Goal: Task Accomplishment & Management: Complete application form

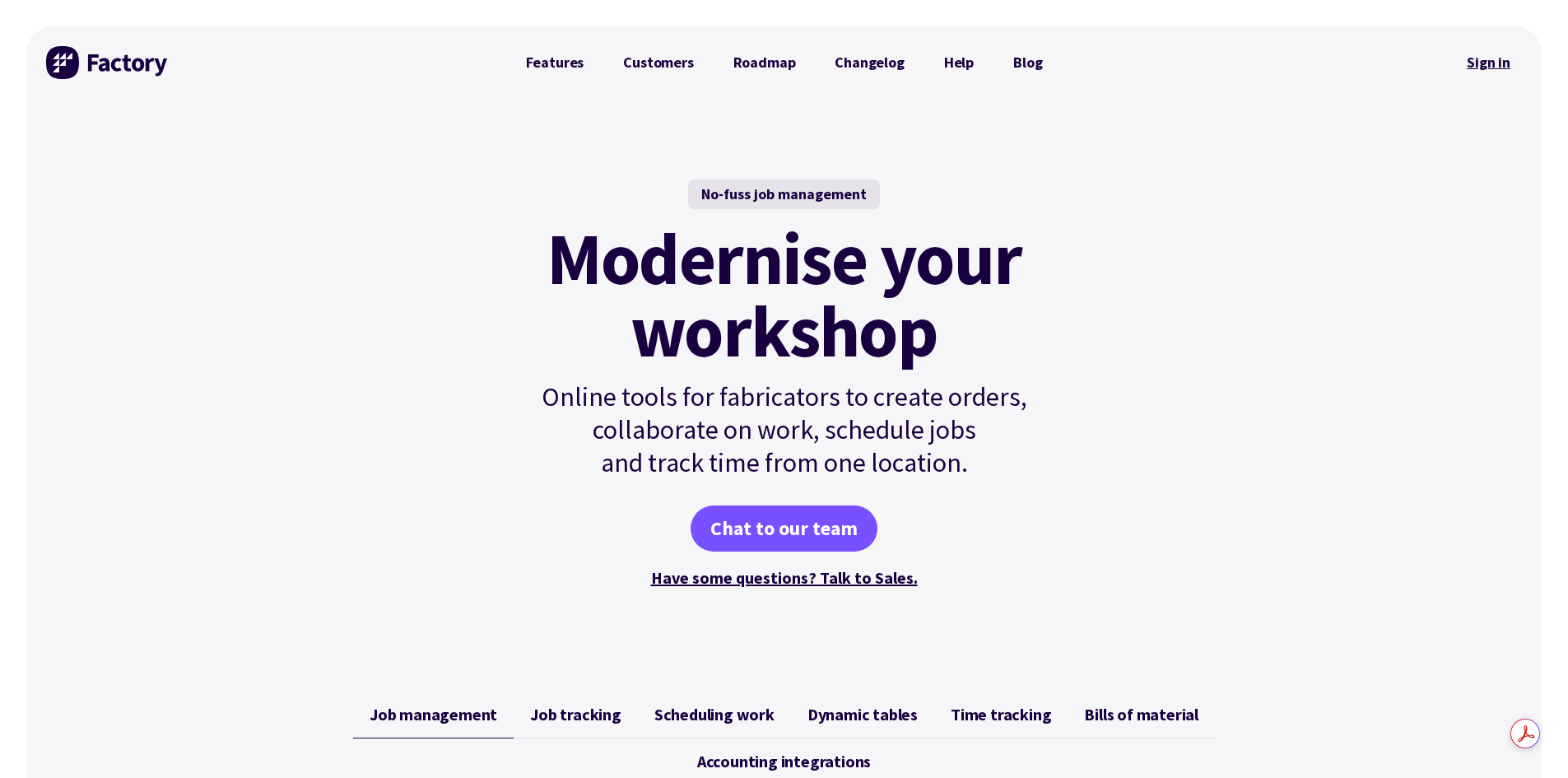
click at [1478, 63] on link "Sign in" at bounding box center [1488, 63] width 67 height 38
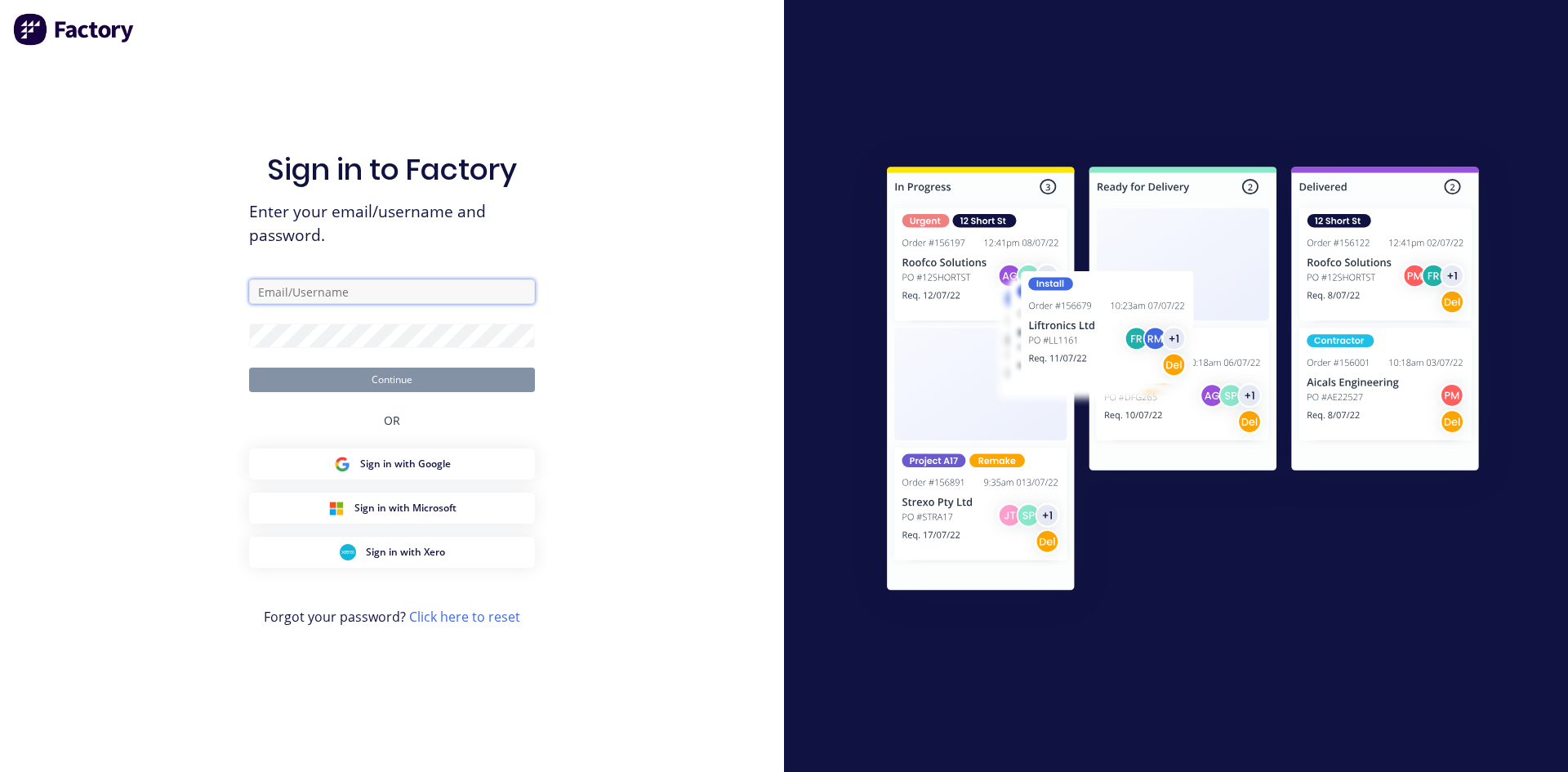
type input "zimmie.joubert@gmail.com"
click at [367, 380] on button "Continue" at bounding box center [392, 379] width 286 height 25
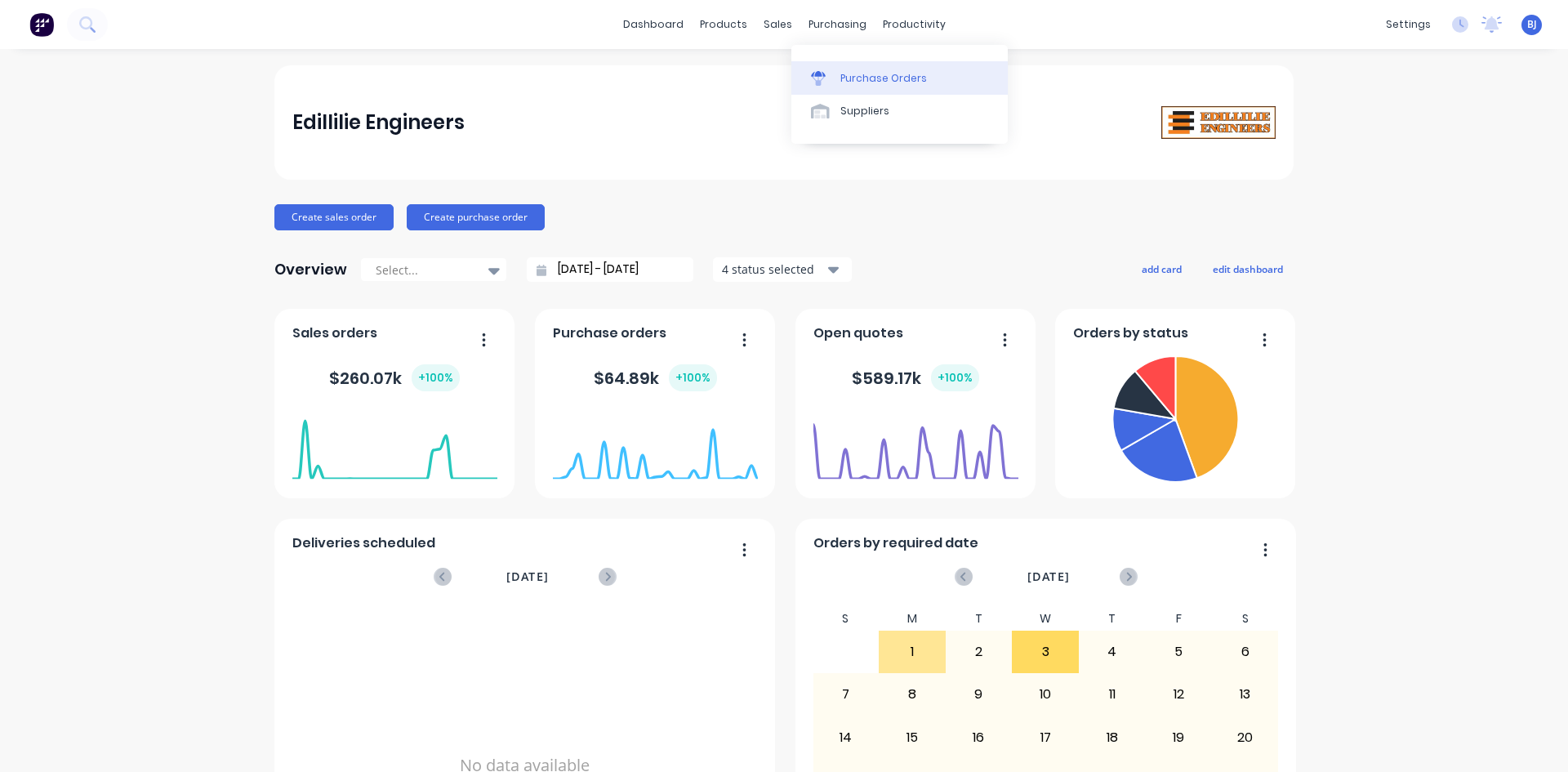
click at [826, 78] on div at bounding box center [823, 78] width 25 height 15
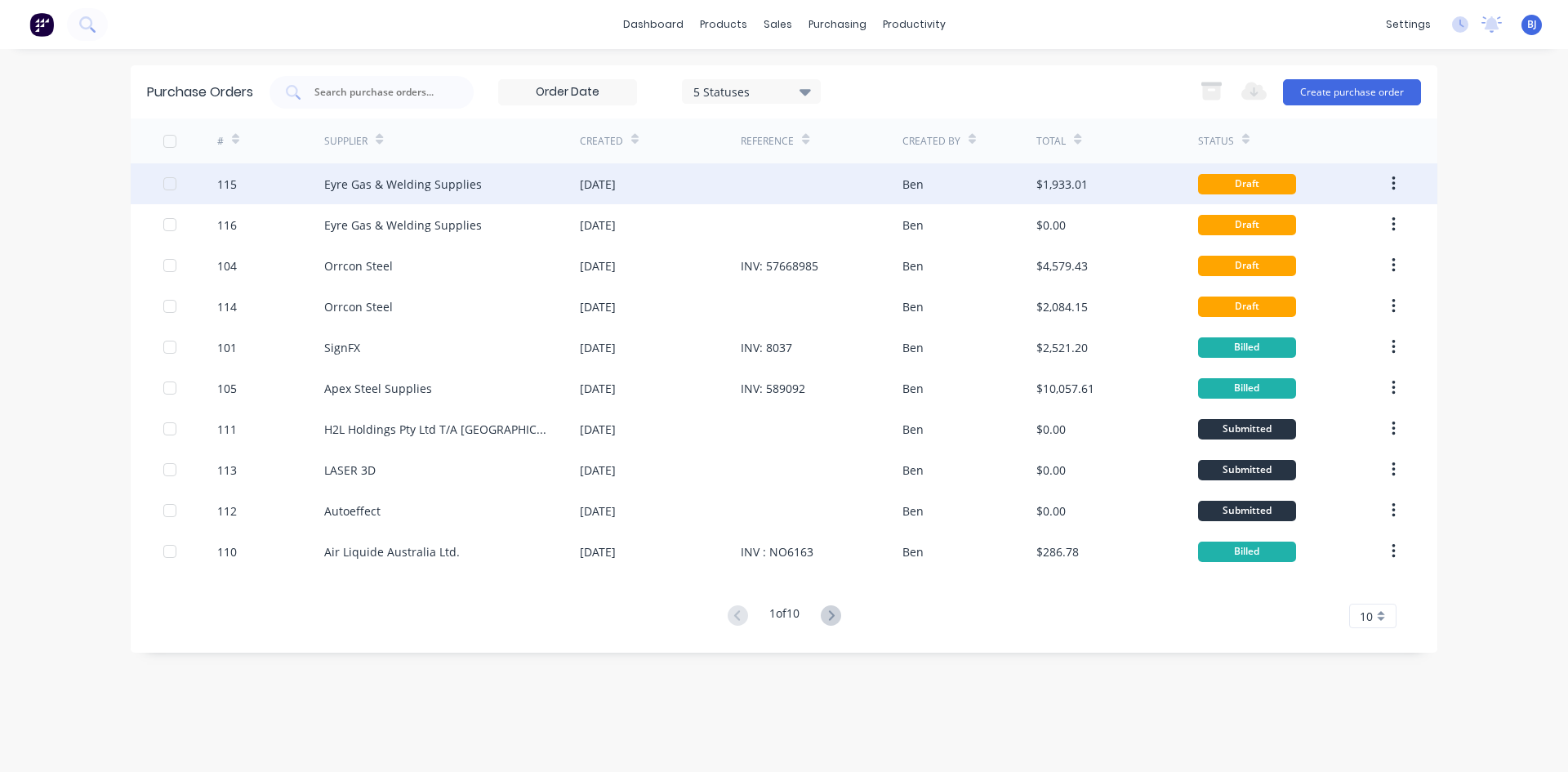
click at [615, 183] on div "[DATE]" at bounding box center [597, 184] width 36 height 17
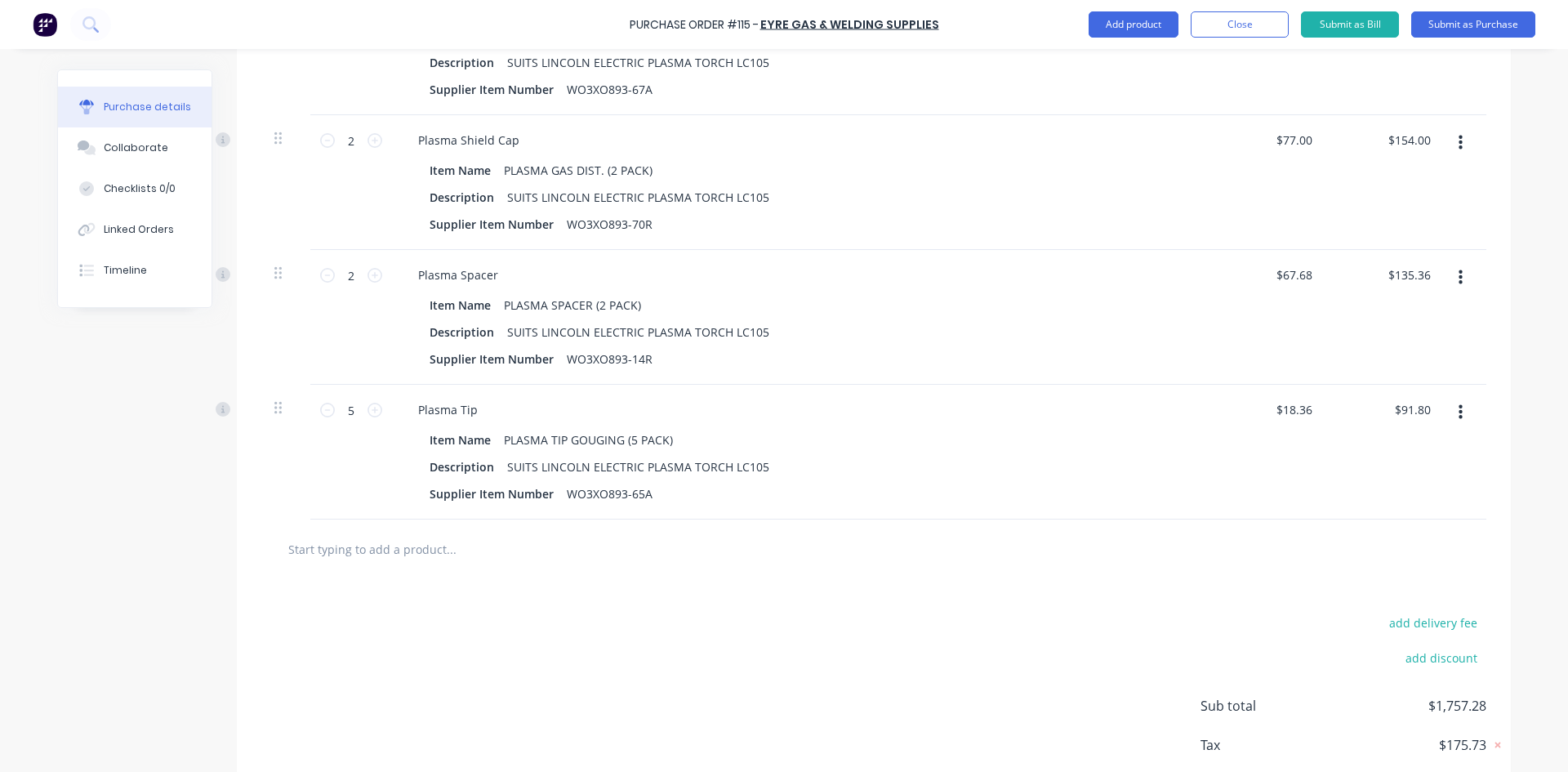
scroll to position [1388, 0]
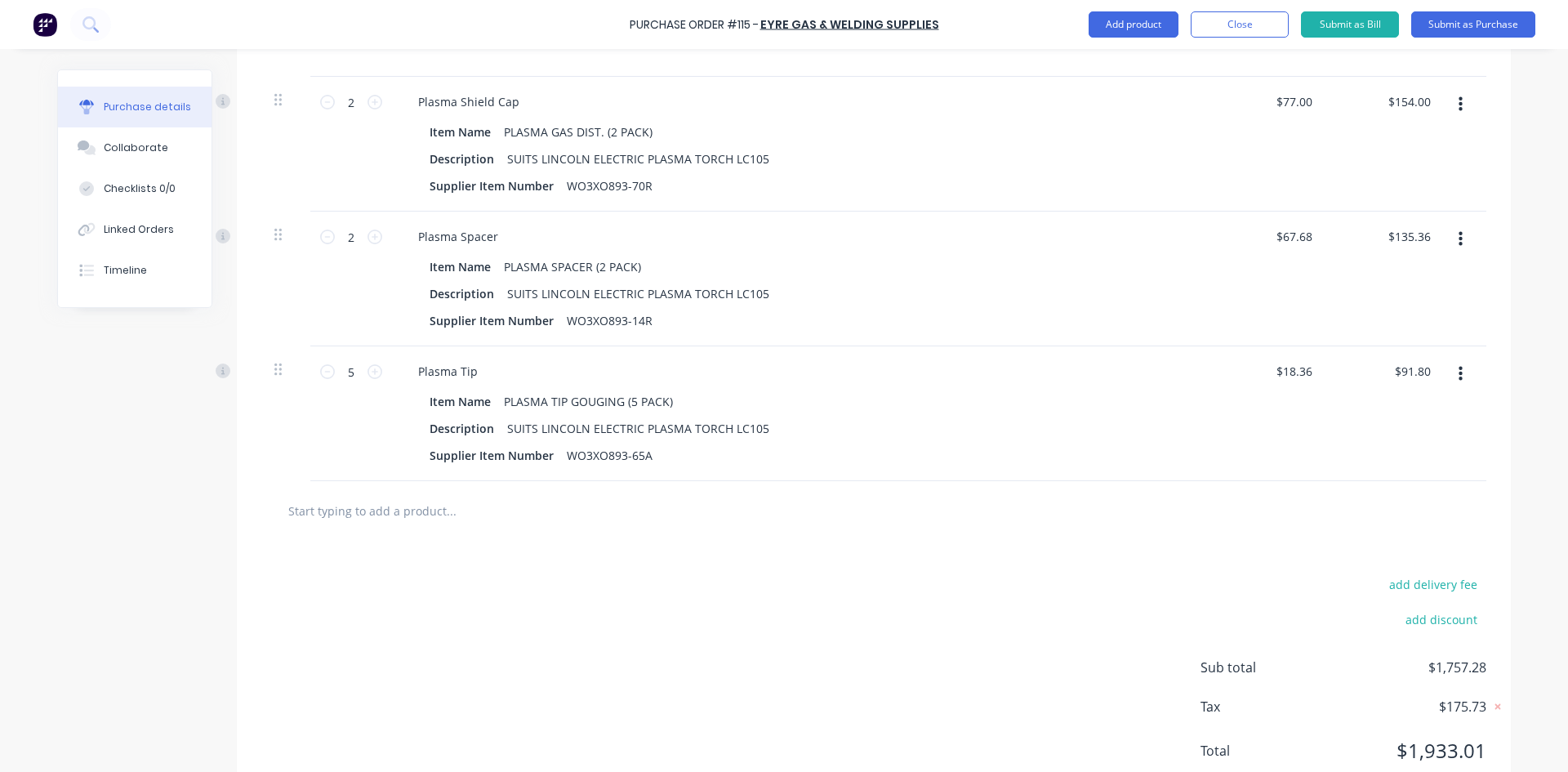
click at [381, 509] on input "text" at bounding box center [451, 510] width 327 height 33
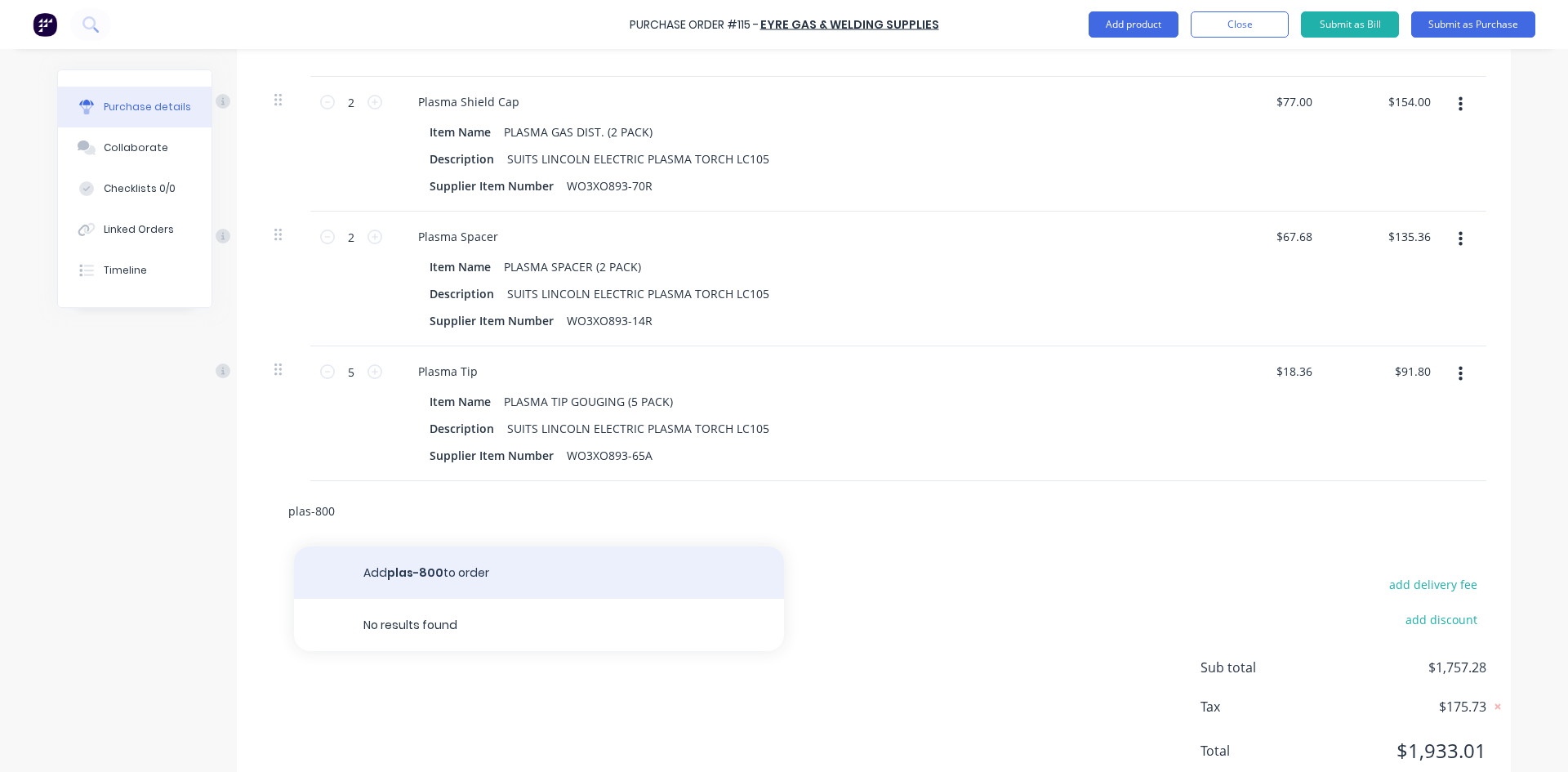
type input "plas-800"
click at [431, 574] on button "Add plas-800 to order" at bounding box center [539, 572] width 490 height 53
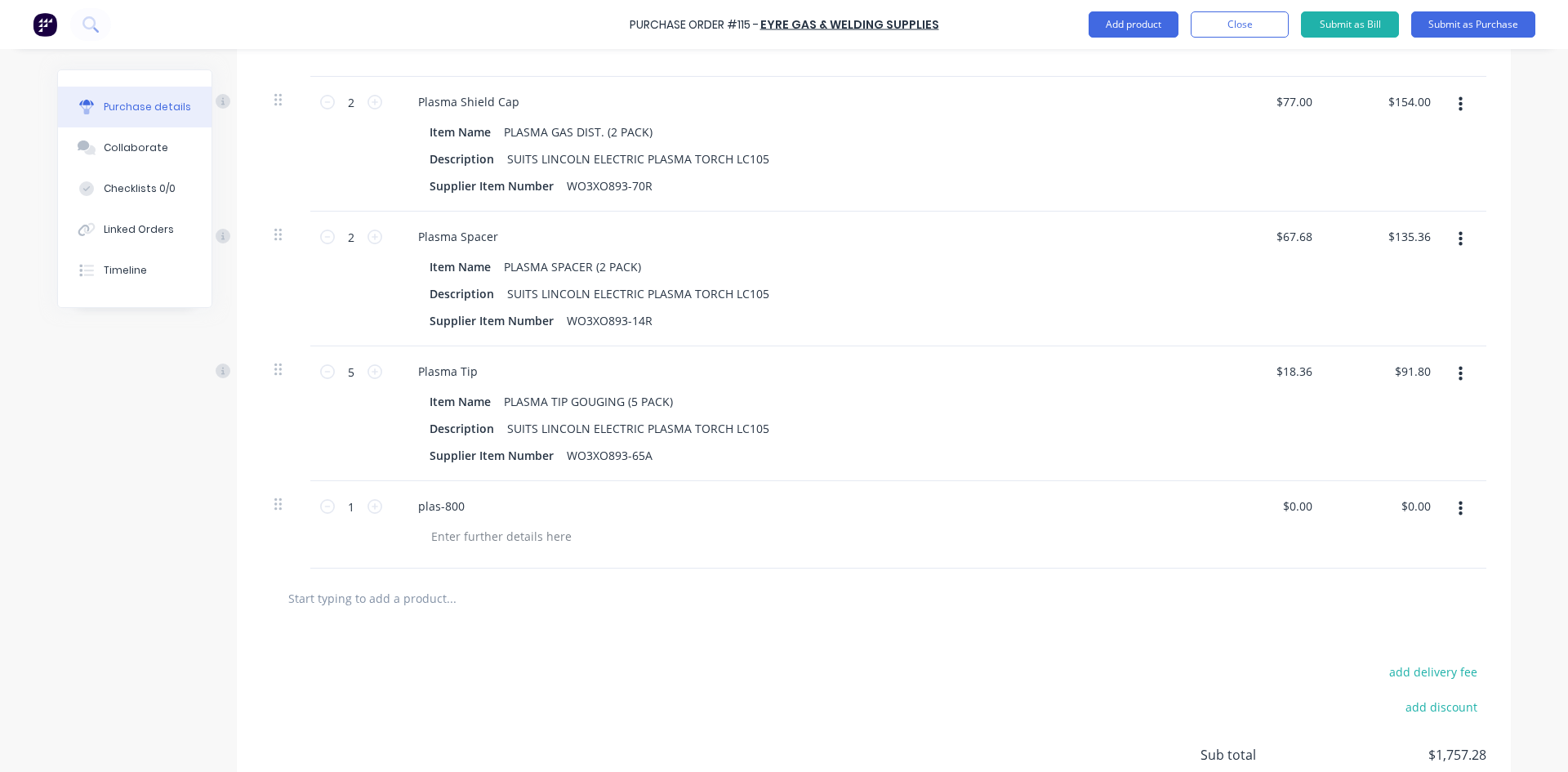
click at [1459, 517] on icon "button" at bounding box center [1461, 509] width 4 height 18
click at [1374, 649] on button "Delete" at bounding box center [1410, 650] width 139 height 33
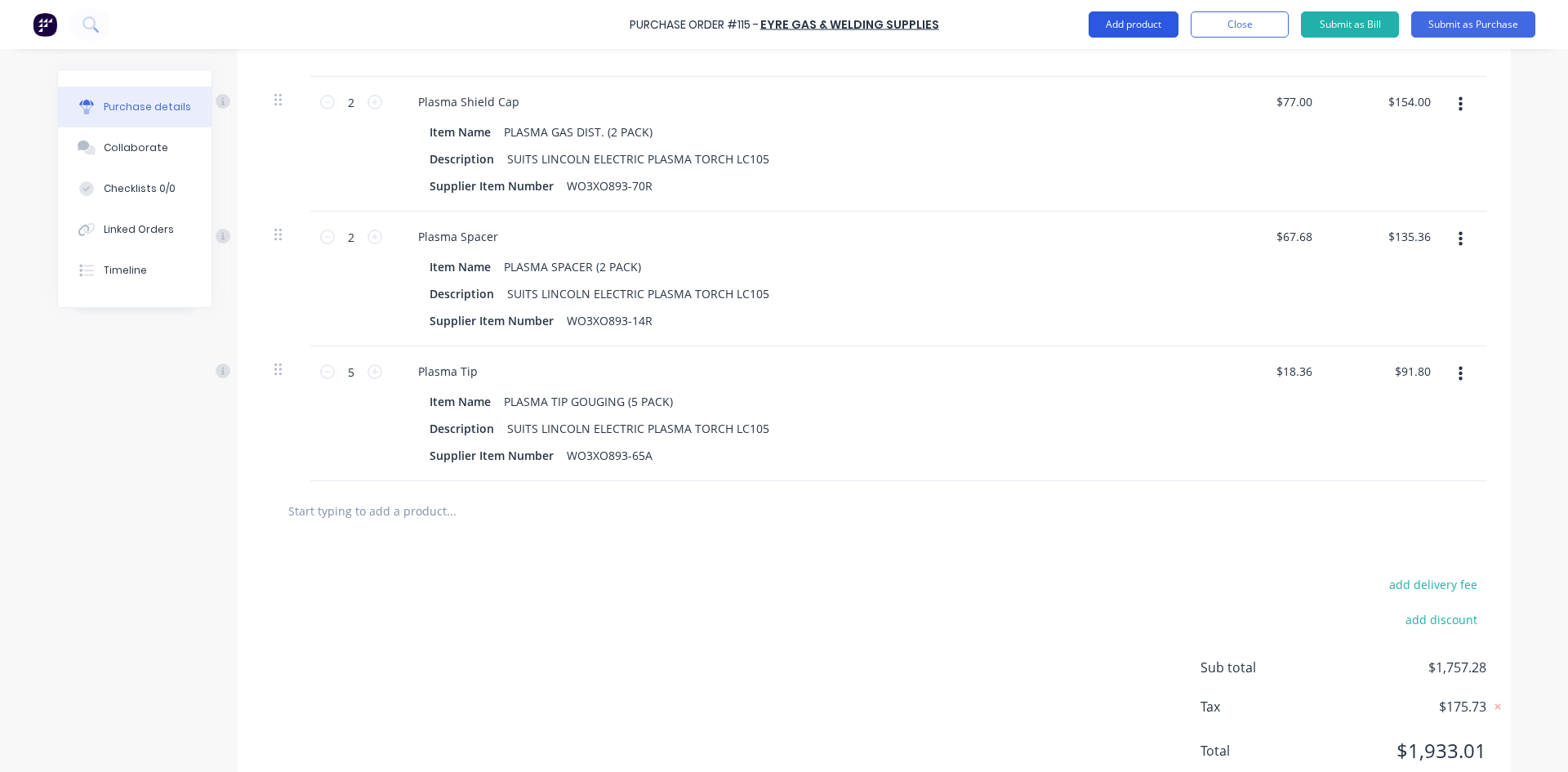
click at [1131, 22] on button "Add product" at bounding box center [1133, 25] width 90 height 26
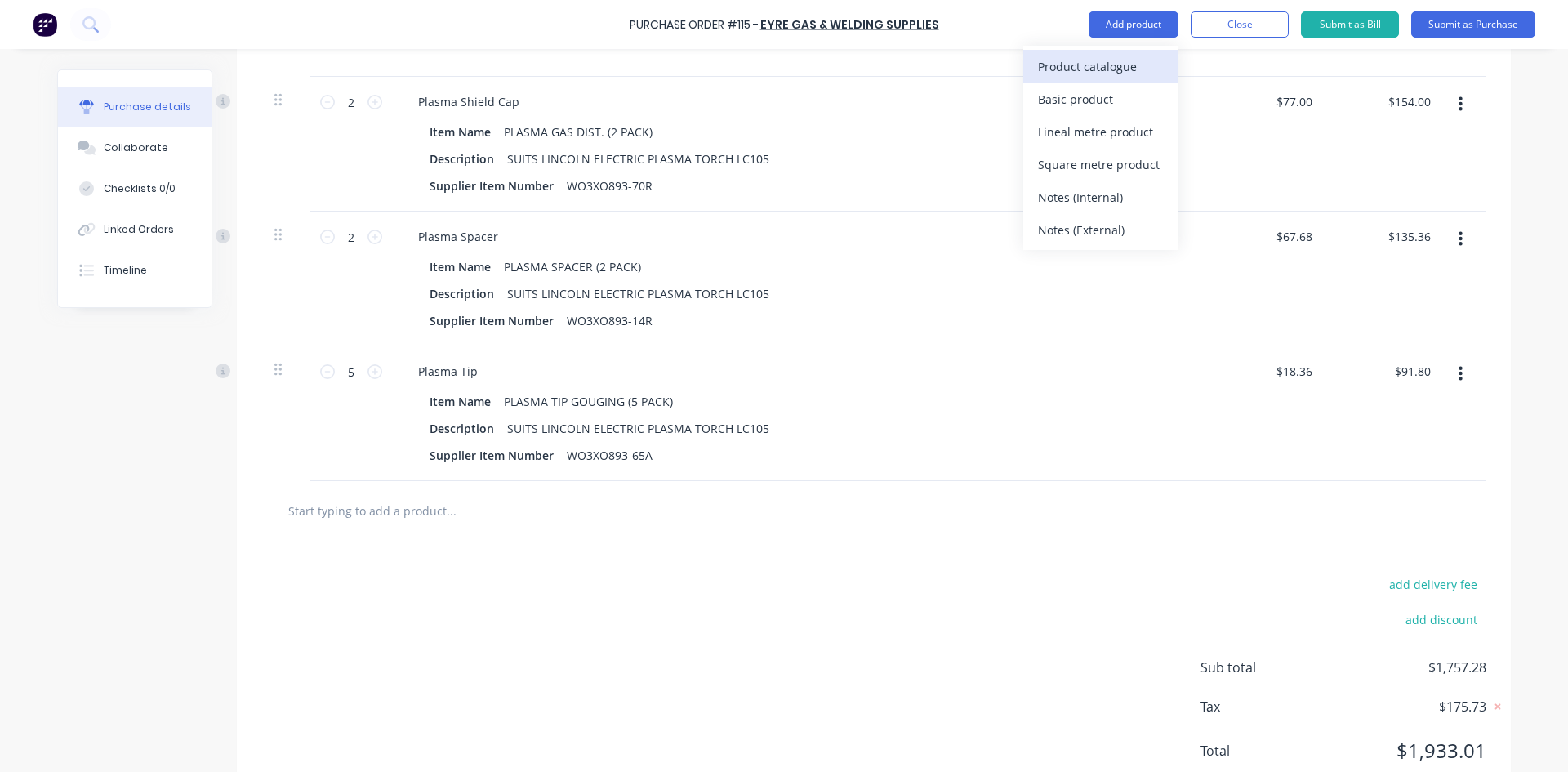
click at [1113, 67] on div "Product catalogue" at bounding box center [1101, 66] width 126 height 24
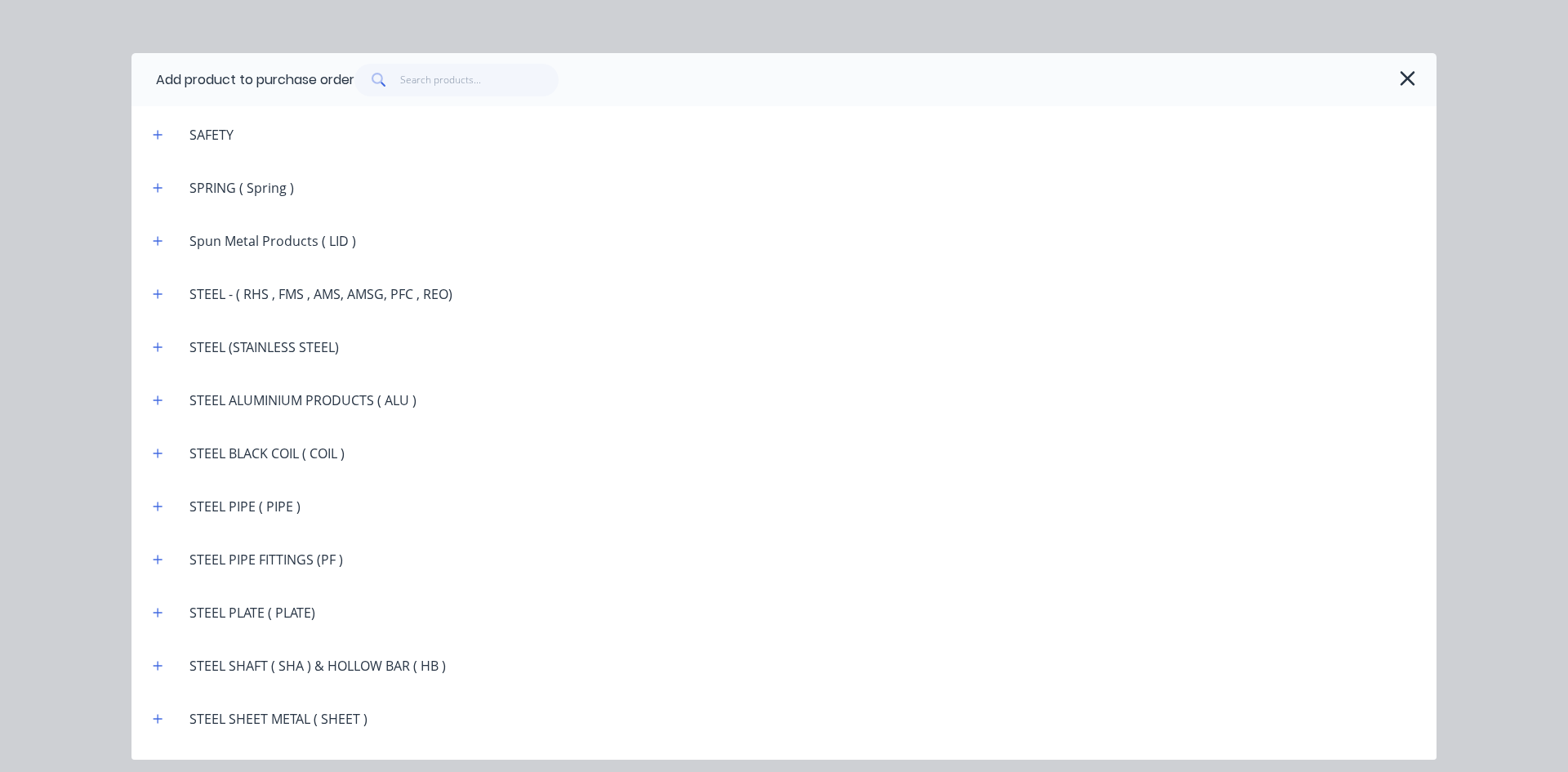
scroll to position [2956, 0]
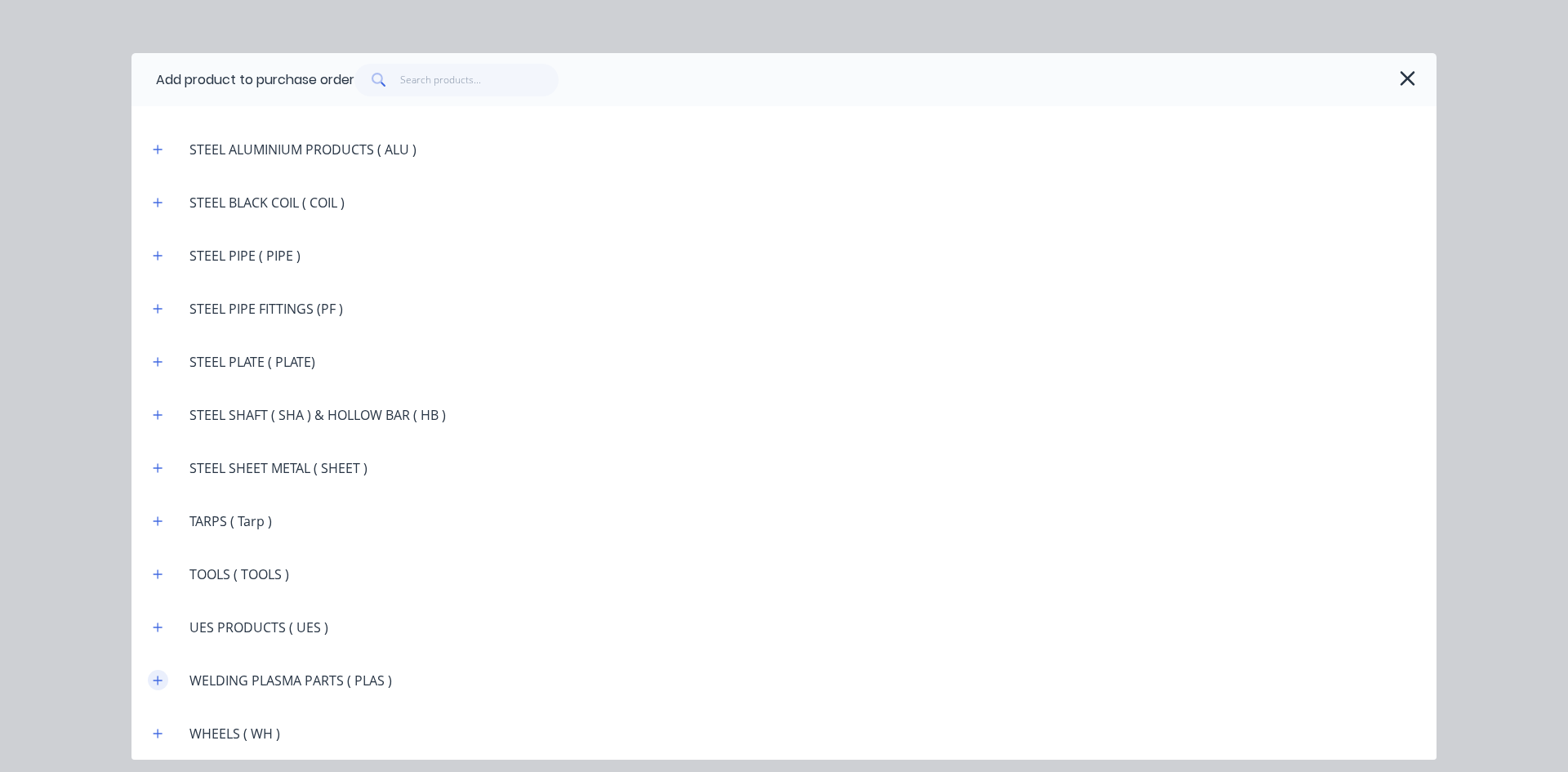
click at [162, 681] on icon "button" at bounding box center [158, 681] width 10 height 12
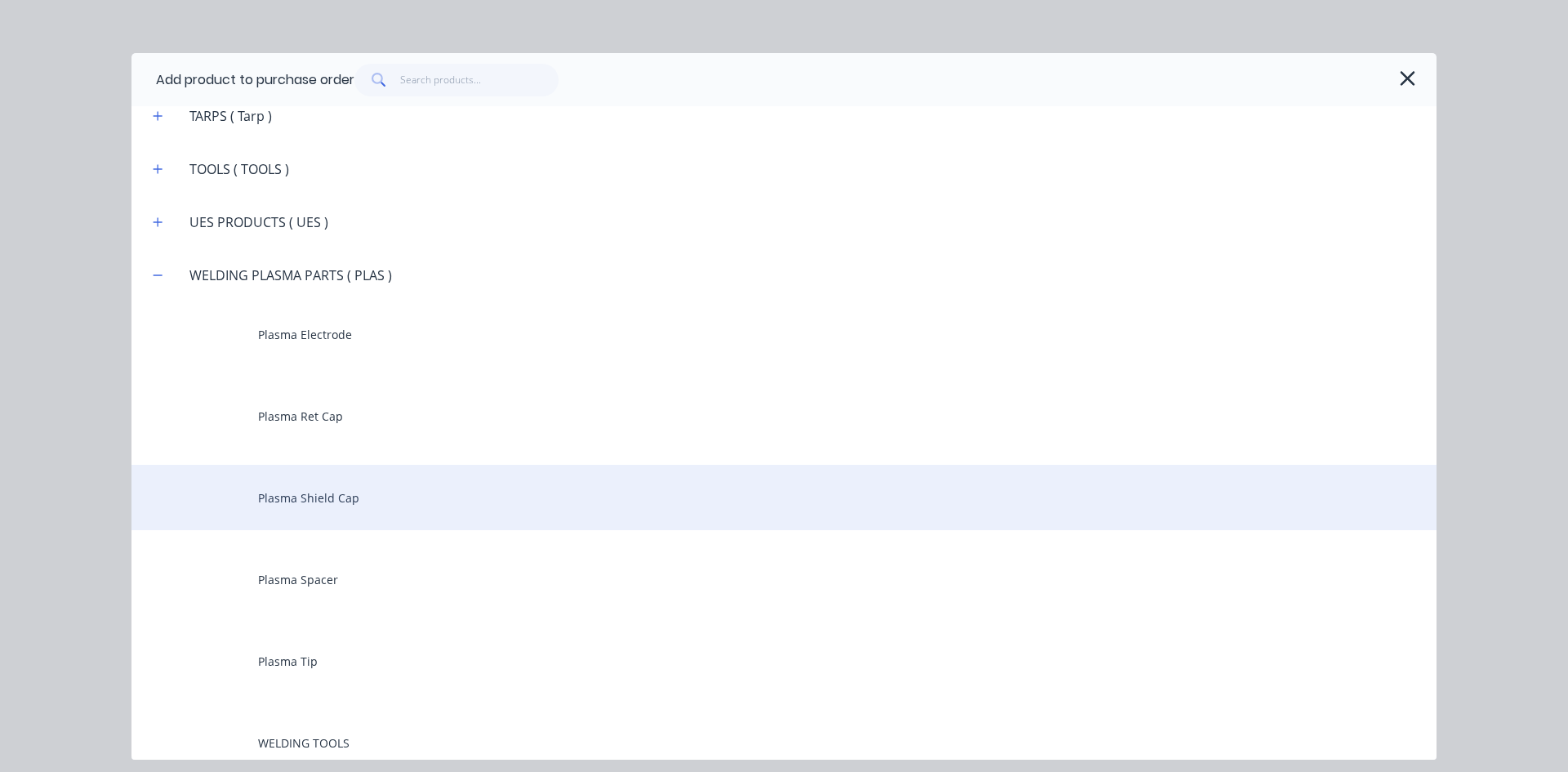
scroll to position [3445, 0]
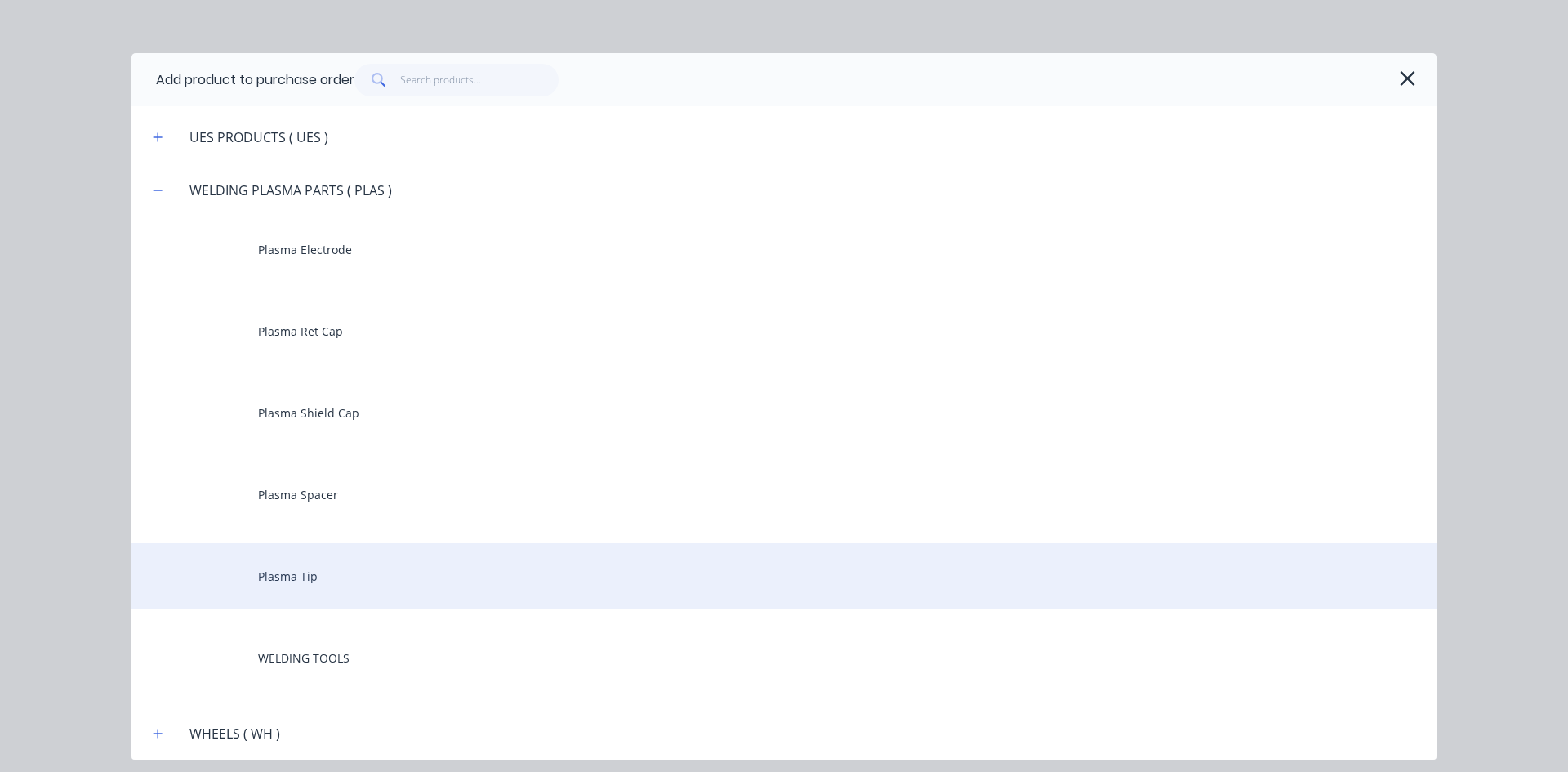
click at [310, 581] on div "Plasma Tip" at bounding box center [783, 576] width 1305 height 65
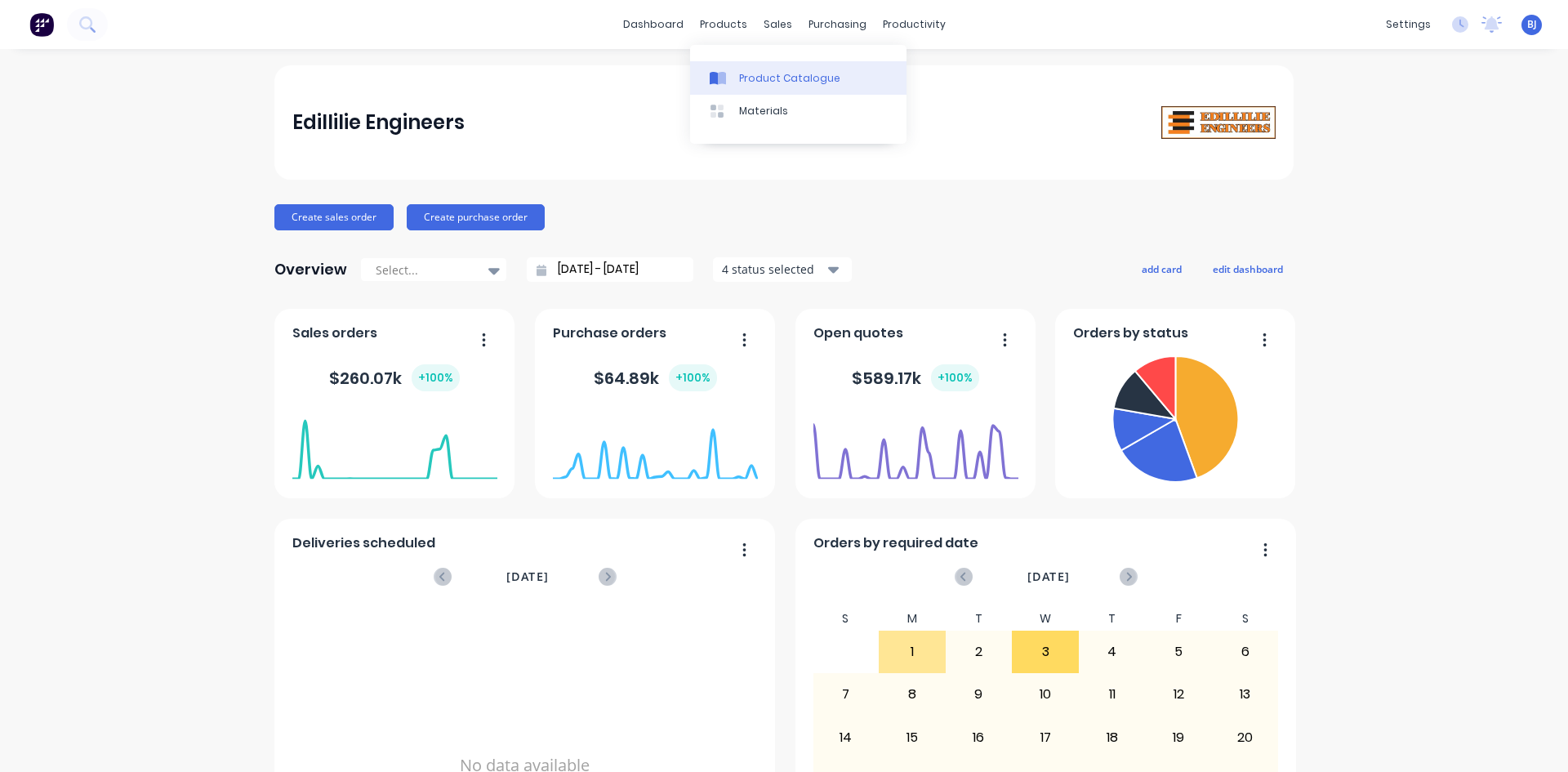
click at [734, 74] on link "Product Catalogue" at bounding box center [798, 77] width 216 height 33
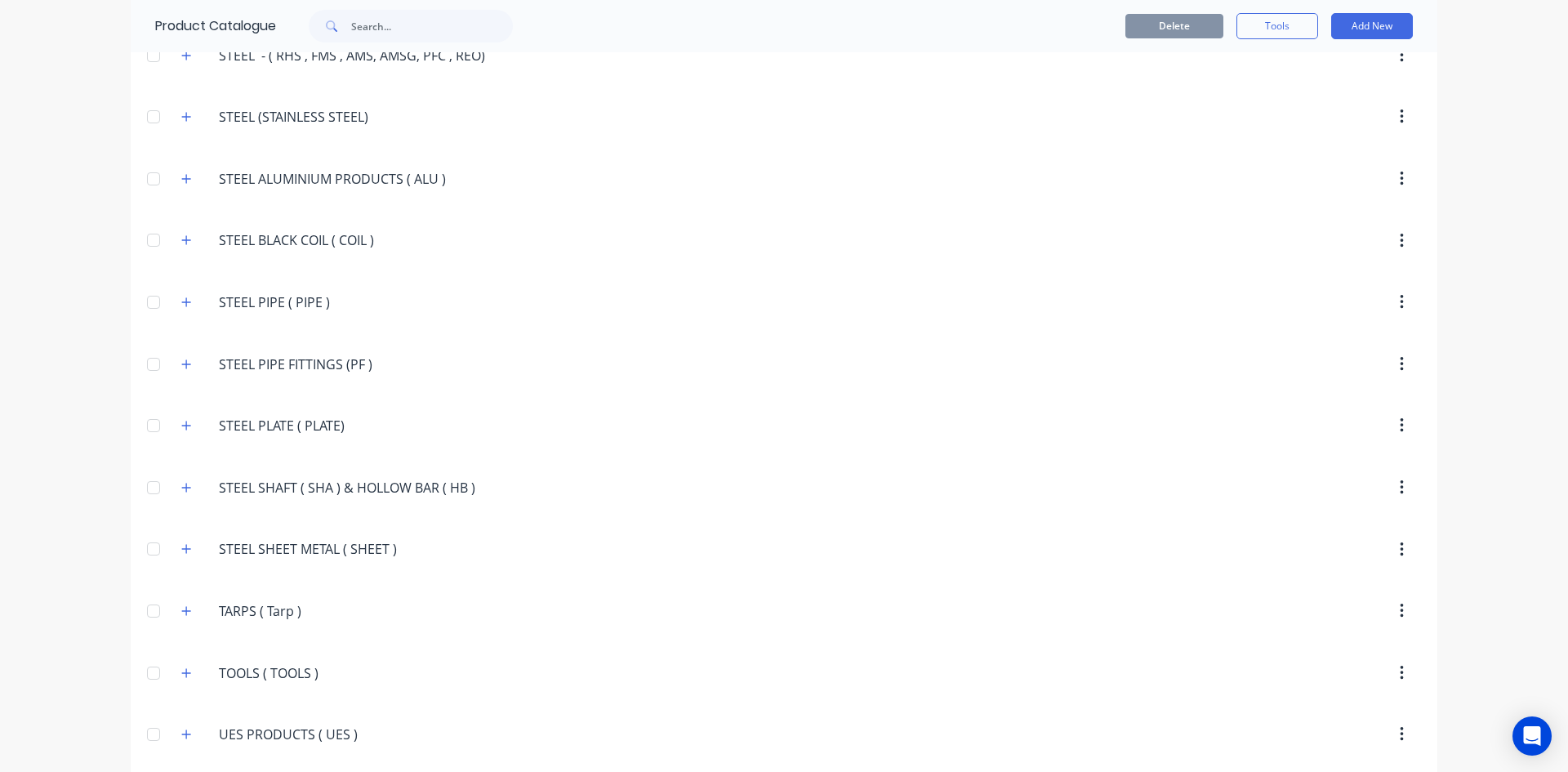
scroll to position [3489, 0]
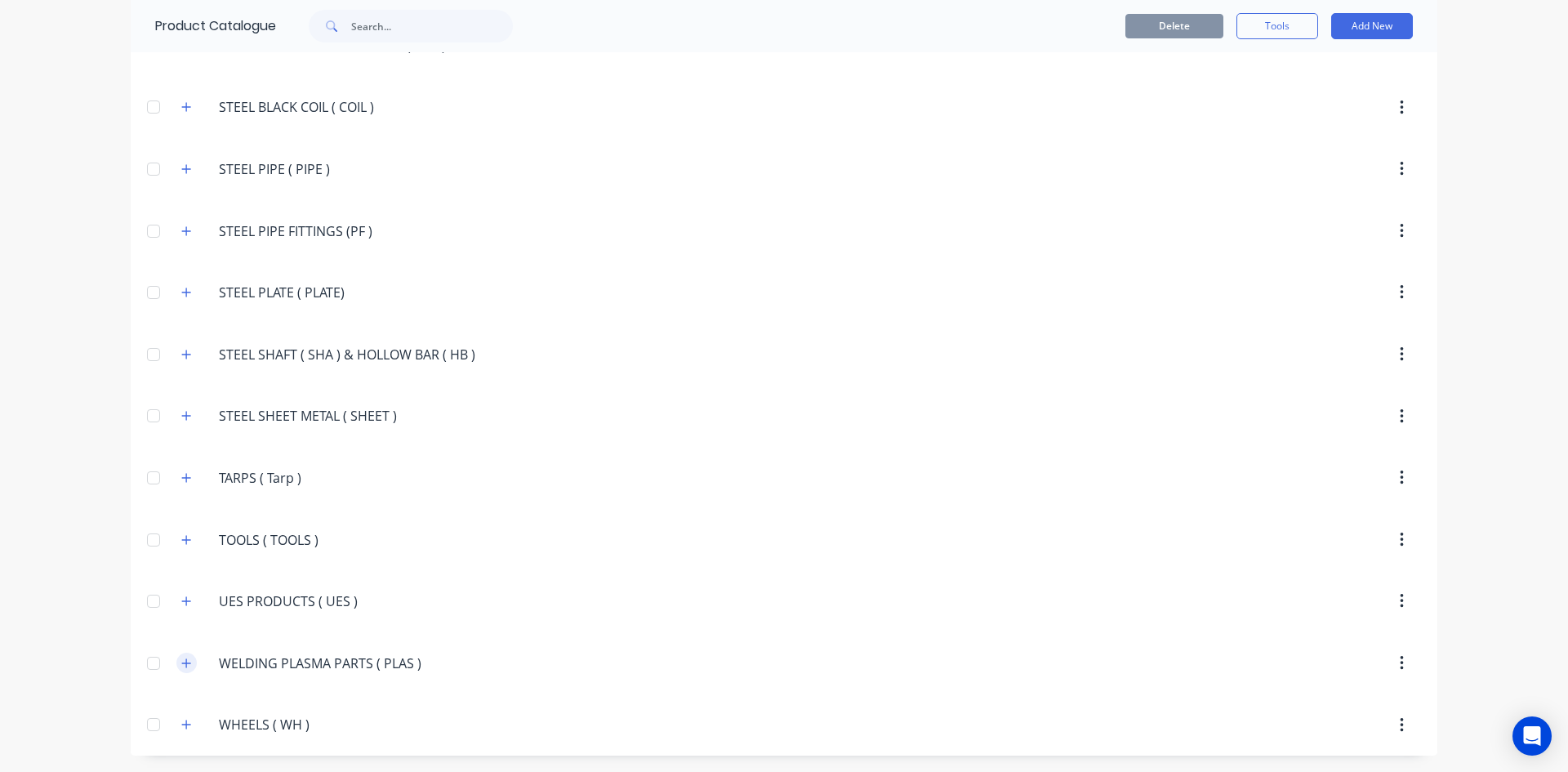
click at [188, 665] on button "button" at bounding box center [187, 662] width 21 height 21
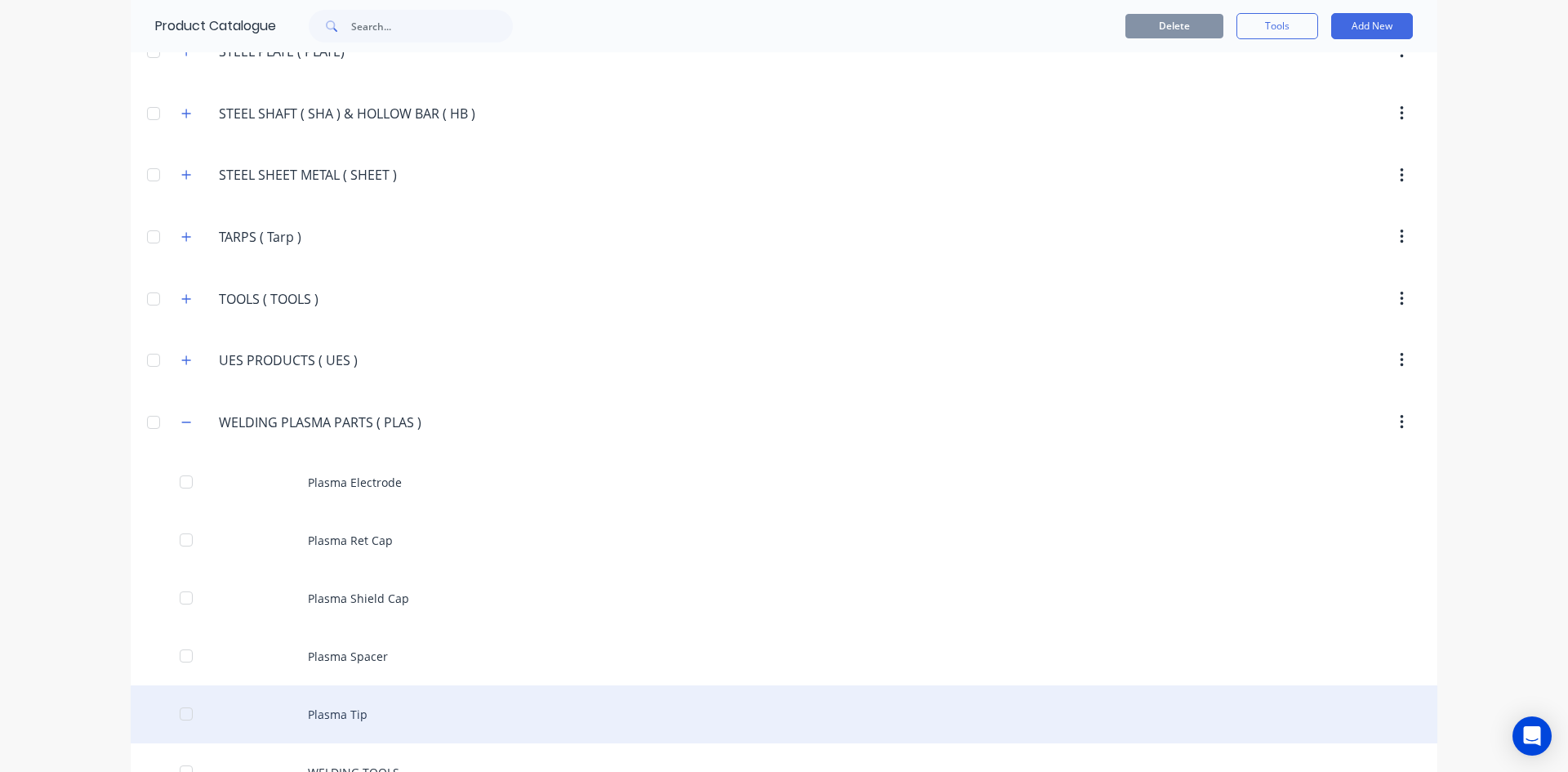
scroll to position [3815, 0]
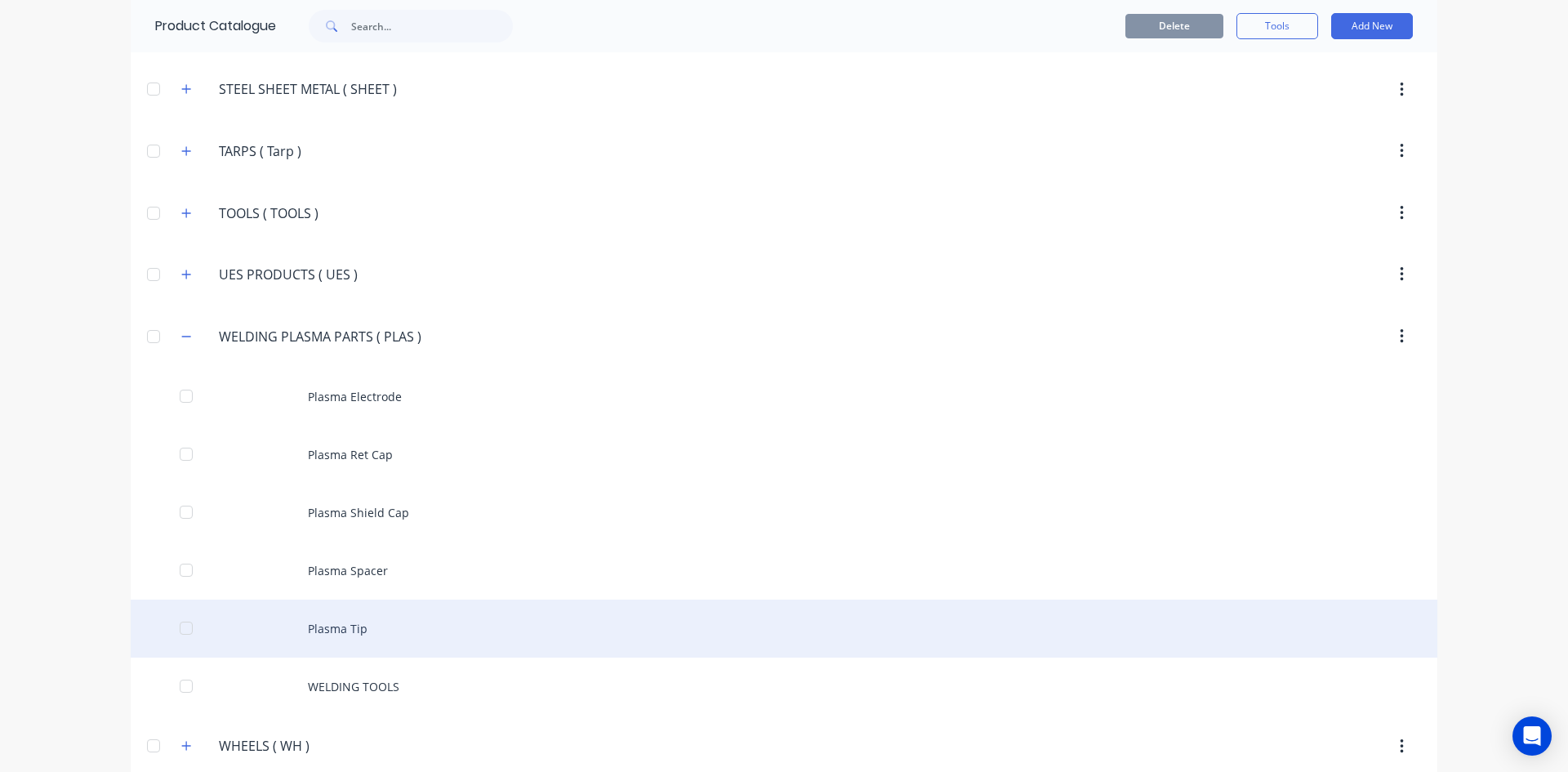
click at [348, 633] on div "Plasma Tip" at bounding box center [784, 628] width 1307 height 58
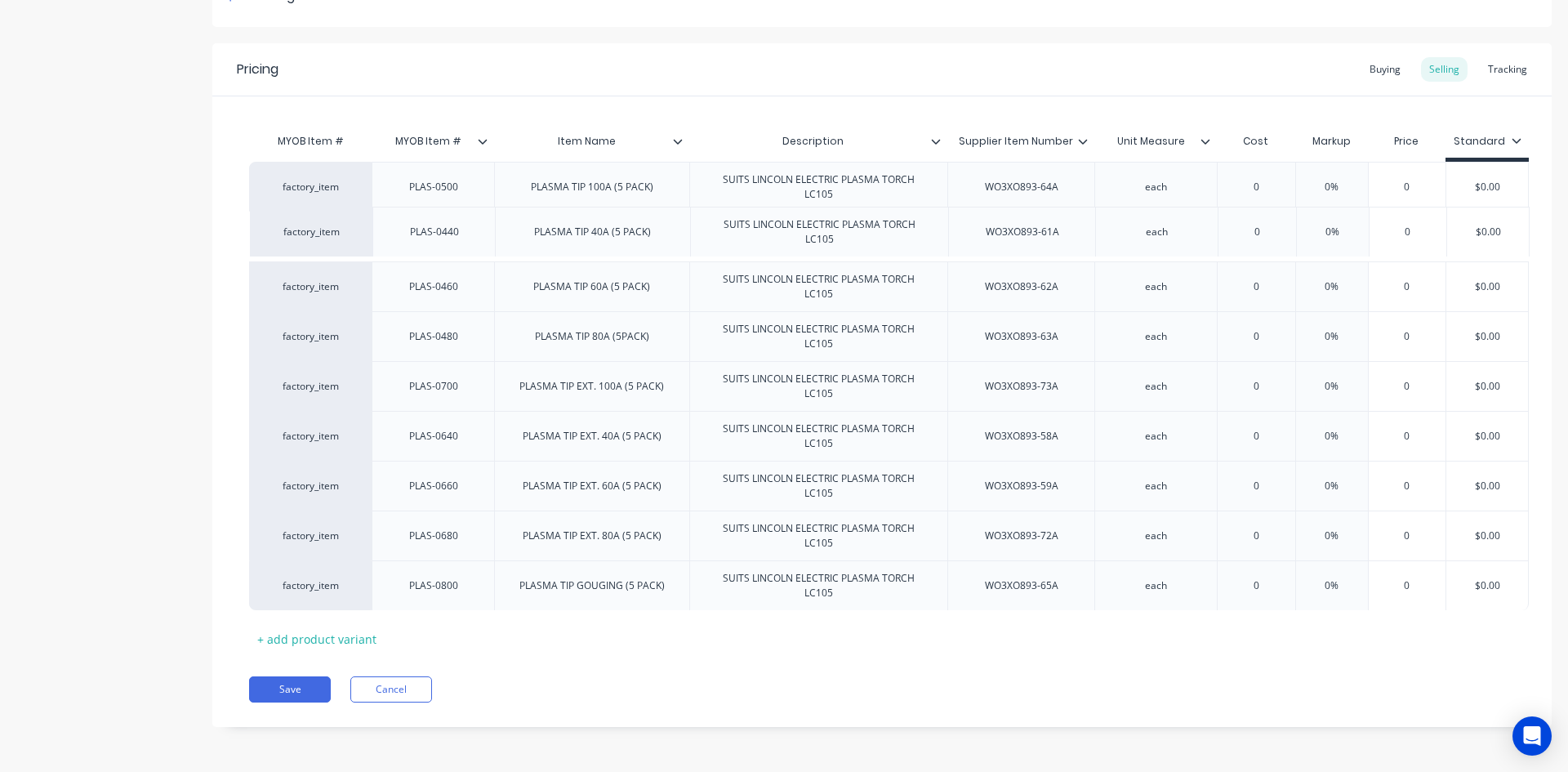
scroll to position [275, 0]
drag, startPoint x: 427, startPoint y: 256, endPoint x: 427, endPoint y: 208, distance: 48.0
click at [427, 208] on div "factory_item PLAS-0500 PLASMA TIP 100A (5 PACK) SUITS LINCOLN ELECTRIC PLASMA T…" at bounding box center [881, 386] width 1265 height 449
drag, startPoint x: 433, startPoint y: 307, endPoint x: 440, endPoint y: 250, distance: 57.4
click at [440, 250] on div "factory_item PLAS-0440 PLASMA TIP 40A (5 PACK) SUITS LINCOLN ELECTRIC PLASMA TO…" at bounding box center [881, 386] width 1265 height 449
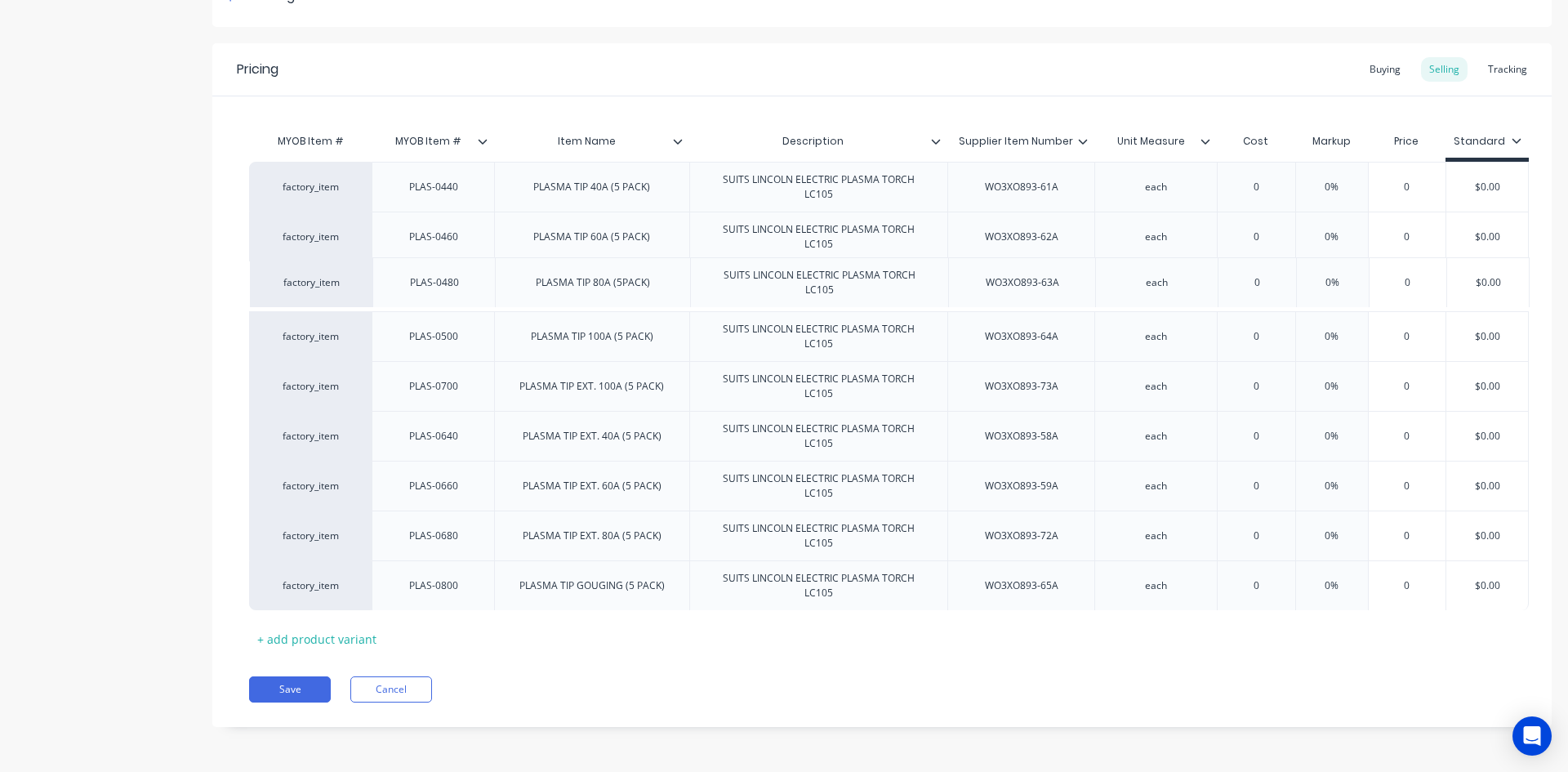
drag, startPoint x: 431, startPoint y: 354, endPoint x: 433, endPoint y: 302, distance: 52.0
click at [433, 302] on div "factory_item PLAS-0440 PLASMA TIP 40A (5 PACK) SUITS LINCOLN ELECTRIC PLASMA TO…" at bounding box center [881, 386] width 1265 height 449
drag, startPoint x: 428, startPoint y: 450, endPoint x: 422, endPoint y: 400, distance: 50.4
click at [422, 400] on div "factory_item PLAS-0440 PLASMA TIP 40A (5 PACK) SUITS LINCOLN ELECTRIC PLASMA TO…" at bounding box center [881, 386] width 1265 height 449
drag, startPoint x: 441, startPoint y: 508, endPoint x: 442, endPoint y: 452, distance: 56.0
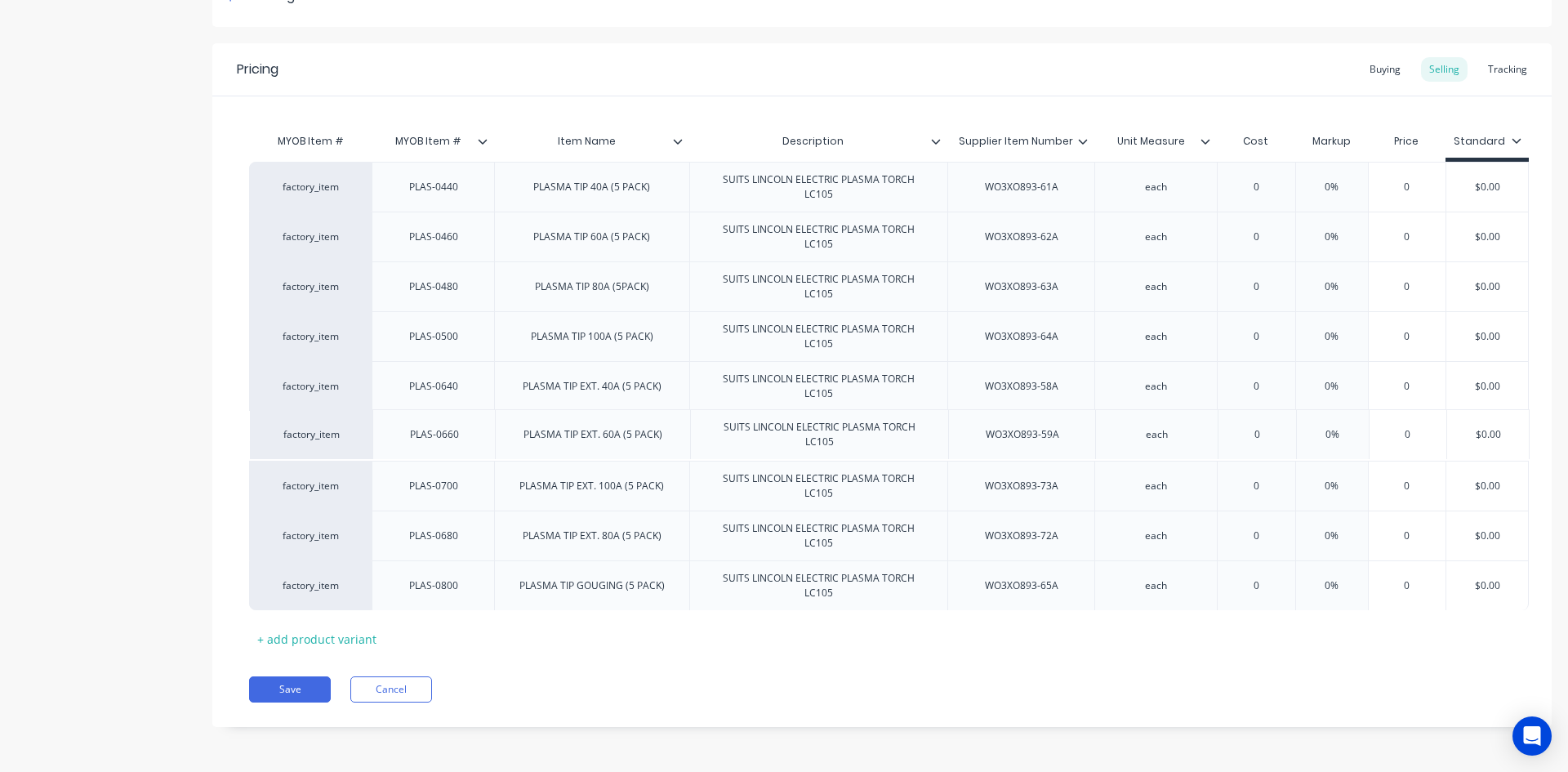
click at [442, 452] on div "factory_item PLAS-0440 PLASMA TIP 40A (5 PACK) SUITS LINCOLN ELECTRIC PLASMA TO…" at bounding box center [881, 386] width 1265 height 449
drag, startPoint x: 443, startPoint y: 553, endPoint x: 445, endPoint y: 491, distance: 62.0
click at [445, 491] on div "factory_item PLAS-0440 PLASMA TIP 40A (5 PACK) SUITS LINCOLN ELECTRIC PLASMA TO…" at bounding box center [881, 386] width 1265 height 449
click at [288, 686] on button "Save" at bounding box center [290, 689] width 81 height 26
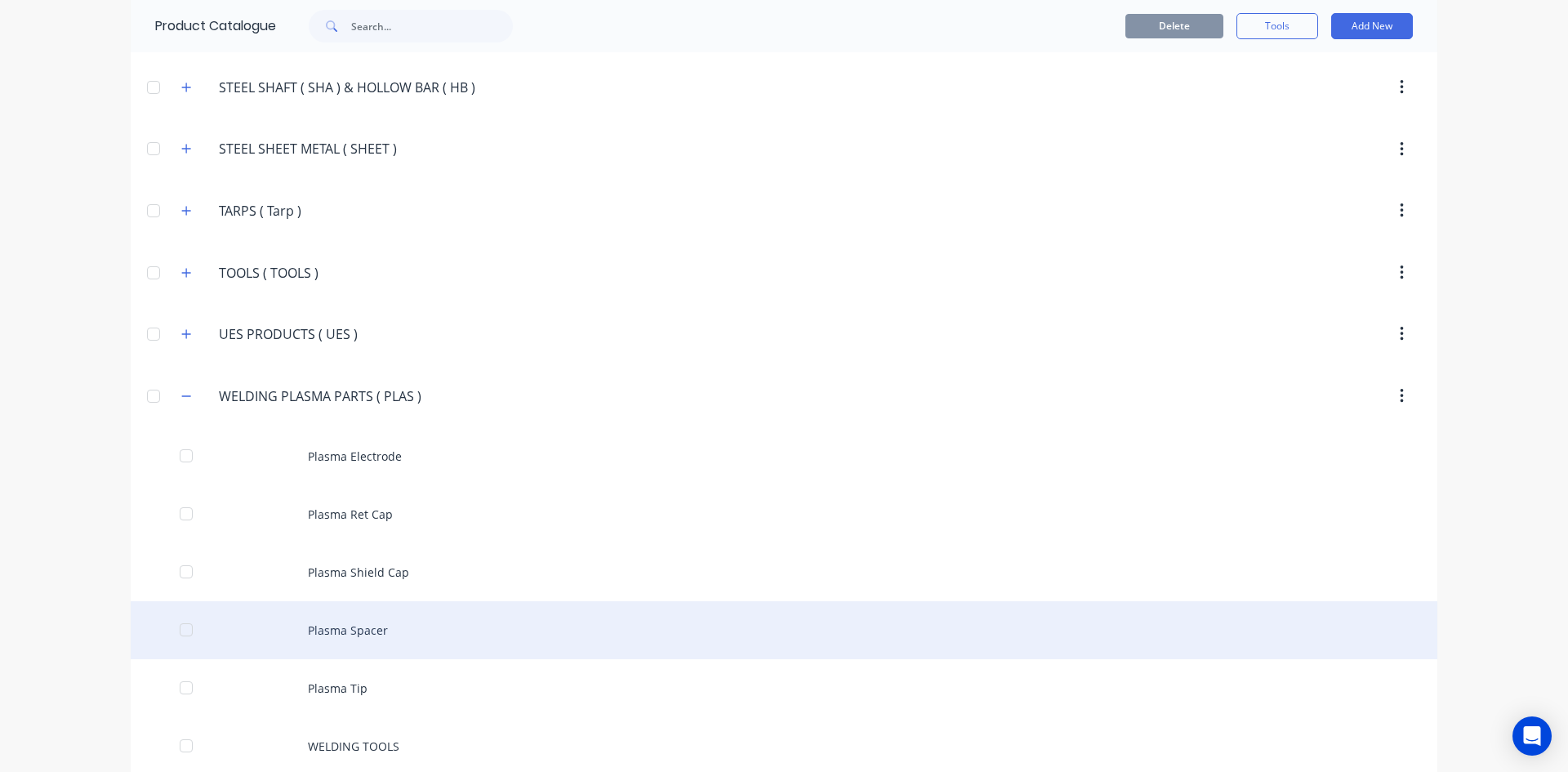
scroll to position [3837, 0]
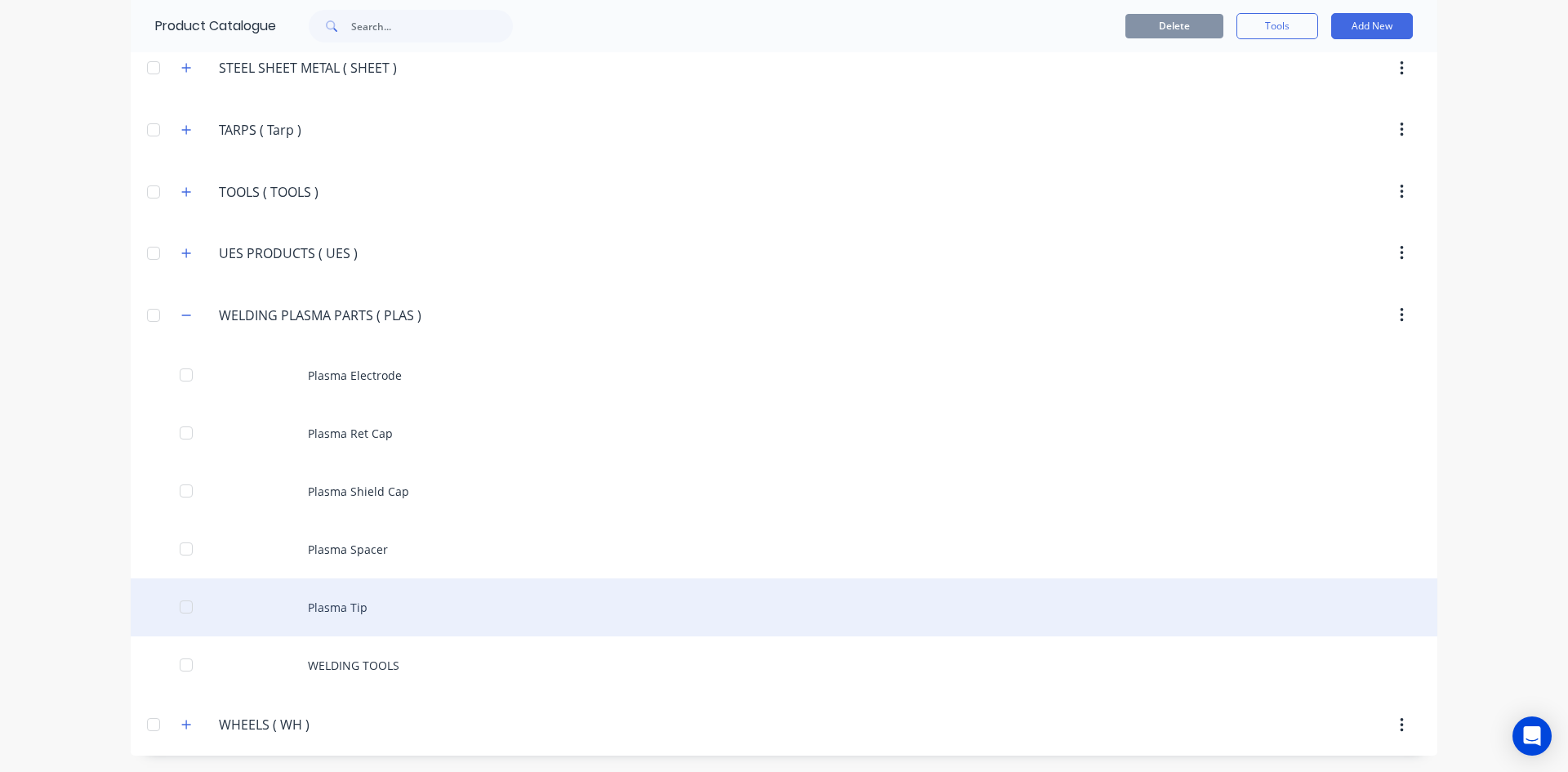
click at [315, 608] on div "Plasma Tip" at bounding box center [784, 607] width 1307 height 58
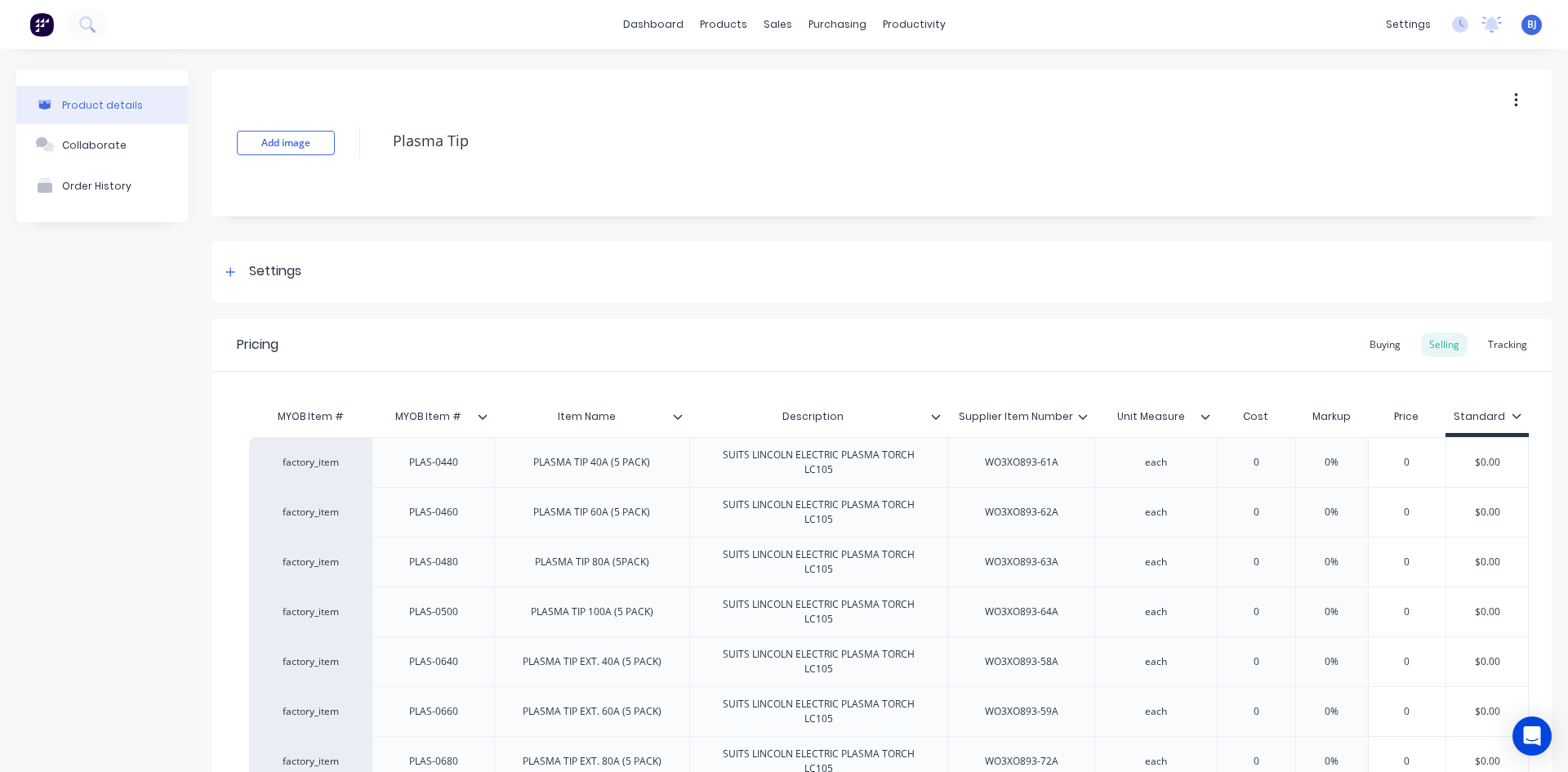
type textarea "x"
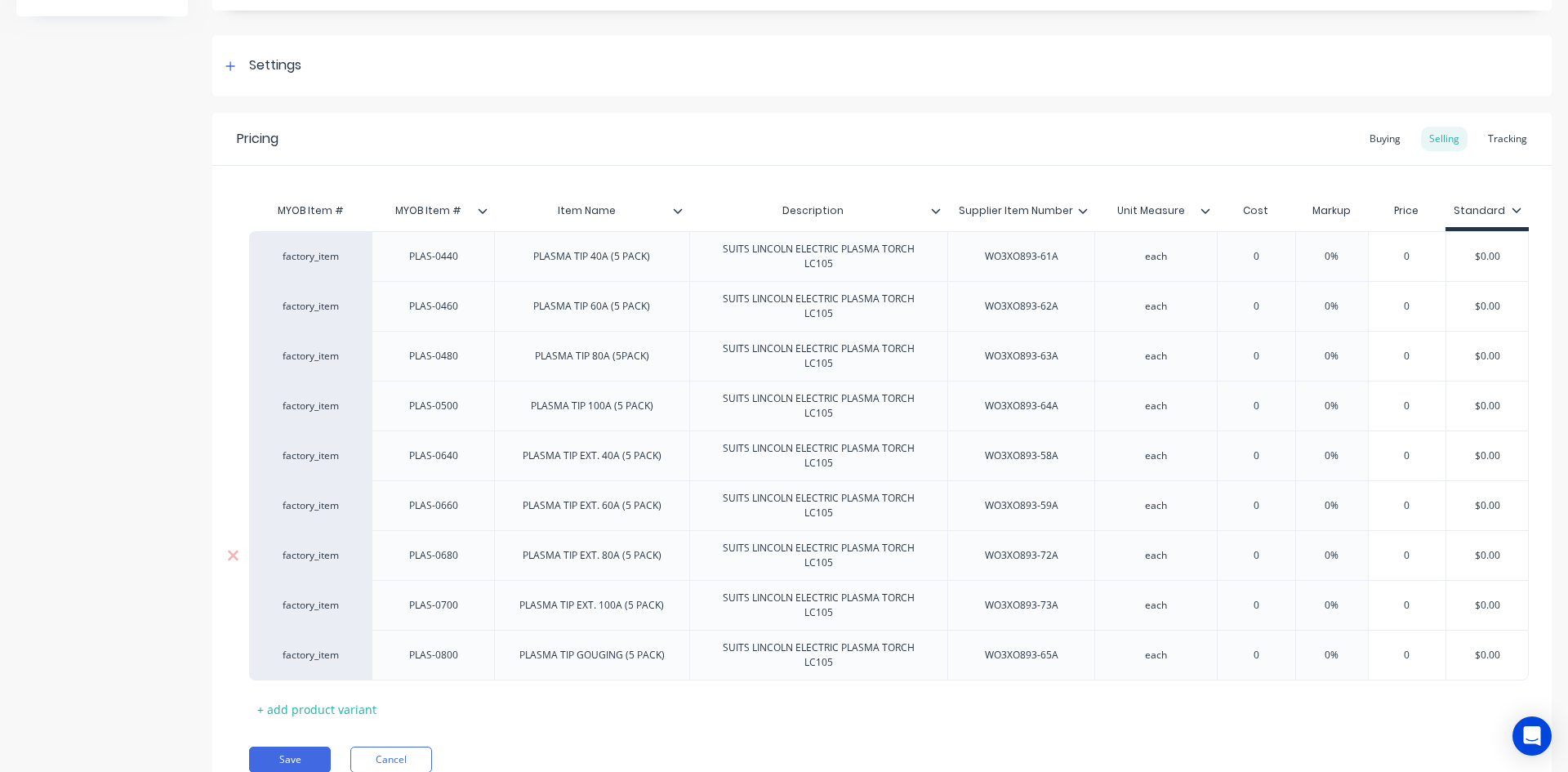
scroll to position [245, 0]
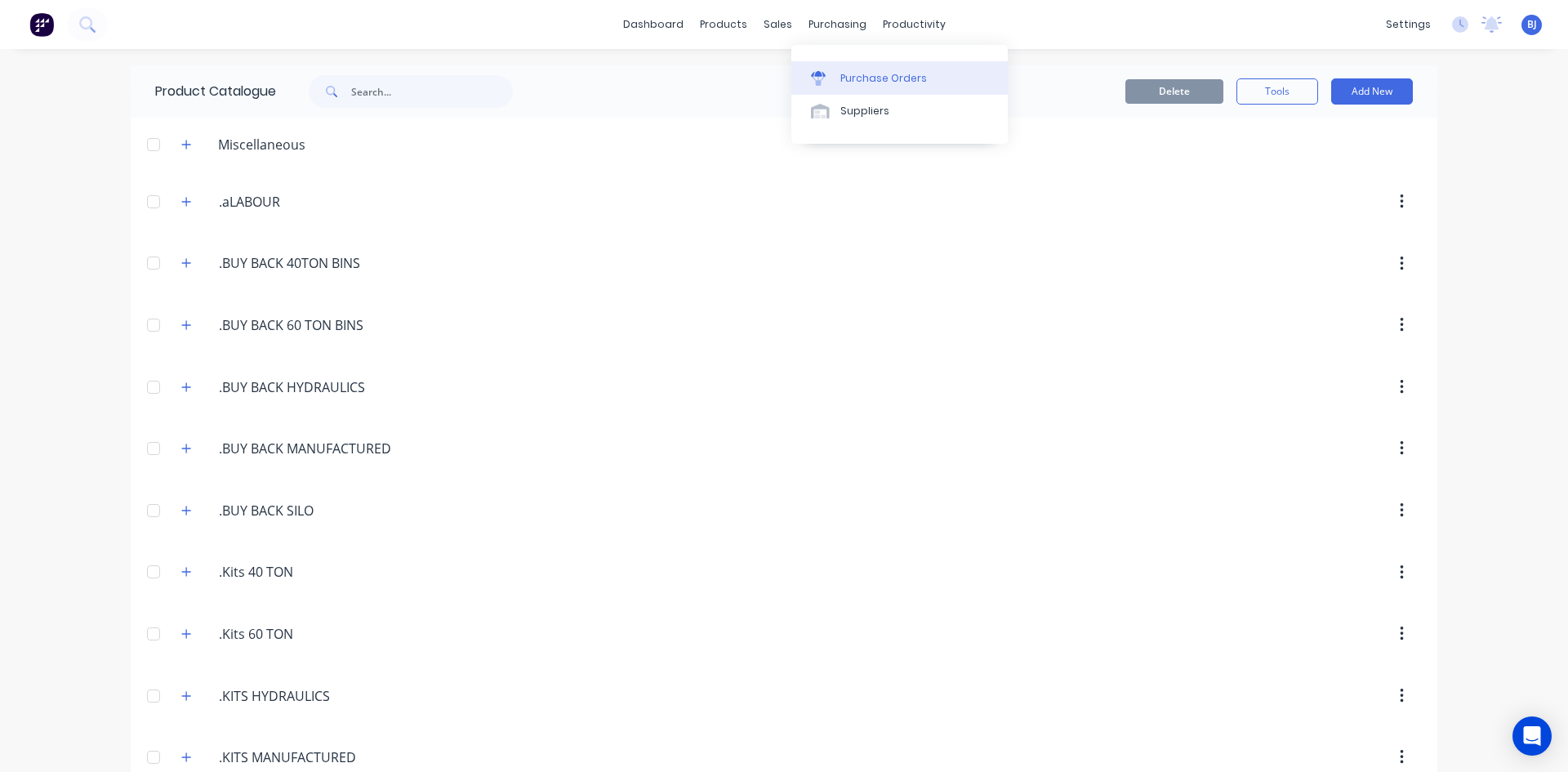
click at [842, 80] on div "Purchase Orders" at bounding box center [883, 78] width 86 height 15
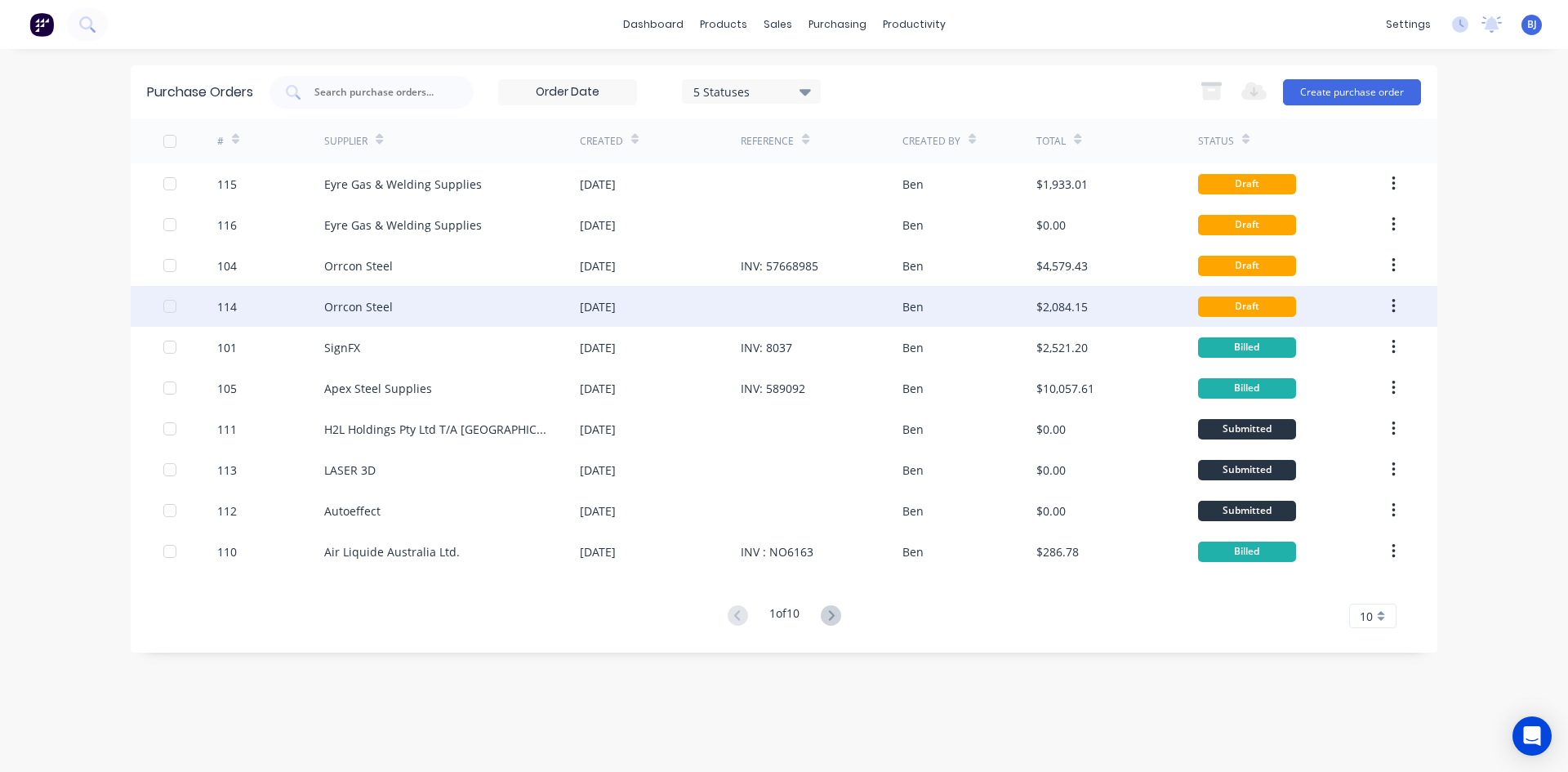
click at [719, 309] on div "[DATE]" at bounding box center [660, 306] width 161 height 41
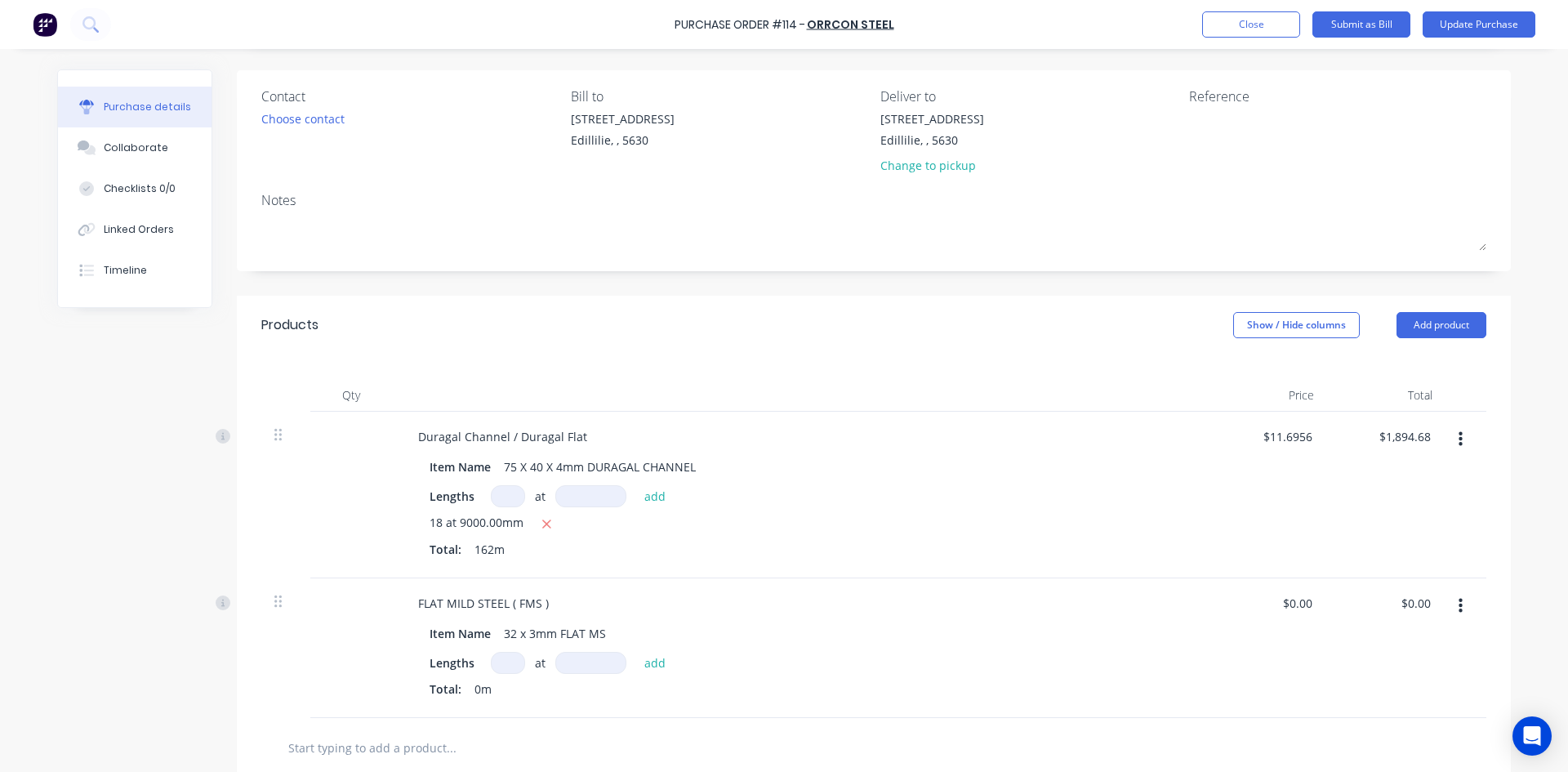
scroll to position [81, 0]
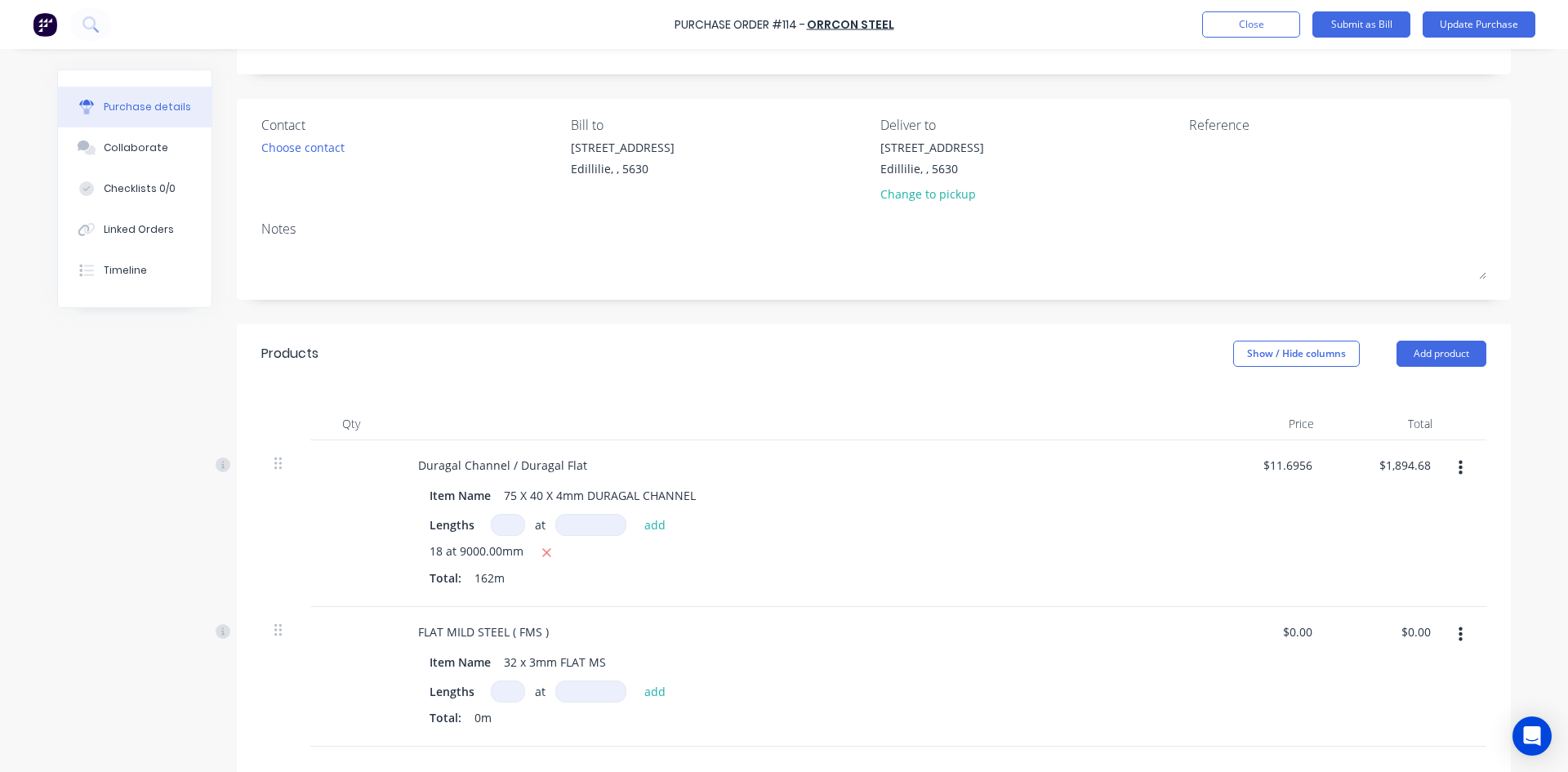
click at [505, 526] on input at bounding box center [508, 525] width 35 height 22
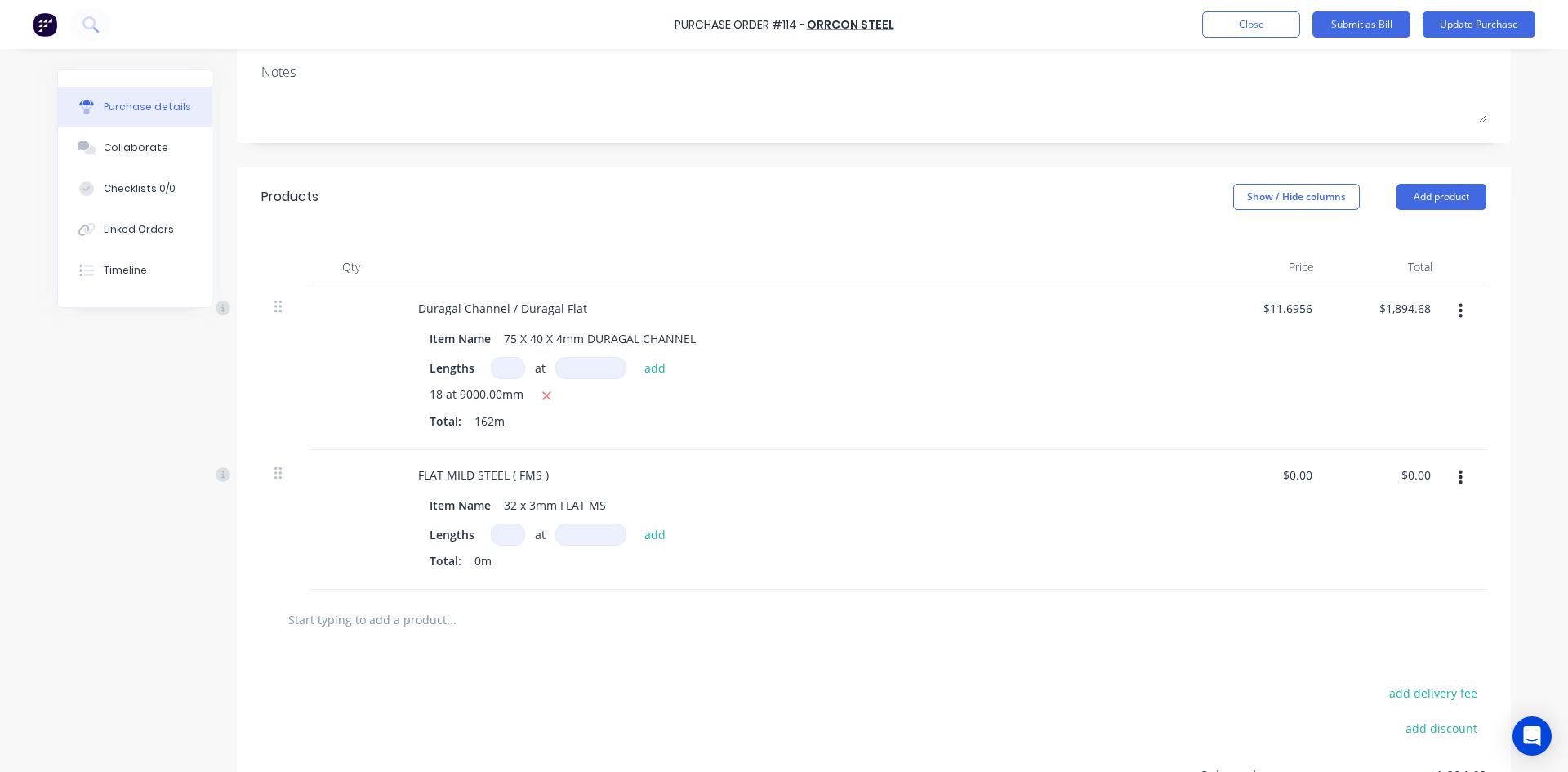
scroll to position [245, 0]
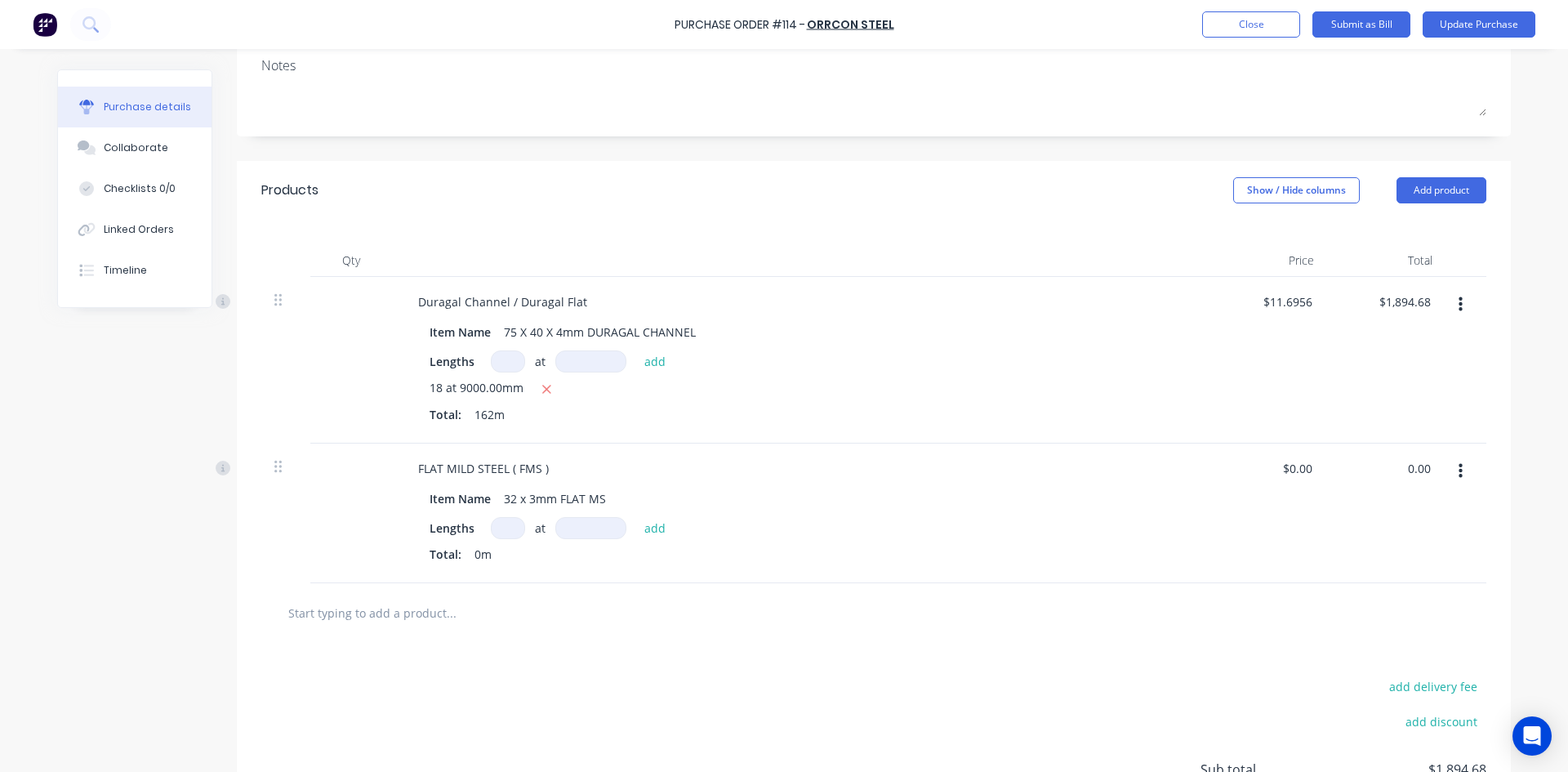
drag, startPoint x: 1425, startPoint y: 469, endPoint x: 1366, endPoint y: 477, distance: 59.5
click at [1366, 477] on div "0.00 0.00" at bounding box center [1385, 513] width 118 height 140
click at [1363, 488] on div "$0.00 $0.00" at bounding box center [1385, 513] width 118 height 140
click at [1407, 470] on input "0.00" at bounding box center [1415, 468] width 38 height 24
click at [1407, 470] on input "0.00" at bounding box center [1418, 468] width 31 height 24
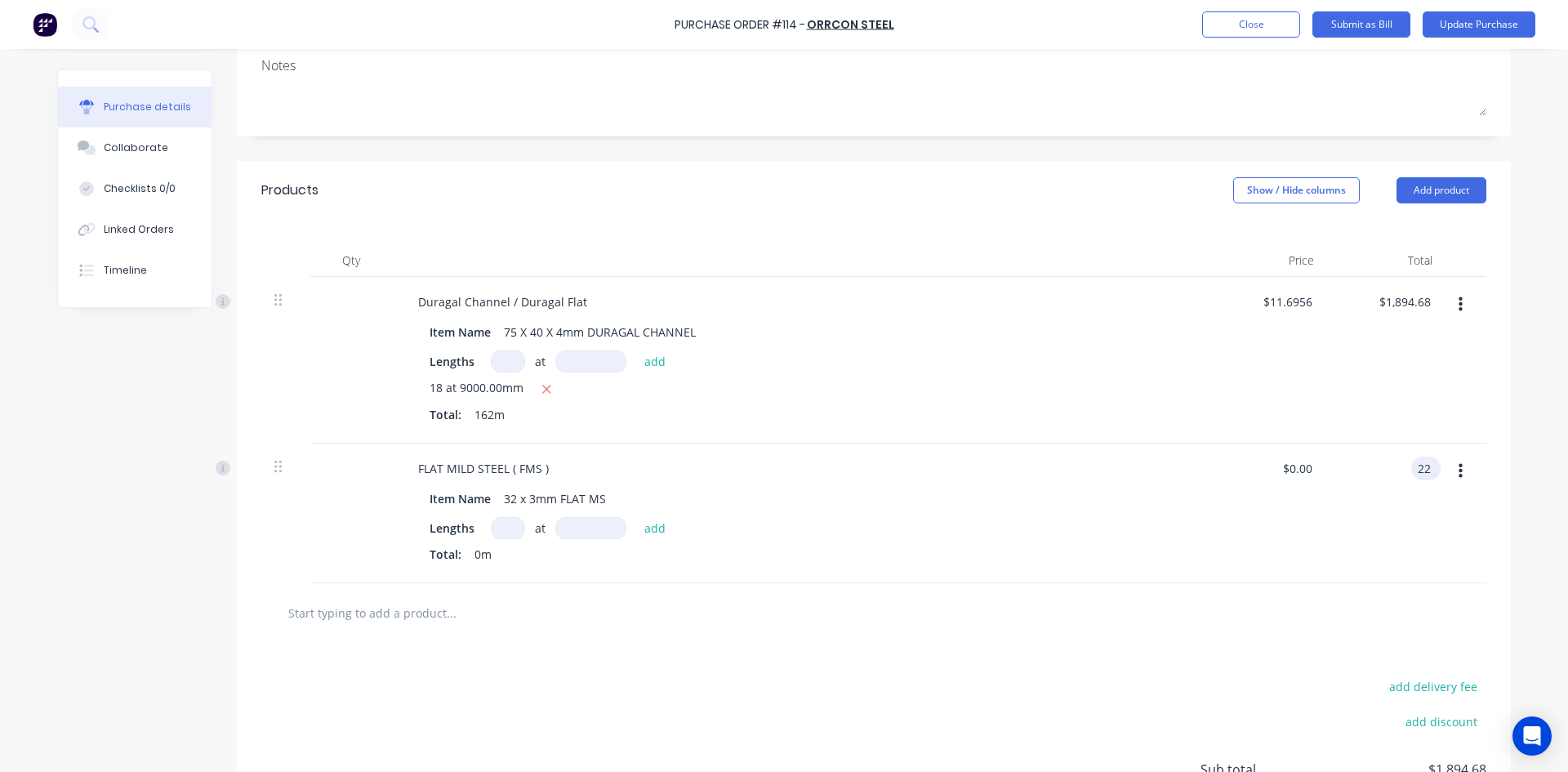
type input "2"
click at [1356, 495] on div "$0.00 21.51" at bounding box center [1385, 513] width 118 height 140
click at [1413, 466] on input "0.00" at bounding box center [1418, 468] width 31 height 24
type input "$0.00"
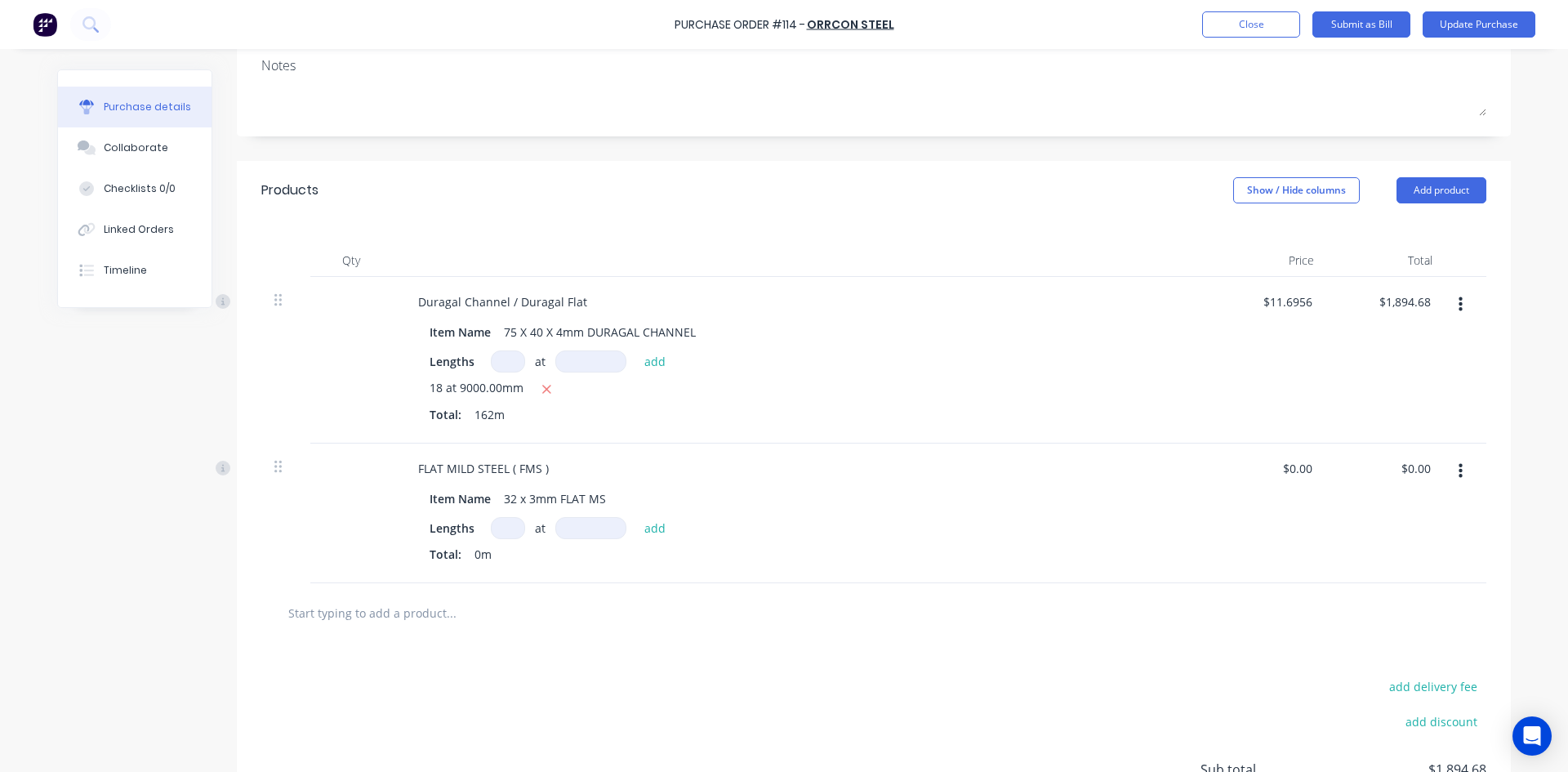
click at [1452, 560] on div at bounding box center [1465, 513] width 41 height 140
drag, startPoint x: 490, startPoint y: 526, endPoint x: 526, endPoint y: 554, distance: 45.6
click at [495, 531] on input at bounding box center [508, 528] width 35 height 22
type input "2"
click at [556, 527] on input at bounding box center [591, 528] width 71 height 22
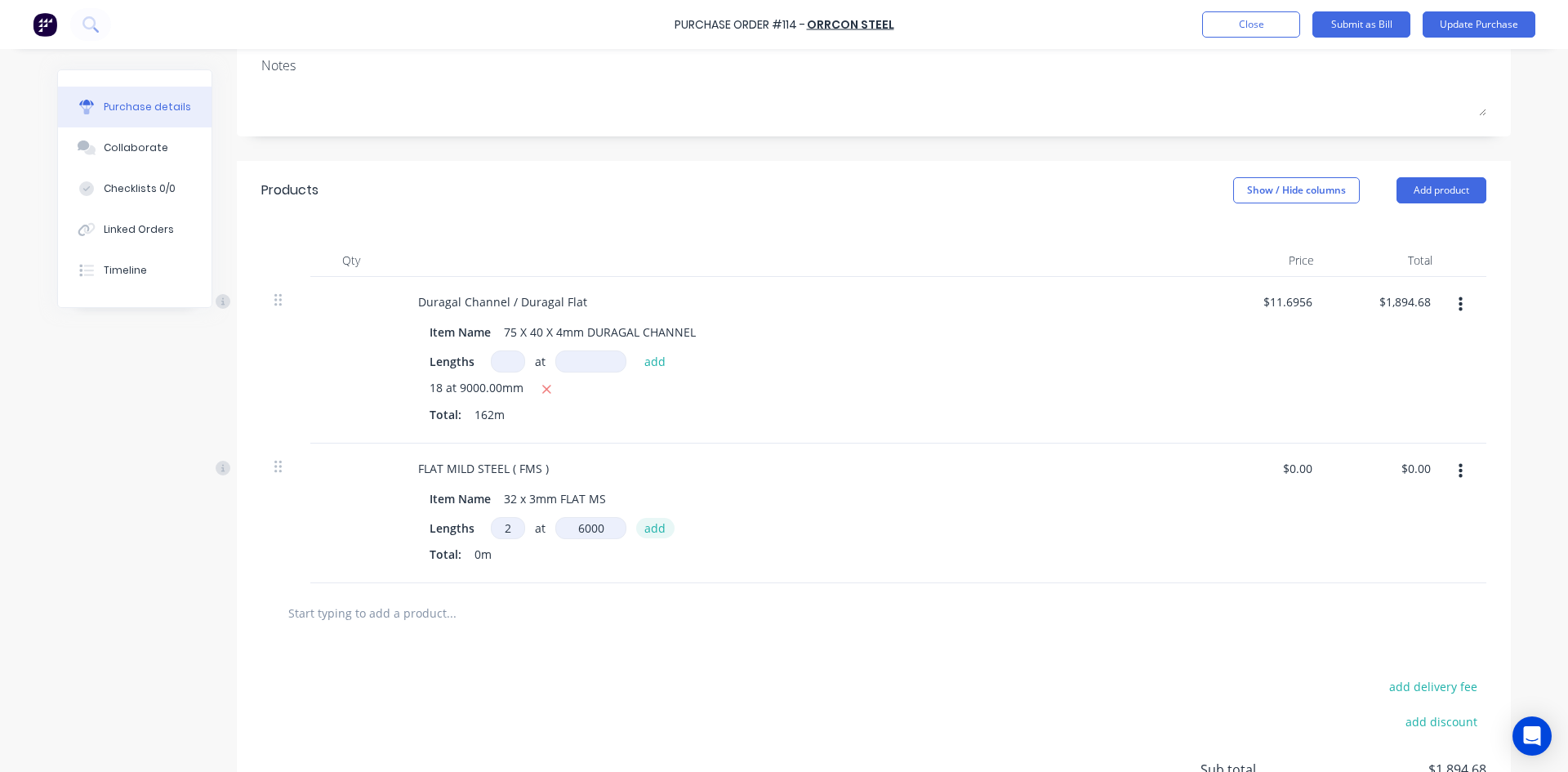
type input "6000mm"
click at [653, 530] on button "add" at bounding box center [655, 528] width 39 height 20
click at [1410, 459] on input "0.00" at bounding box center [1415, 468] width 38 height 24
click at [1410, 460] on input "0.00" at bounding box center [1418, 468] width 31 height 24
type input "21.50"
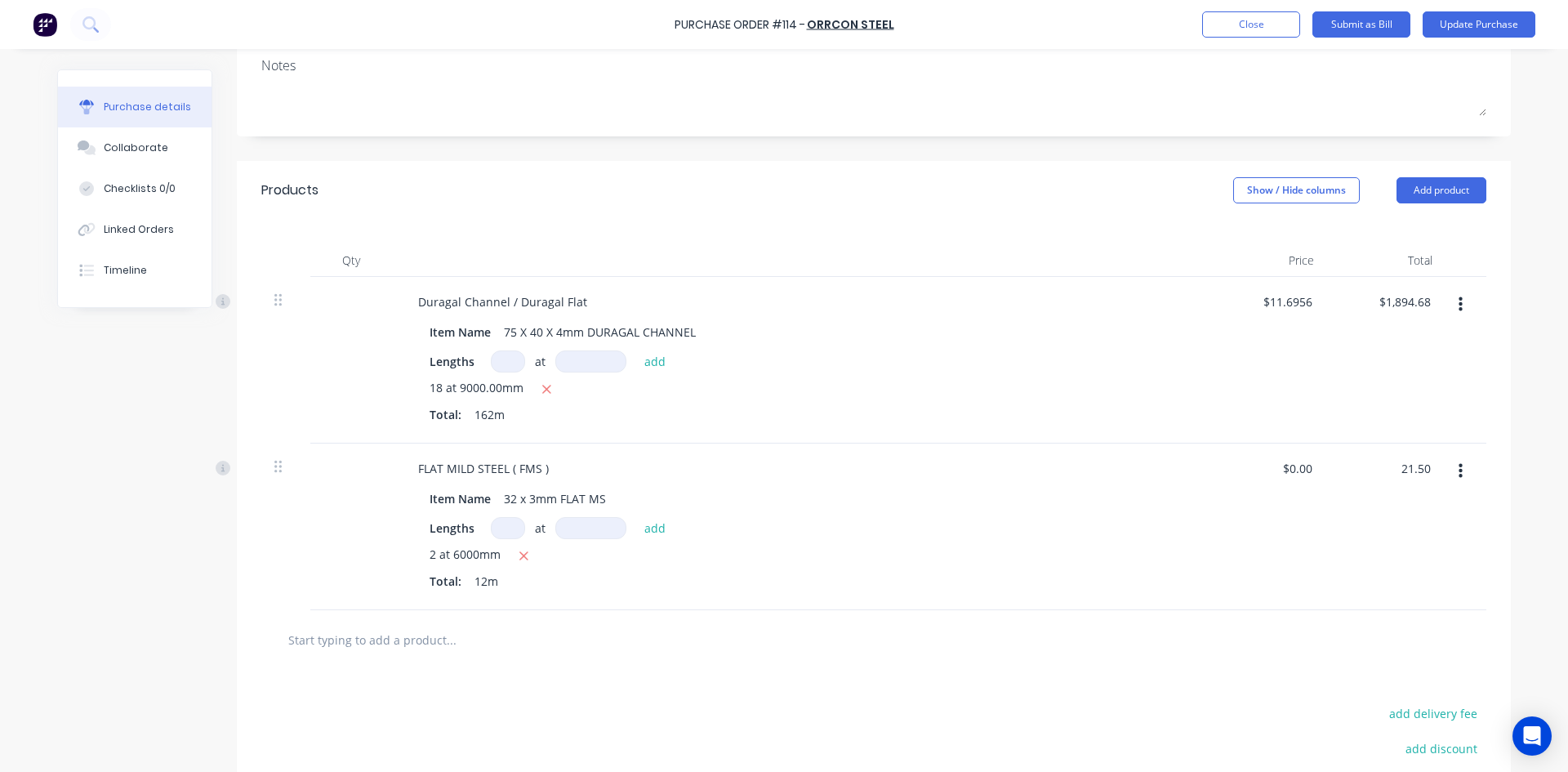
type input "$1.7917"
type input "$21.50"
drag, startPoint x: 1415, startPoint y: 505, endPoint x: 1381, endPoint y: 519, distance: 36.8
click at [1381, 519] on div "$21.50 $21.50" at bounding box center [1385, 527] width 118 height 167
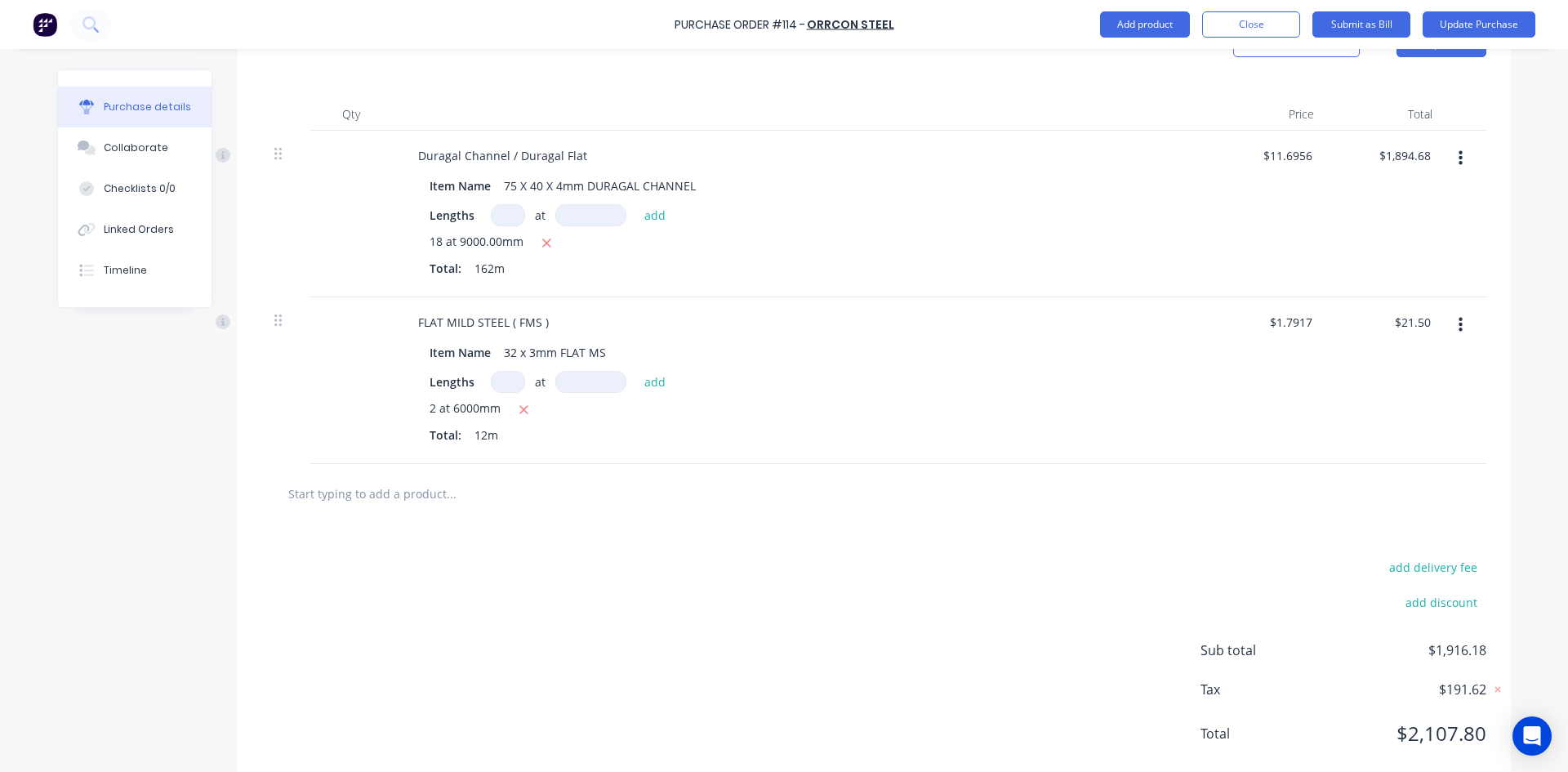
scroll to position [428, 0]
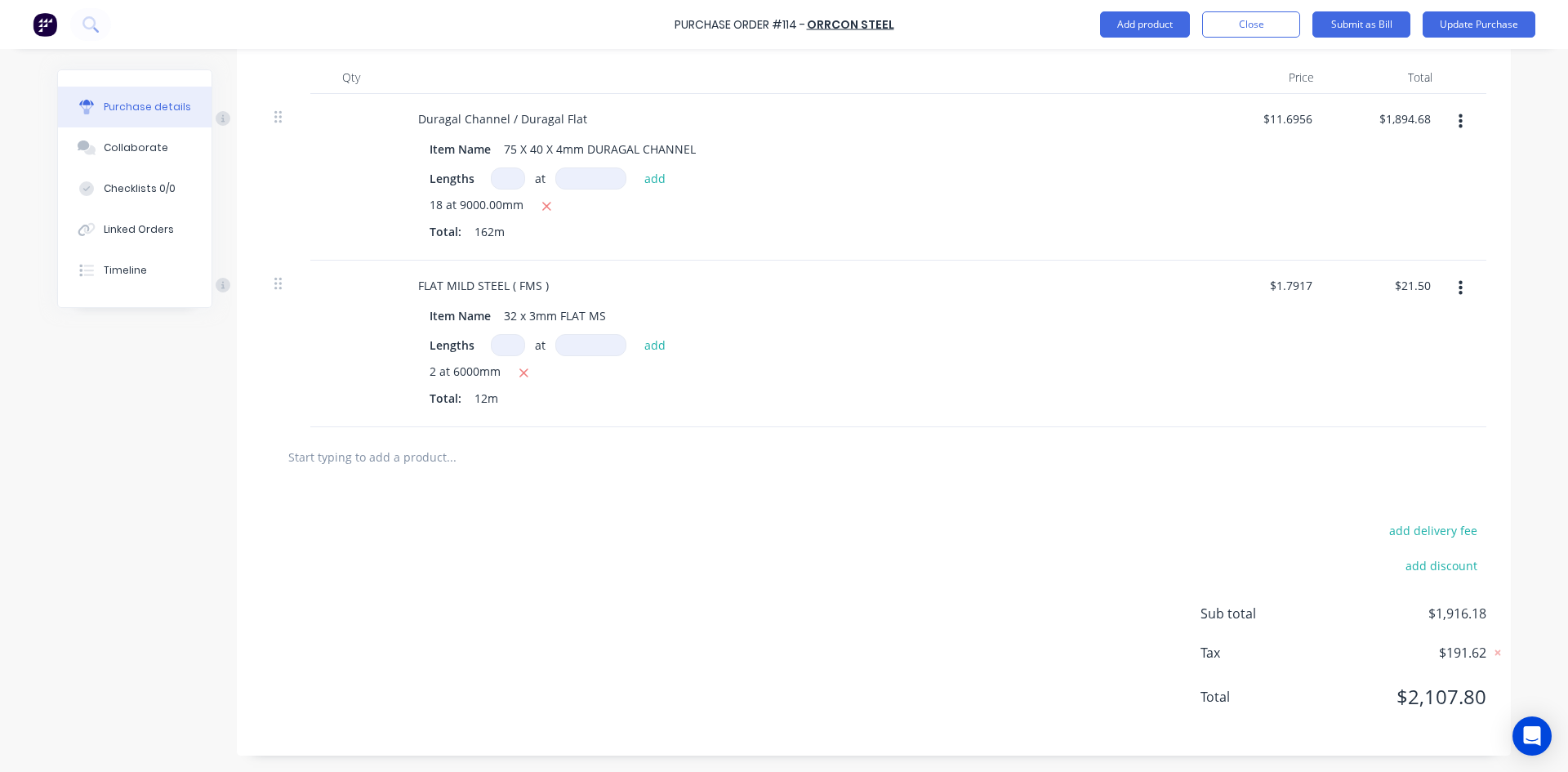
click at [418, 457] on input "text" at bounding box center [451, 456] width 327 height 33
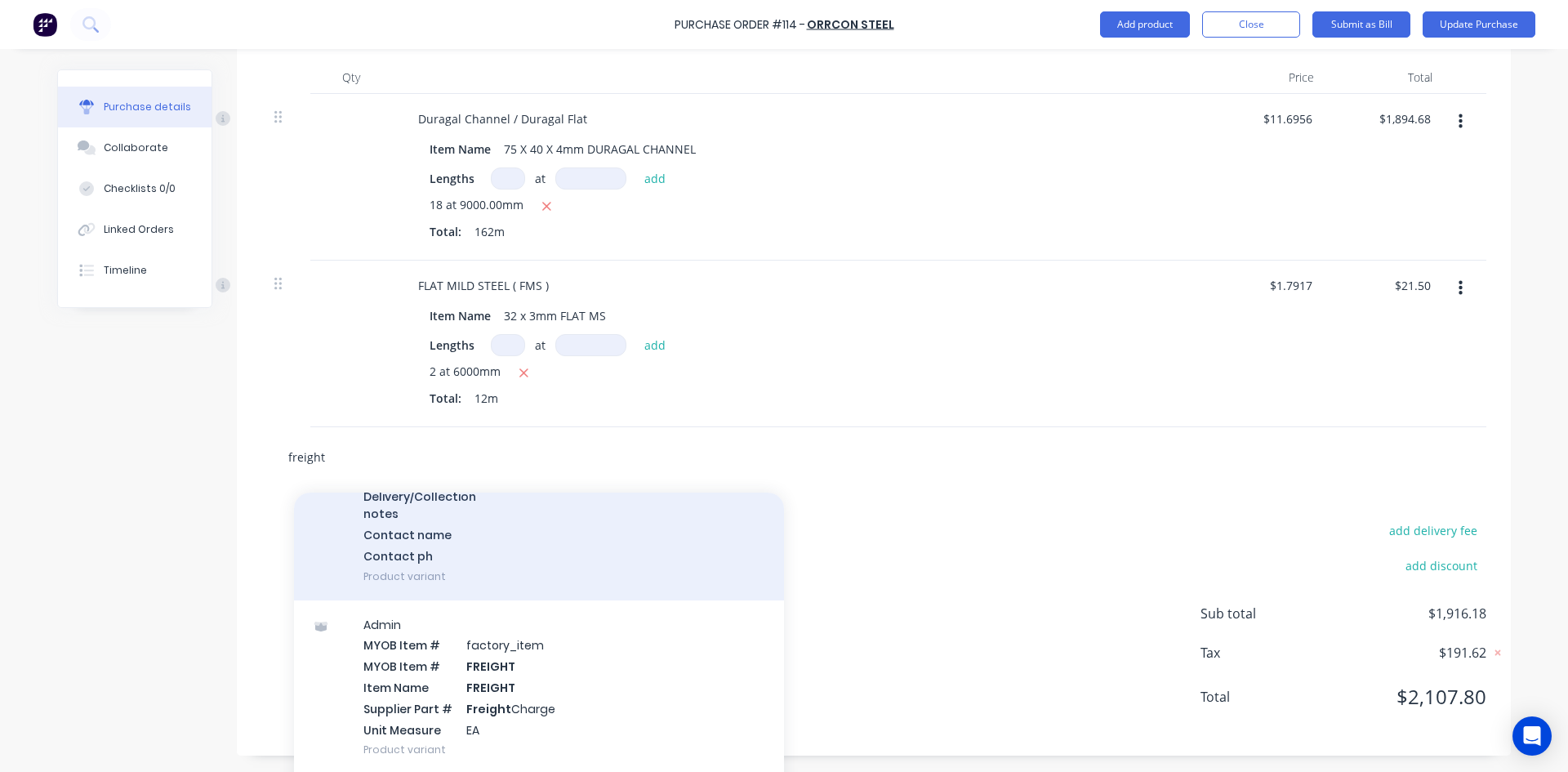
scroll to position [408, 0]
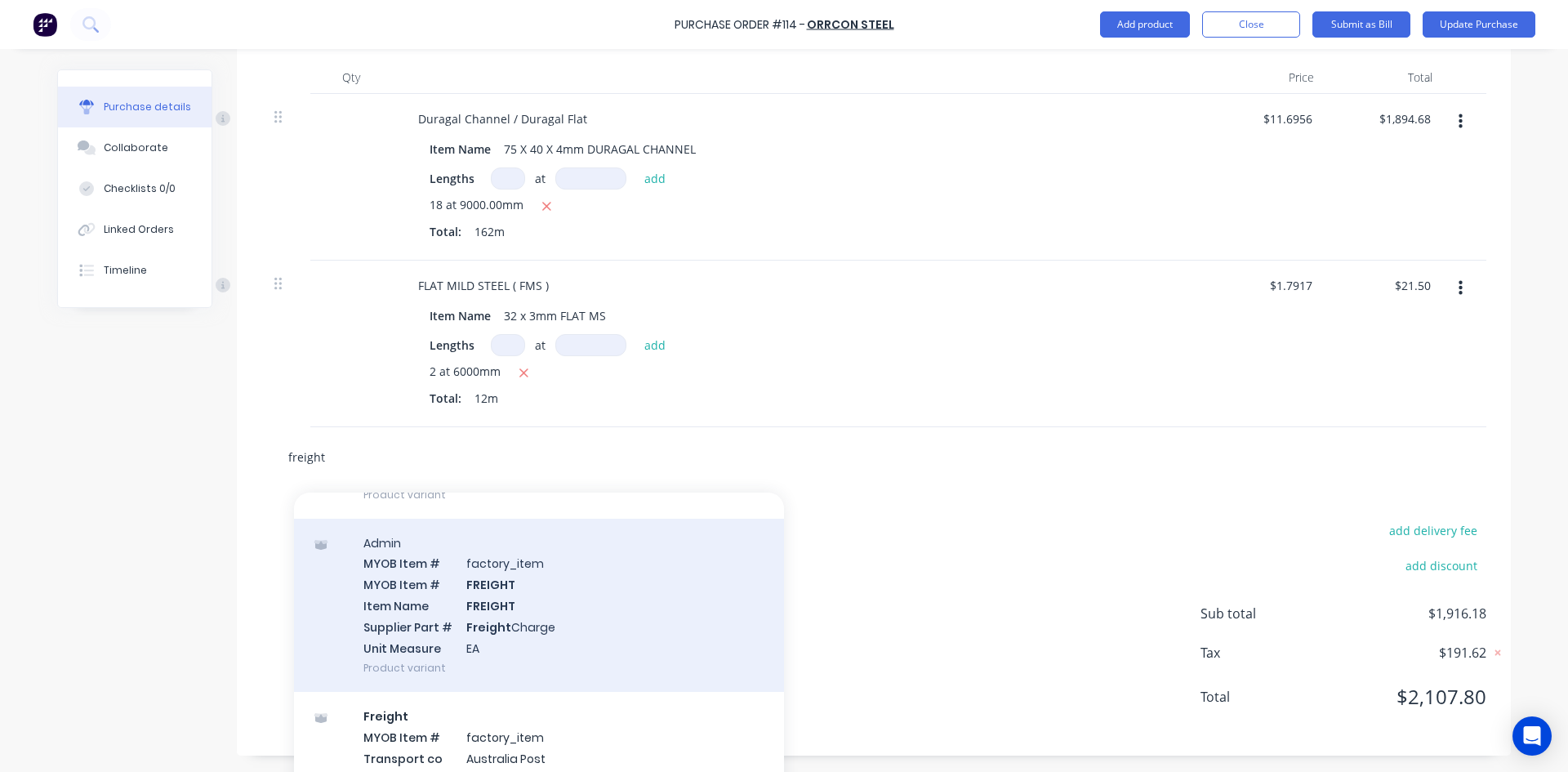
type input "freight"
click at [486, 587] on div "Admin MYOB Item # factory_item MYOB Item # FREIGHT Item Name FREIGHT Supplier P…" at bounding box center [539, 605] width 490 height 174
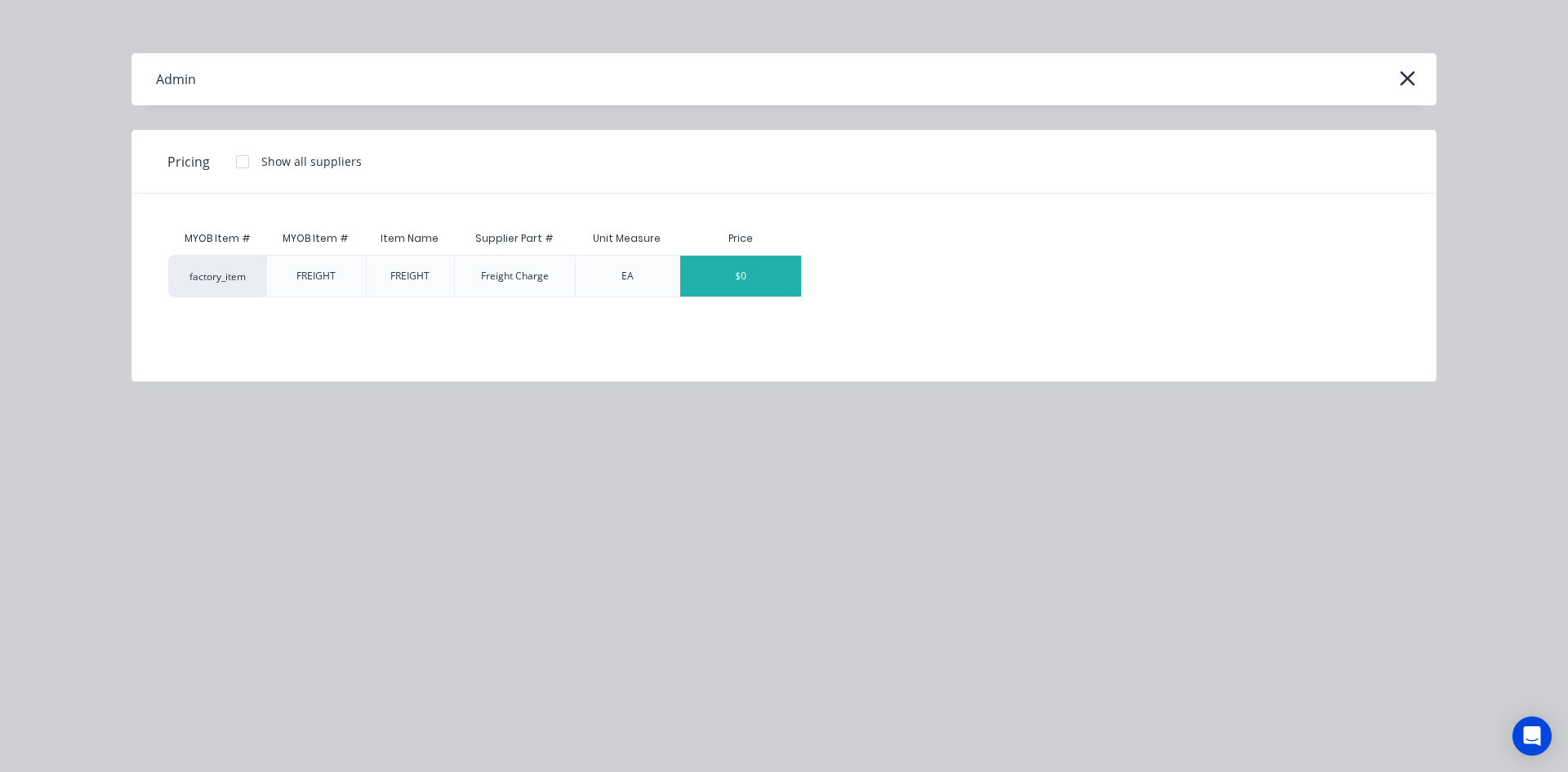
click at [703, 284] on div "$0" at bounding box center [740, 276] width 121 height 41
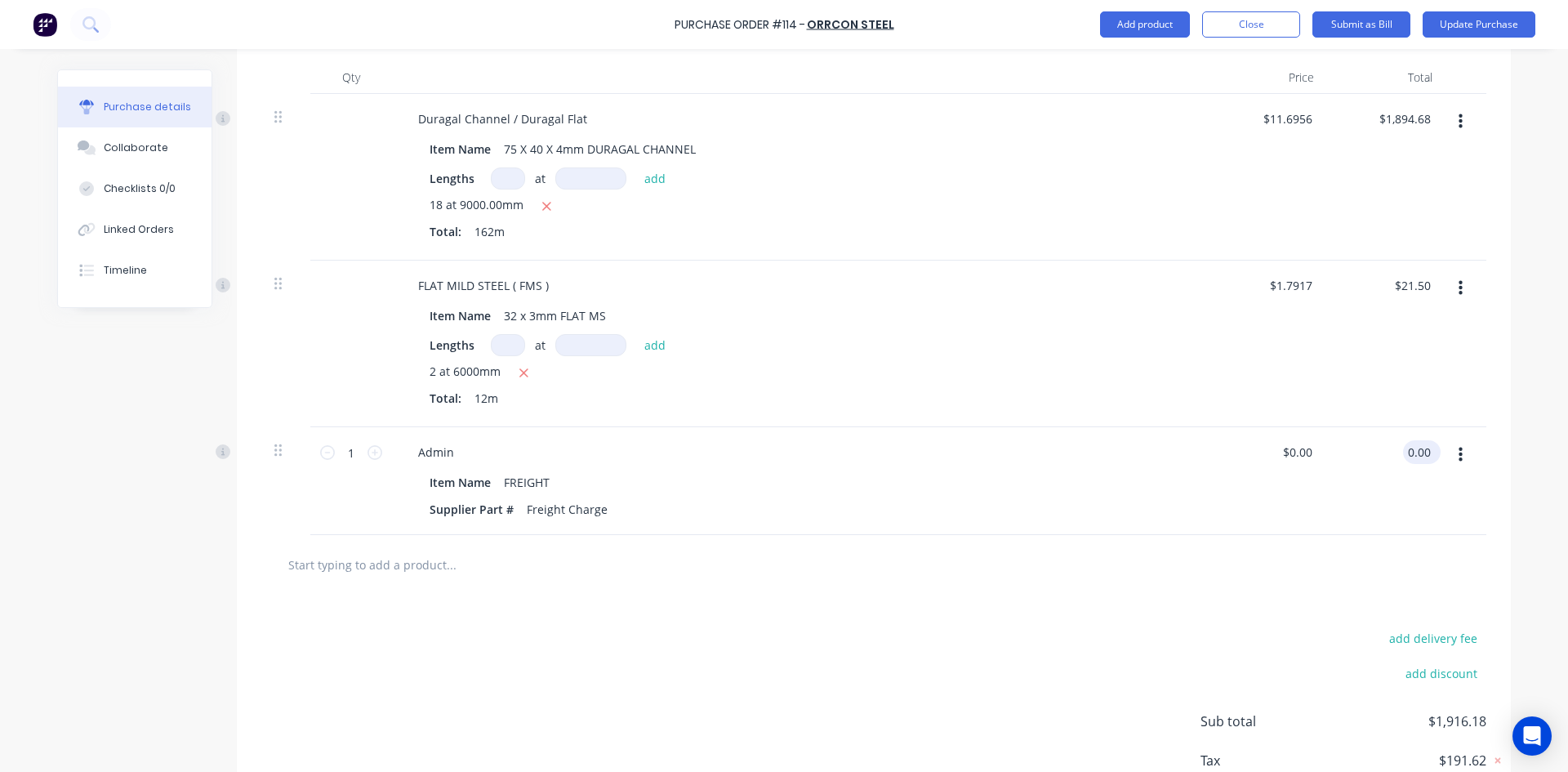
click at [1403, 450] on input "0.00" at bounding box center [1418, 452] width 31 height 24
type input "21.0"
type input "$21.00"
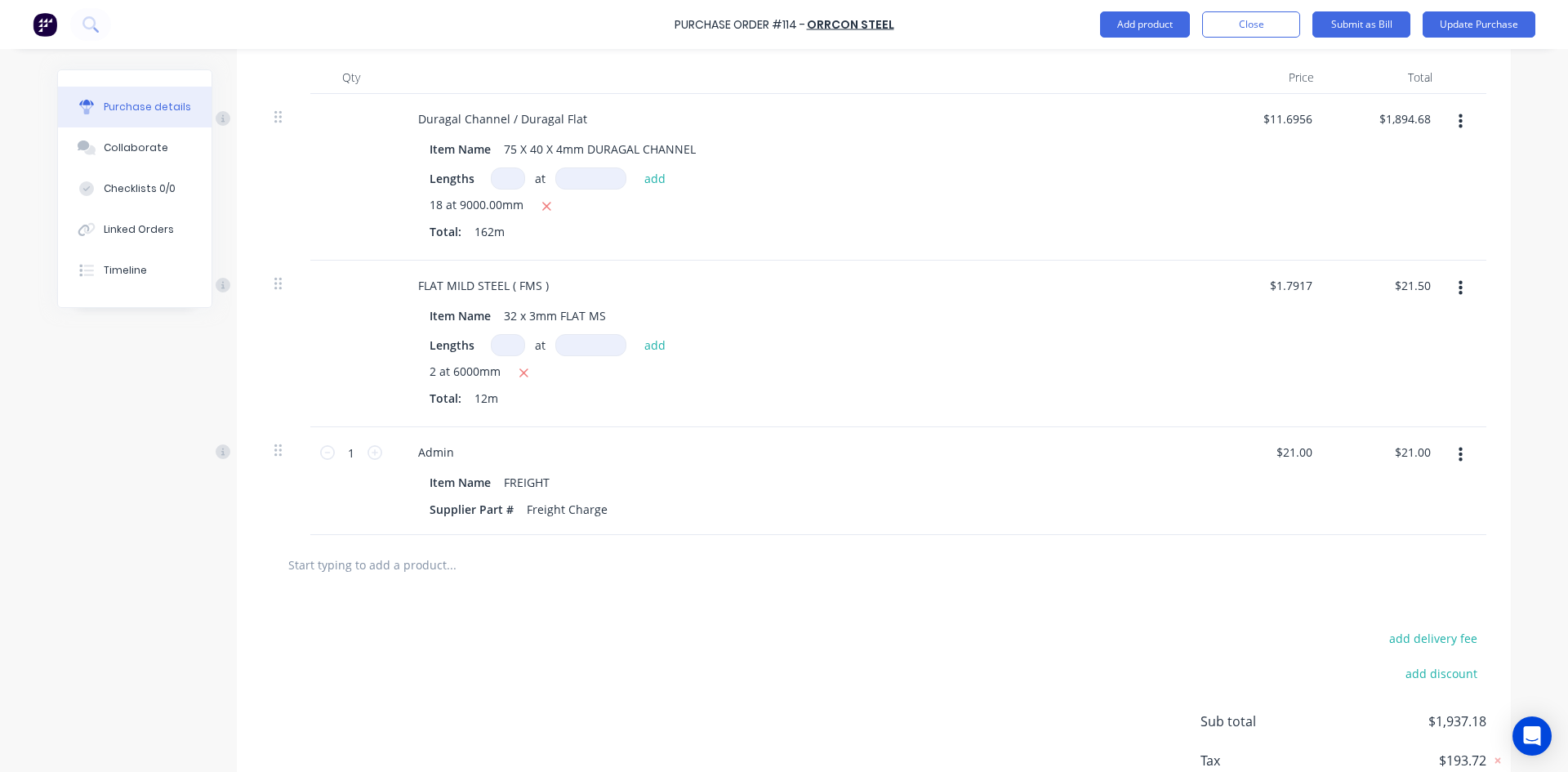
click at [1410, 498] on div "$21.00 $21.00" at bounding box center [1385, 480] width 118 height 108
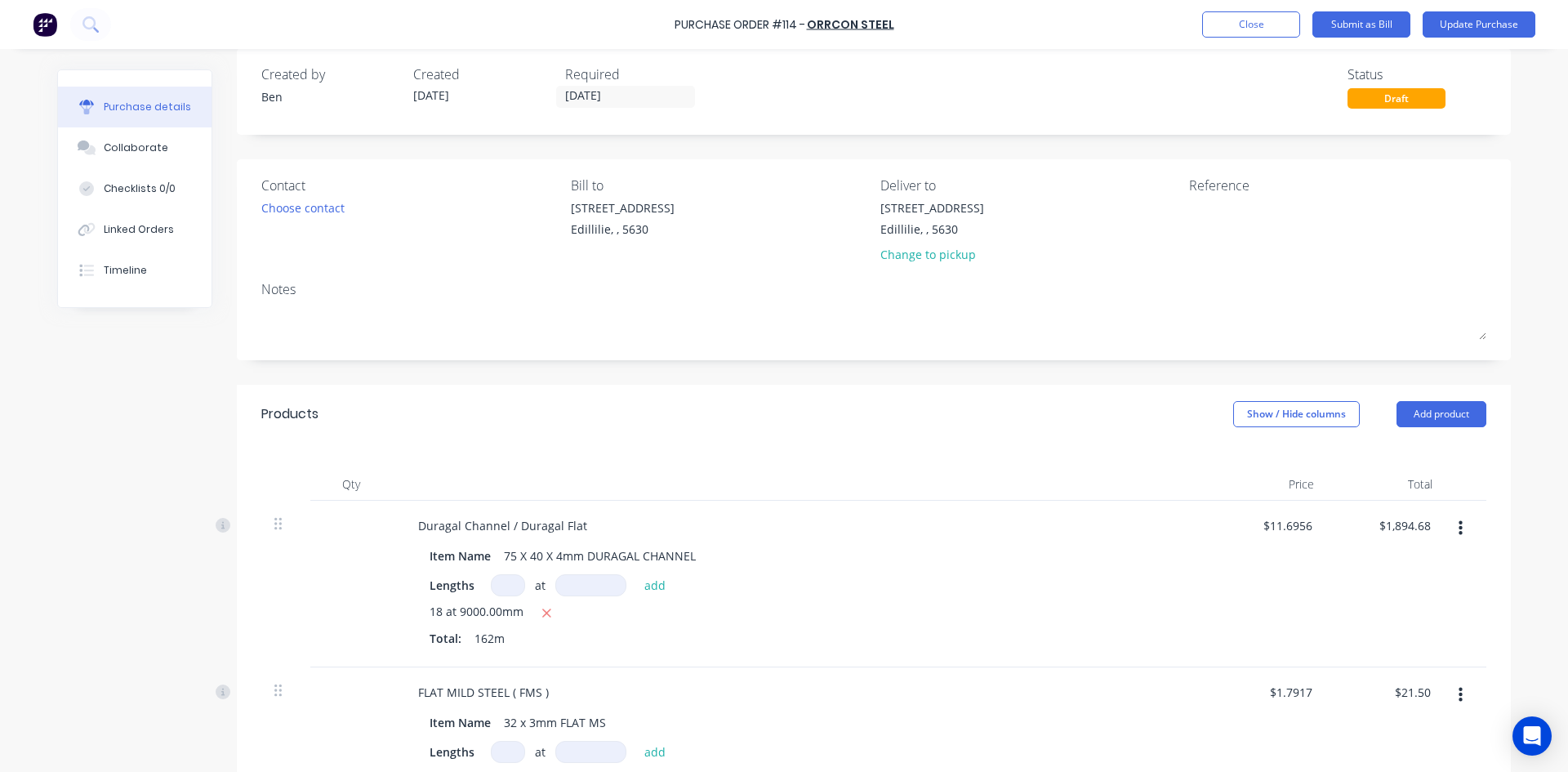
scroll to position [0, 0]
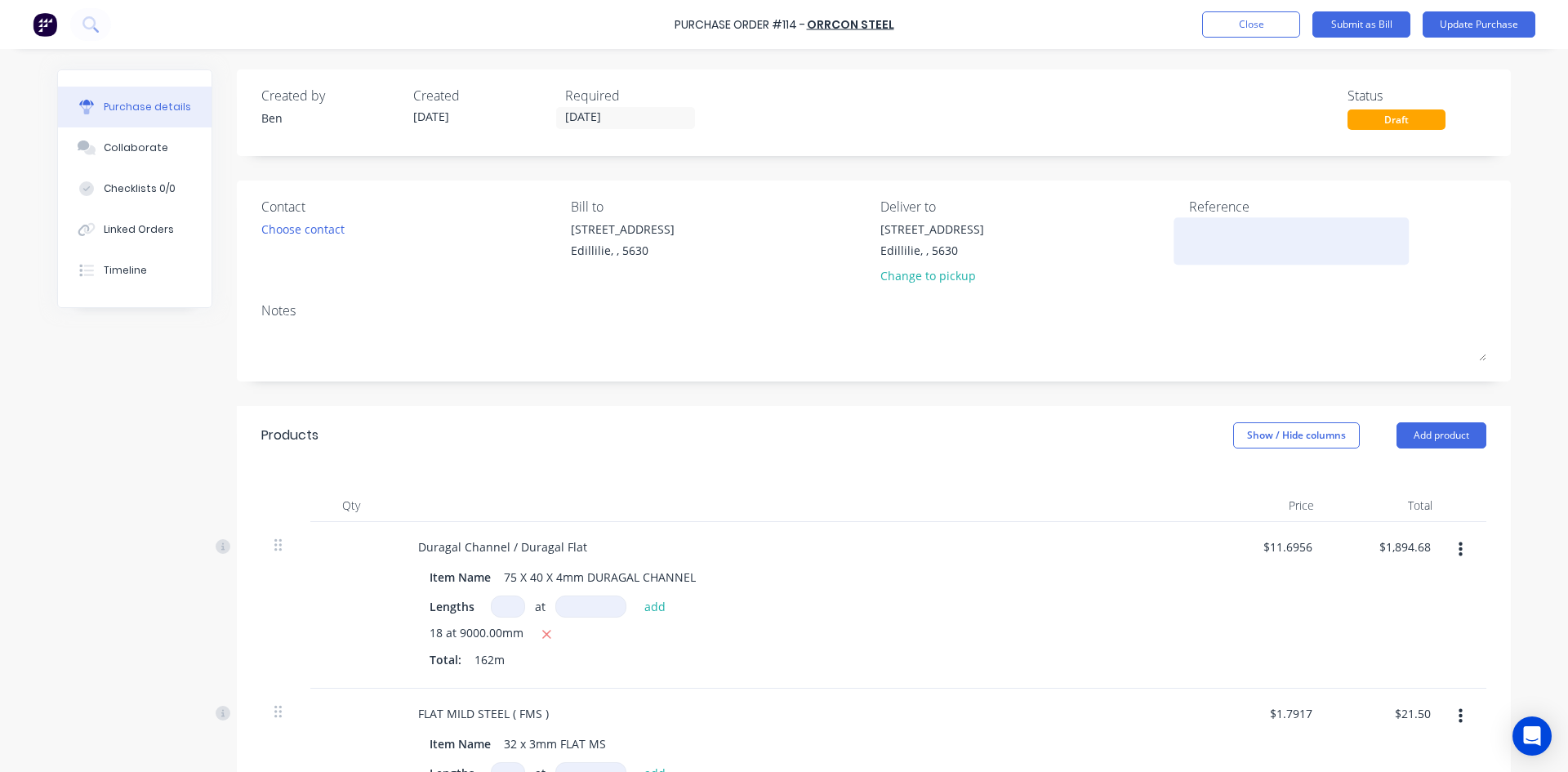
click at [1196, 244] on textarea at bounding box center [1291, 238] width 204 height 37
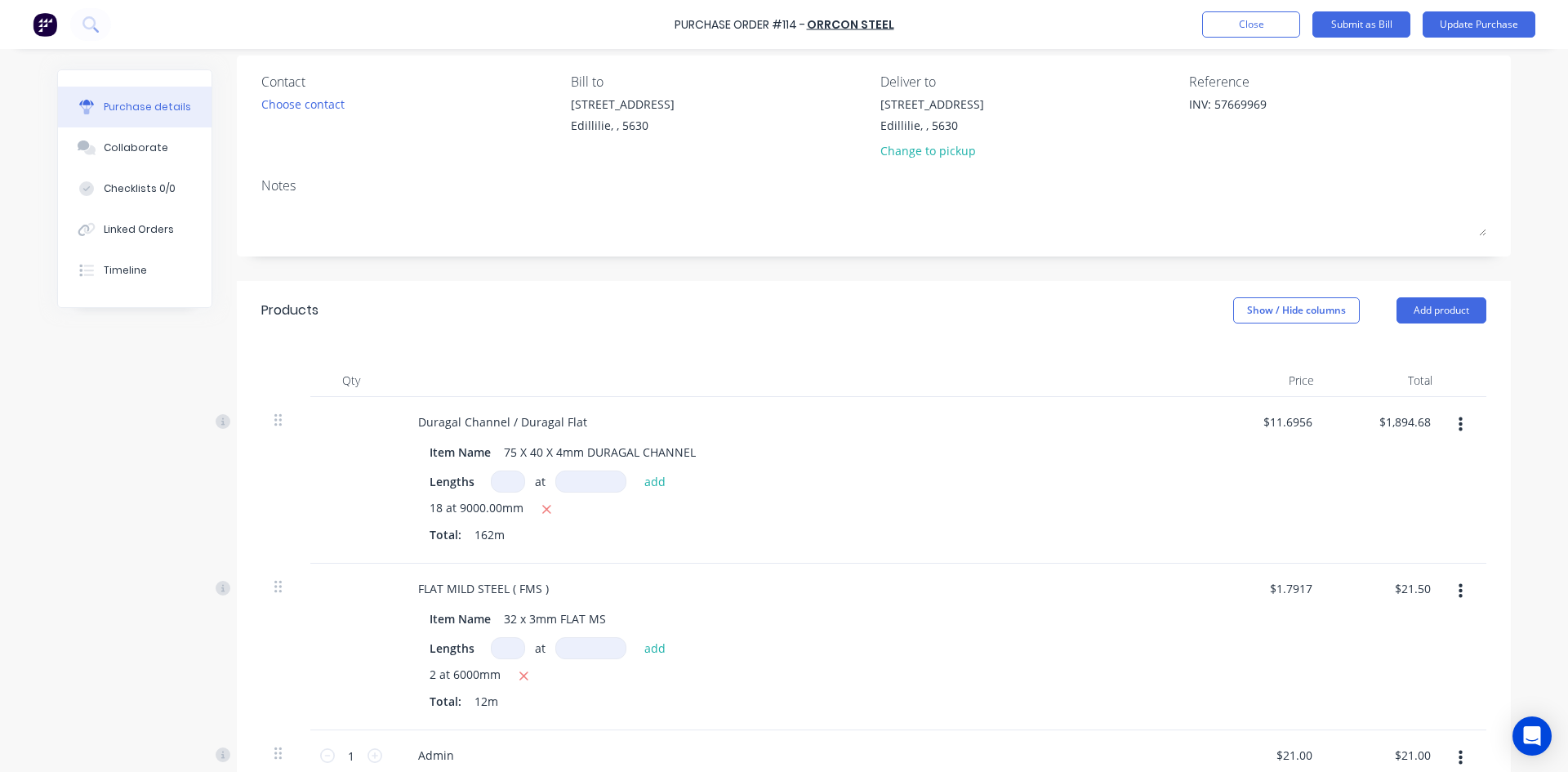
scroll to position [46, 0]
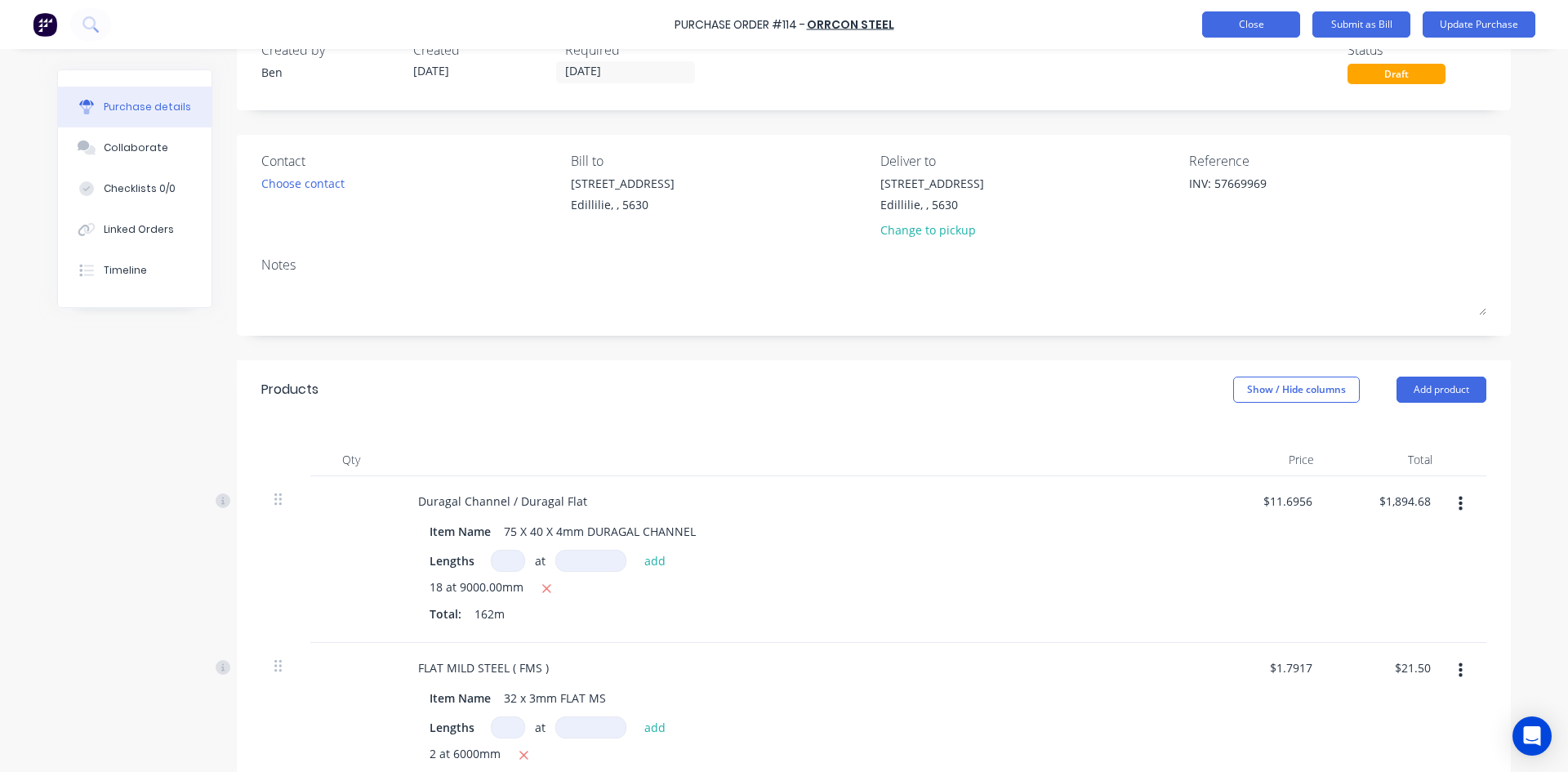
type textarea "INV: 57669969"
click at [1269, 26] on button "Close" at bounding box center [1250, 25] width 98 height 26
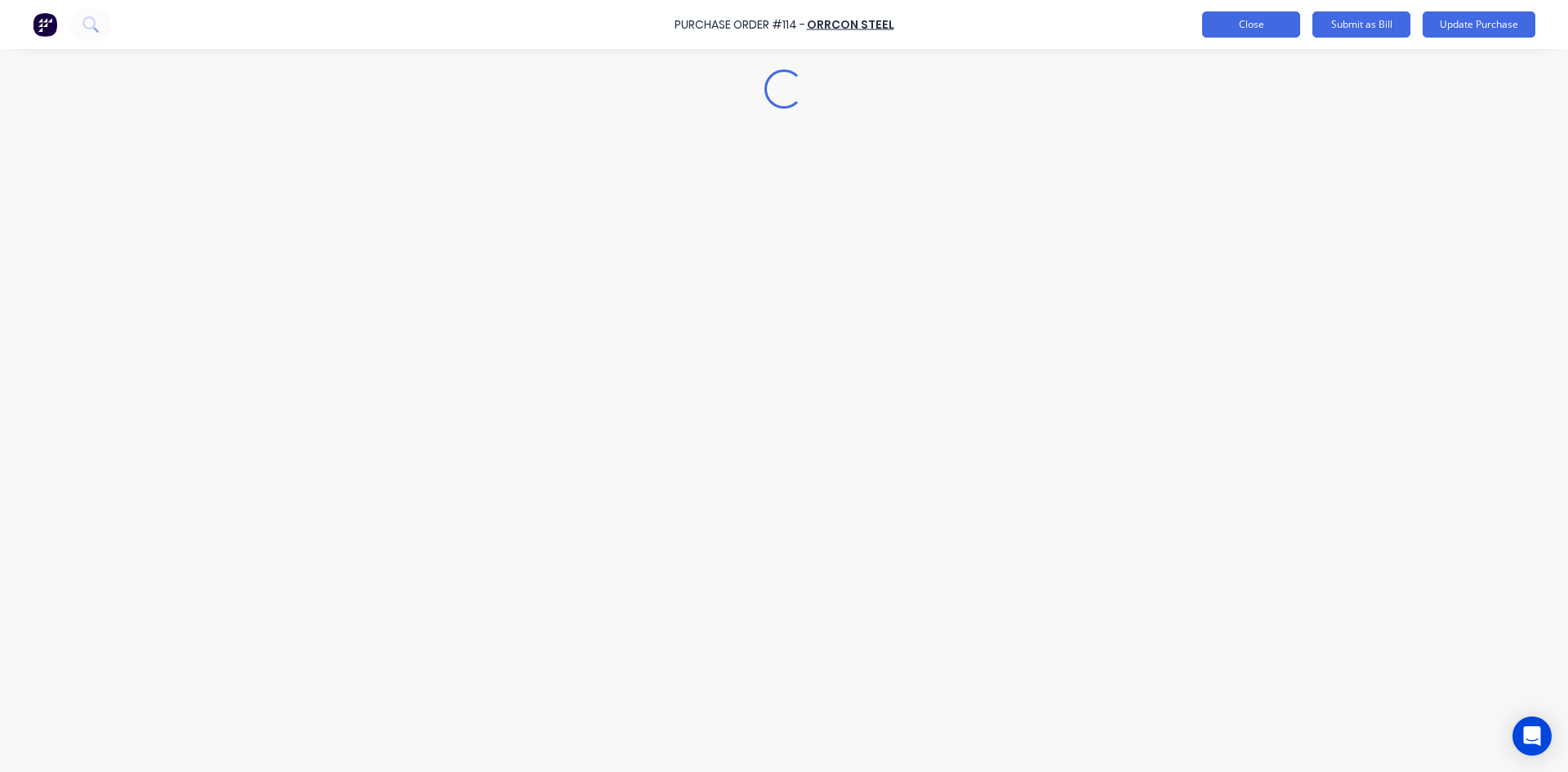
scroll to position [0, 0]
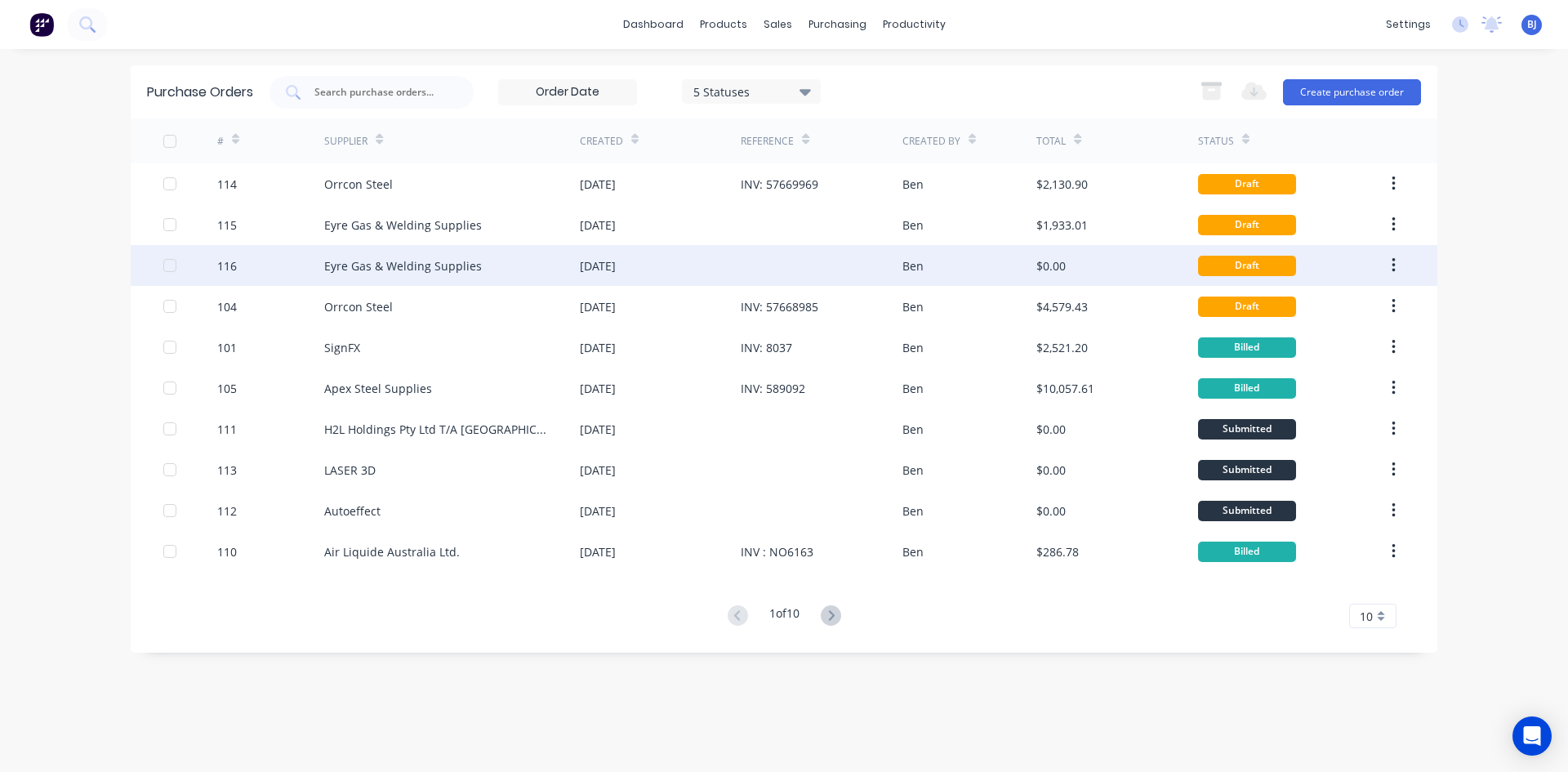
click at [672, 264] on div "[DATE]" at bounding box center [660, 265] width 161 height 41
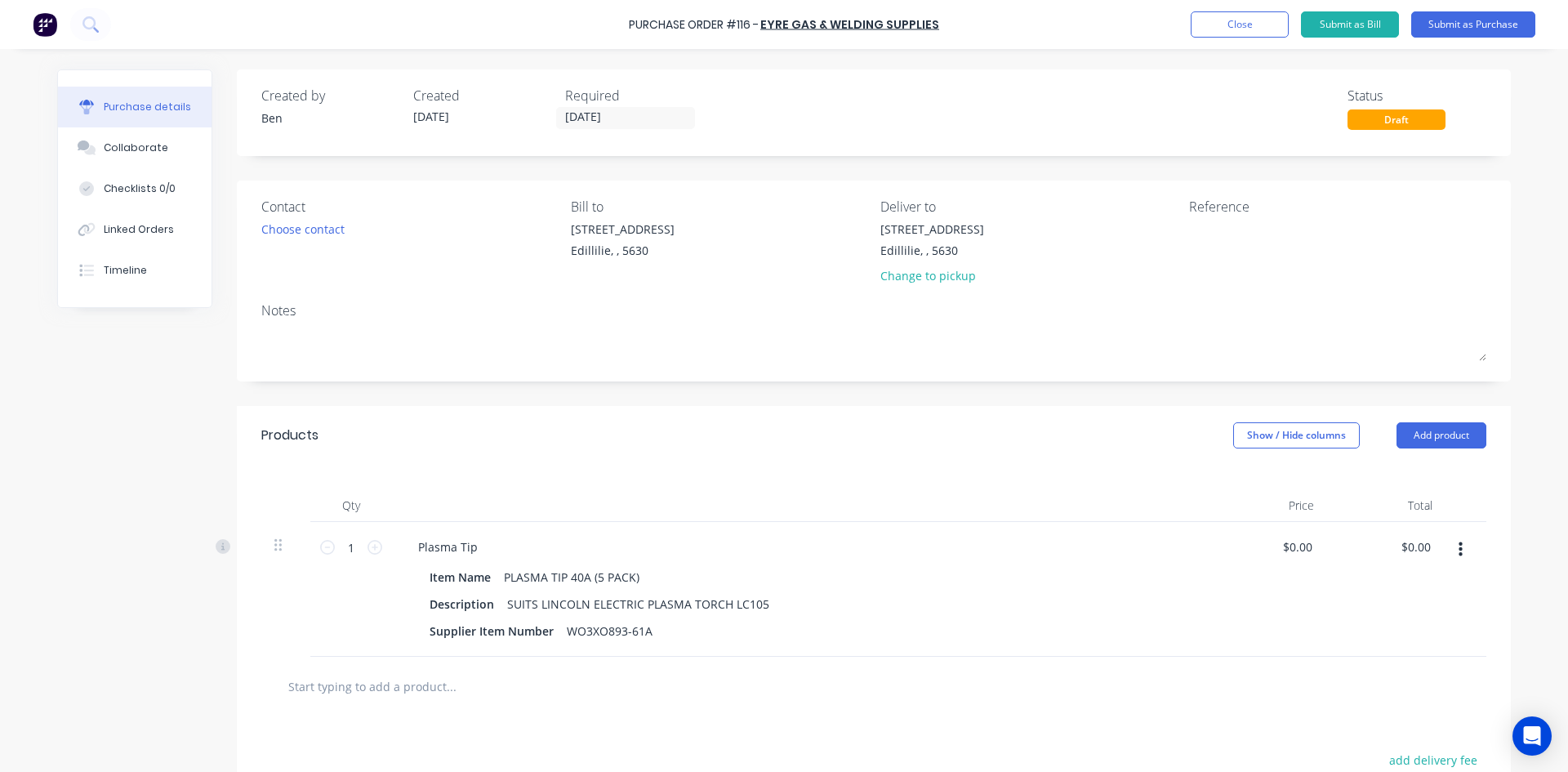
click at [1459, 550] on icon "button" at bounding box center [1461, 549] width 4 height 15
click at [1367, 692] on button "Delete" at bounding box center [1410, 691] width 139 height 33
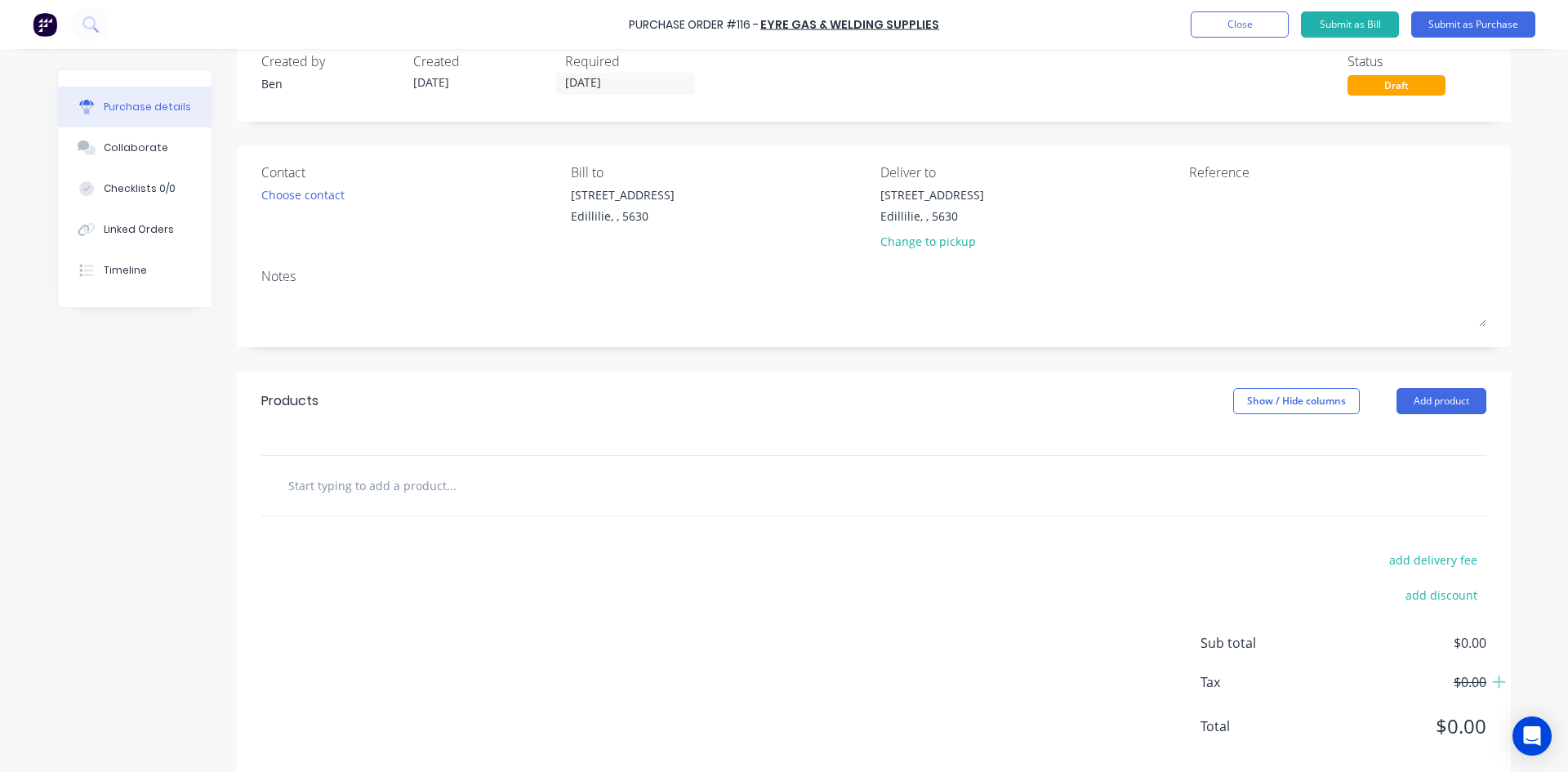
scroll to position [64, 0]
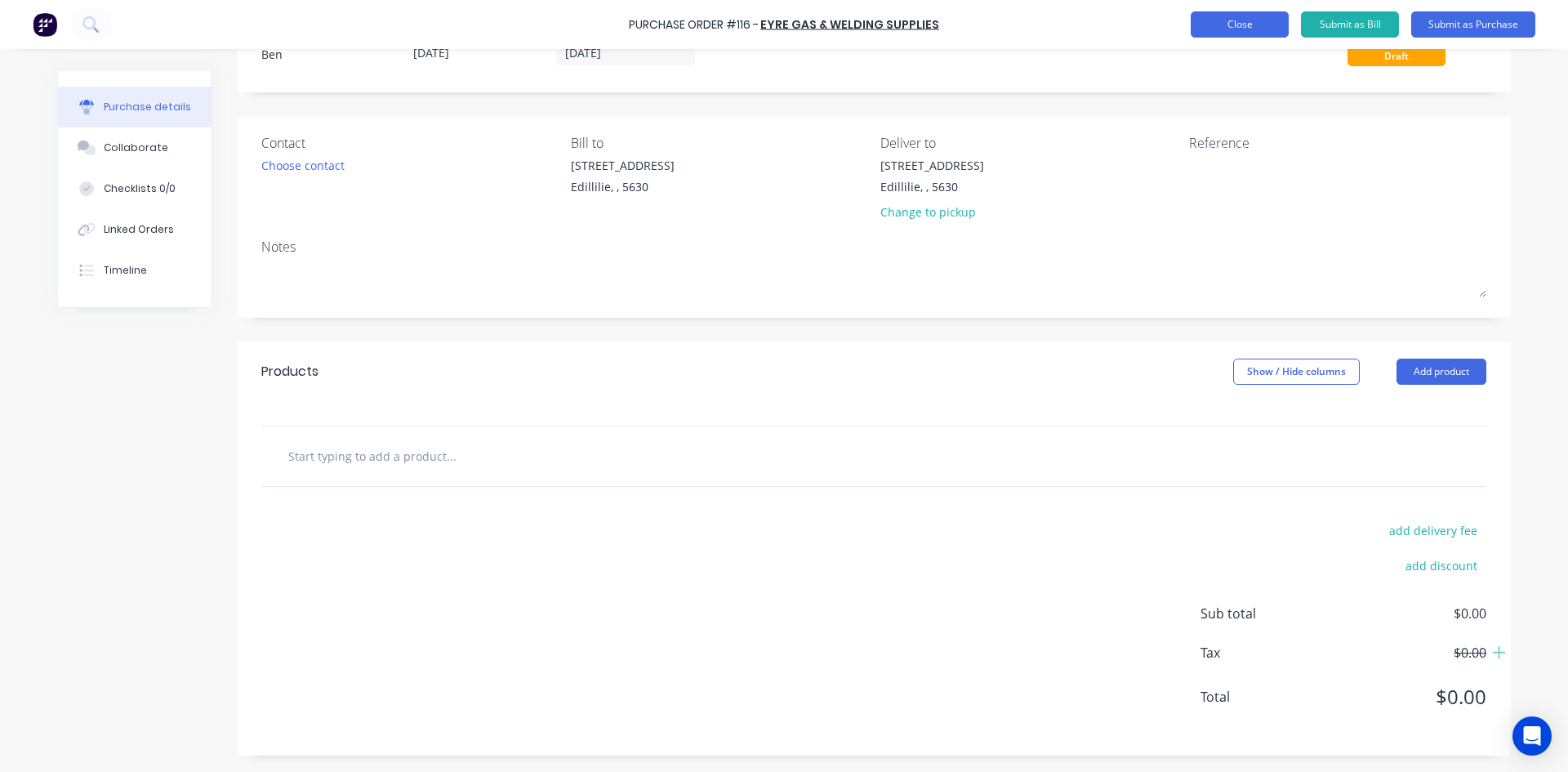
click at [1241, 27] on button "Close" at bounding box center [1240, 25] width 98 height 26
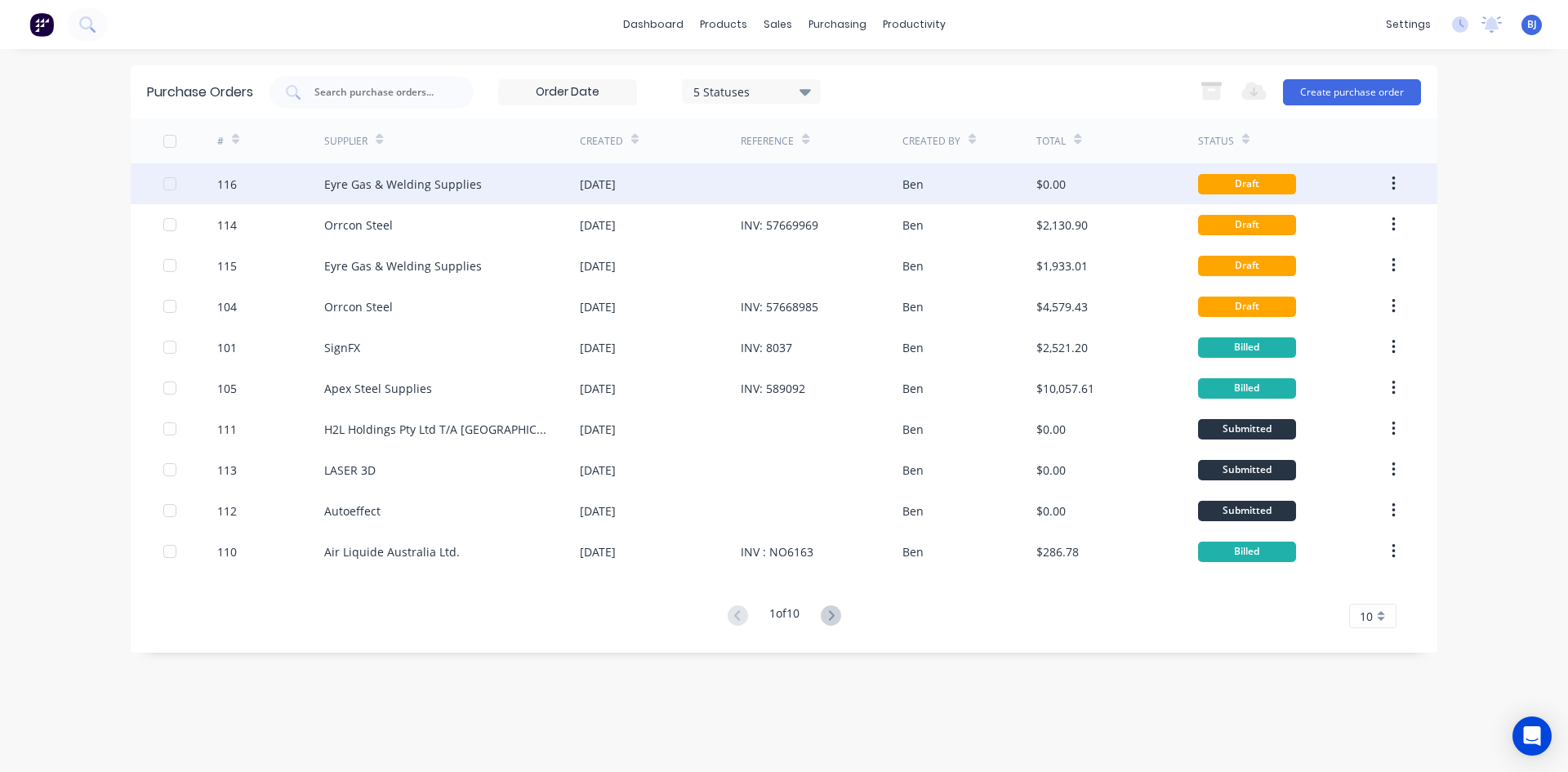
click at [615, 182] on div "[DATE]" at bounding box center [597, 184] width 36 height 17
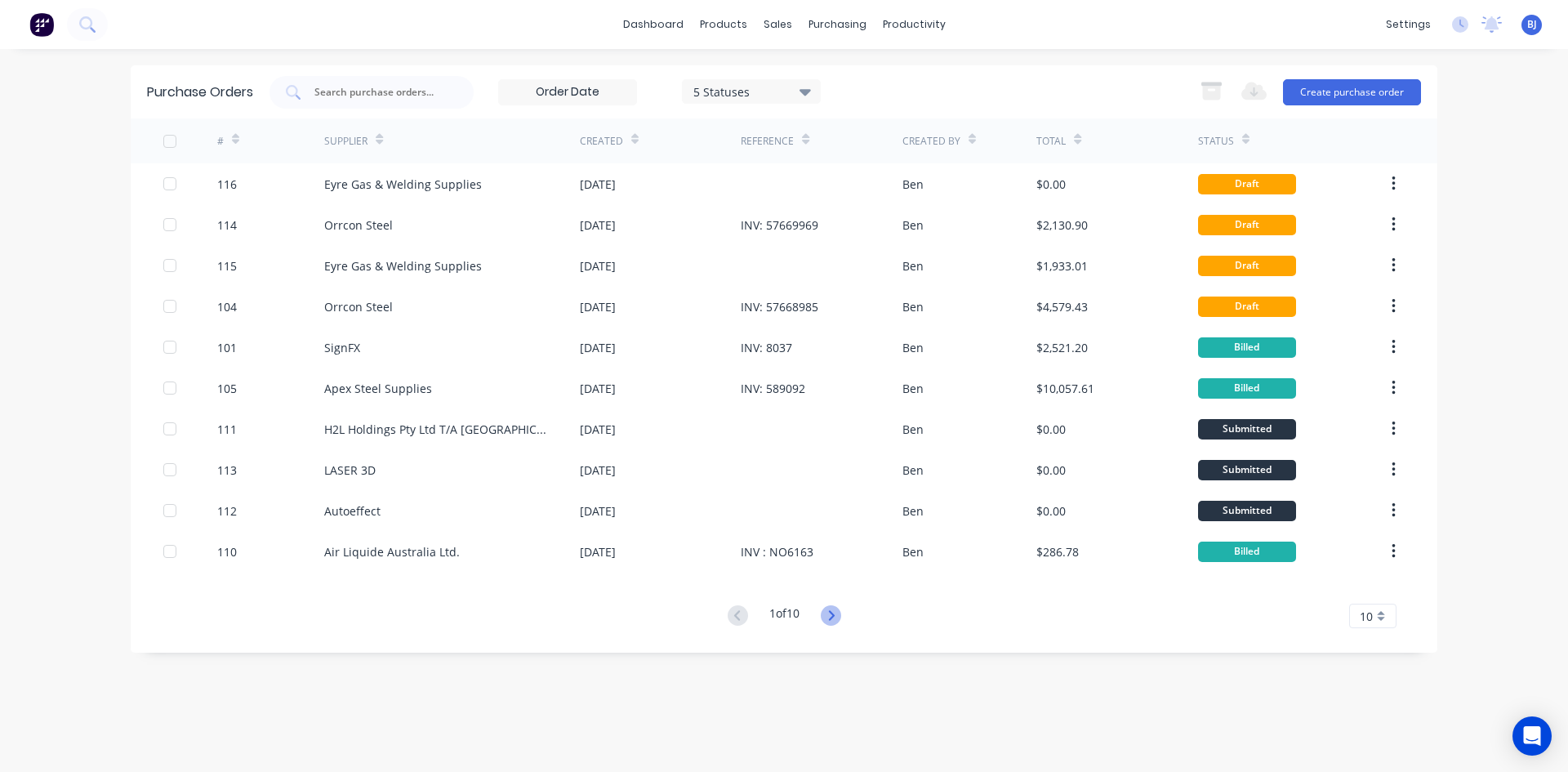
click at [833, 613] on icon at bounding box center [831, 615] width 21 height 21
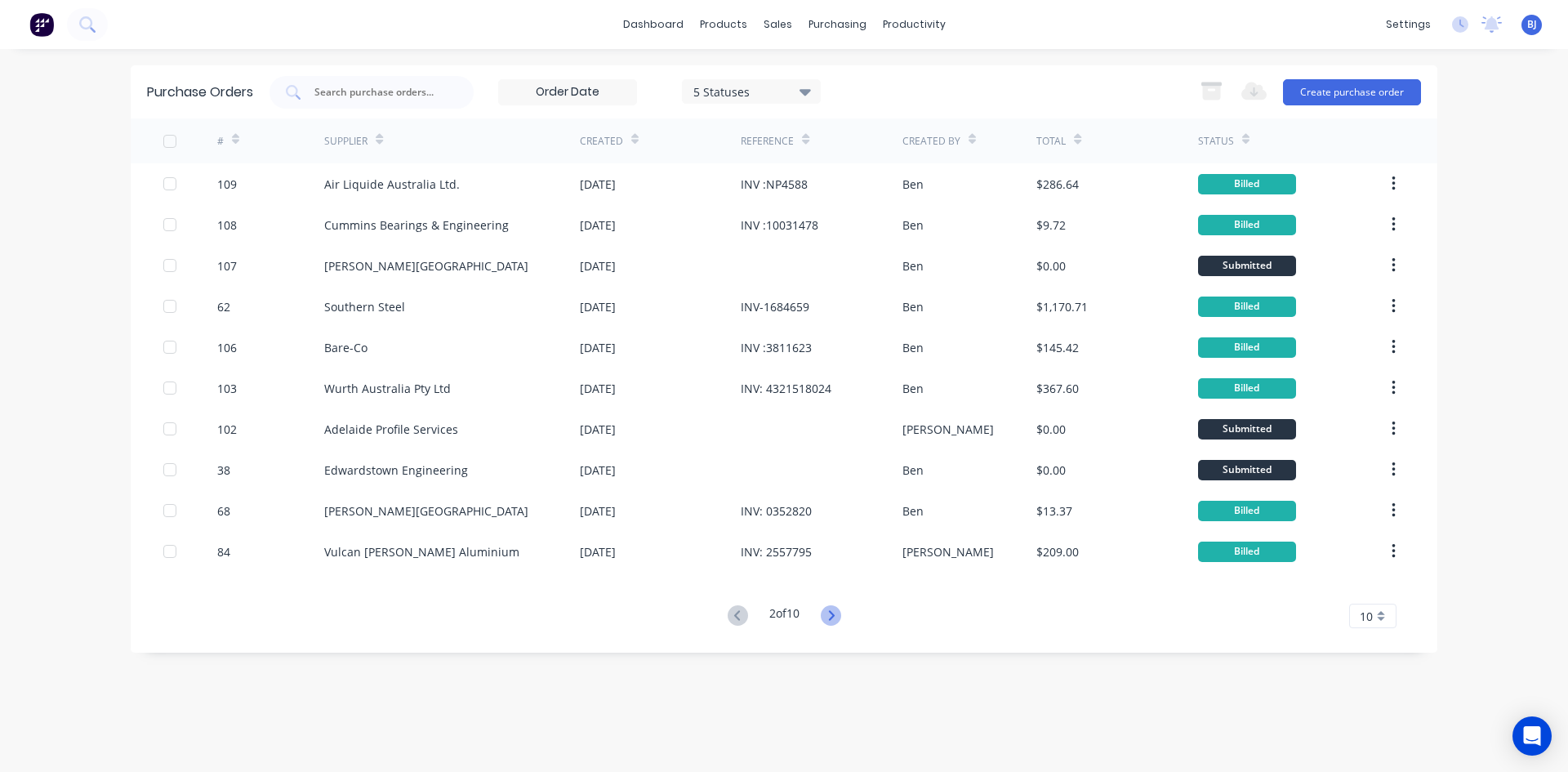
click at [832, 614] on icon at bounding box center [831, 615] width 21 height 21
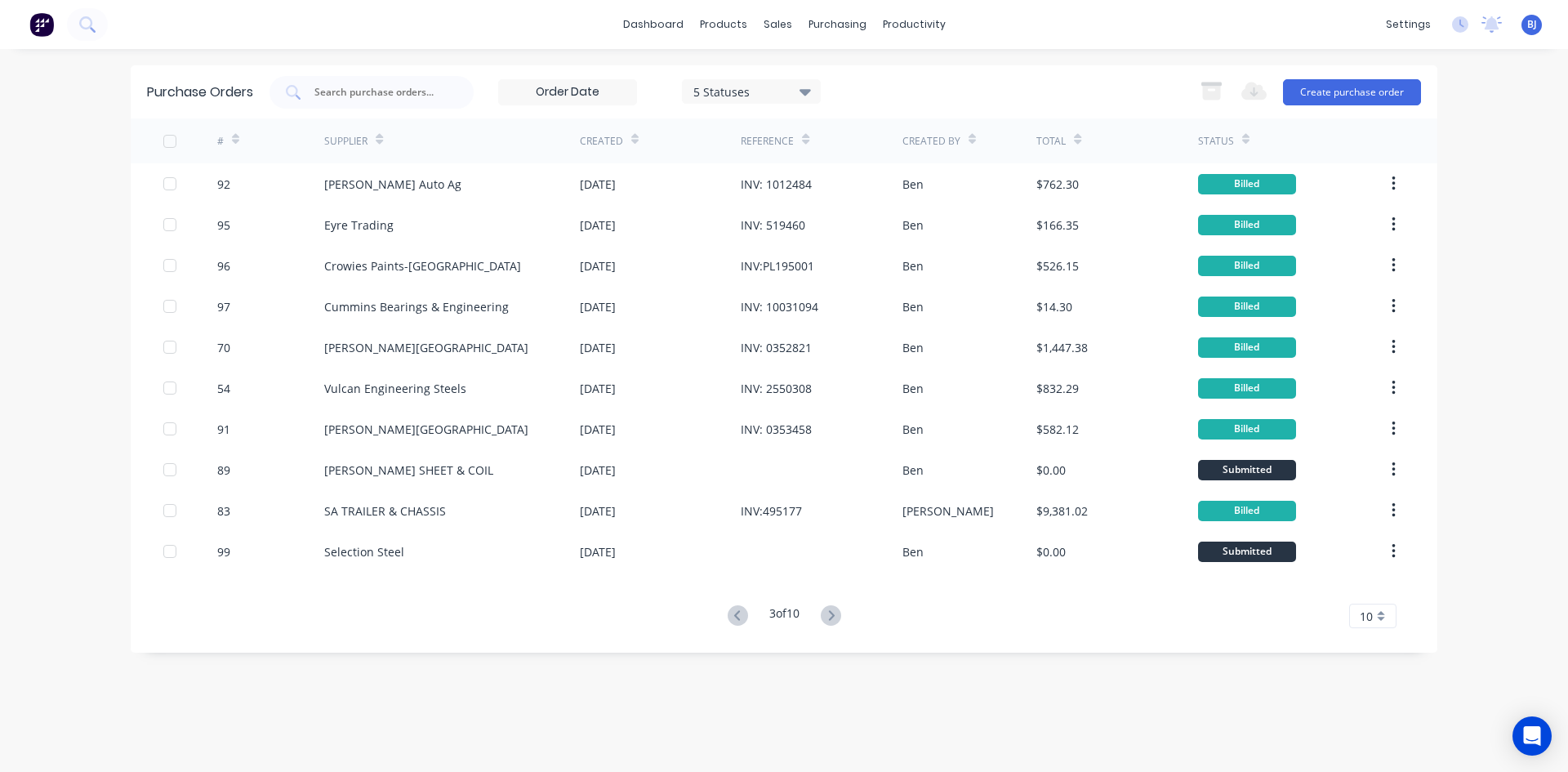
click at [832, 614] on icon at bounding box center [831, 615] width 21 height 21
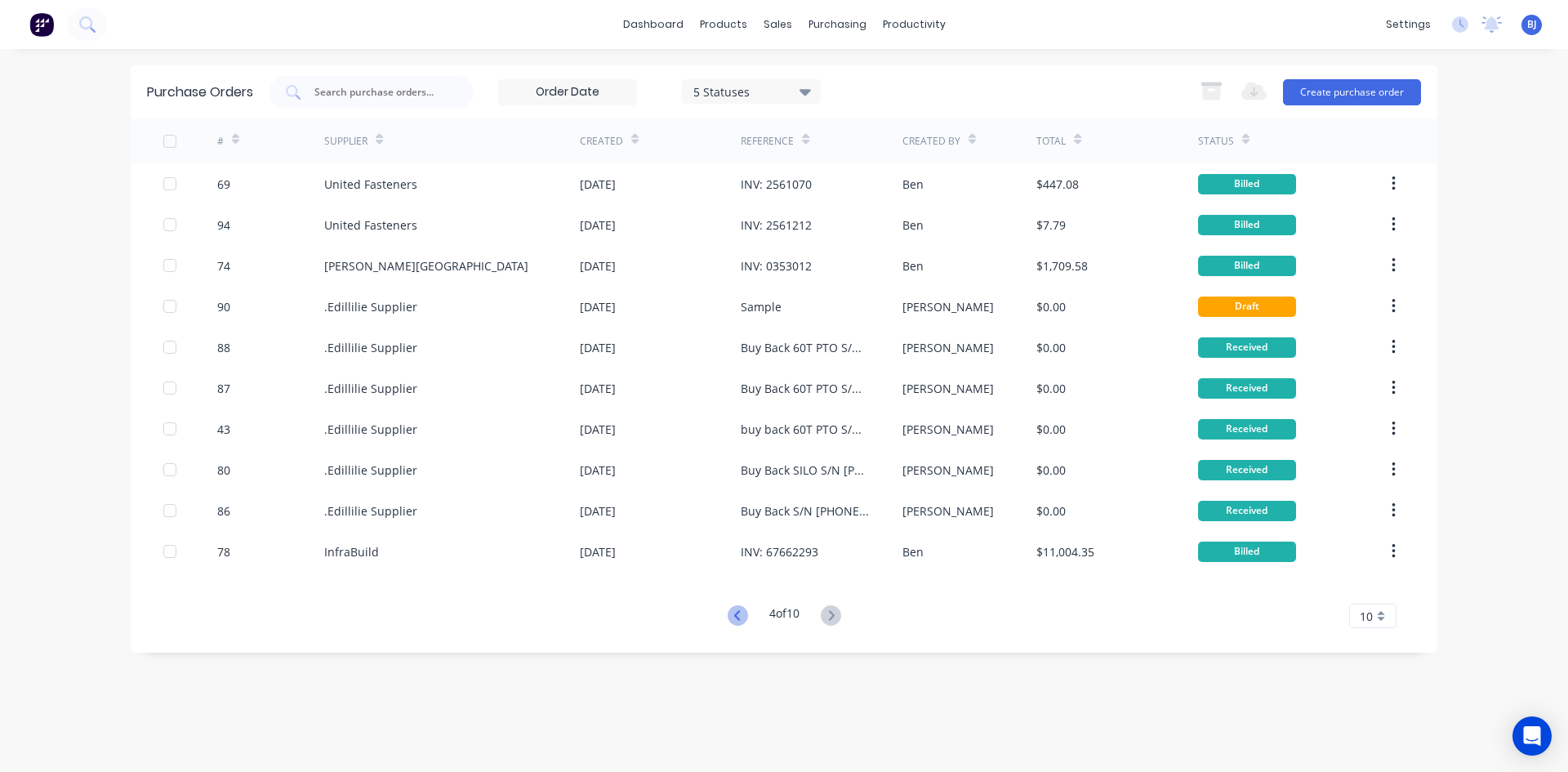
click at [733, 611] on icon at bounding box center [737, 615] width 21 height 21
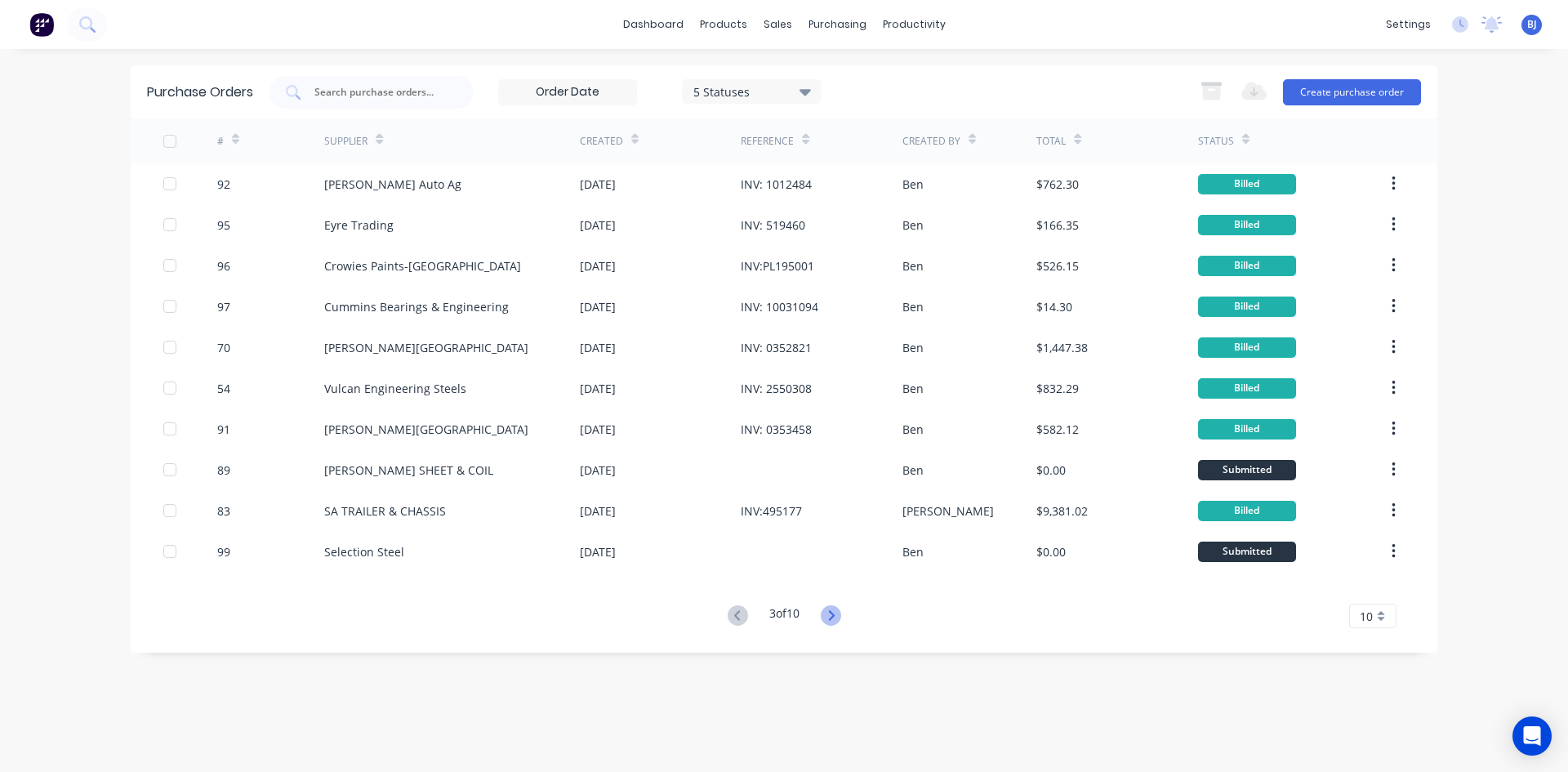
click at [832, 615] on icon at bounding box center [831, 615] width 21 height 21
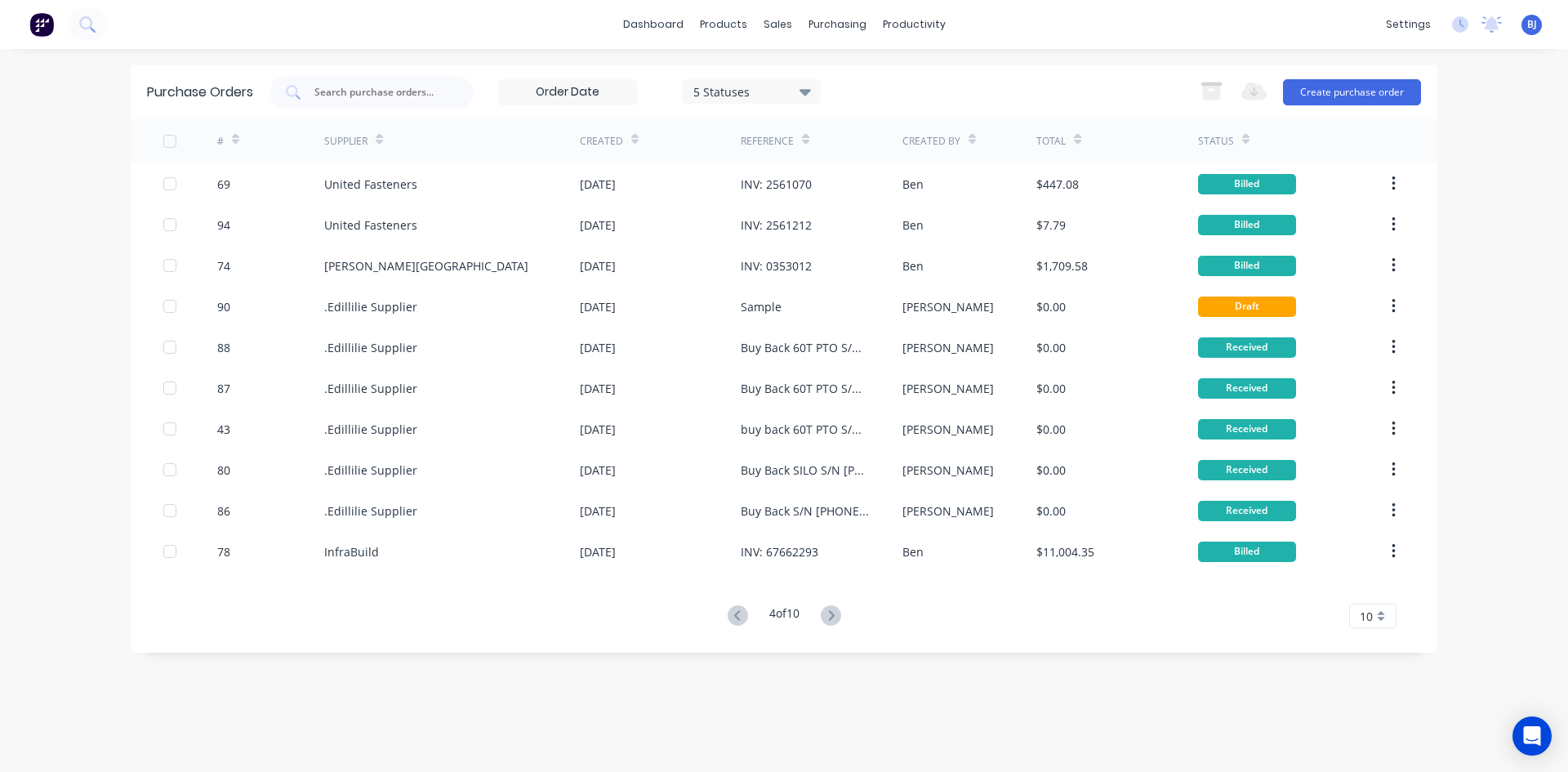
click at [832, 615] on icon at bounding box center [831, 615] width 21 height 21
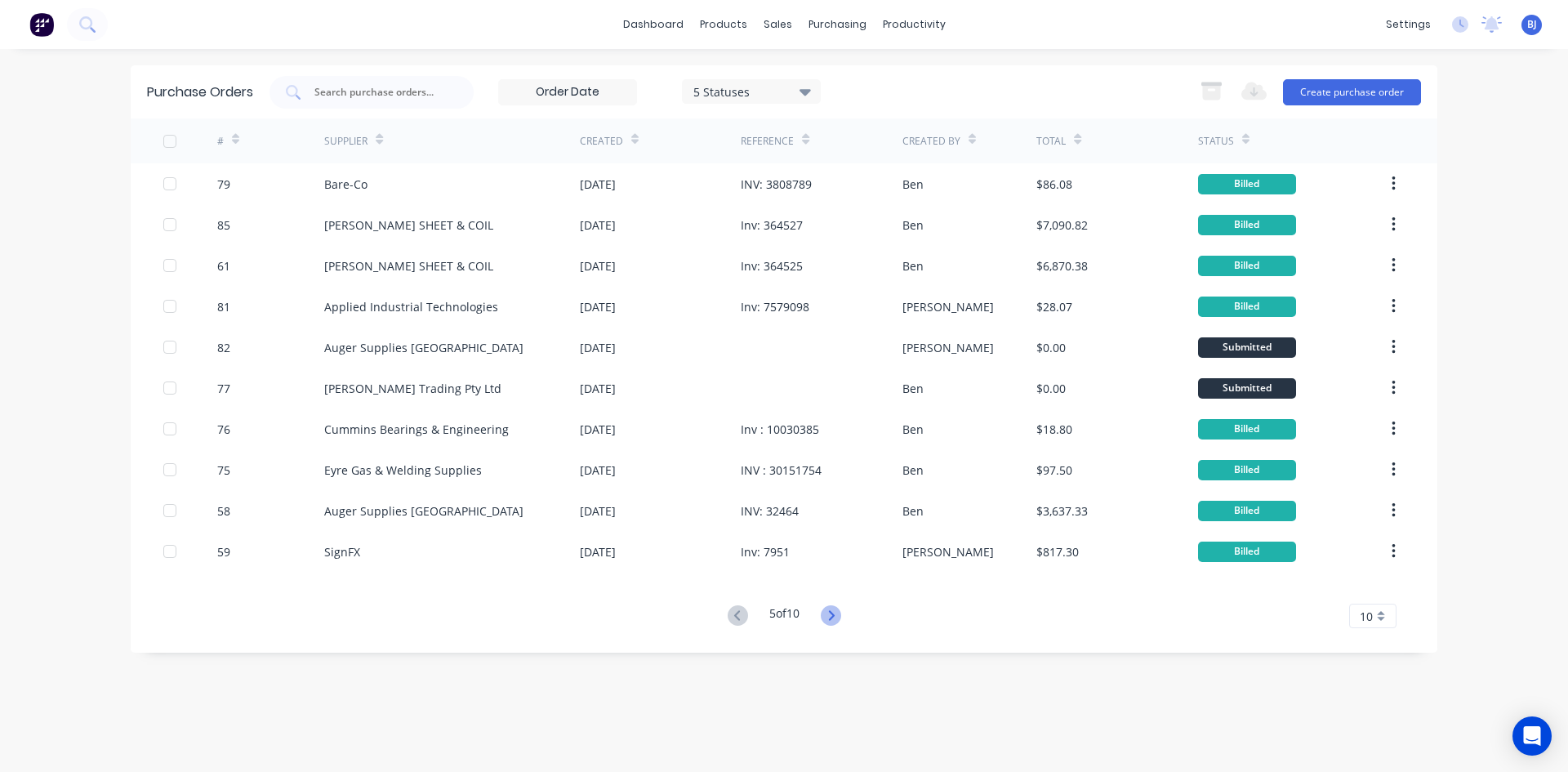
click at [833, 615] on icon at bounding box center [831, 615] width 21 height 21
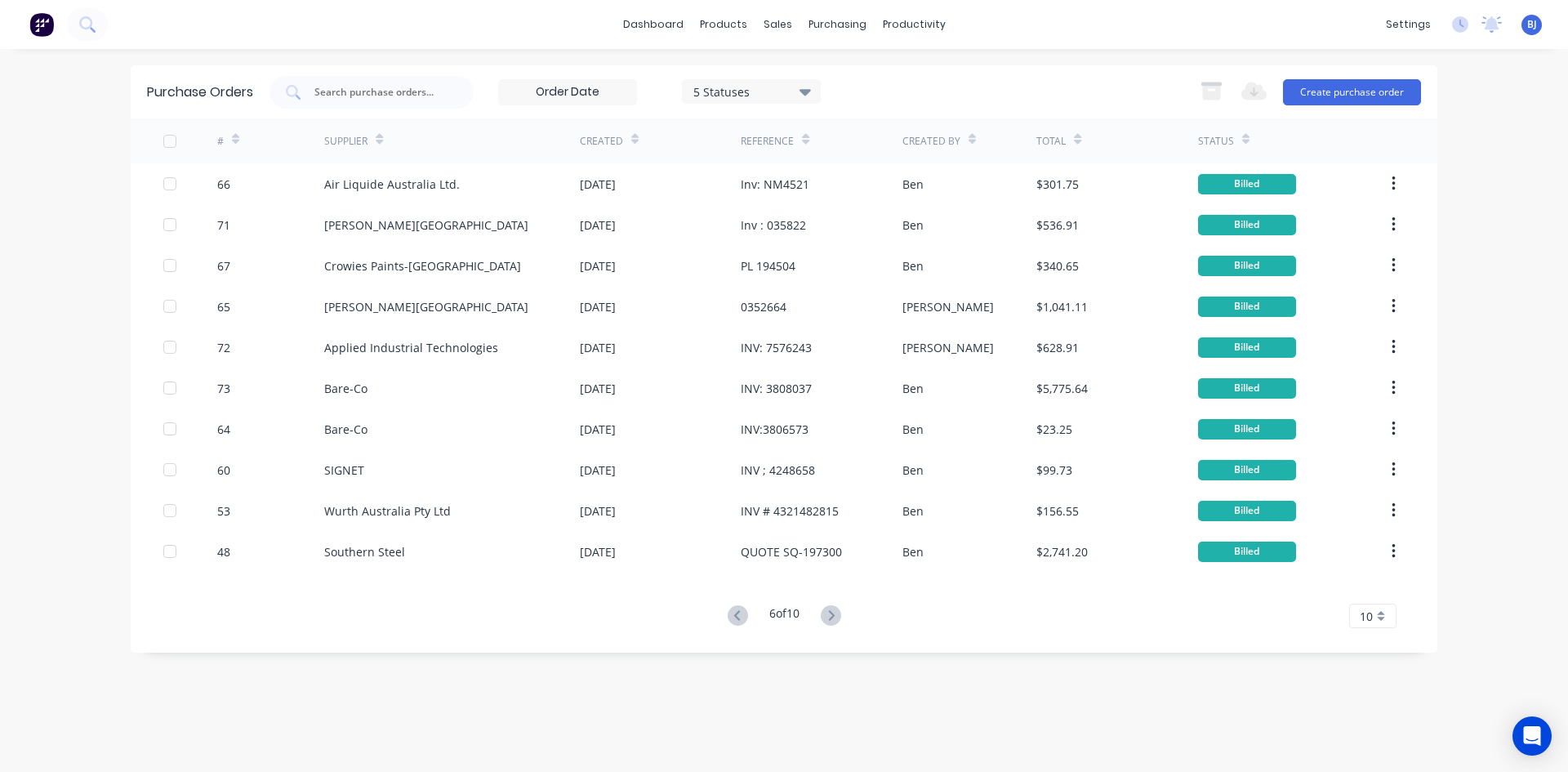
click at [833, 615] on icon at bounding box center [831, 615] width 21 height 21
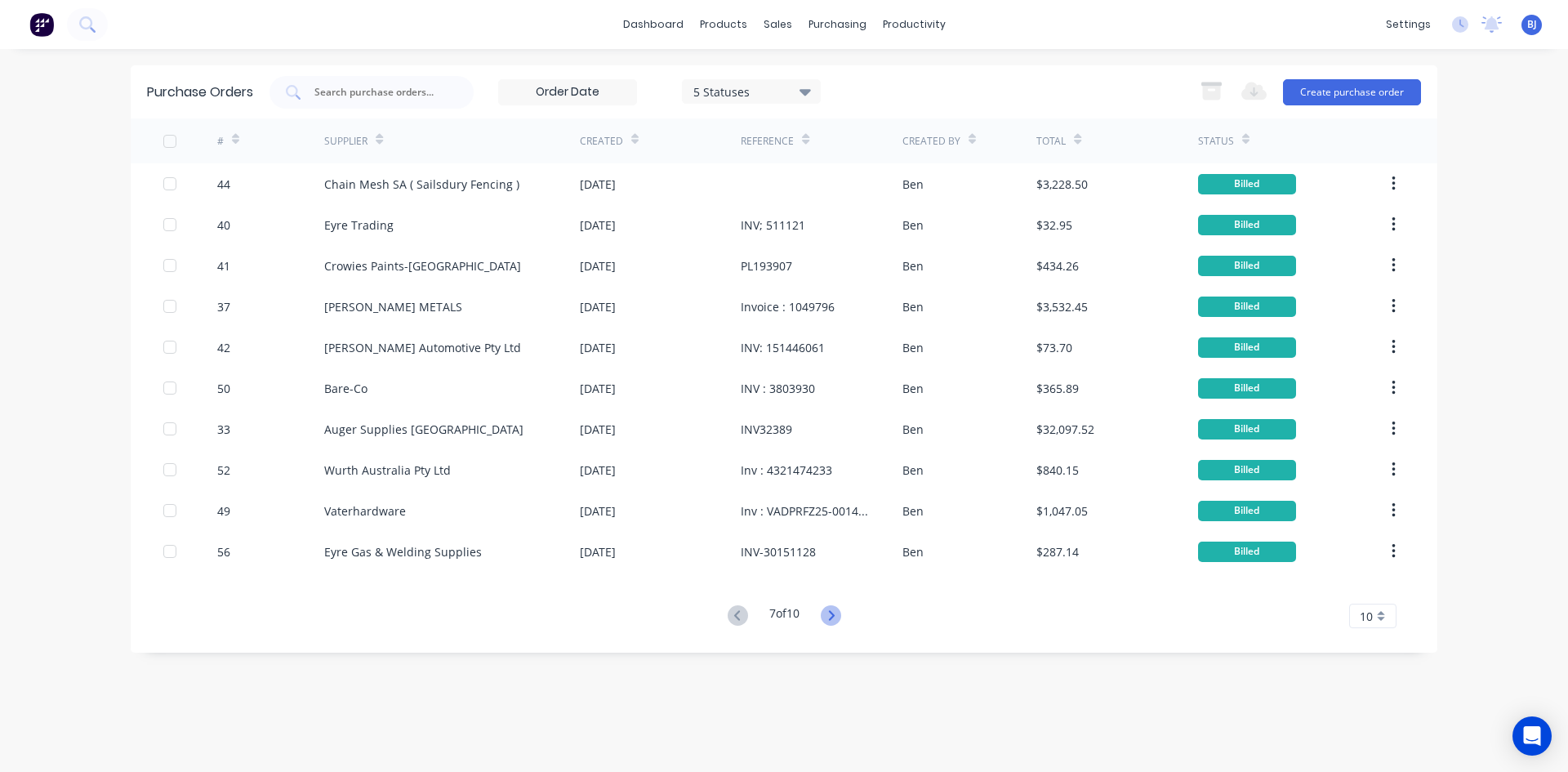
click at [831, 610] on icon at bounding box center [831, 615] width 21 height 21
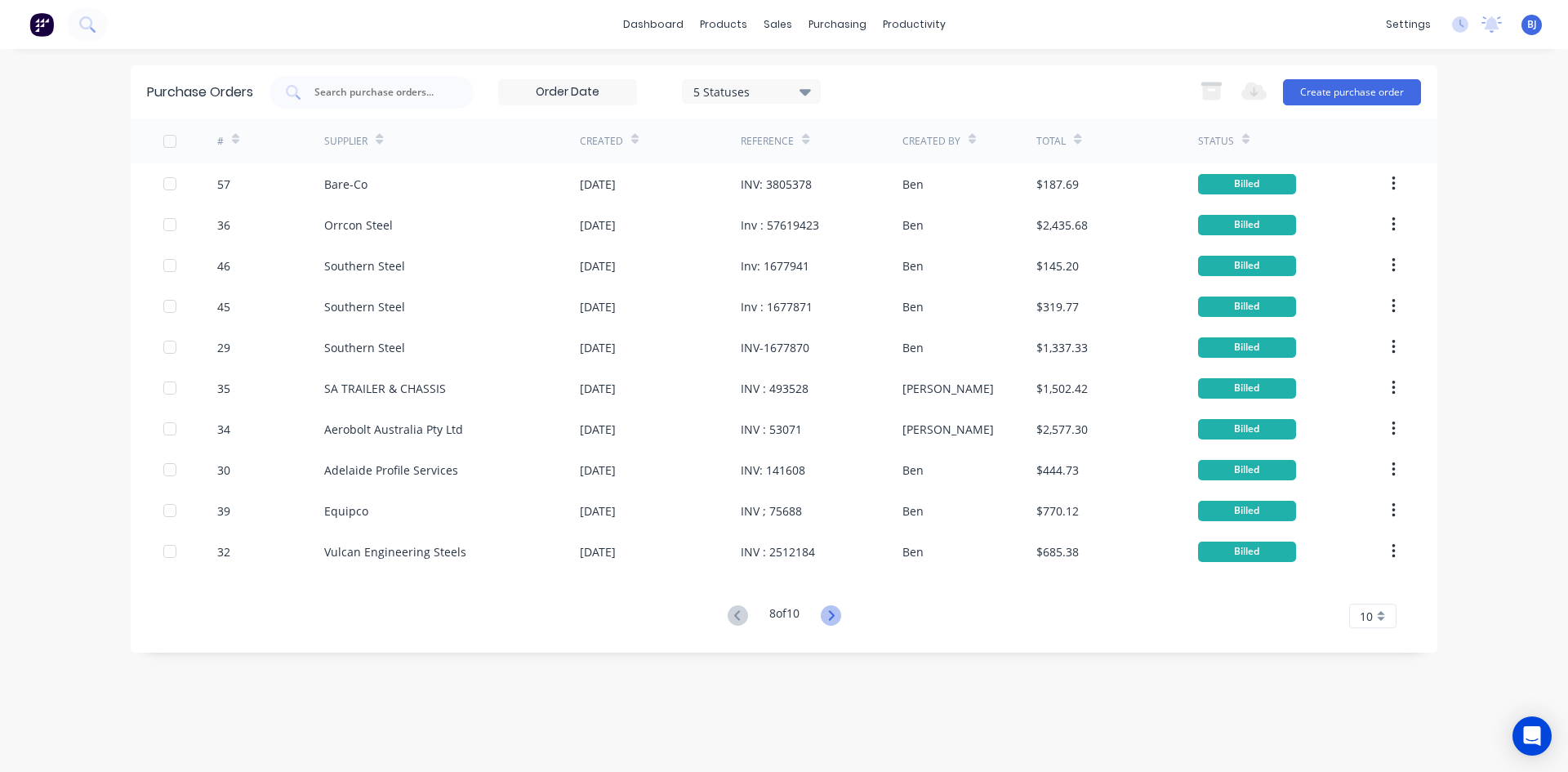
click at [831, 611] on icon at bounding box center [831, 615] width 21 height 21
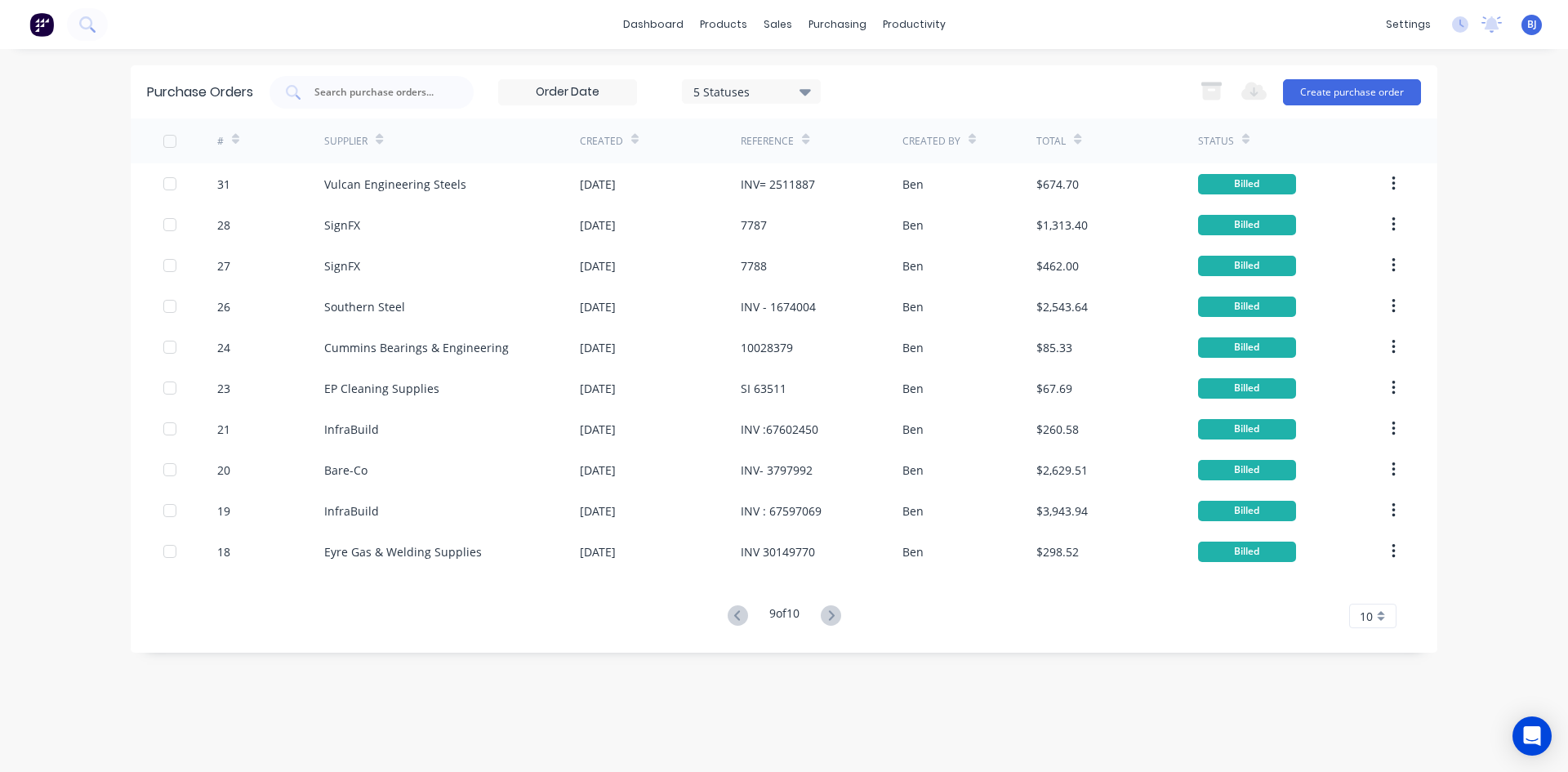
click at [831, 611] on icon at bounding box center [831, 615] width 21 height 21
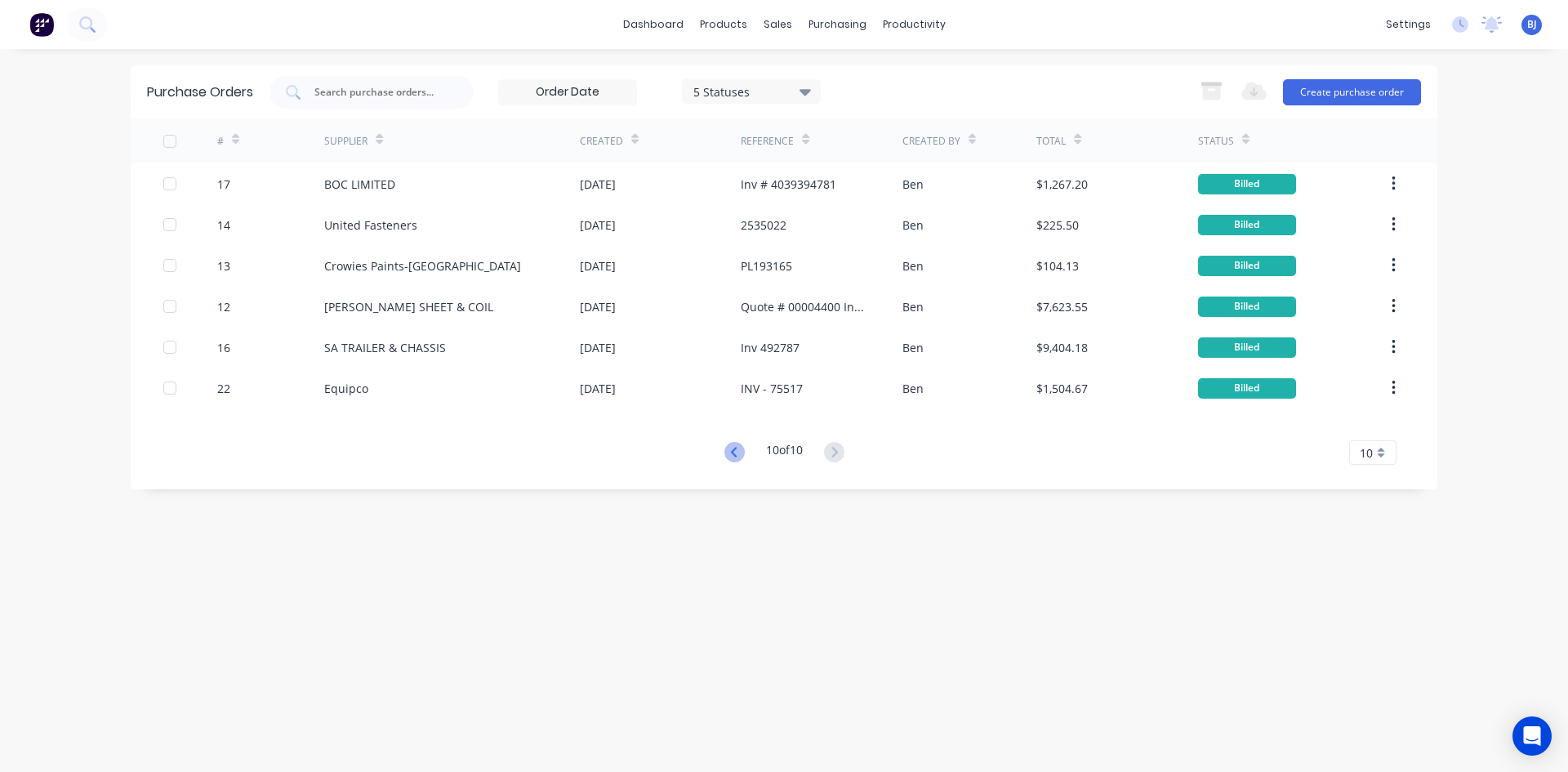
click at [735, 450] on icon at bounding box center [734, 451] width 21 height 21
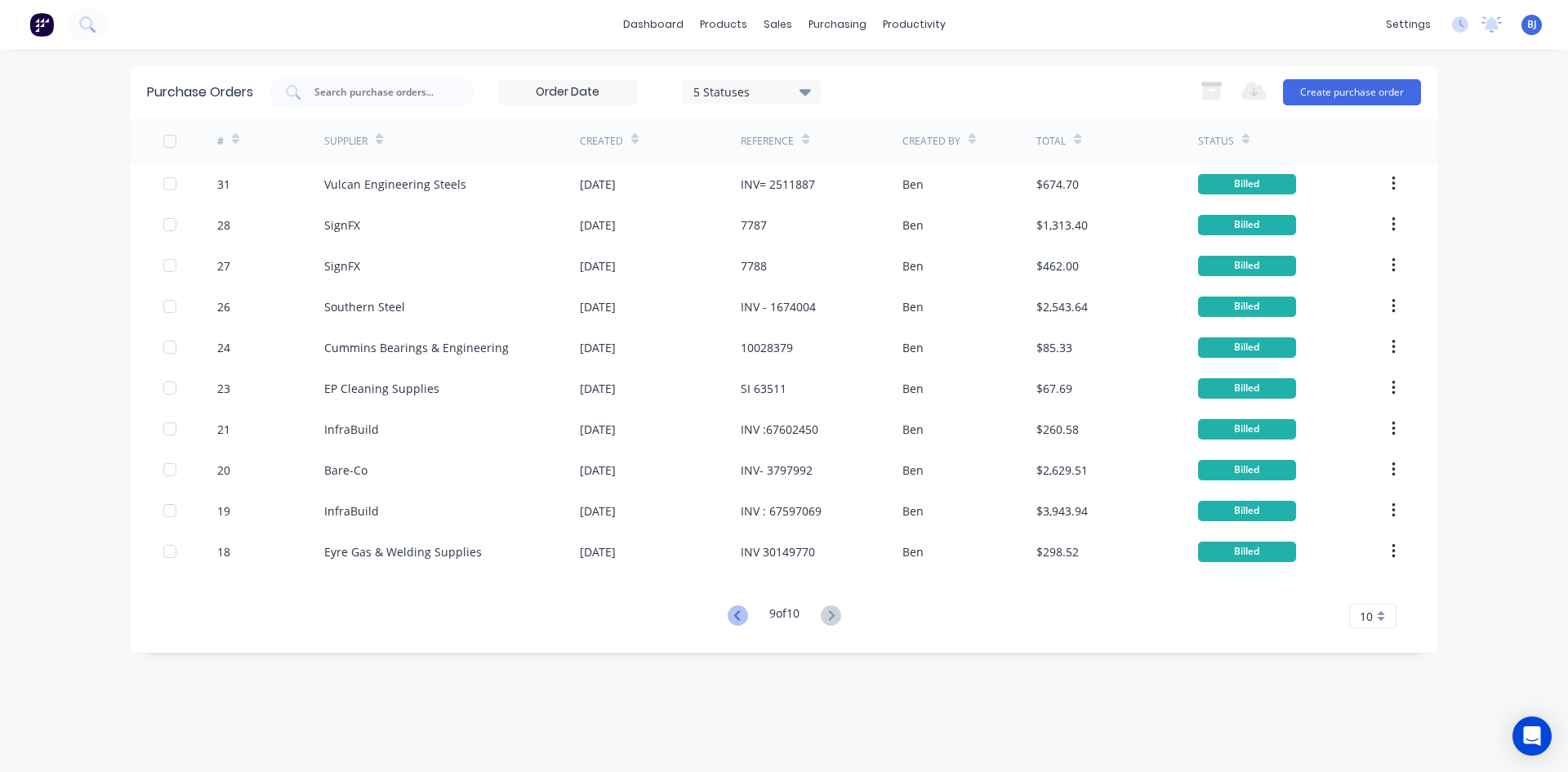
click at [734, 611] on icon at bounding box center [737, 615] width 21 height 21
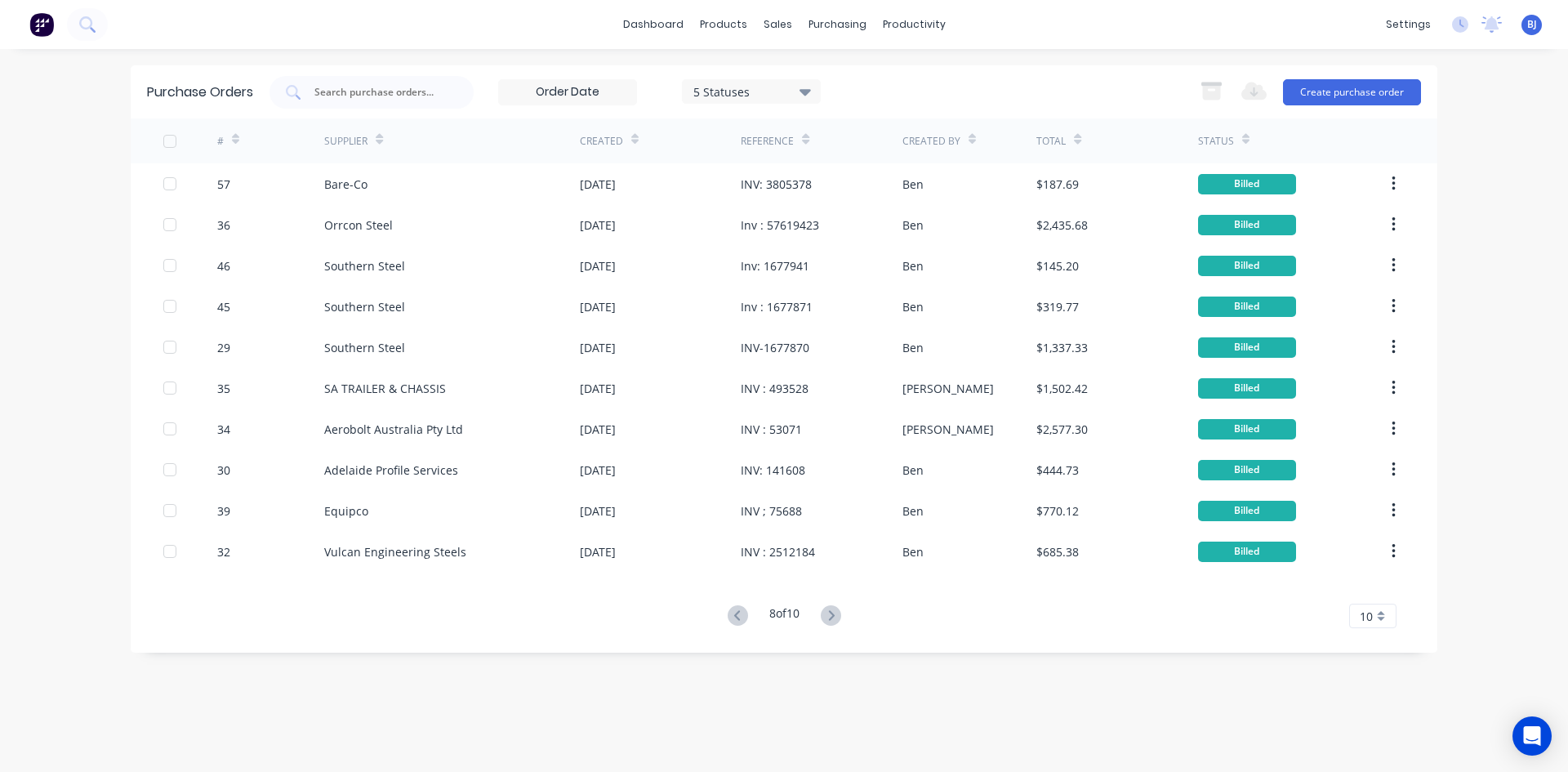
click at [734, 611] on icon at bounding box center [737, 615] width 21 height 21
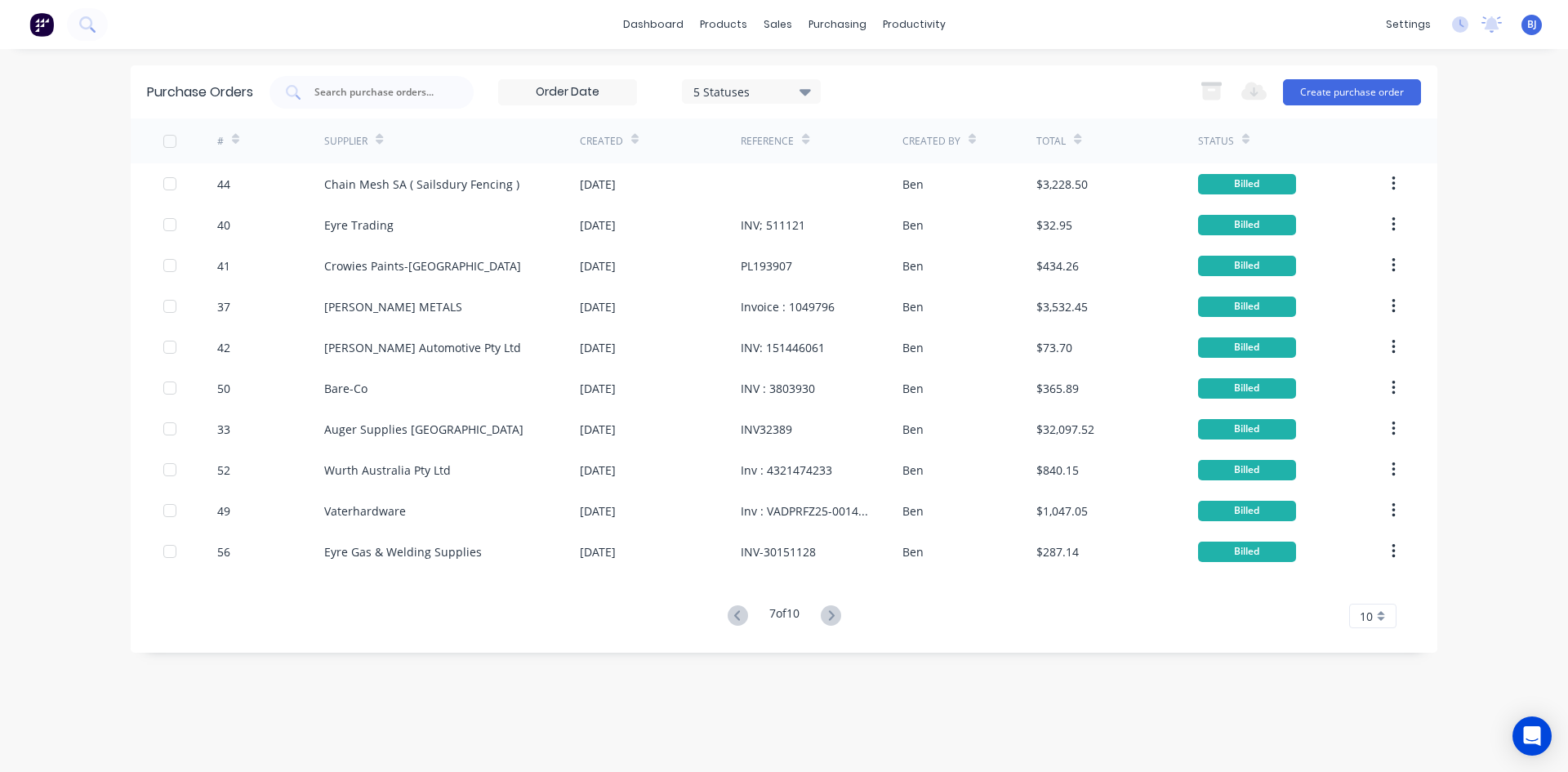
click at [734, 611] on icon at bounding box center [737, 615] width 21 height 21
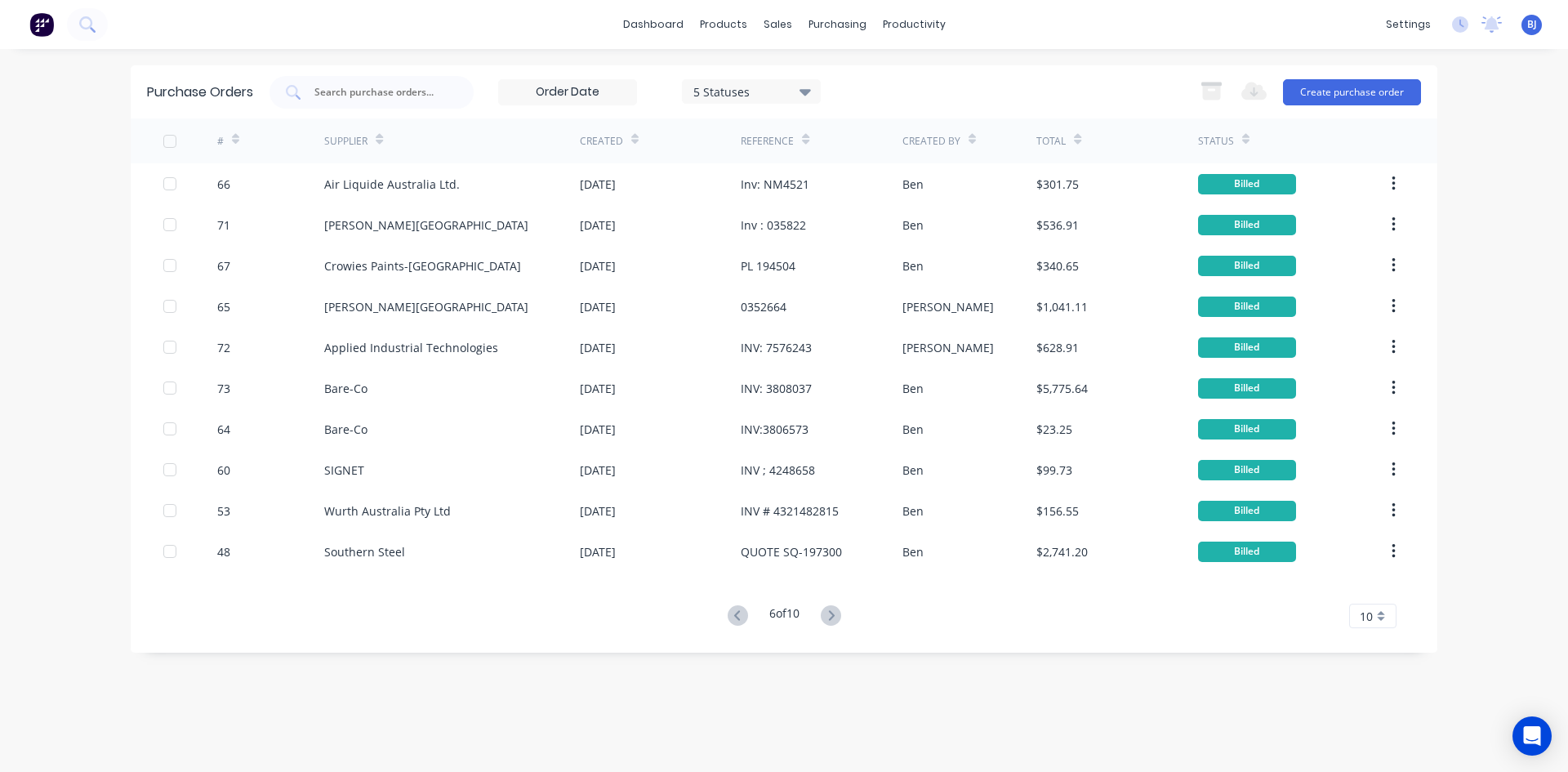
click at [734, 611] on icon at bounding box center [737, 615] width 21 height 21
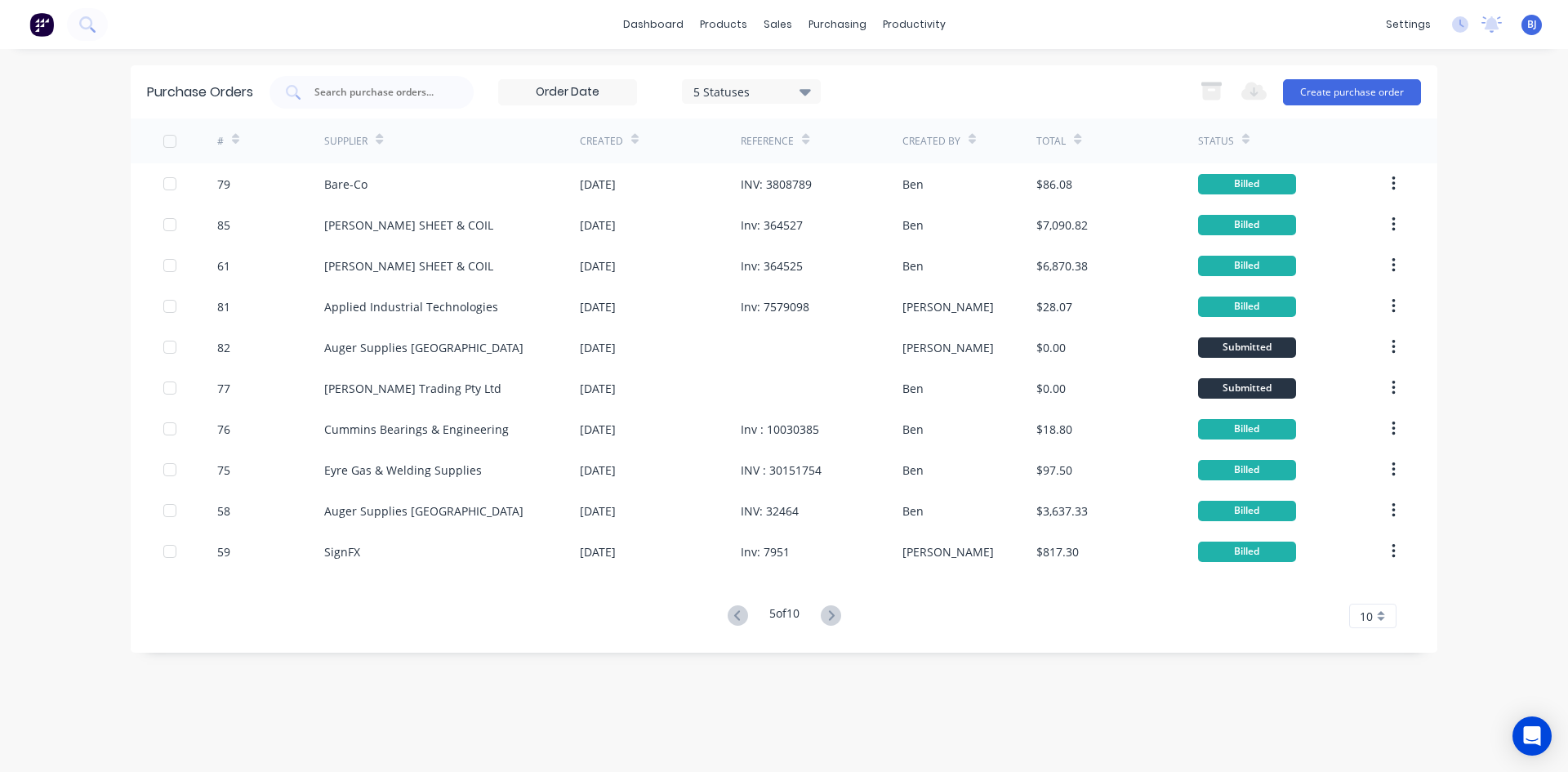
click at [734, 611] on icon at bounding box center [737, 615] width 21 height 21
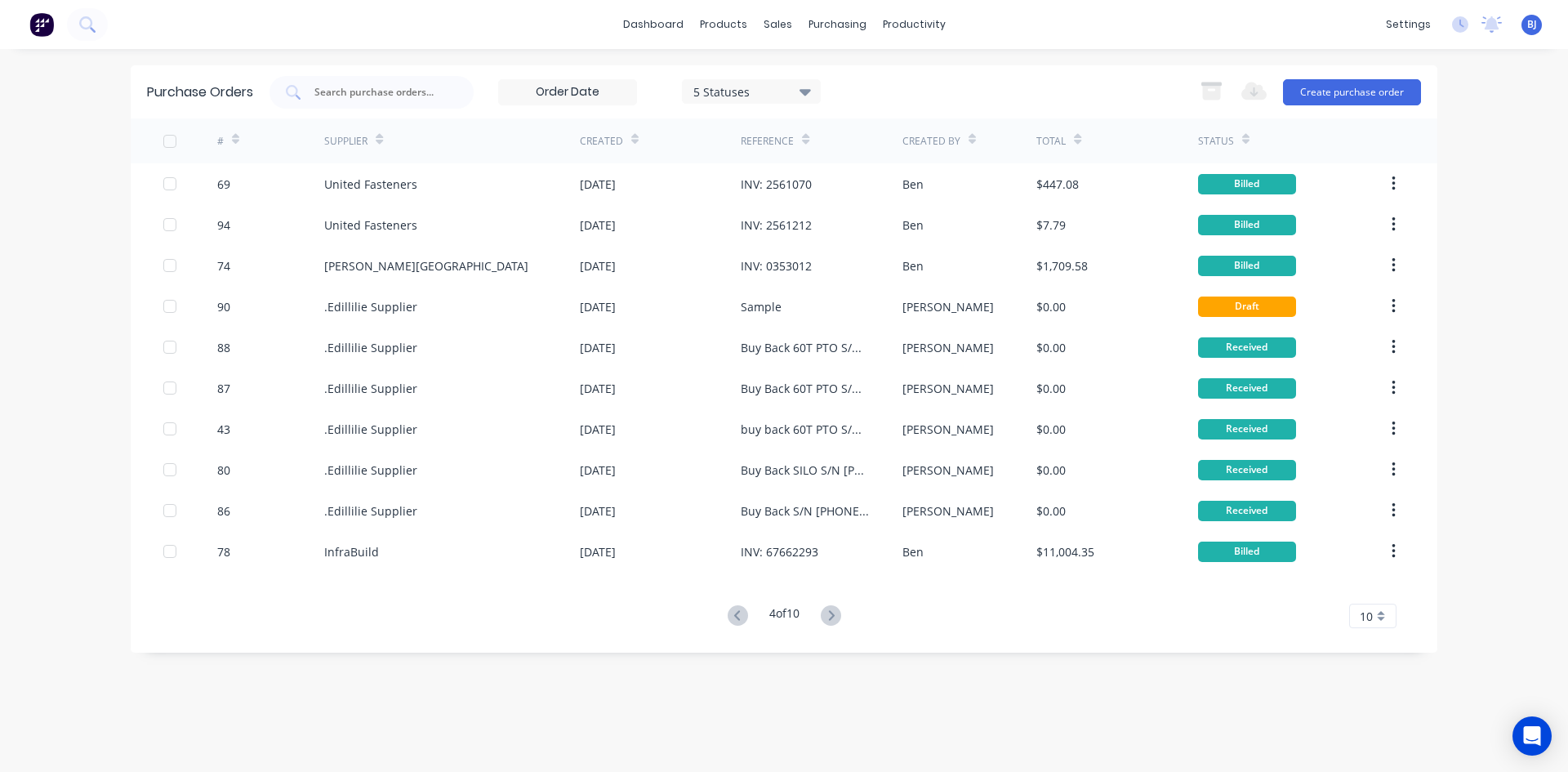
click at [734, 611] on icon at bounding box center [737, 615] width 21 height 21
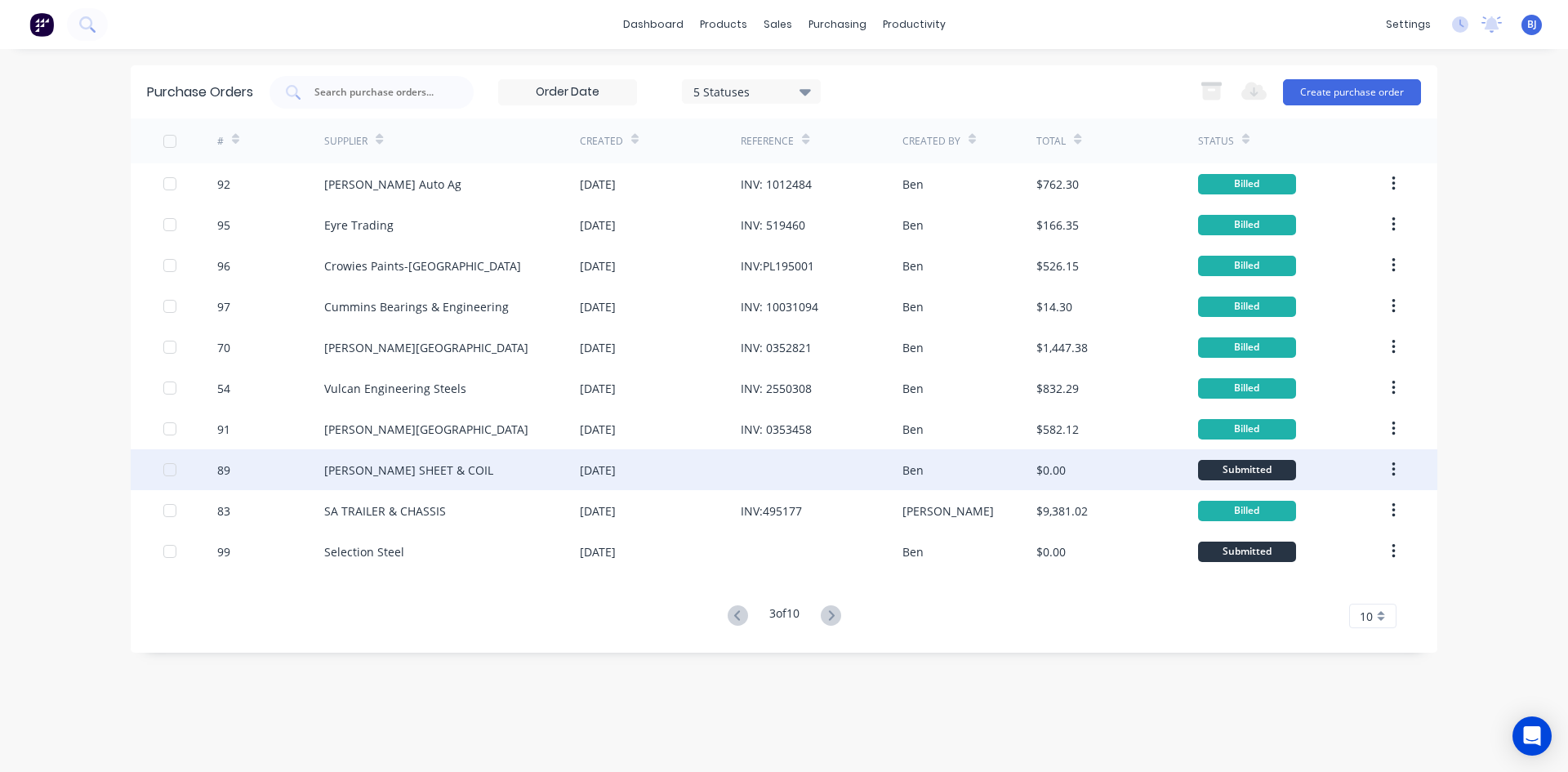
click at [766, 468] on div at bounding box center [821, 469] width 161 height 41
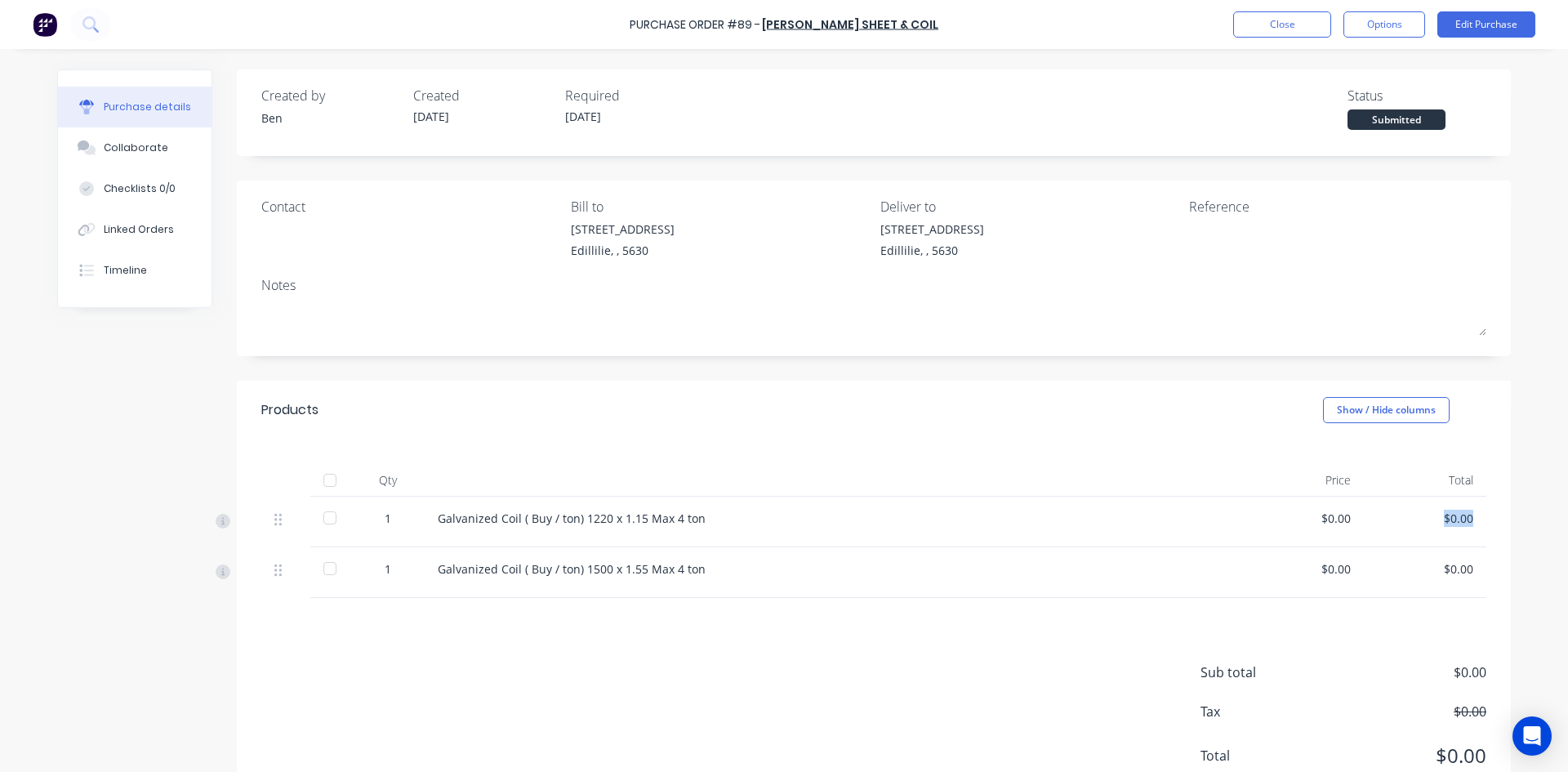
drag, startPoint x: 1466, startPoint y: 519, endPoint x: 1400, endPoint y: 519, distance: 66.0
click at [1400, 519] on div "$0.00" at bounding box center [1424, 517] width 96 height 17
click at [324, 515] on div at bounding box center [329, 517] width 33 height 33
click at [1487, 26] on button "Edit Purchase" at bounding box center [1486, 25] width 98 height 26
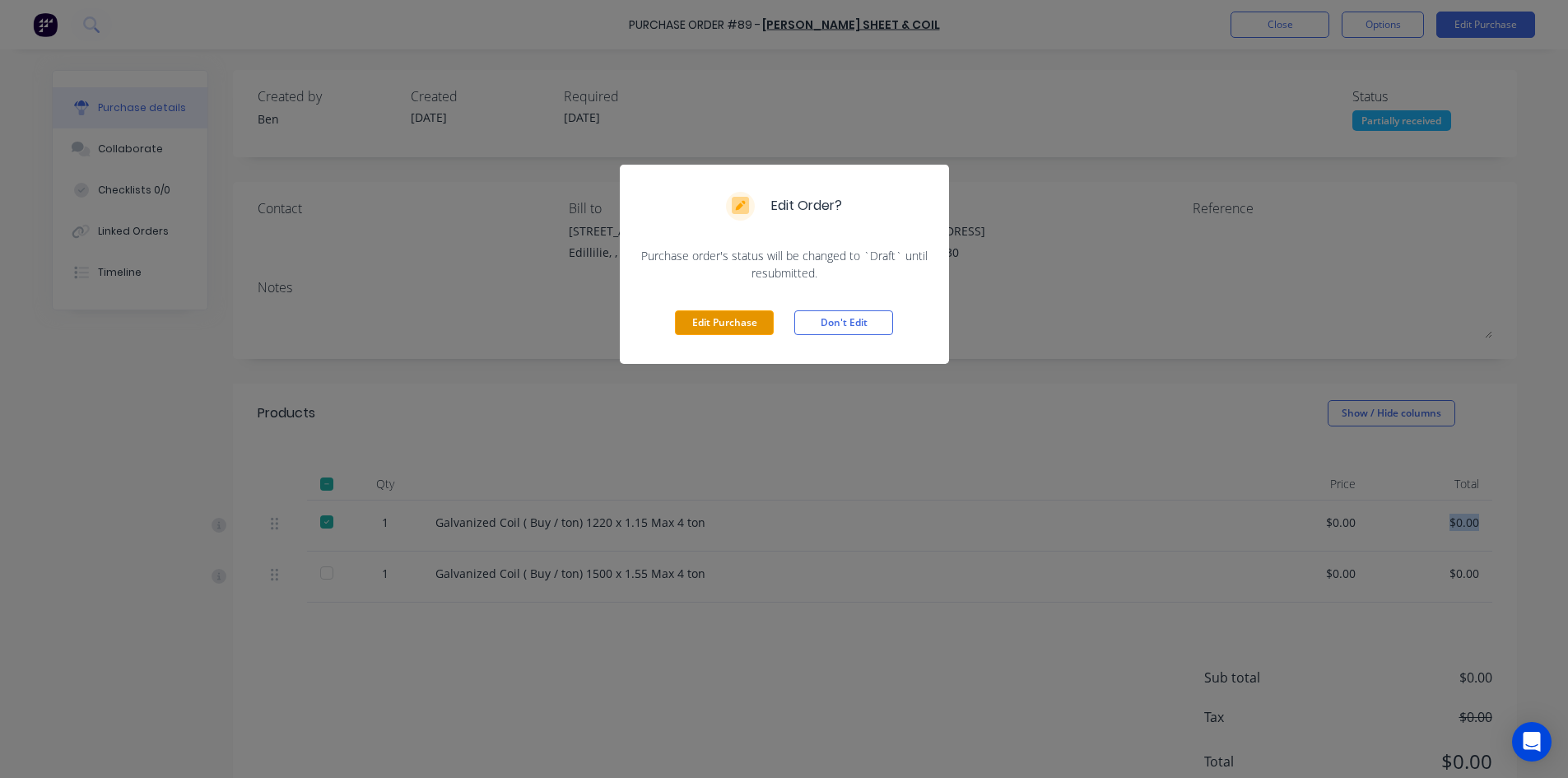
click at [732, 323] on button "Edit Purchase" at bounding box center [724, 322] width 99 height 25
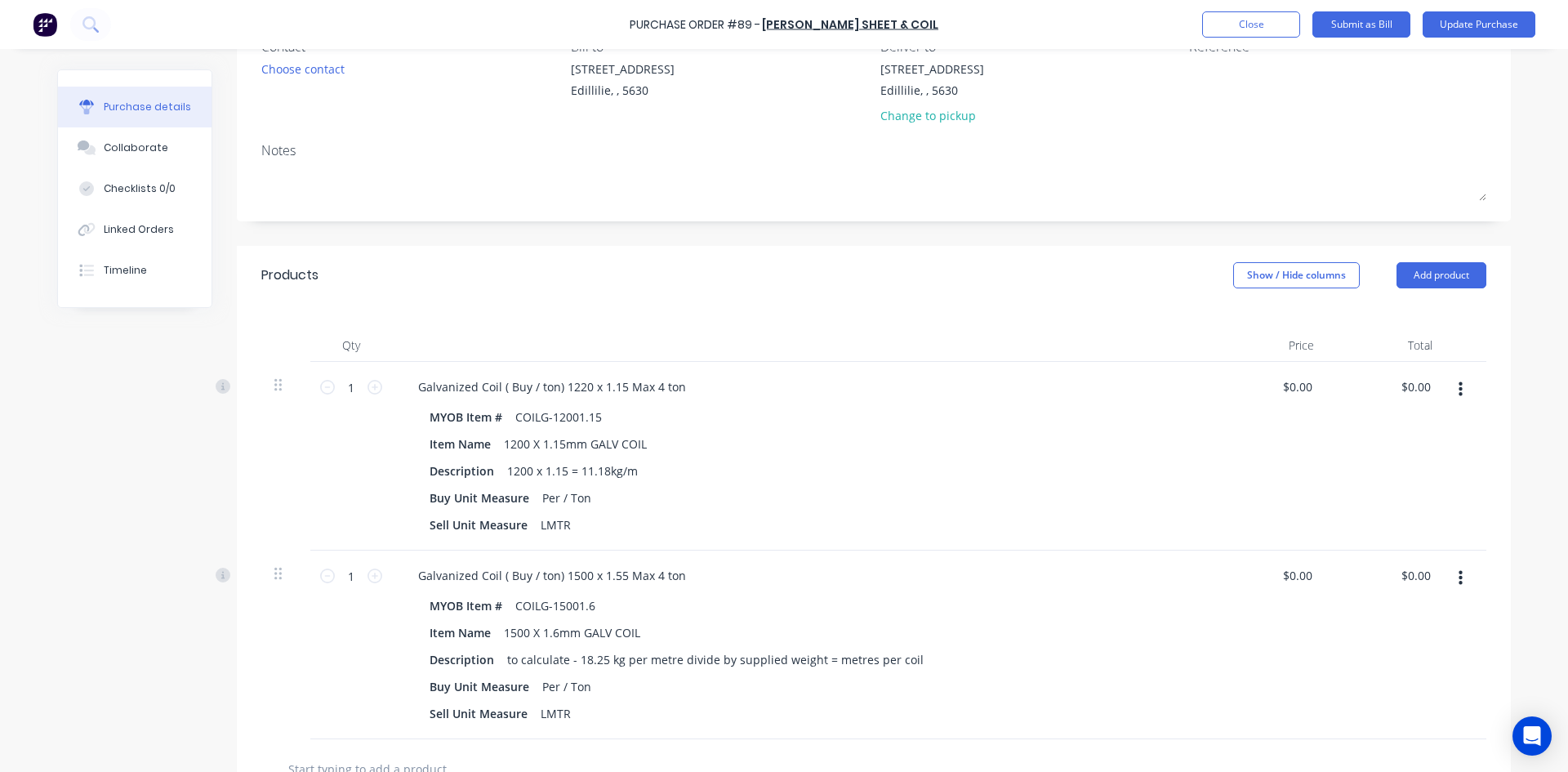
scroll to position [164, 0]
click at [353, 385] on input "1" at bounding box center [350, 383] width 33 height 25
type input "3.35"
click at [362, 427] on div "3.35 3.35" at bounding box center [351, 452] width 81 height 189
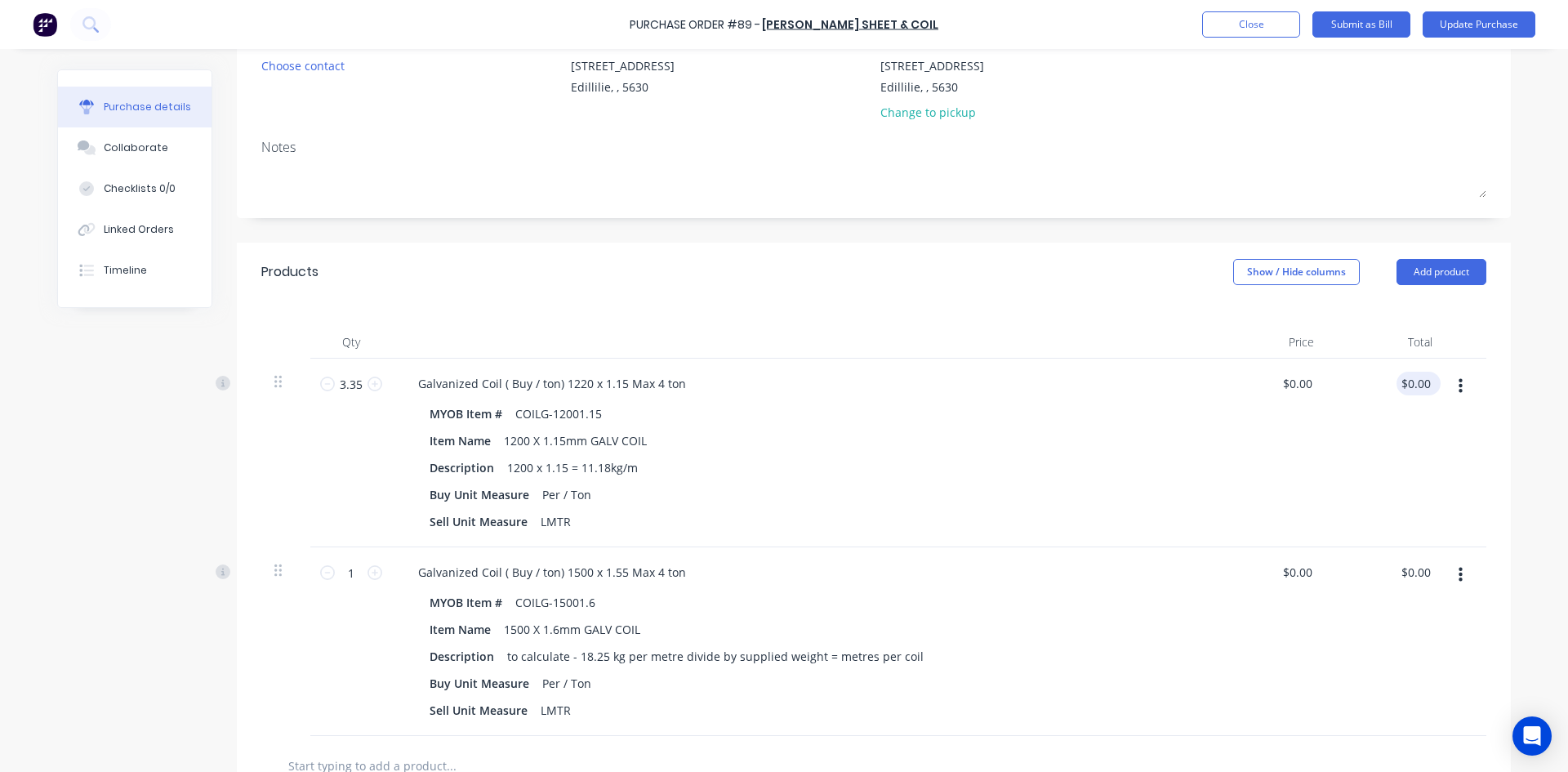
drag, startPoint x: 1427, startPoint y: 384, endPoint x: 1406, endPoint y: 389, distance: 21.6
click at [1406, 389] on div "$0.00 $0.00" at bounding box center [1418, 383] width 44 height 24
type input "0.00"
drag, startPoint x: 1419, startPoint y: 380, endPoint x: 1396, endPoint y: 390, distance: 25.1
click at [1391, 393] on div "0.00 0.00" at bounding box center [1385, 452] width 118 height 189
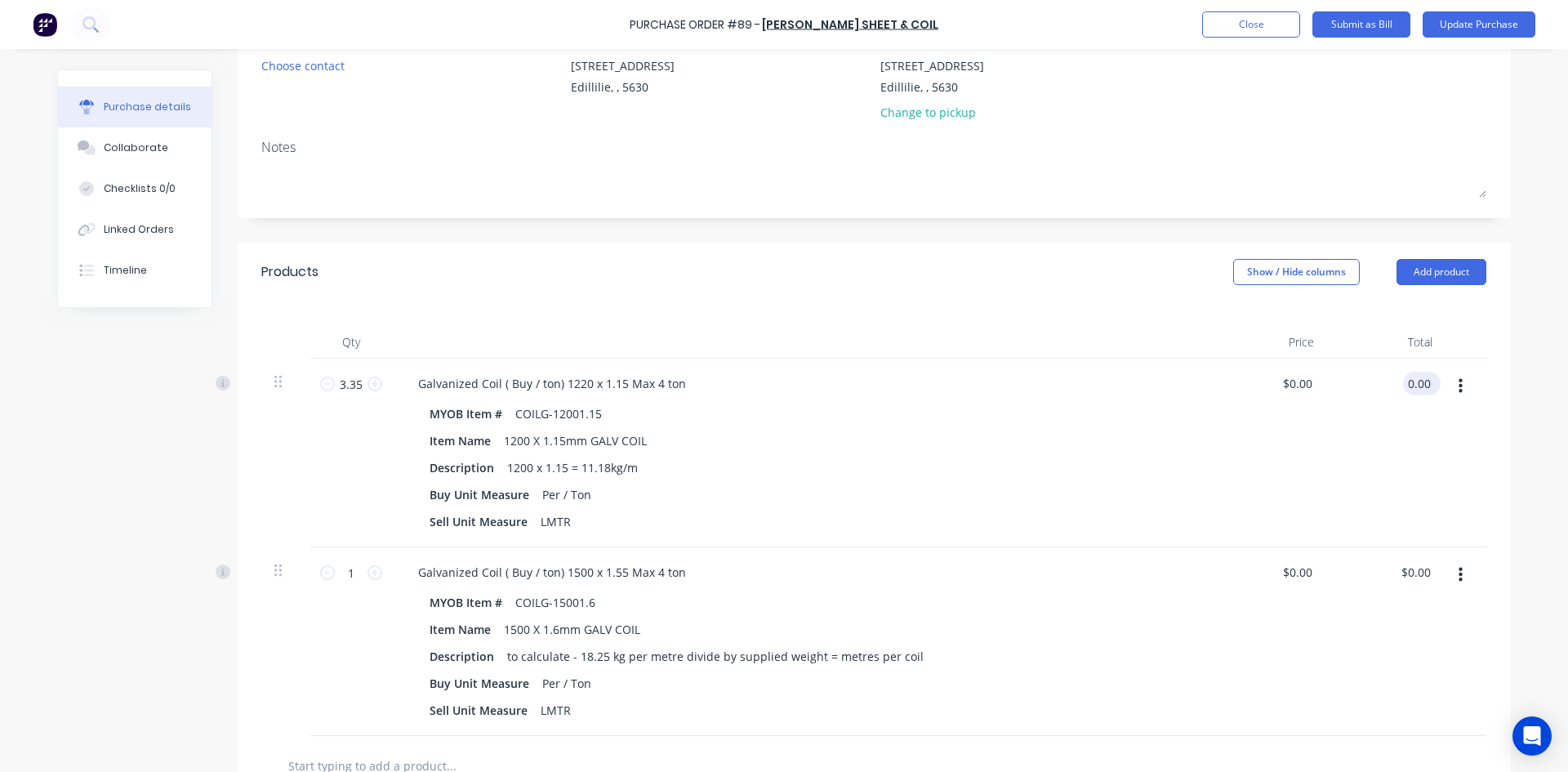
click at [1426, 385] on input "0.00" at bounding box center [1418, 383] width 31 height 24
drag, startPoint x: 1427, startPoint y: 385, endPoint x: 1385, endPoint y: 408, distance: 47.9
click at [1394, 394] on div "0.00 0.00" at bounding box center [1385, 452] width 118 height 189
type input "5594.50"
type input "$1,670.00"
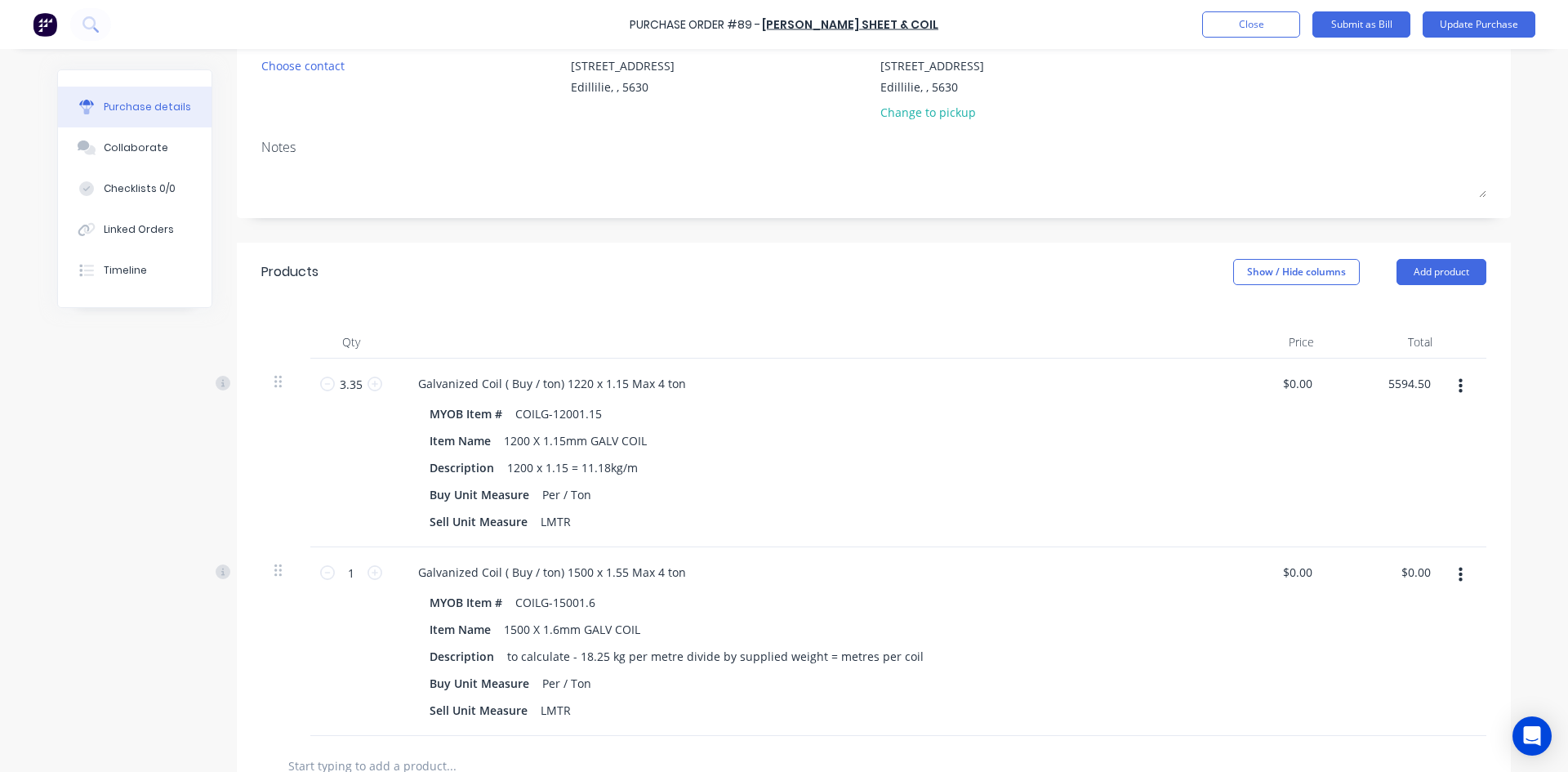
type input "$5,594.50"
click at [1373, 474] on div "$5,594.50 $5,594.50" at bounding box center [1385, 452] width 118 height 189
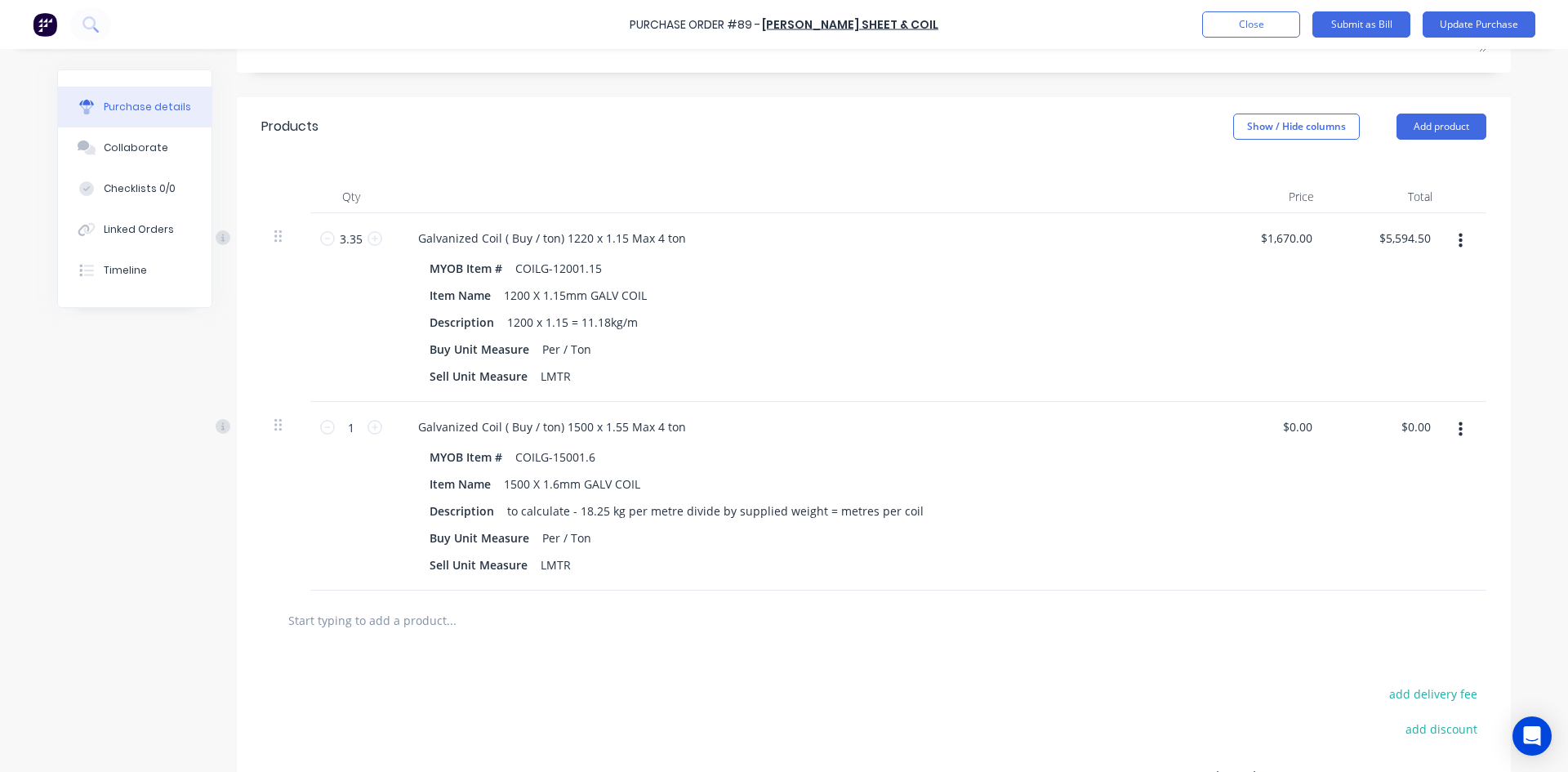
scroll to position [0, 0]
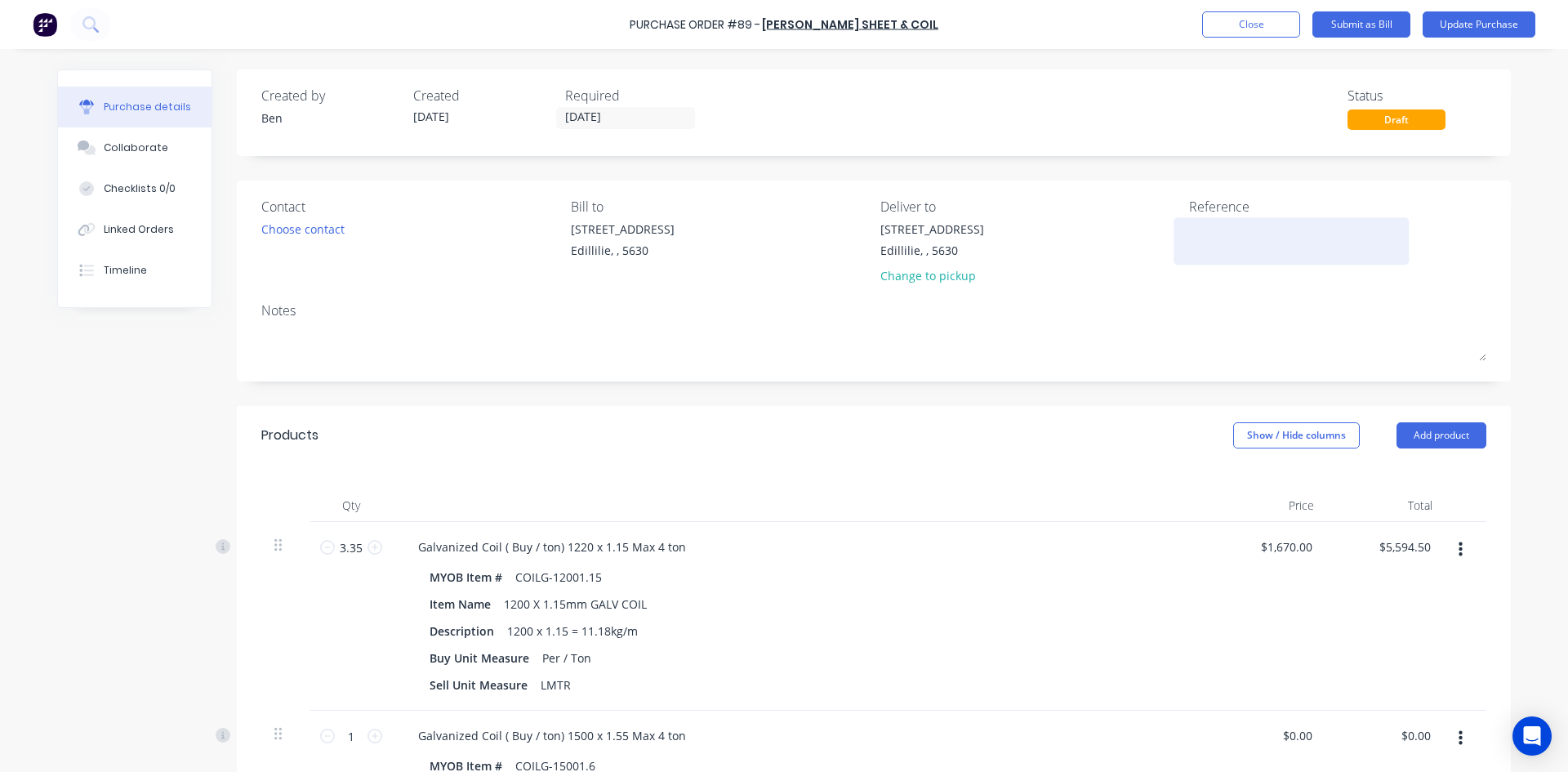
click at [1189, 242] on div at bounding box center [1291, 240] width 204 height 41
click at [1189, 238] on textarea at bounding box center [1291, 238] width 204 height 37
type textarea "INV: 365186"
click at [627, 112] on input "[DATE]" at bounding box center [625, 118] width 137 height 21
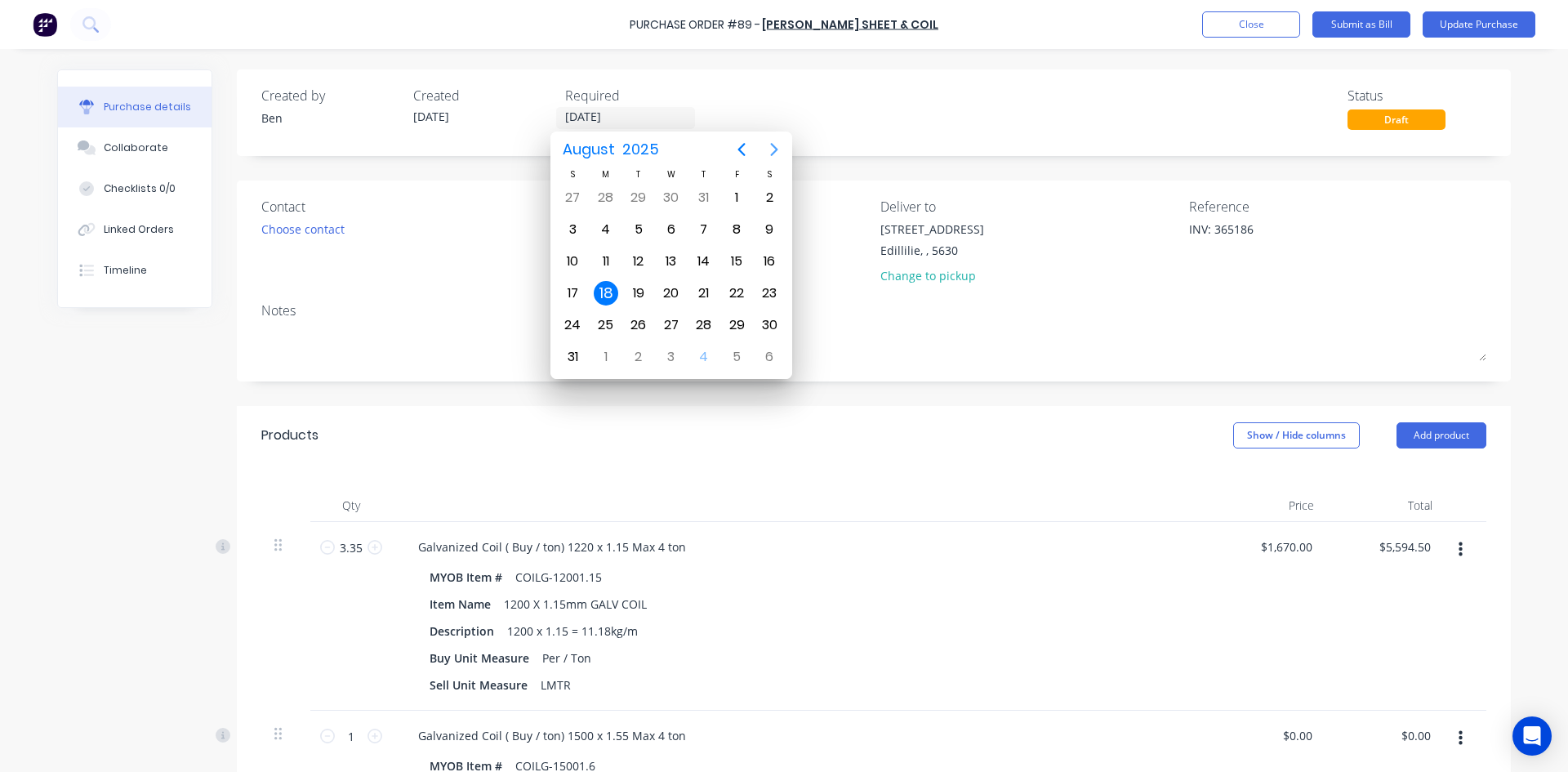
click at [773, 150] on icon "Next page" at bounding box center [774, 150] width 20 height 20
click at [676, 194] on div "3" at bounding box center [671, 197] width 25 height 25
type input "[DATE]"
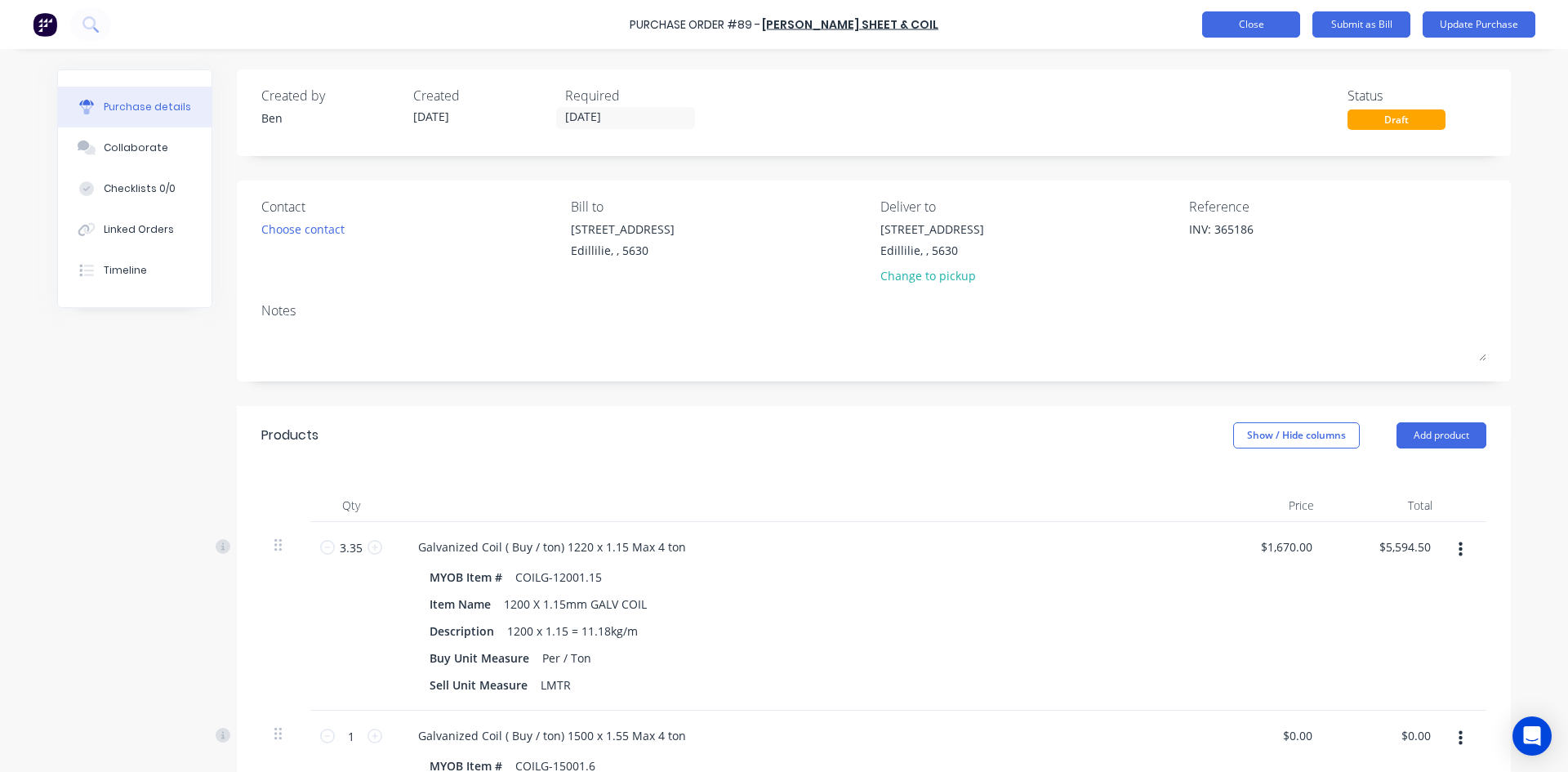
click at [1250, 27] on button "Close" at bounding box center [1250, 25] width 98 height 26
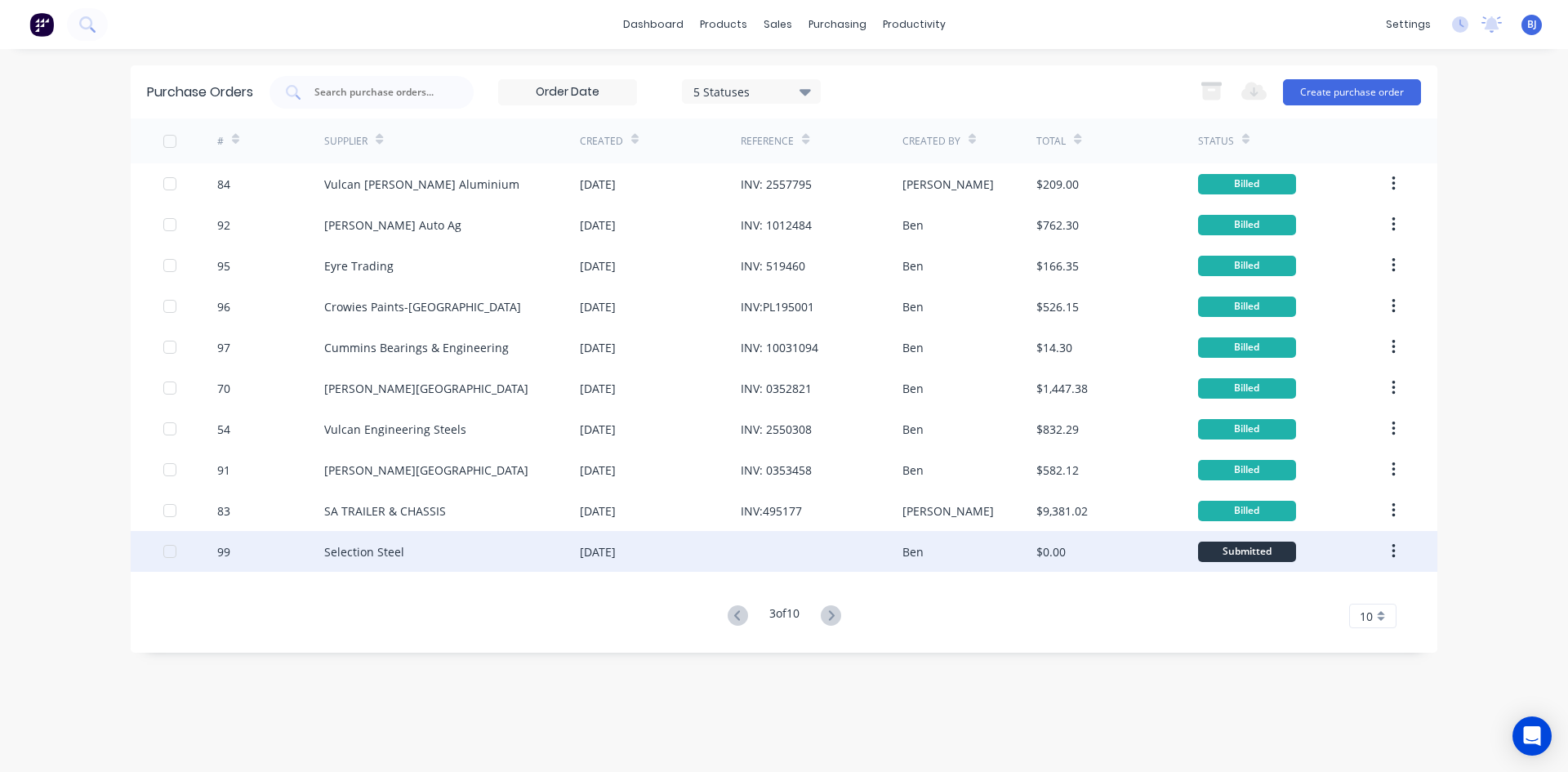
click at [615, 556] on div "[DATE]" at bounding box center [597, 551] width 36 height 17
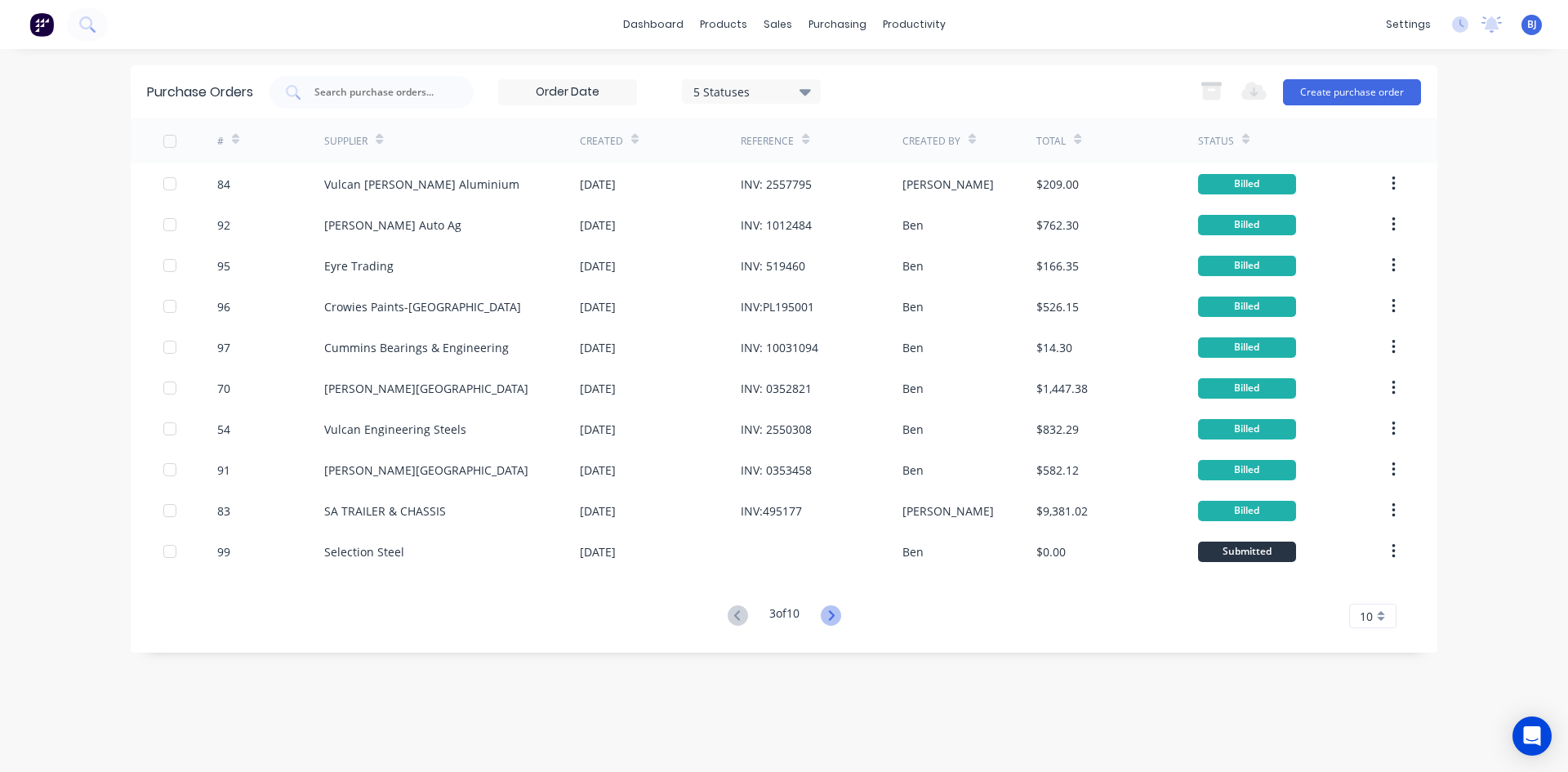
click at [834, 617] on icon at bounding box center [831, 615] width 6 height 10
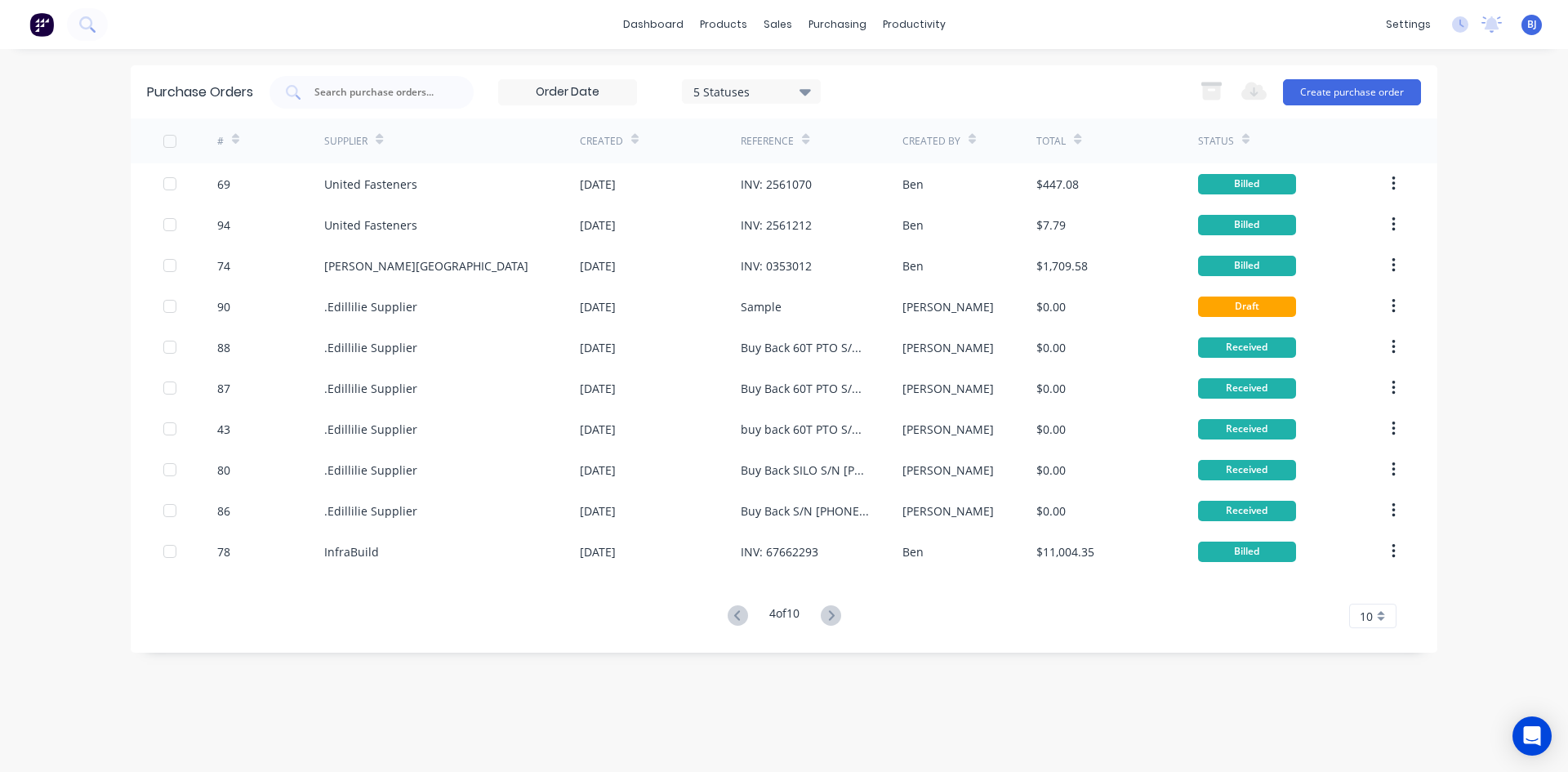
click at [834, 617] on icon at bounding box center [831, 615] width 6 height 10
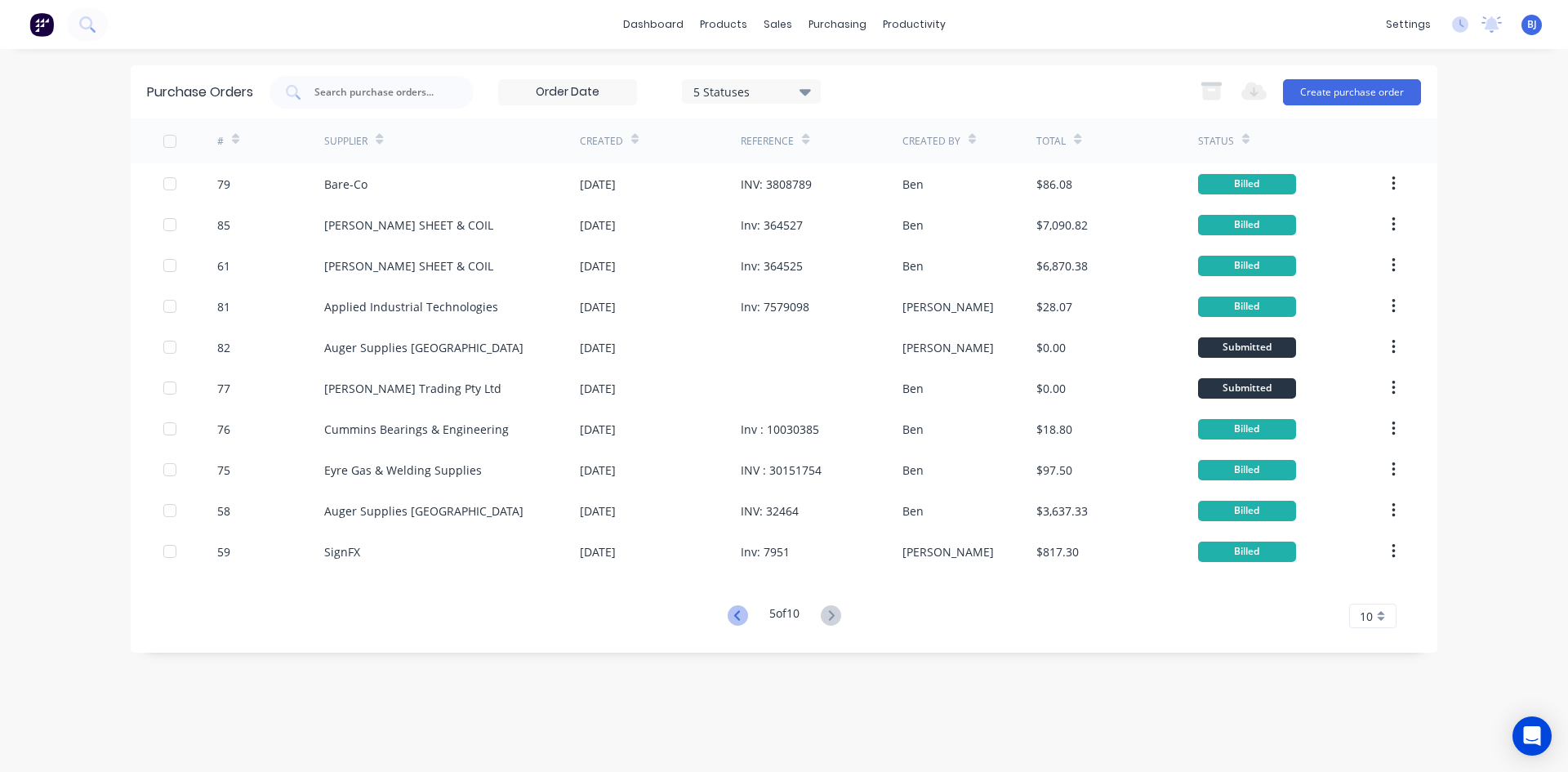
click at [735, 616] on icon at bounding box center [737, 615] width 21 height 21
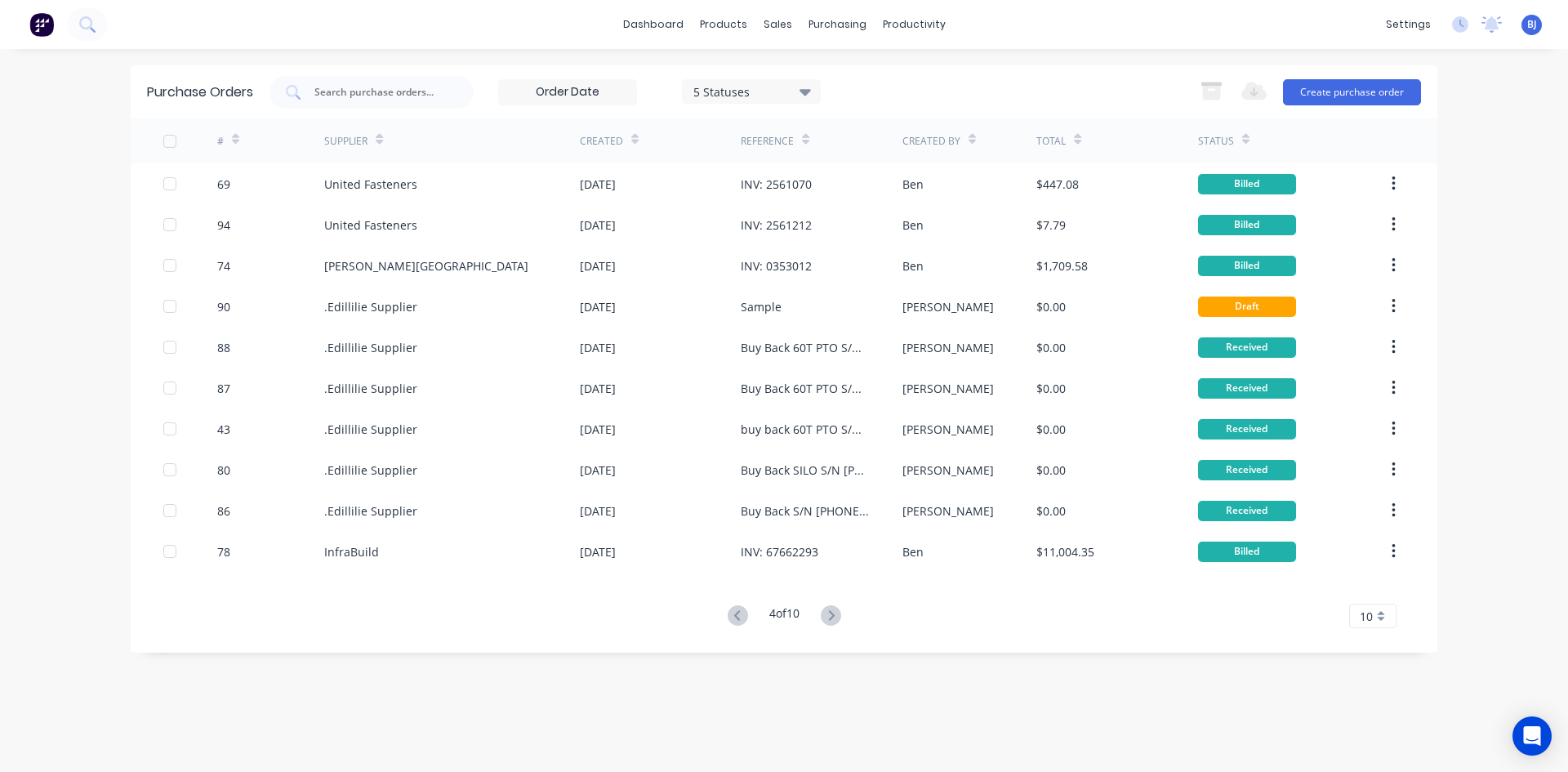
click at [735, 616] on icon at bounding box center [737, 615] width 21 height 21
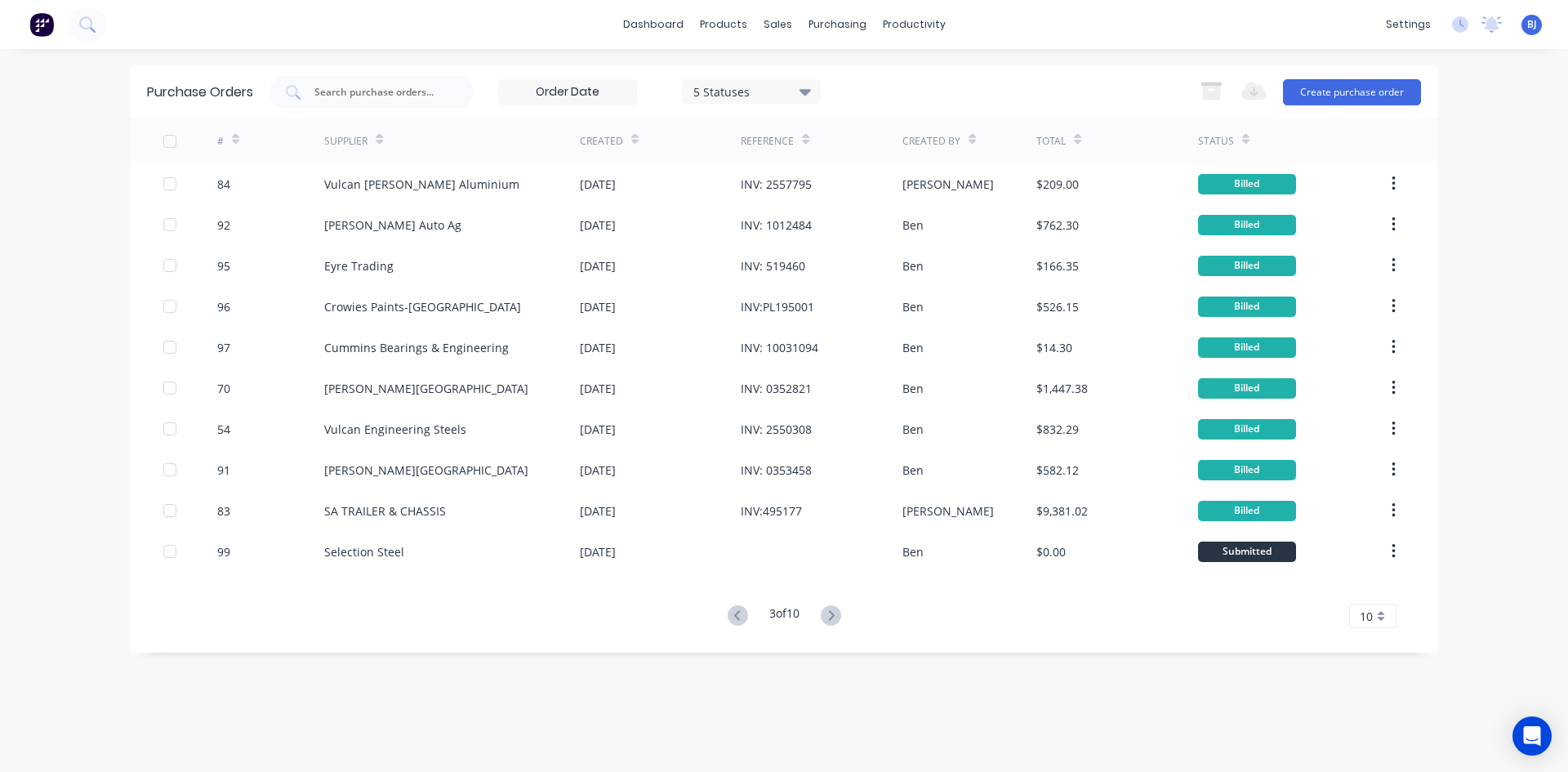
click at [735, 616] on icon at bounding box center [737, 615] width 21 height 21
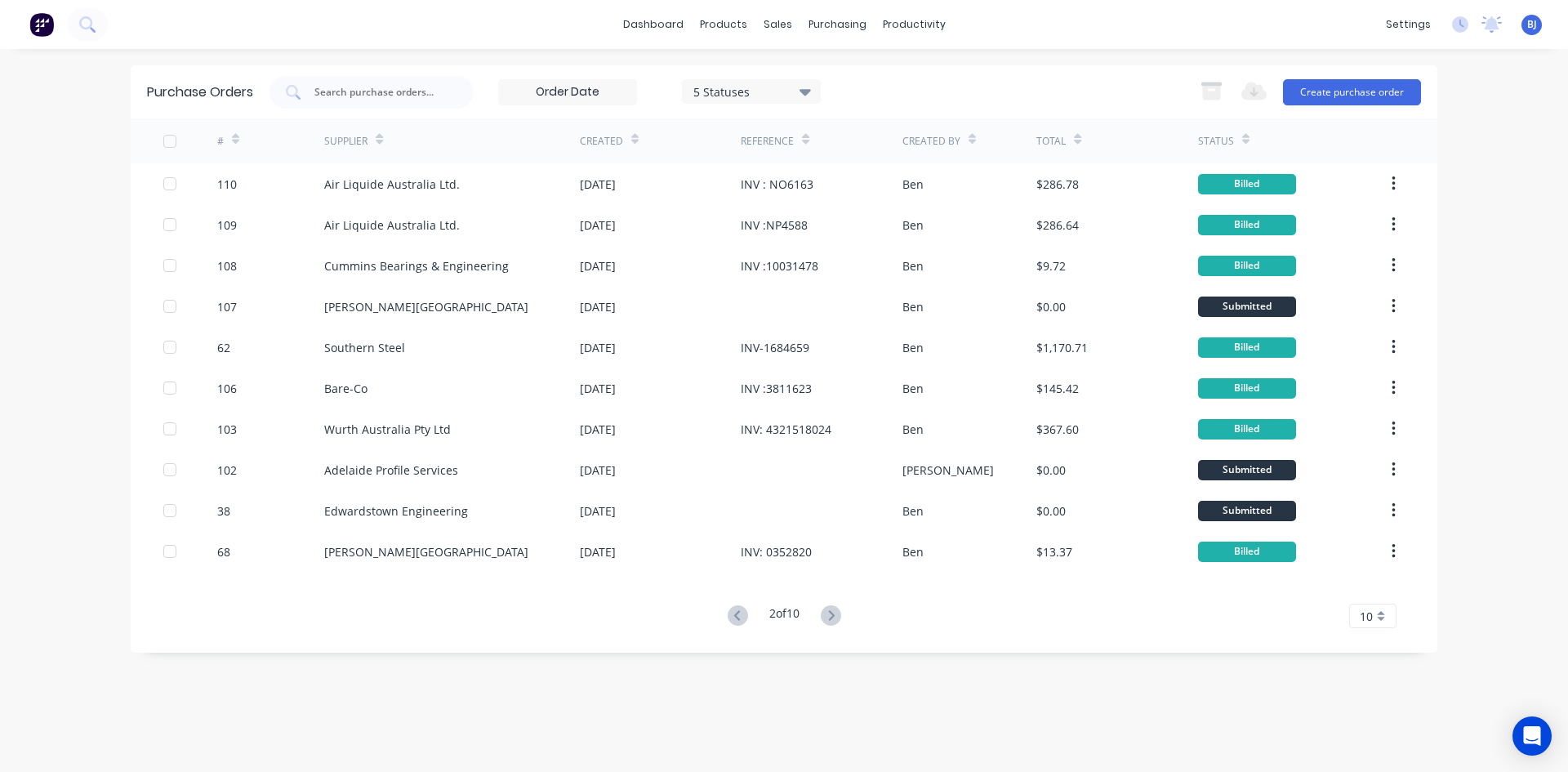
click at [735, 616] on icon at bounding box center [737, 615] width 21 height 21
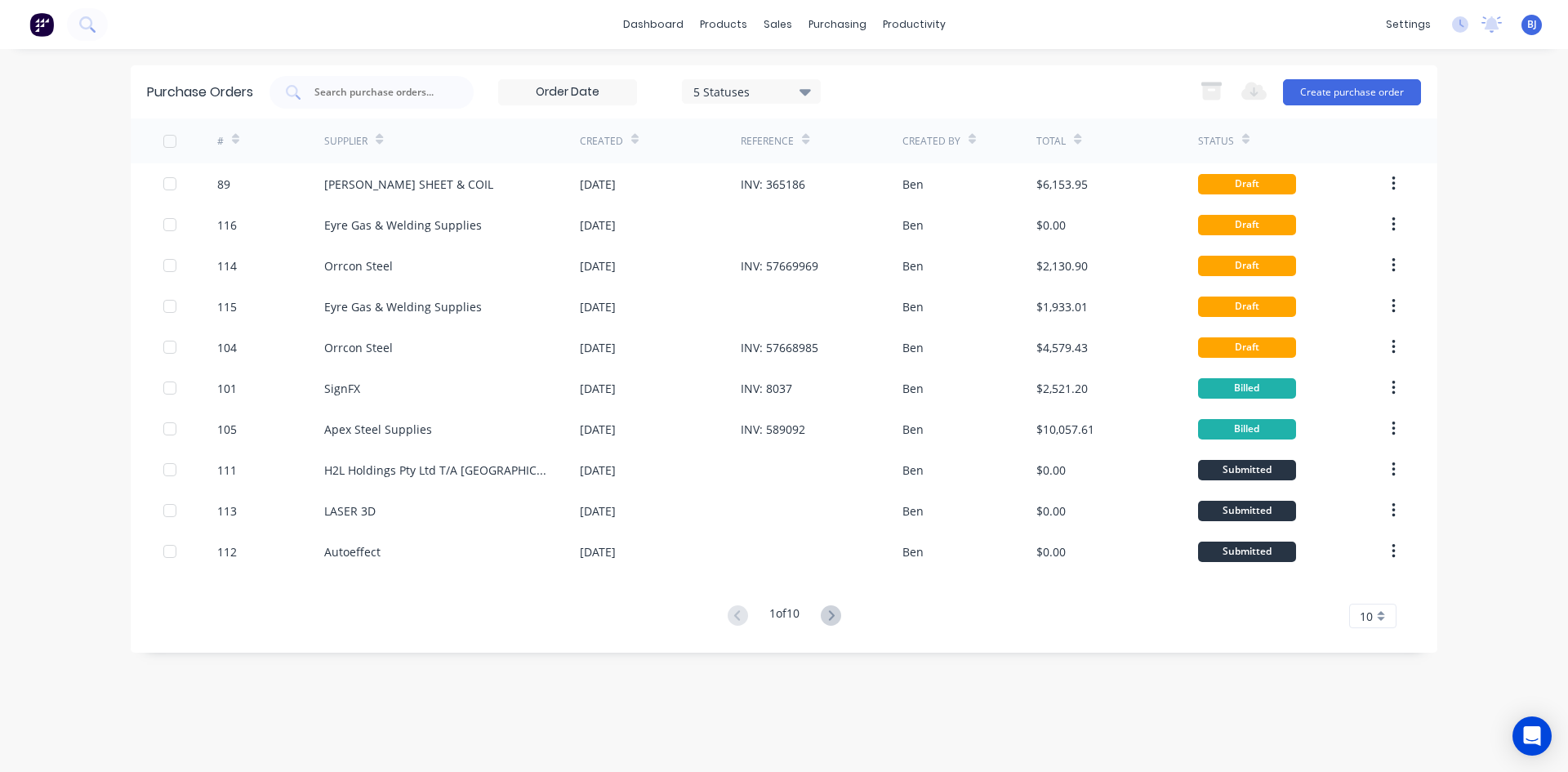
click at [233, 140] on icon at bounding box center [235, 142] width 7 height 5
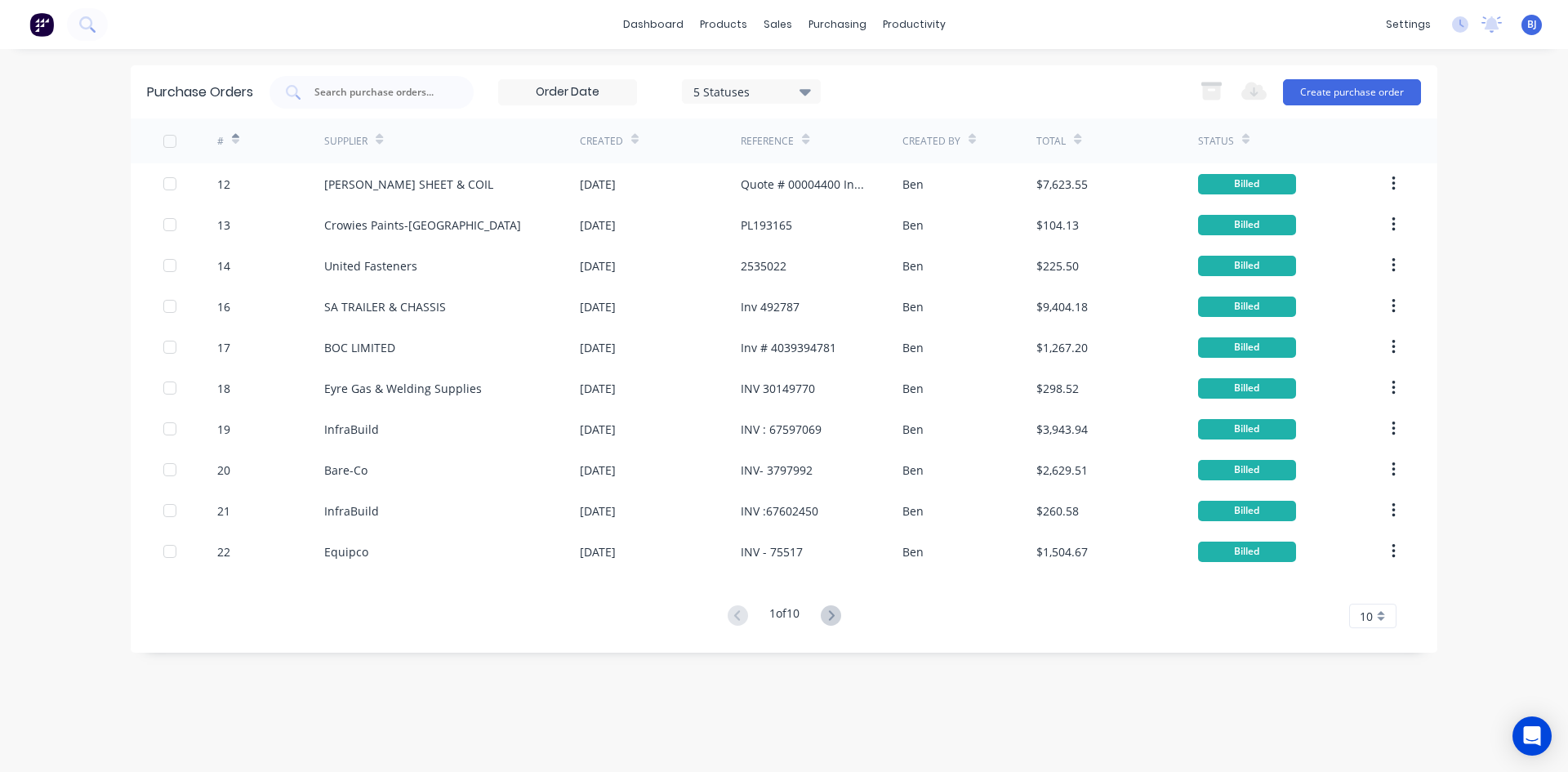
click at [233, 140] on icon at bounding box center [235, 142] width 7 height 5
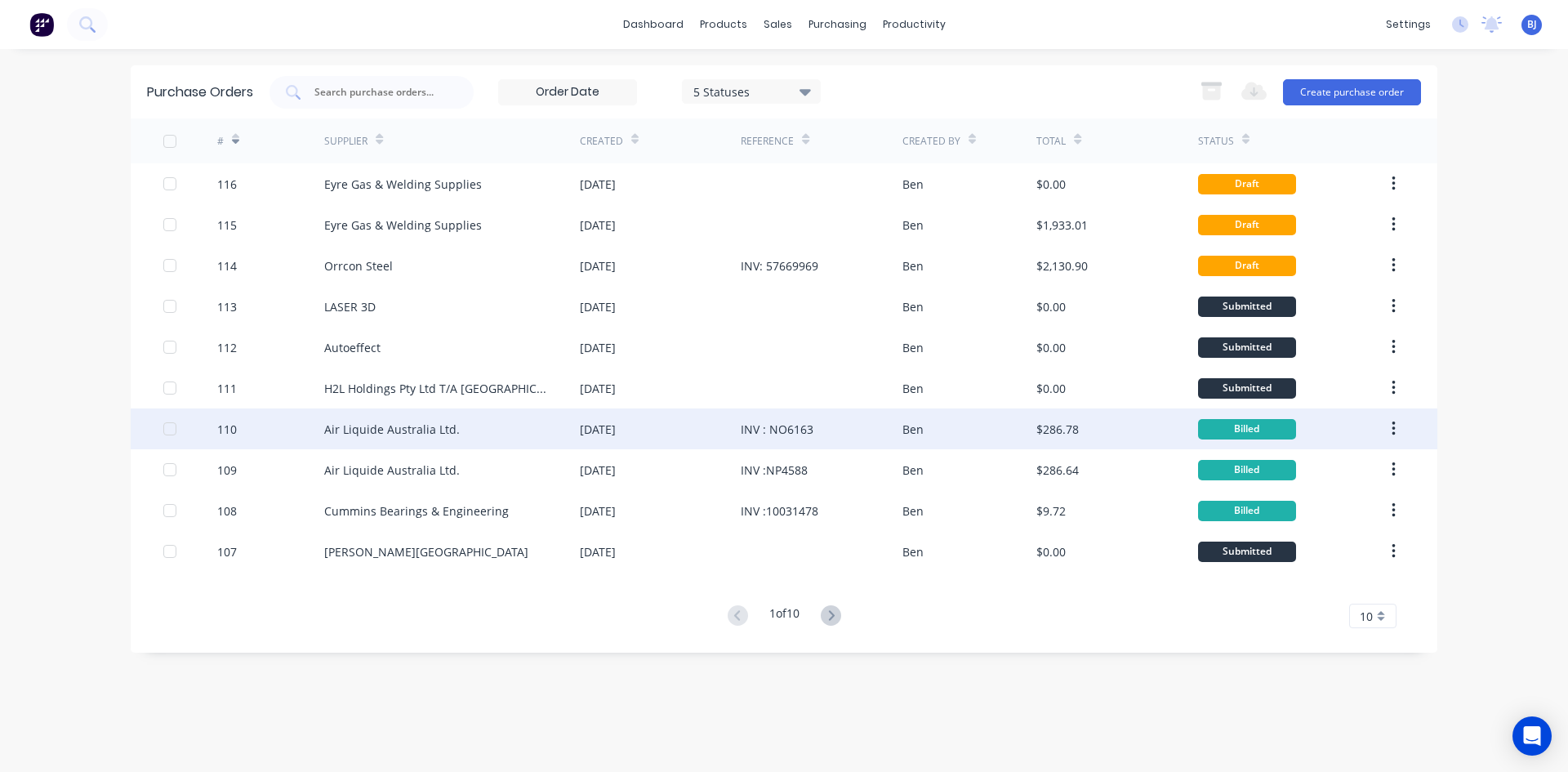
click at [237, 431] on div "110" at bounding box center [271, 428] width 108 height 41
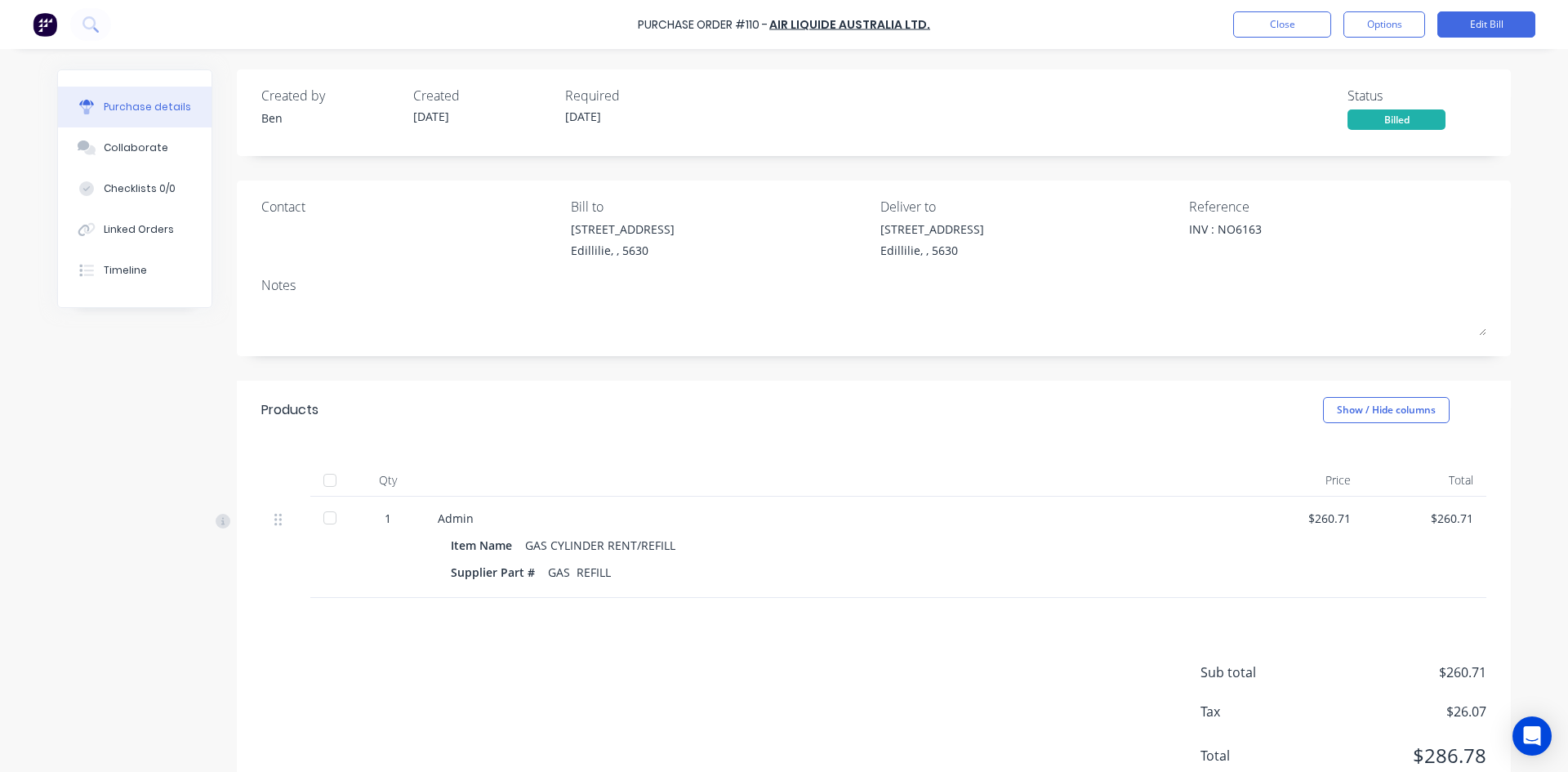
click at [325, 478] on div at bounding box center [329, 479] width 33 height 33
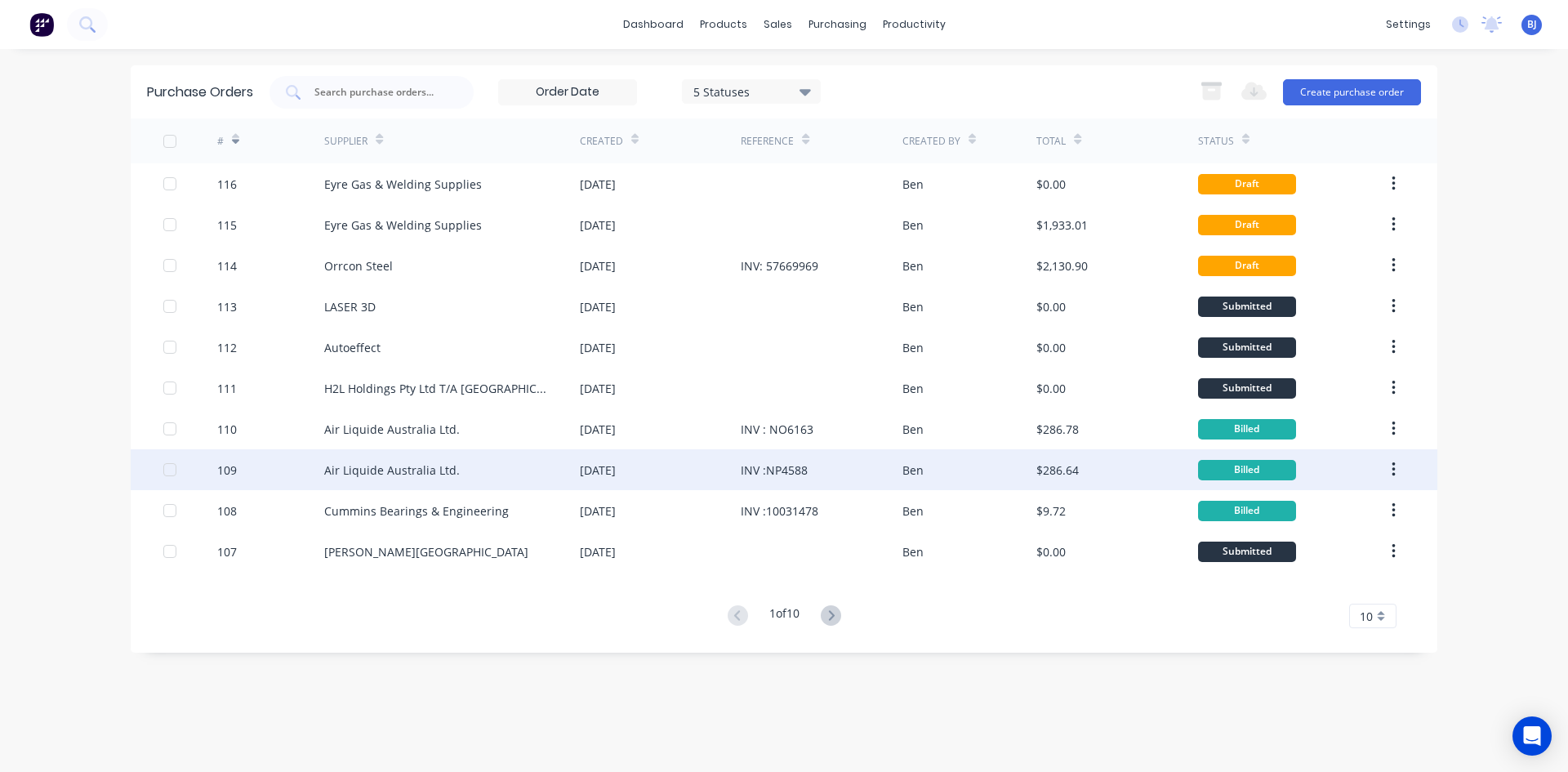
click at [256, 472] on div "109" at bounding box center [271, 469] width 108 height 41
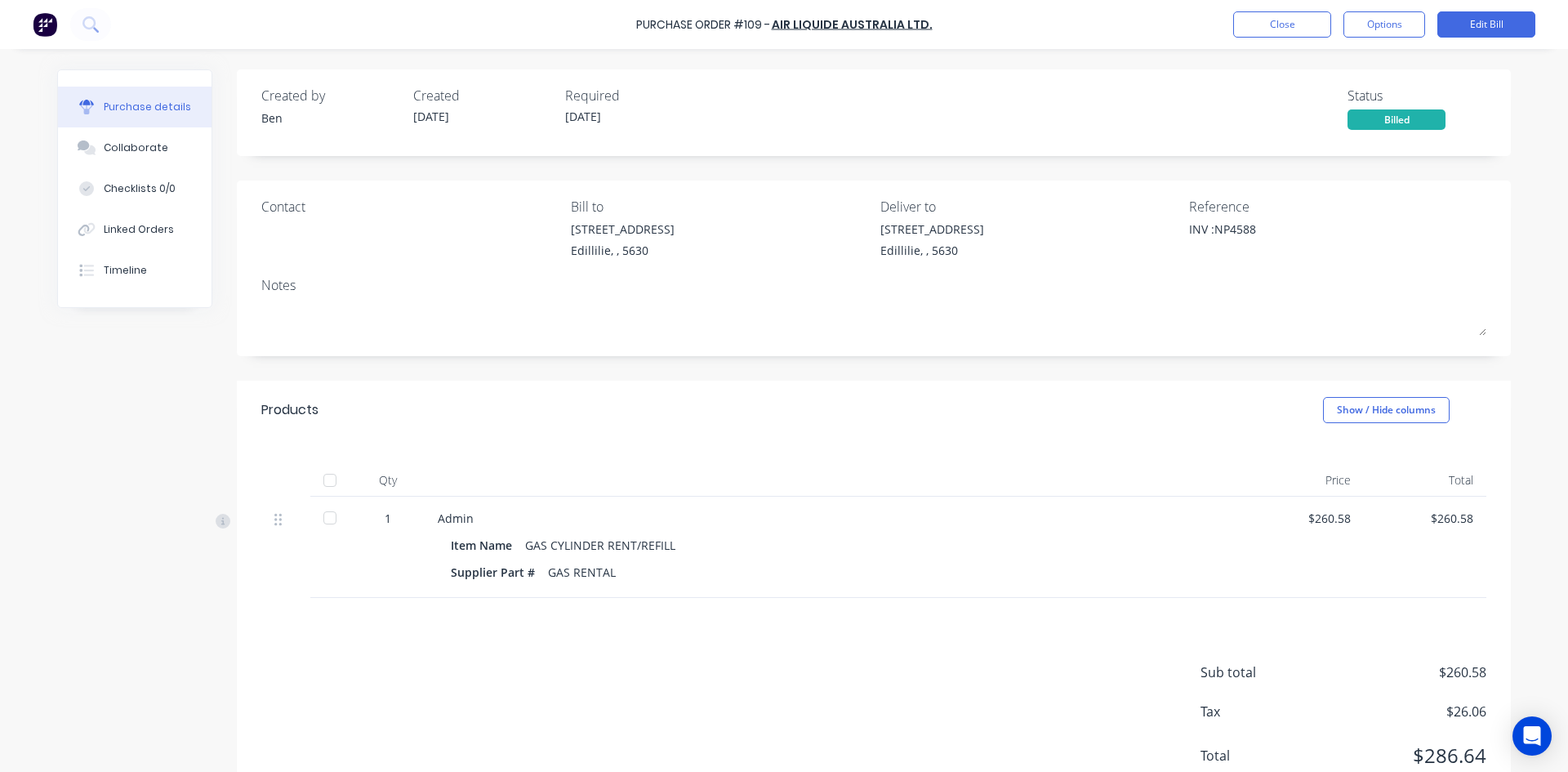
click at [327, 477] on div at bounding box center [329, 479] width 33 height 33
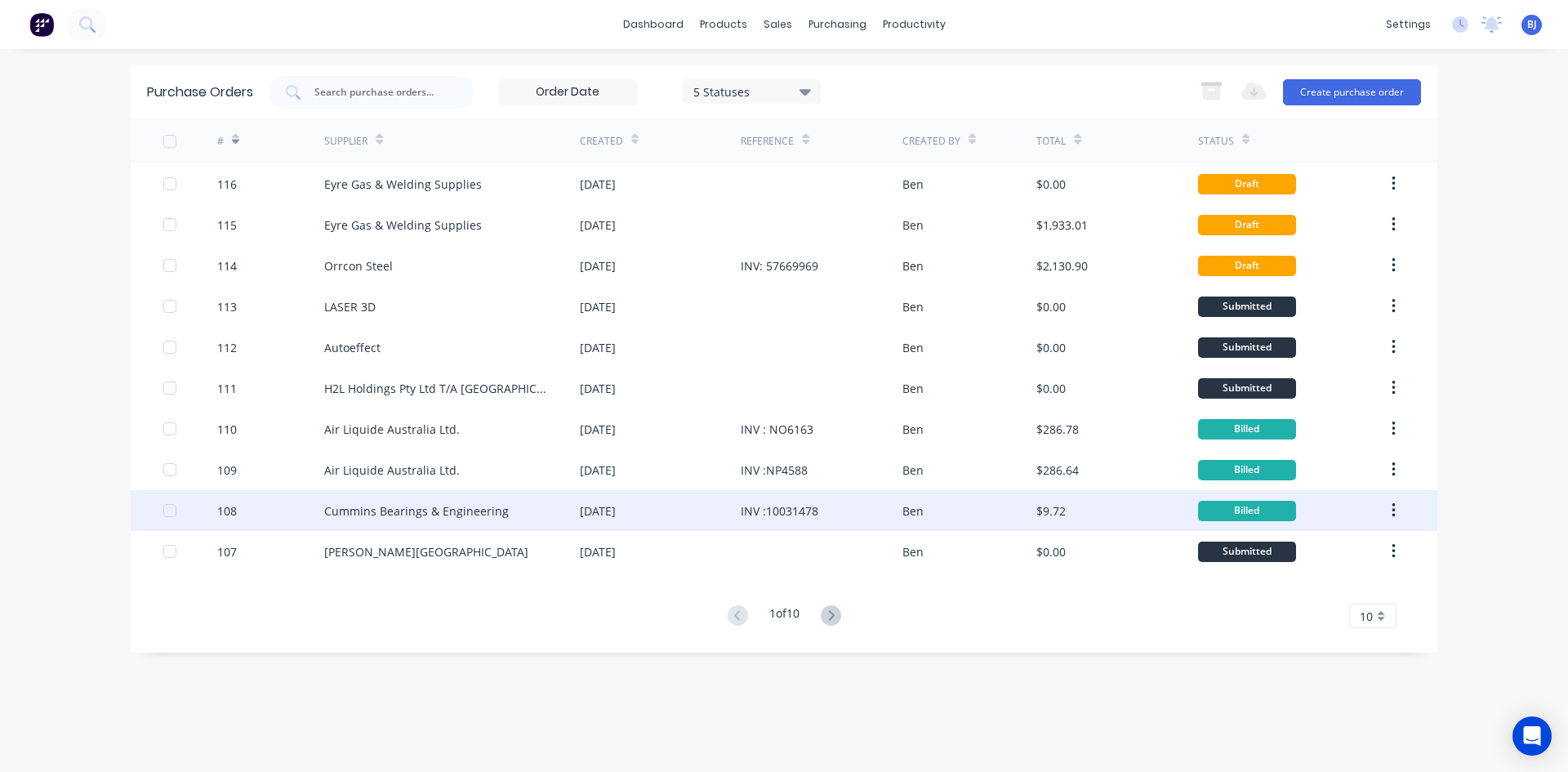
click at [279, 516] on div "108" at bounding box center [271, 510] width 108 height 41
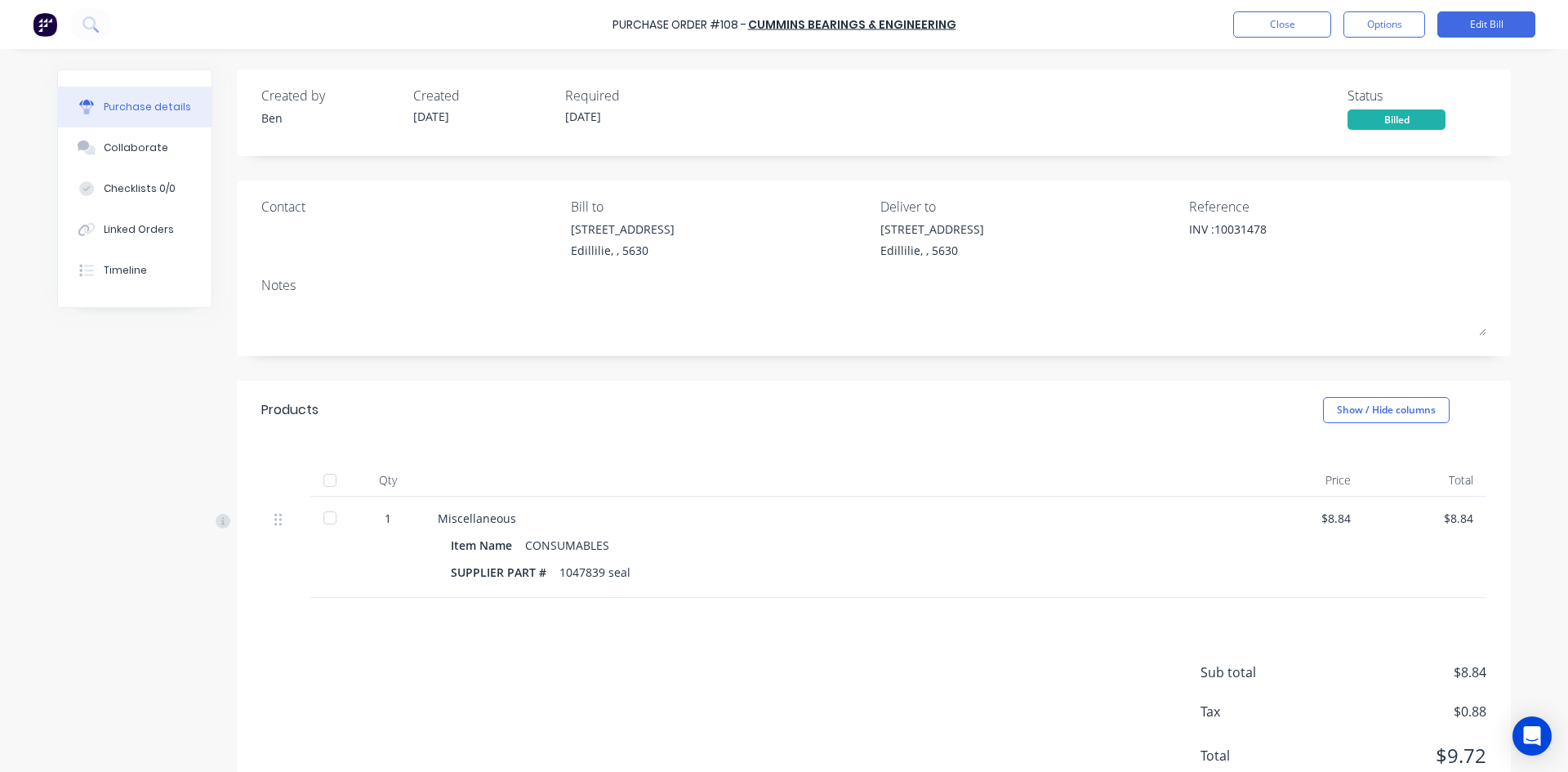
click at [321, 481] on div at bounding box center [329, 479] width 33 height 33
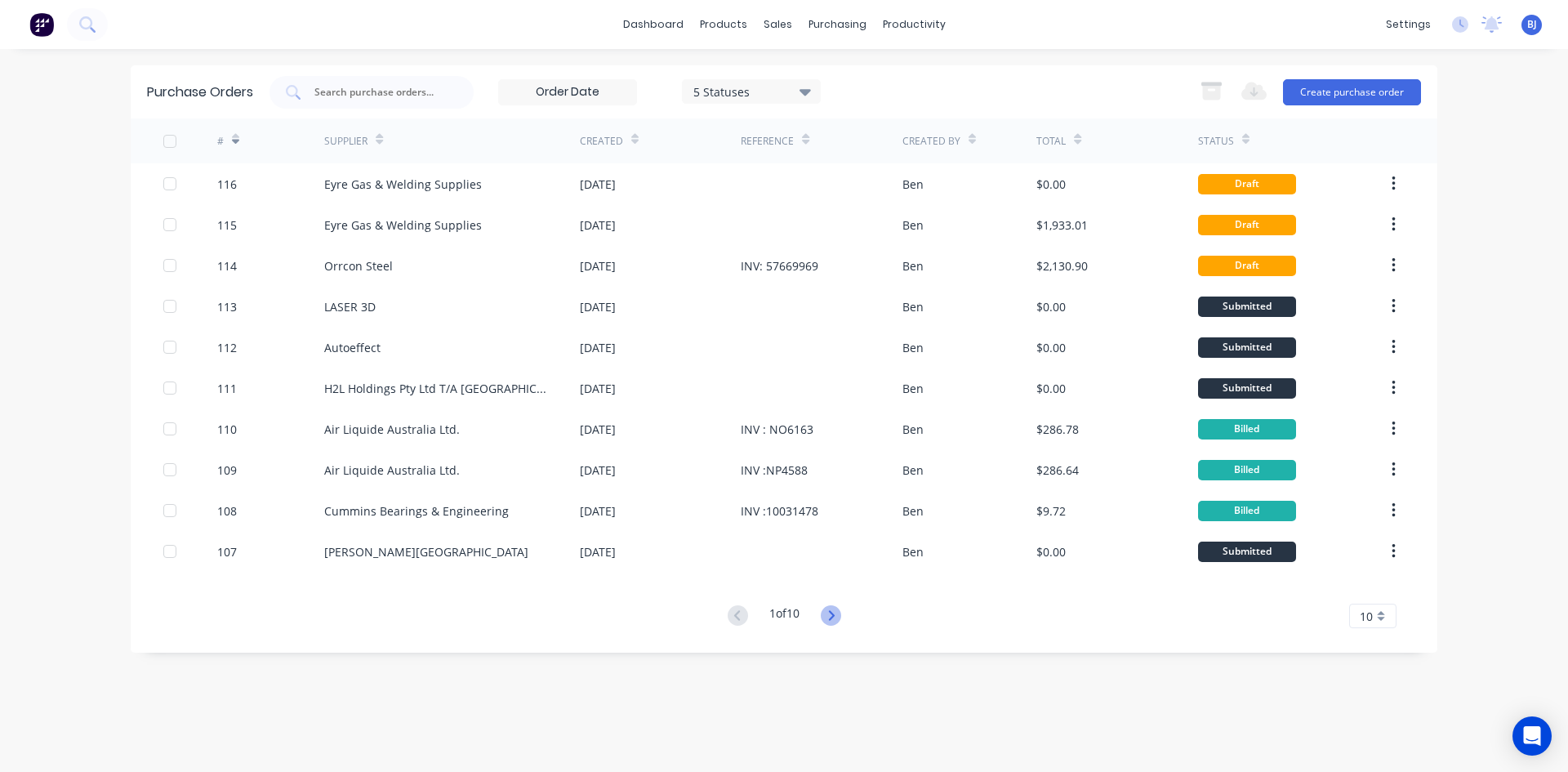
click at [832, 614] on icon at bounding box center [831, 615] width 21 height 21
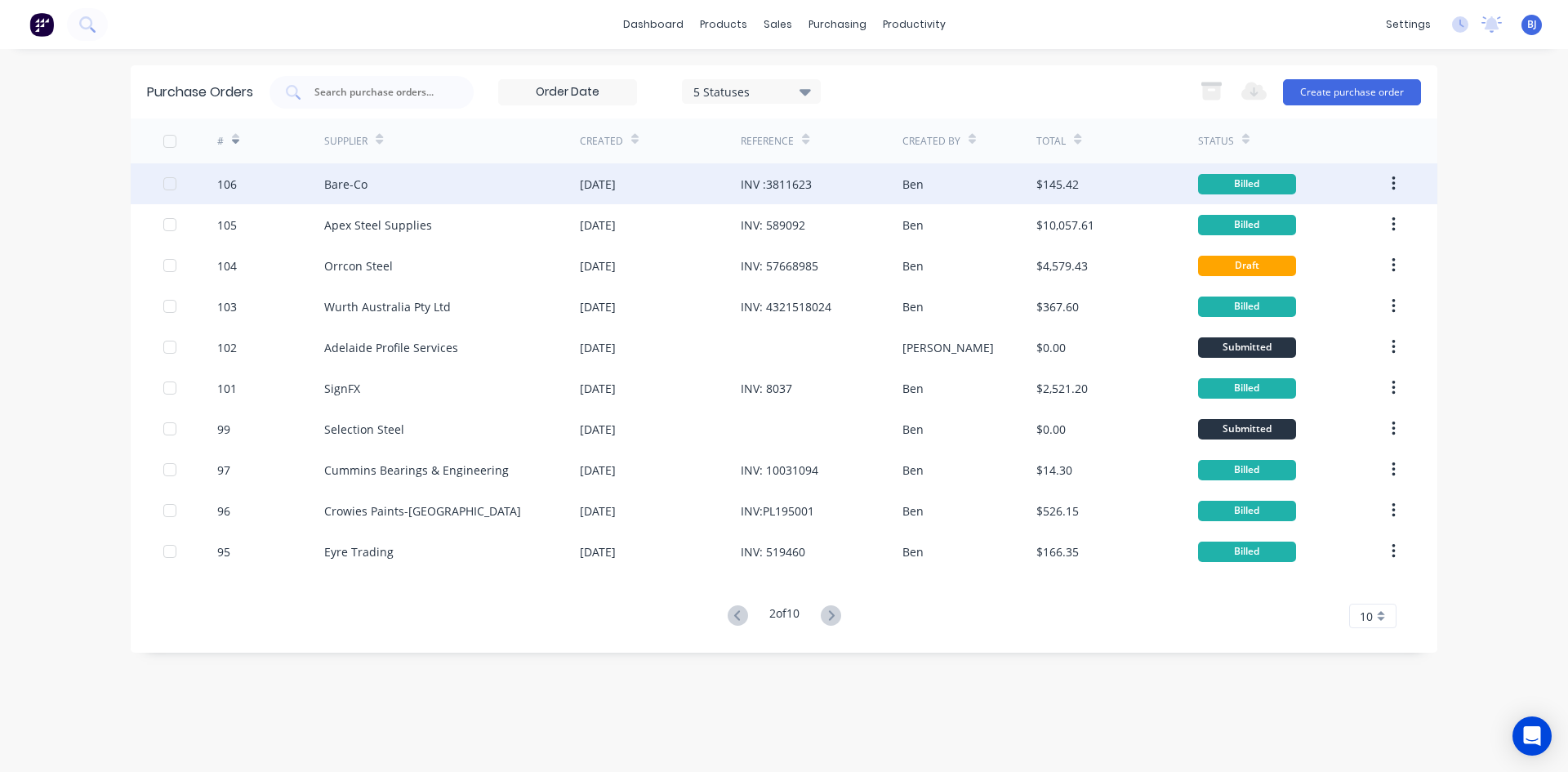
click at [246, 184] on div "106" at bounding box center [271, 184] width 108 height 41
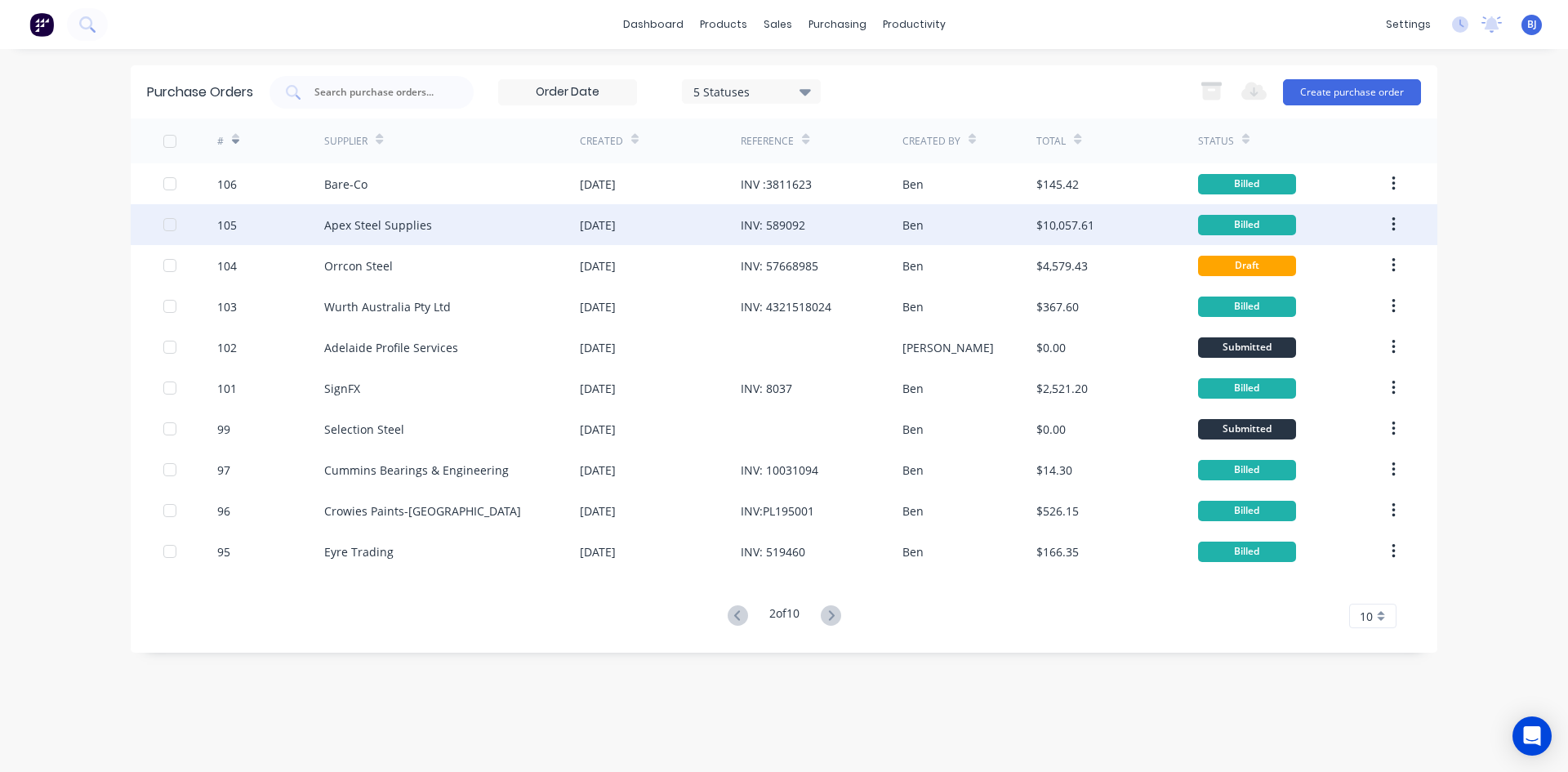
click at [219, 221] on div "105" at bounding box center [227, 224] width 20 height 17
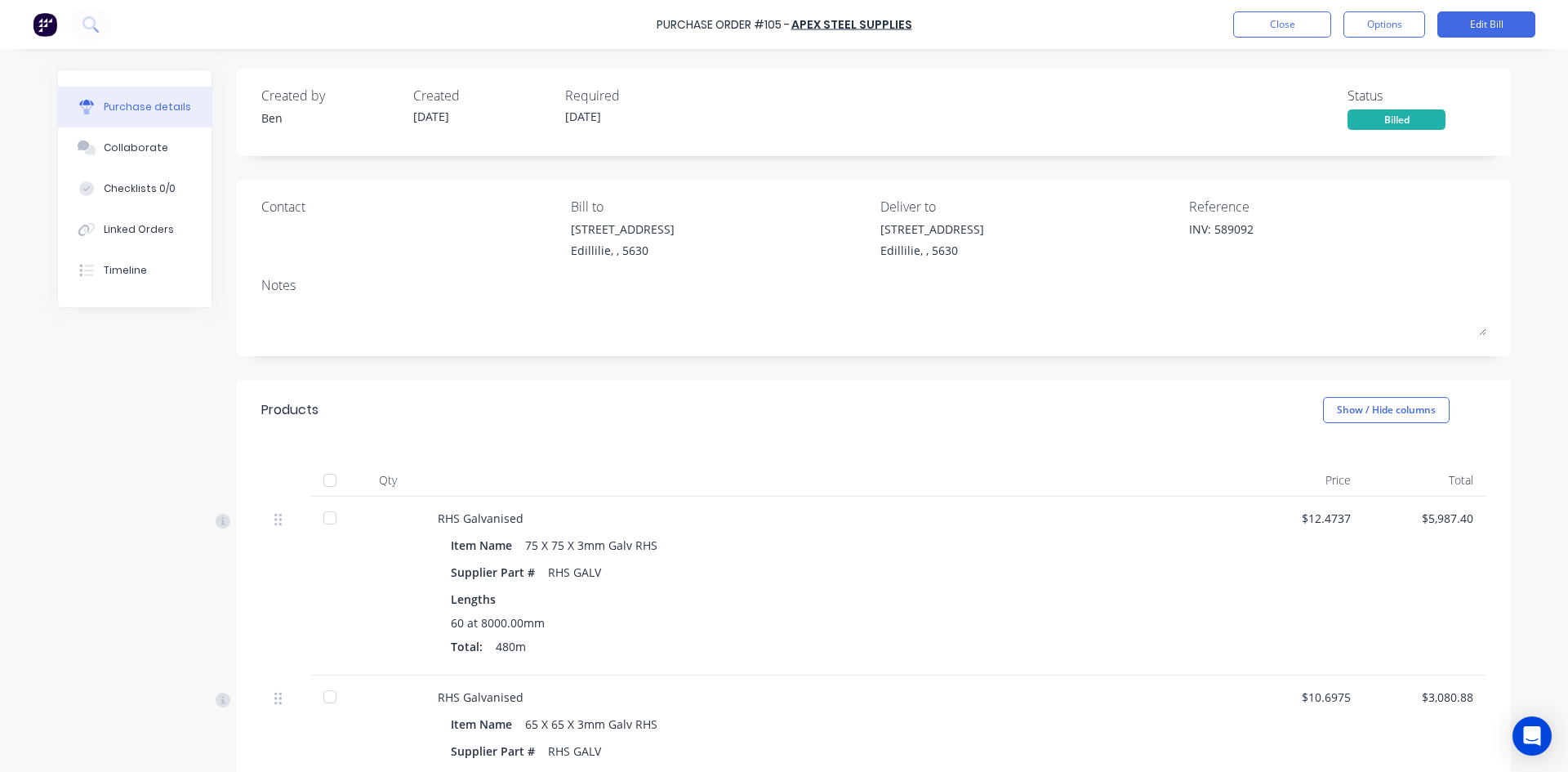
click at [322, 475] on div at bounding box center [329, 479] width 33 height 33
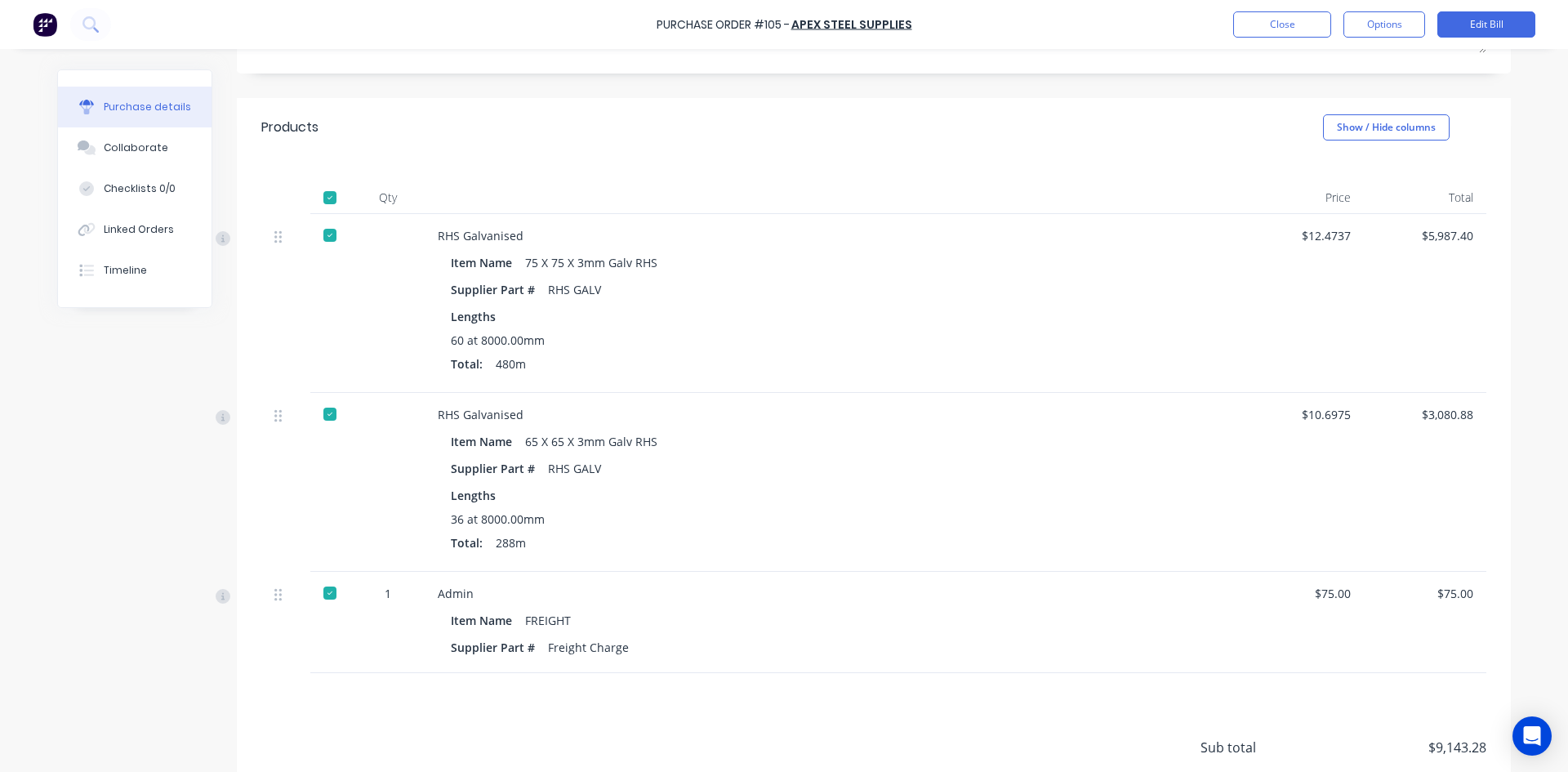
scroll to position [245, 0]
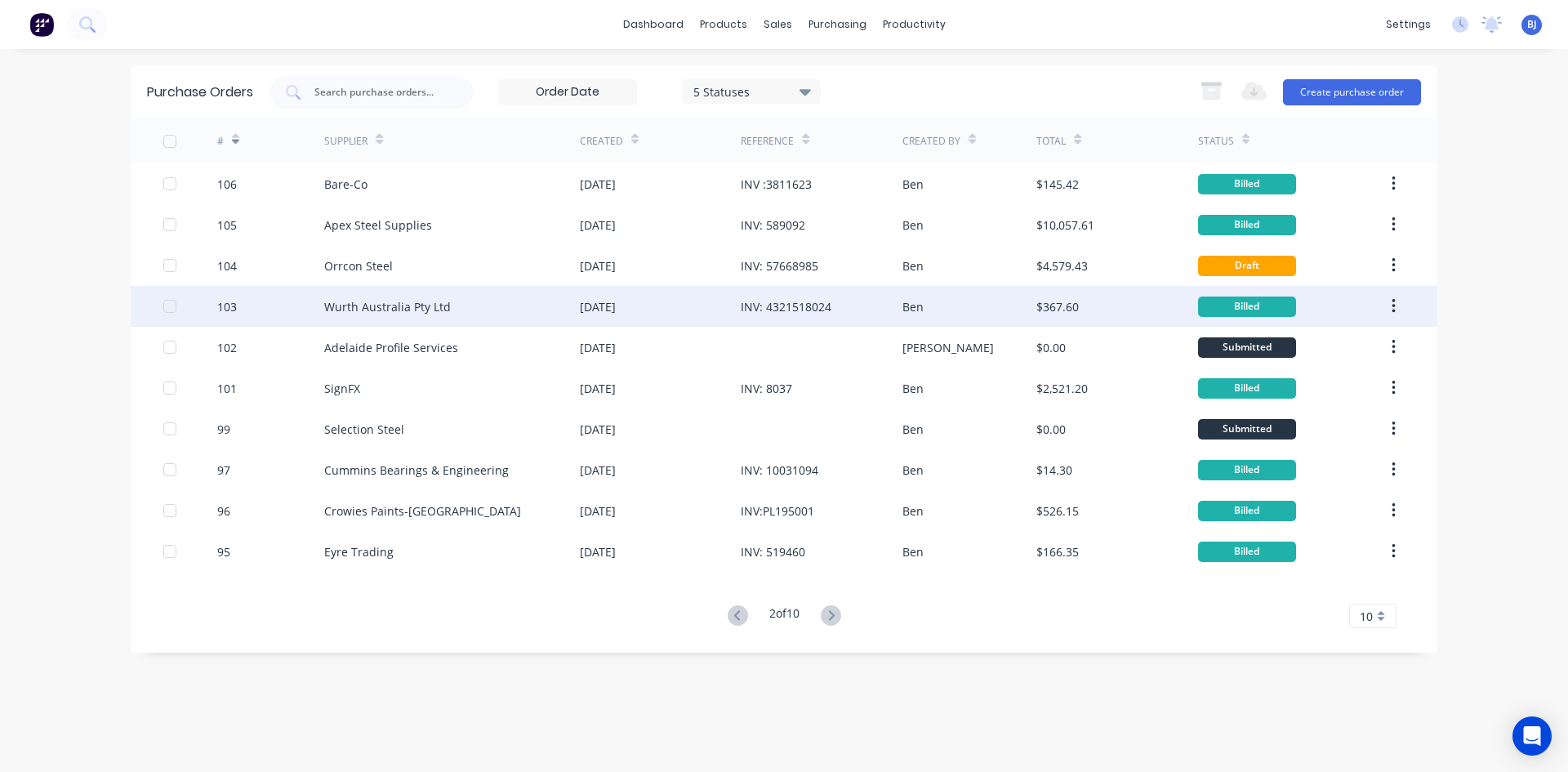
click at [319, 312] on div "103" at bounding box center [271, 306] width 108 height 41
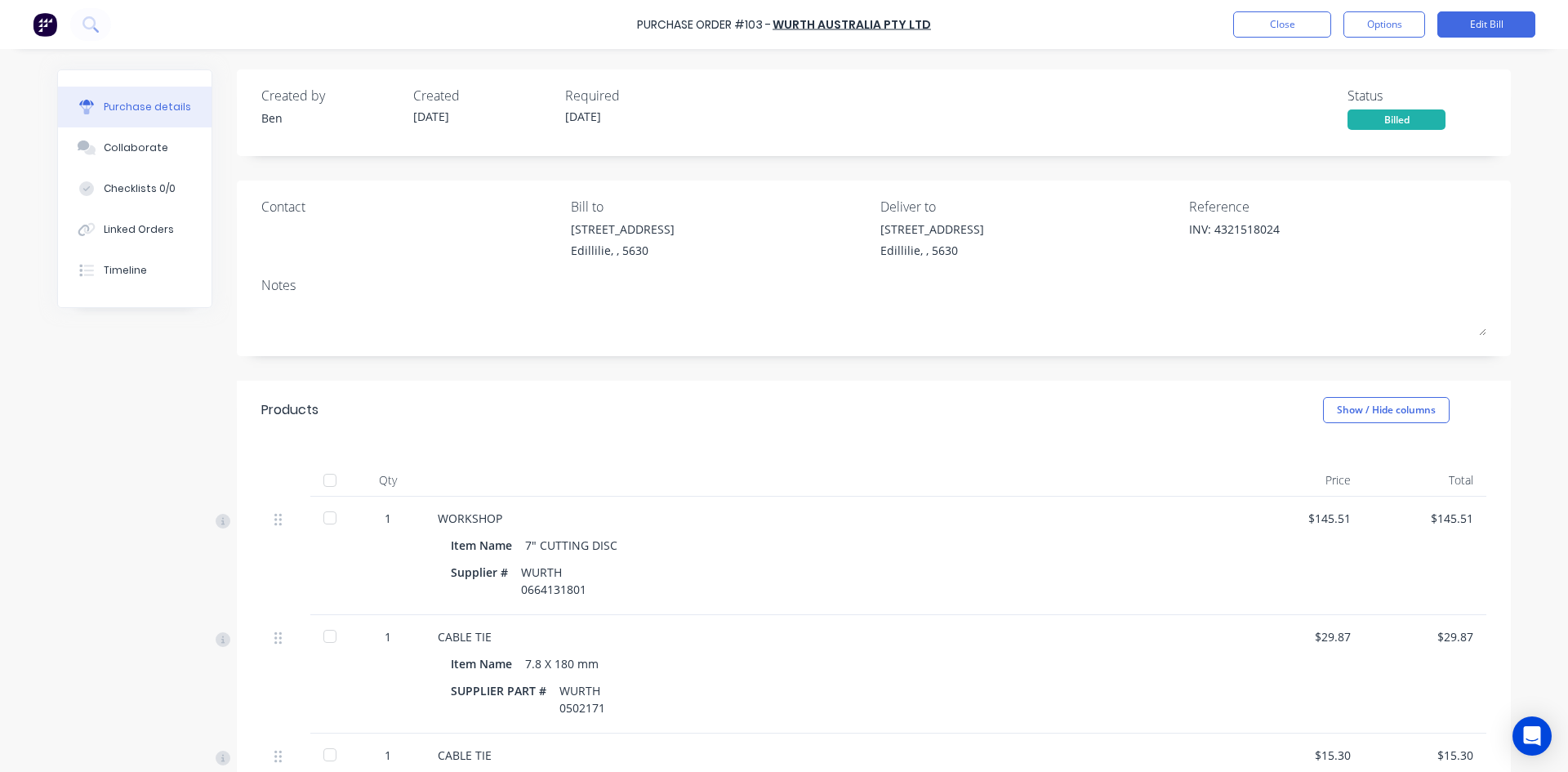
drag, startPoint x: 328, startPoint y: 481, endPoint x: 334, endPoint y: 467, distance: 15.2
click at [328, 481] on div at bounding box center [329, 479] width 33 height 33
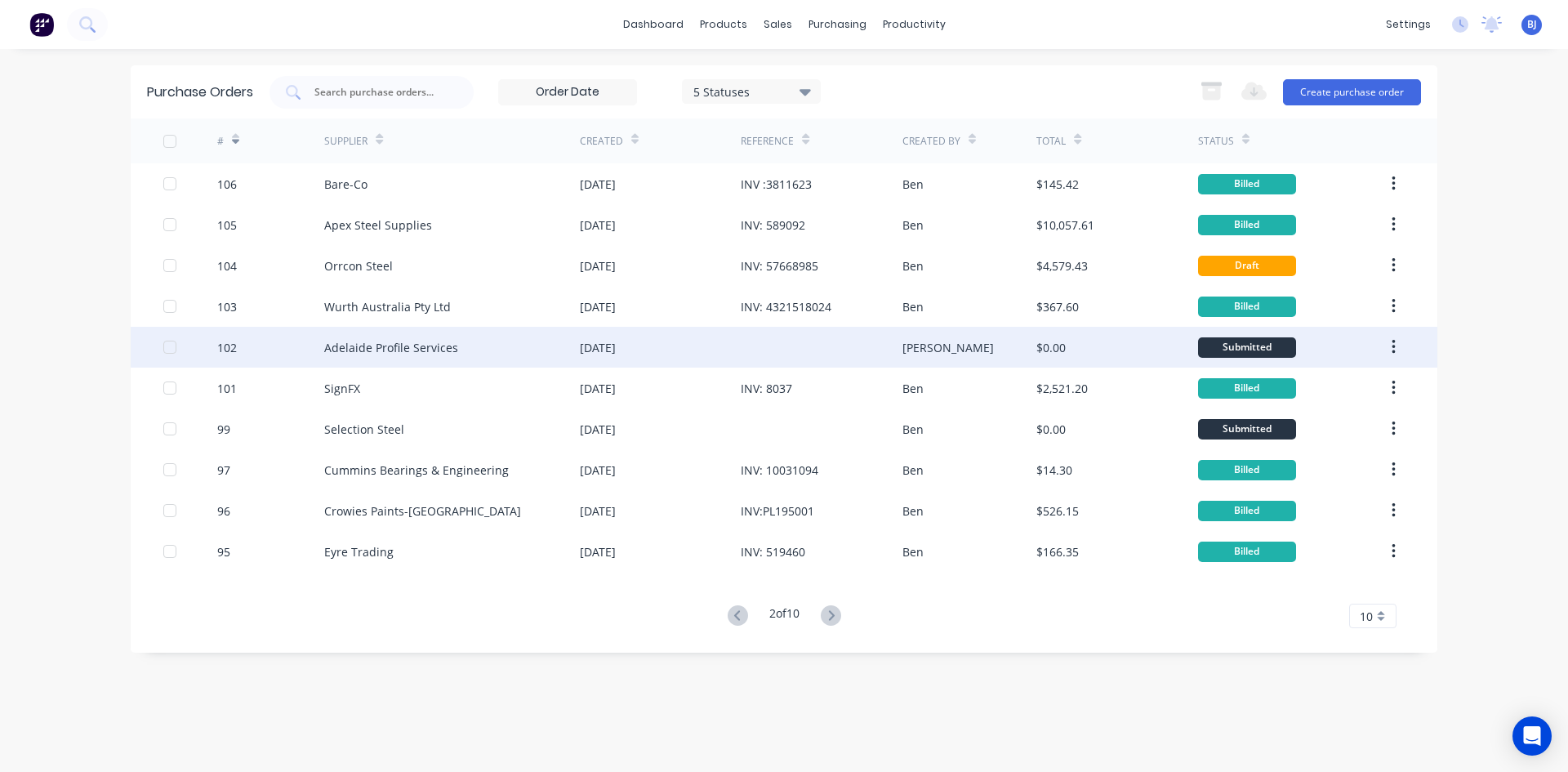
click at [269, 348] on div "102" at bounding box center [271, 346] width 108 height 41
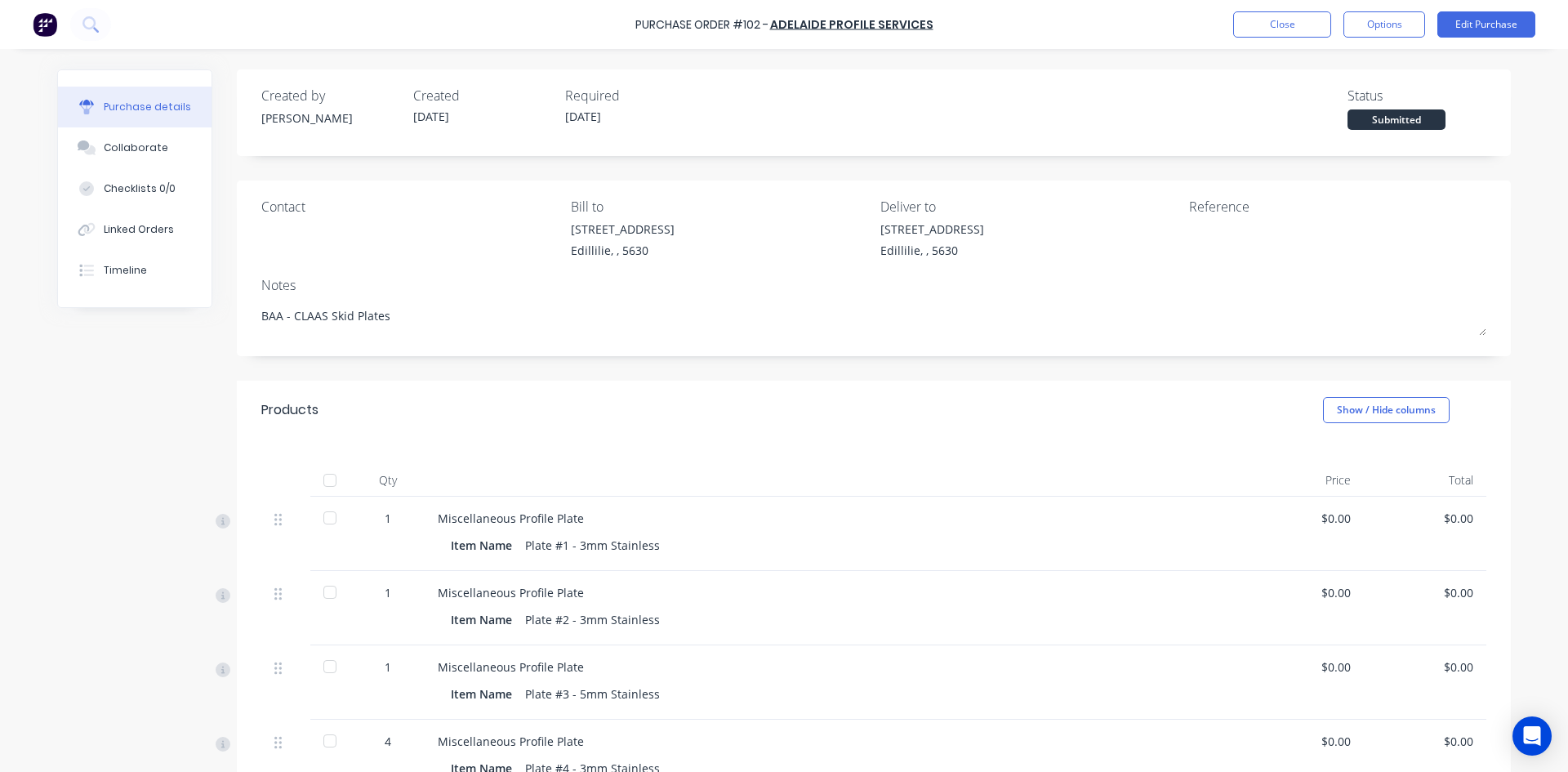
click at [323, 481] on div at bounding box center [329, 479] width 33 height 33
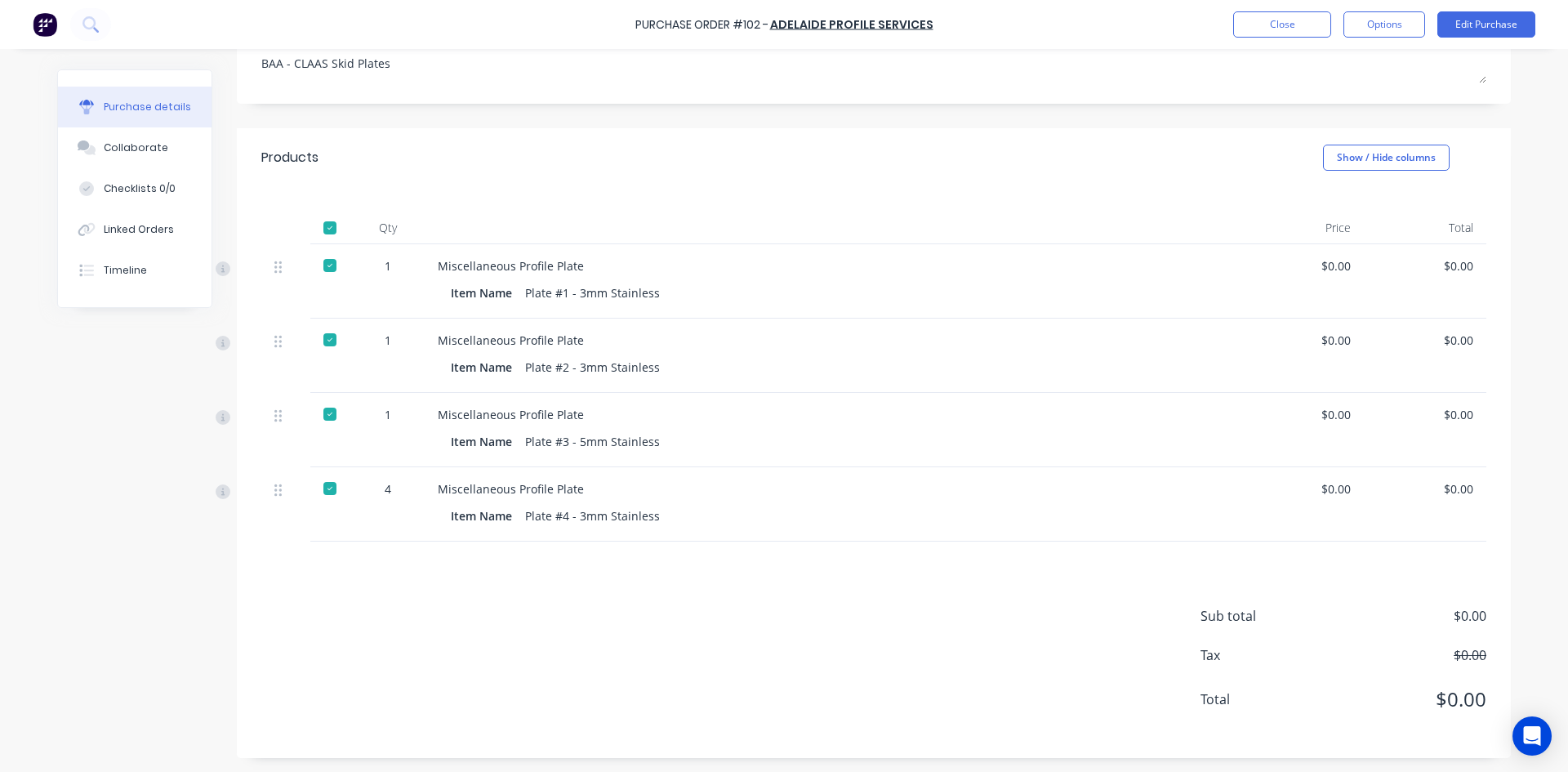
scroll to position [255, 0]
click at [1467, 266] on div "$0.00" at bounding box center [1424, 263] width 96 height 17
click at [1465, 261] on div "$0.00" at bounding box center [1424, 263] width 96 height 17
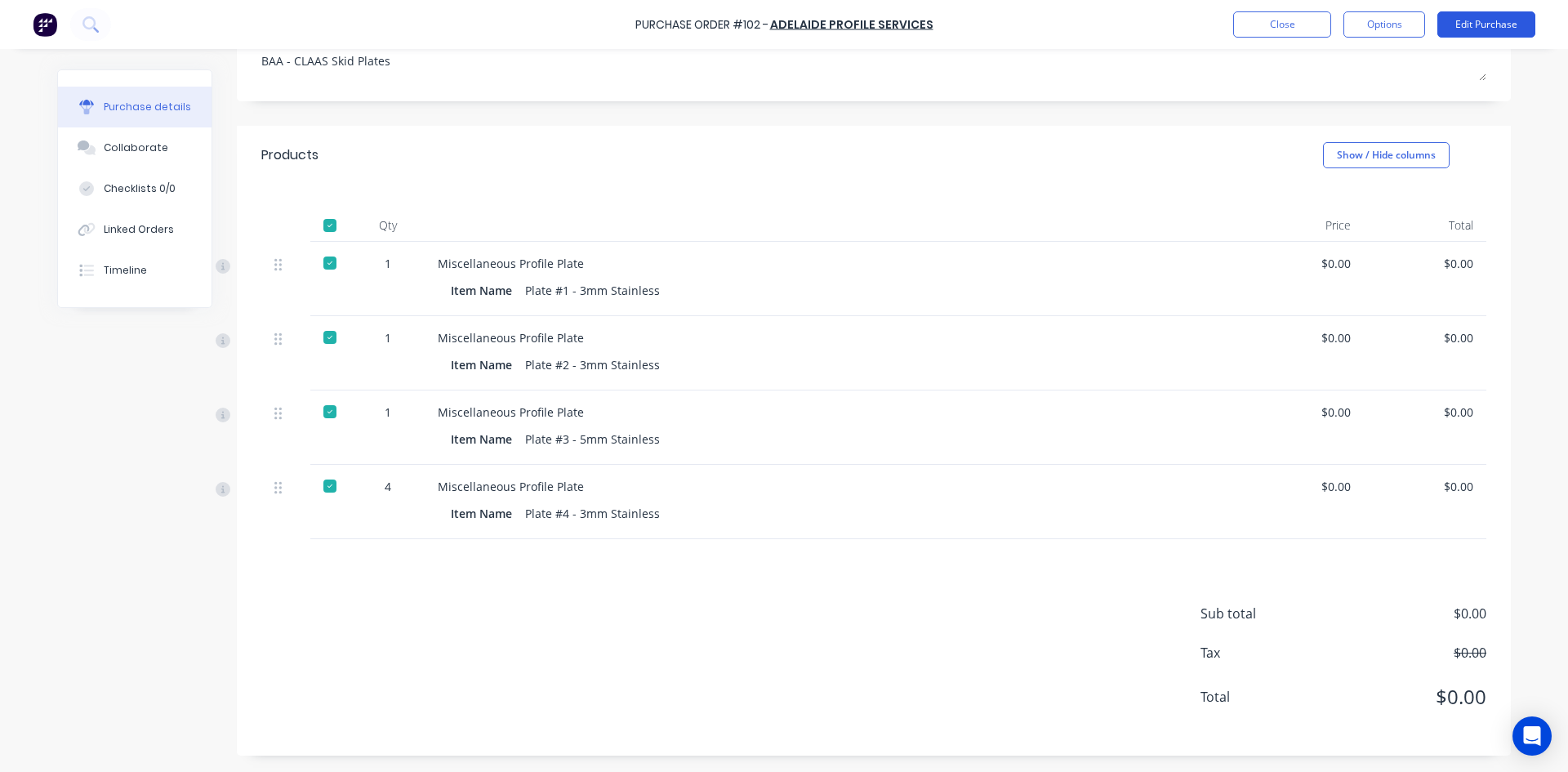
click at [1492, 27] on button "Edit Purchase" at bounding box center [1486, 25] width 98 height 26
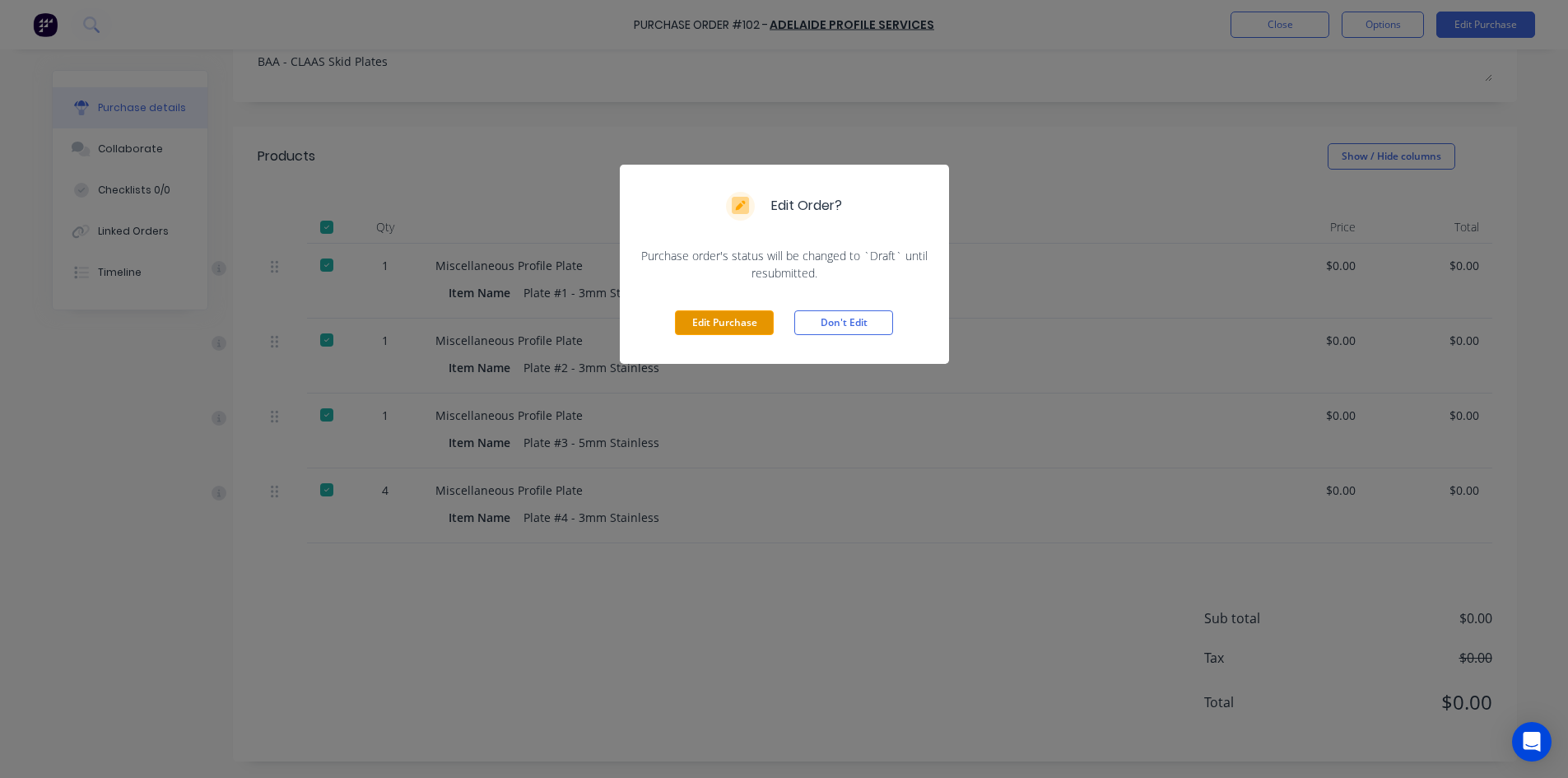
click at [741, 323] on button "Edit Purchase" at bounding box center [724, 322] width 99 height 25
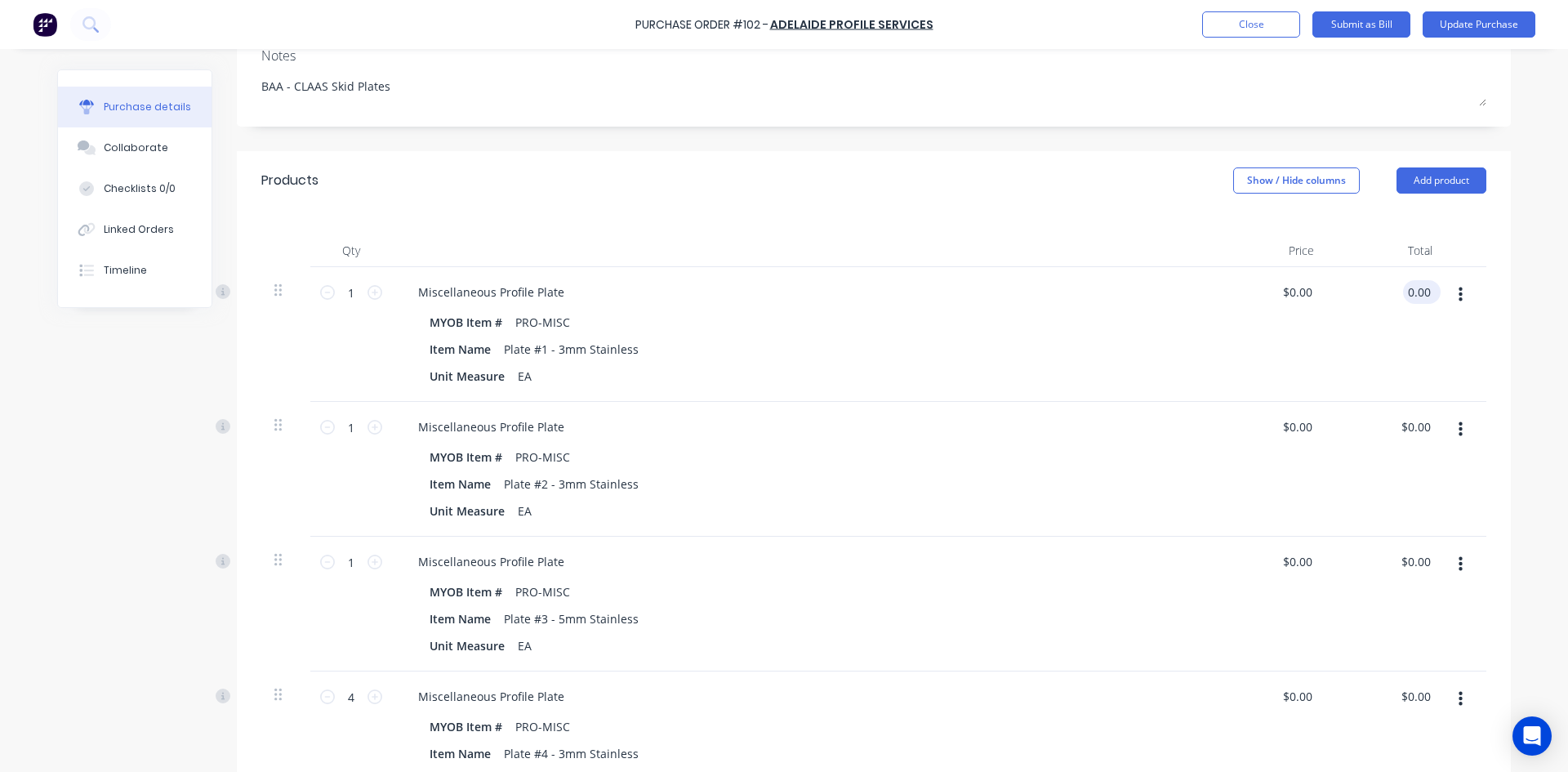
click at [1418, 288] on input "0.00" at bounding box center [1418, 292] width 31 height 24
type input "45.68"
type input "$45.68"
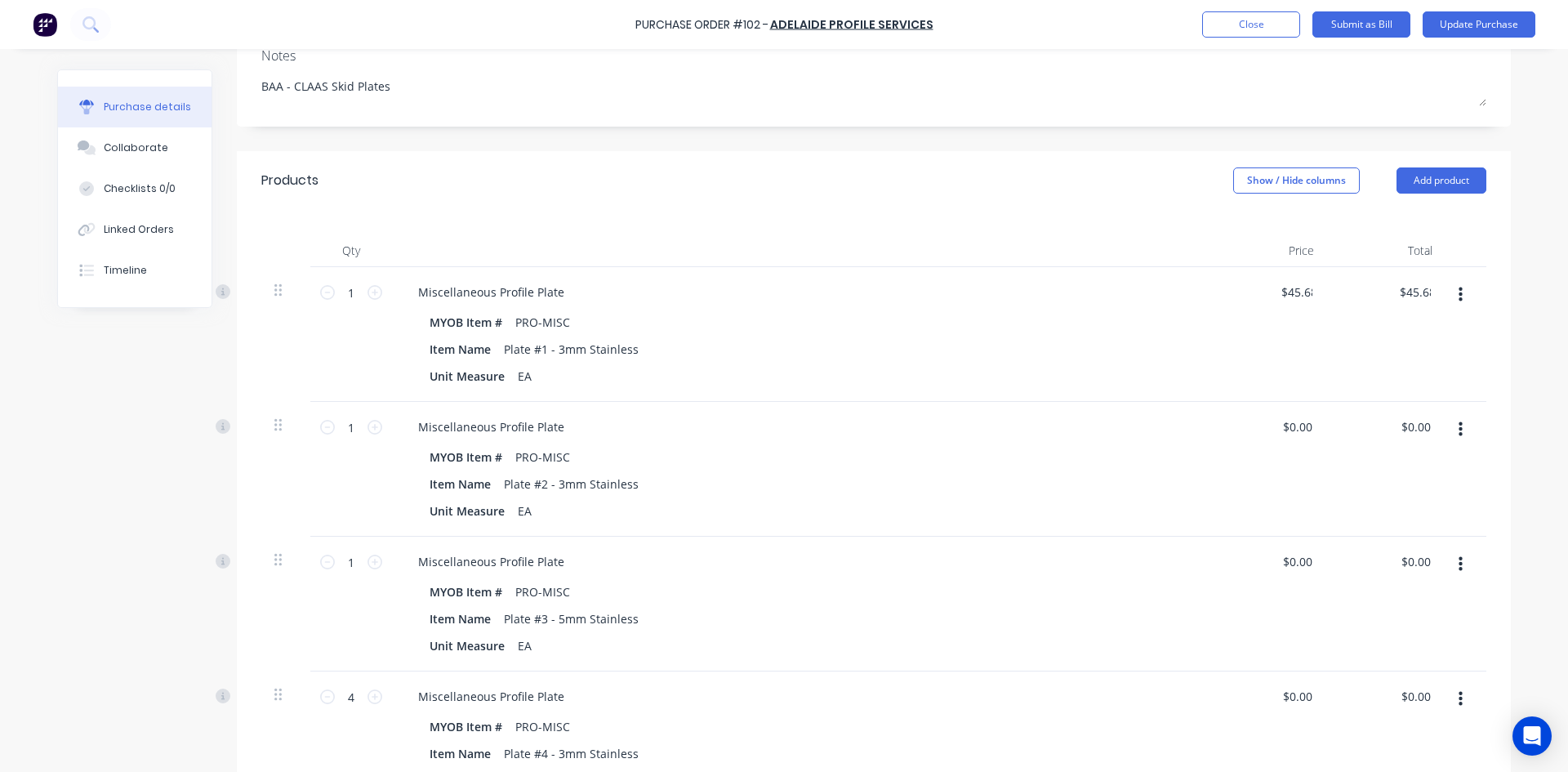
click at [1380, 358] on div "$45.68 45.68" at bounding box center [1385, 334] width 118 height 135
drag, startPoint x: 1394, startPoint y: 427, endPoint x: 1366, endPoint y: 427, distance: 28.0
click at [1366, 427] on div "0.00 0.00" at bounding box center [1385, 469] width 118 height 135
type input "60.24"
type input "$60.24"
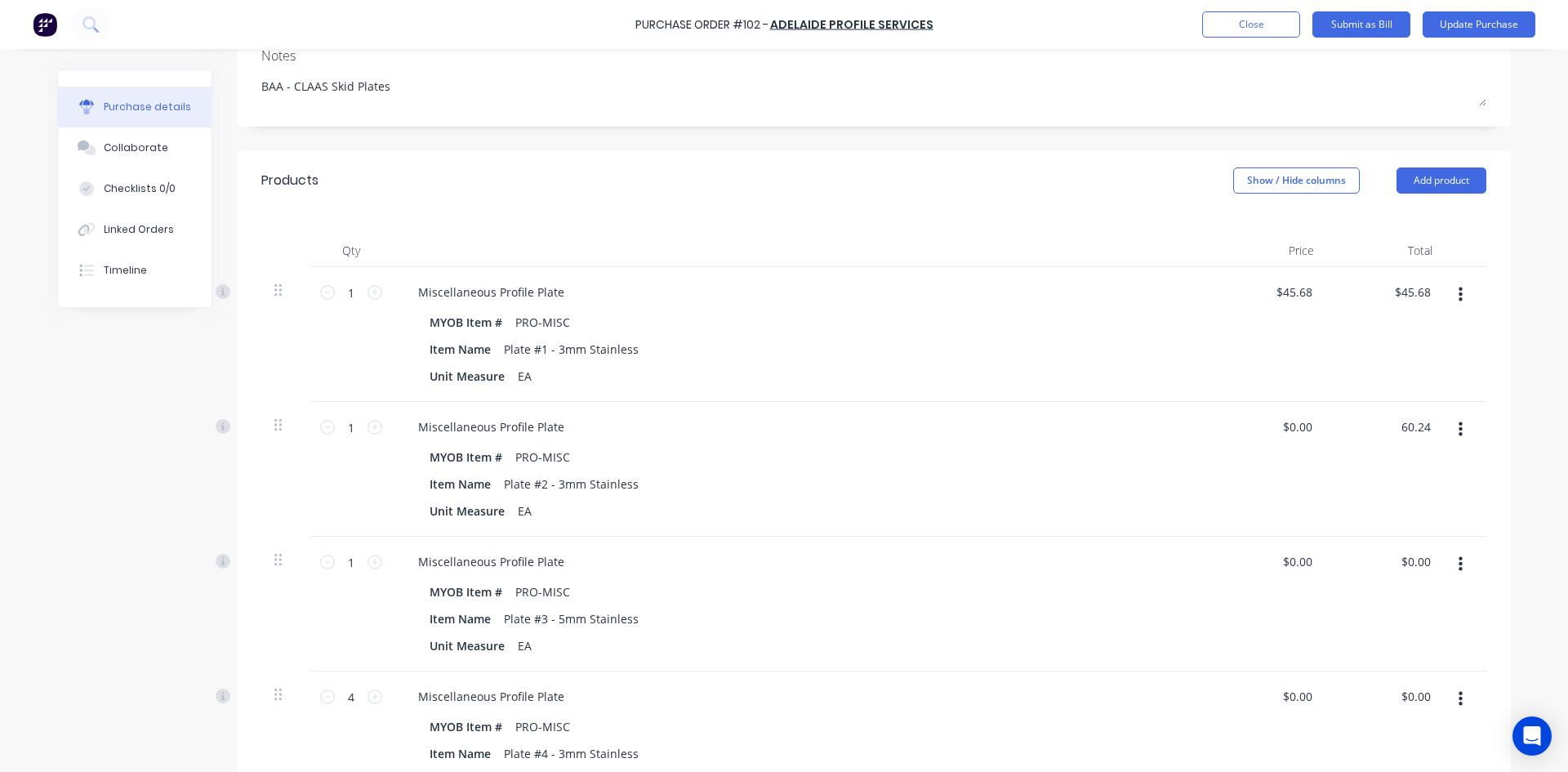
type input "$60.24"
click at [1345, 431] on div "$60.24 60.24" at bounding box center [1385, 469] width 118 height 135
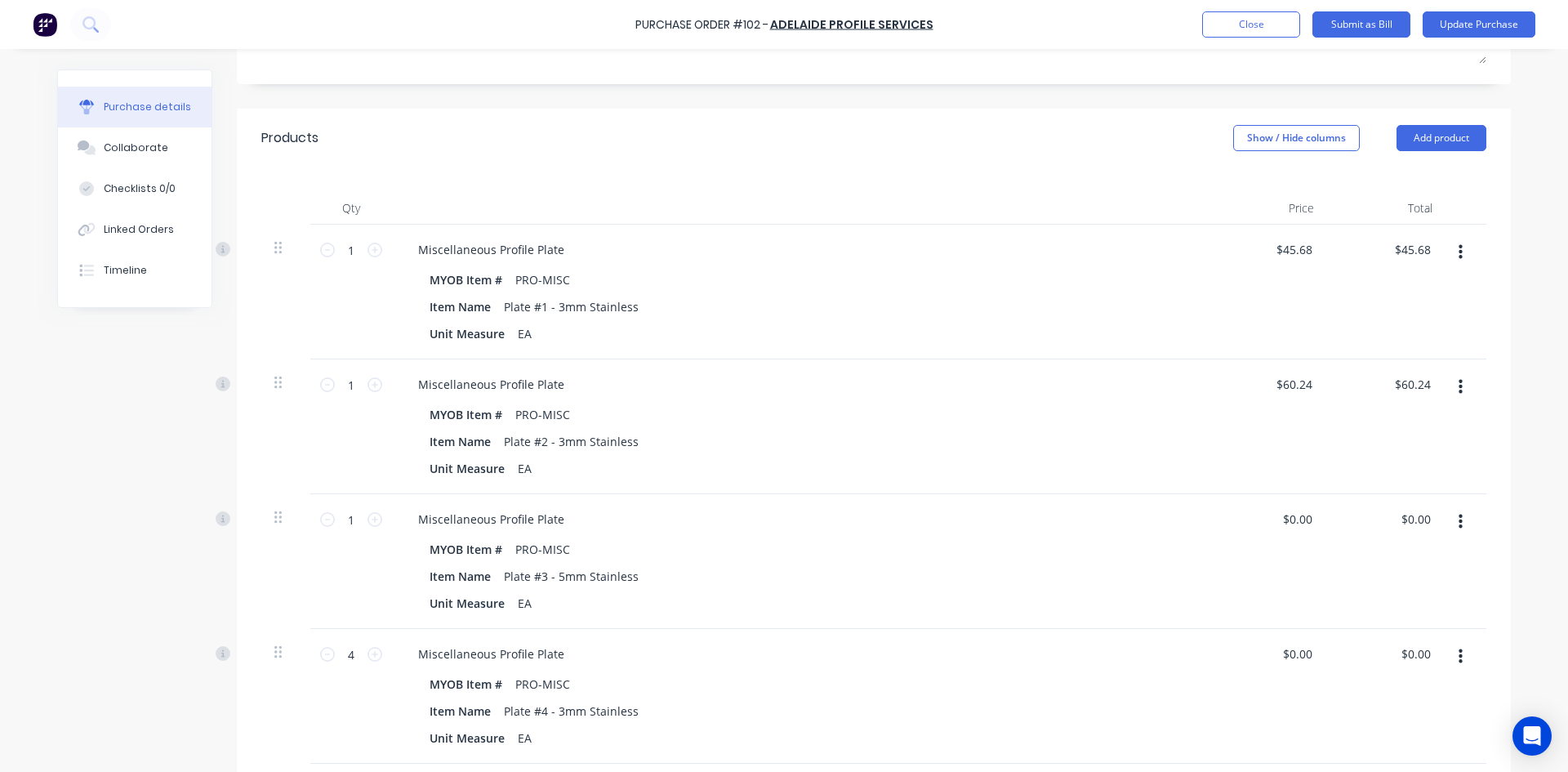
scroll to position [336, 0]
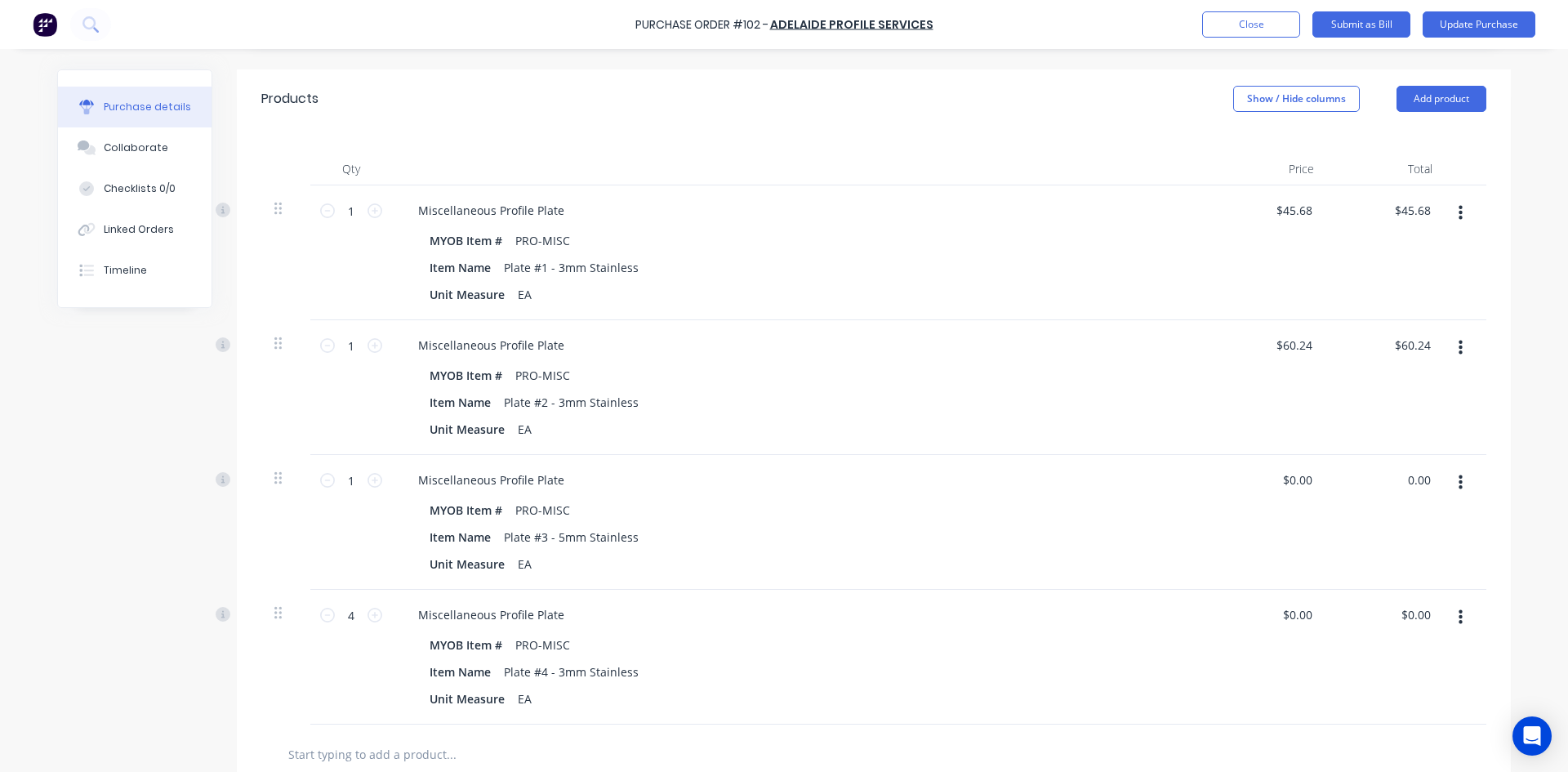
drag, startPoint x: 1423, startPoint y: 479, endPoint x: 1386, endPoint y: 485, distance: 37.5
click at [1386, 485] on div "0.00 0.00" at bounding box center [1385, 522] width 118 height 135
type input "242.10"
type input "$242.10"
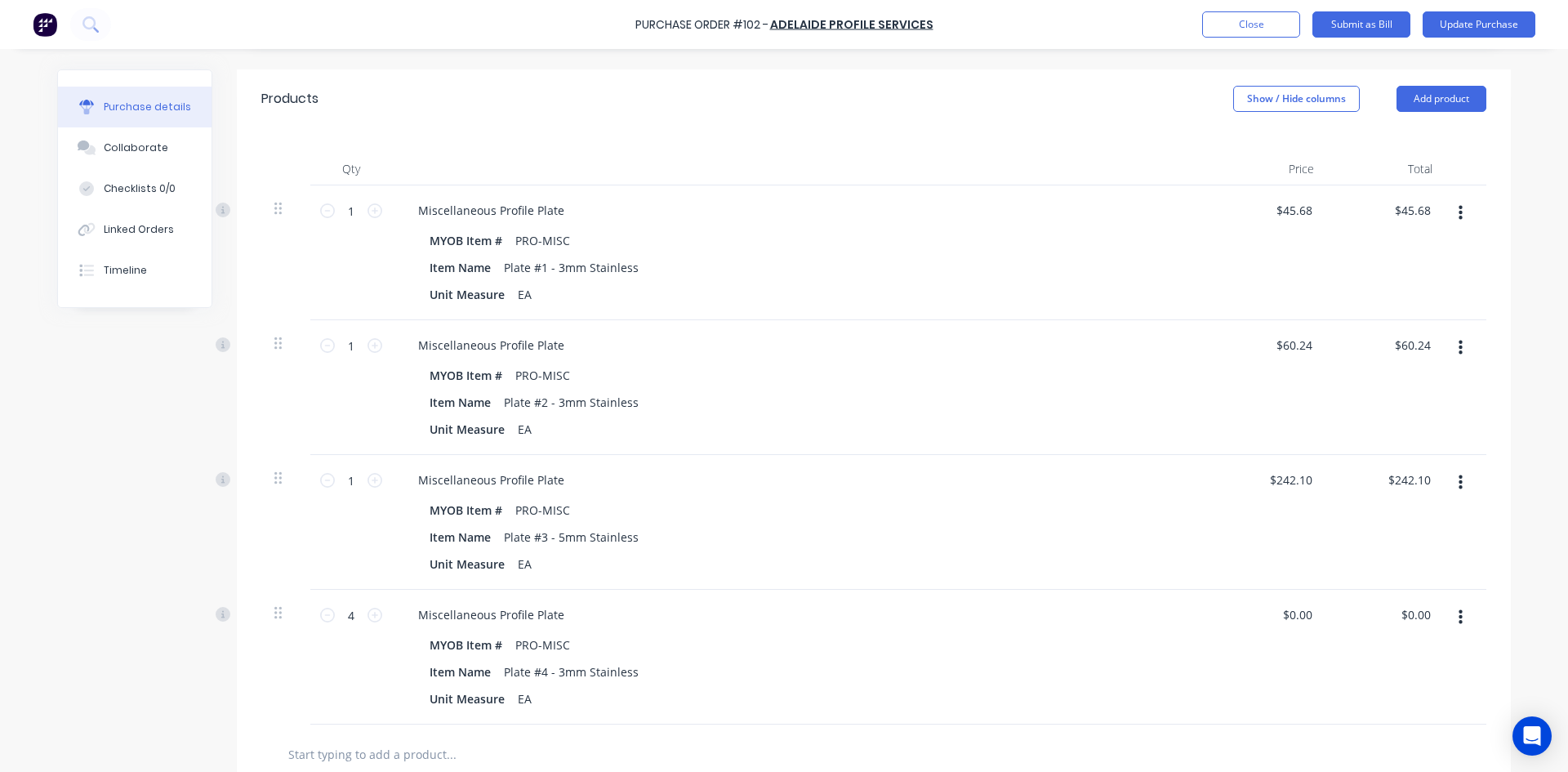
click at [1431, 502] on div "$242.10 $242.10" at bounding box center [1385, 522] width 118 height 135
click at [368, 483] on icon at bounding box center [374, 479] width 15 height 15
type input "2"
type input "$484.20"
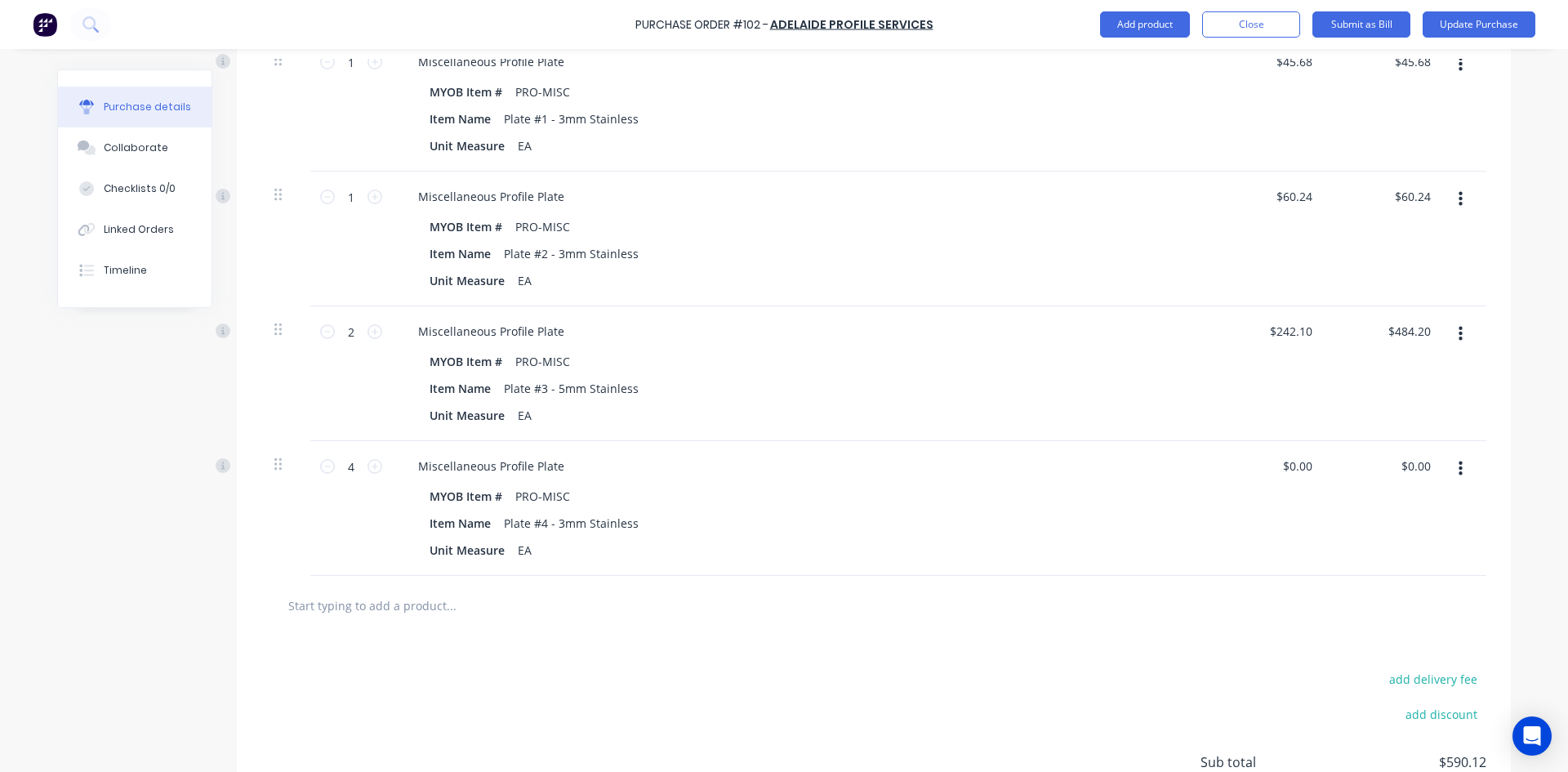
scroll to position [500, 0]
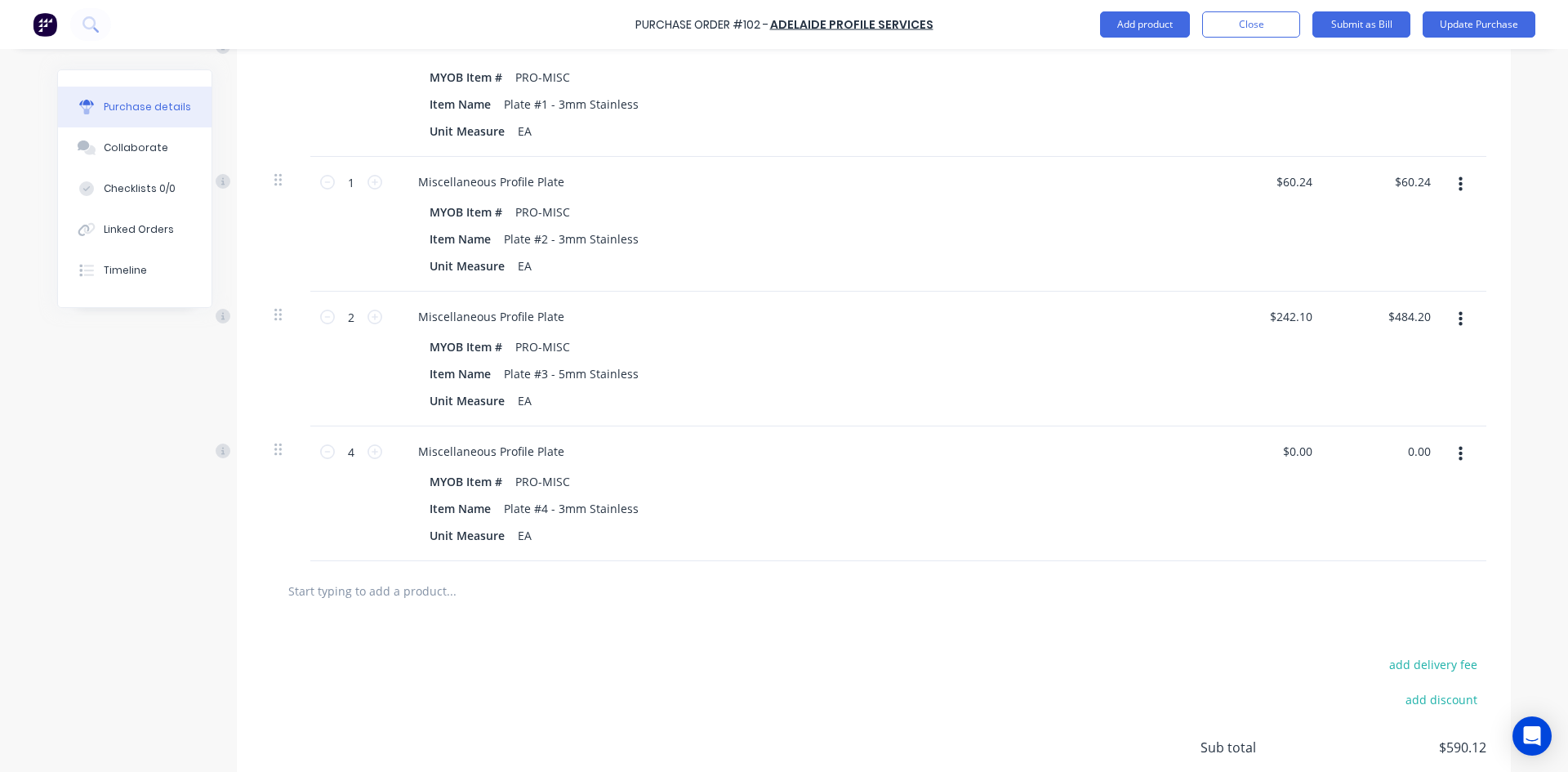
drag, startPoint x: 1424, startPoint y: 452, endPoint x: 1381, endPoint y: 465, distance: 44.9
click at [1382, 464] on div "0.00 0.00" at bounding box center [1385, 494] width 118 height 135
type input "28.60"
type input "$7.15"
type input "$28.60"
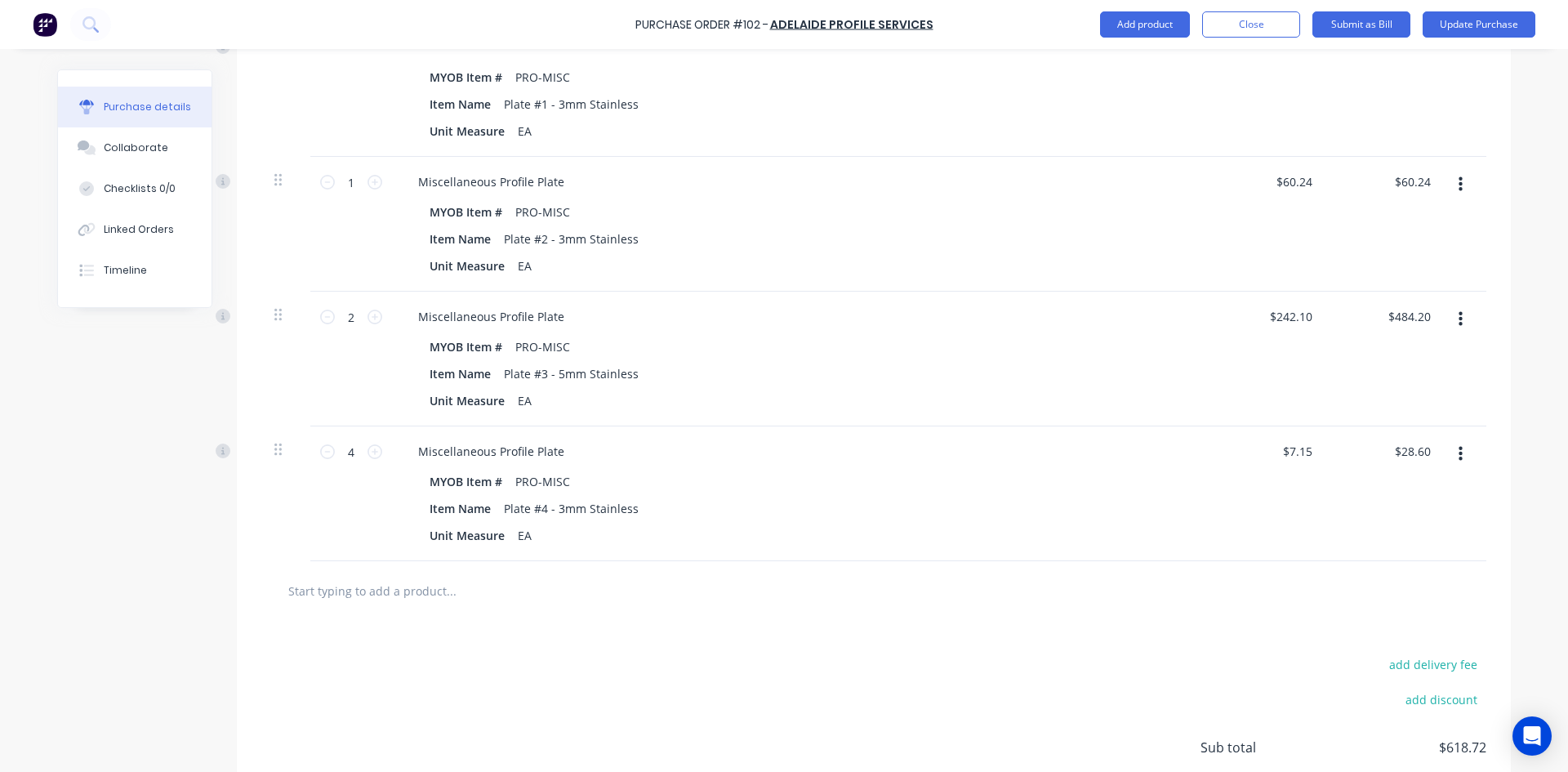
click at [1257, 469] on div "$7.15 $7.15" at bounding box center [1267, 494] width 118 height 135
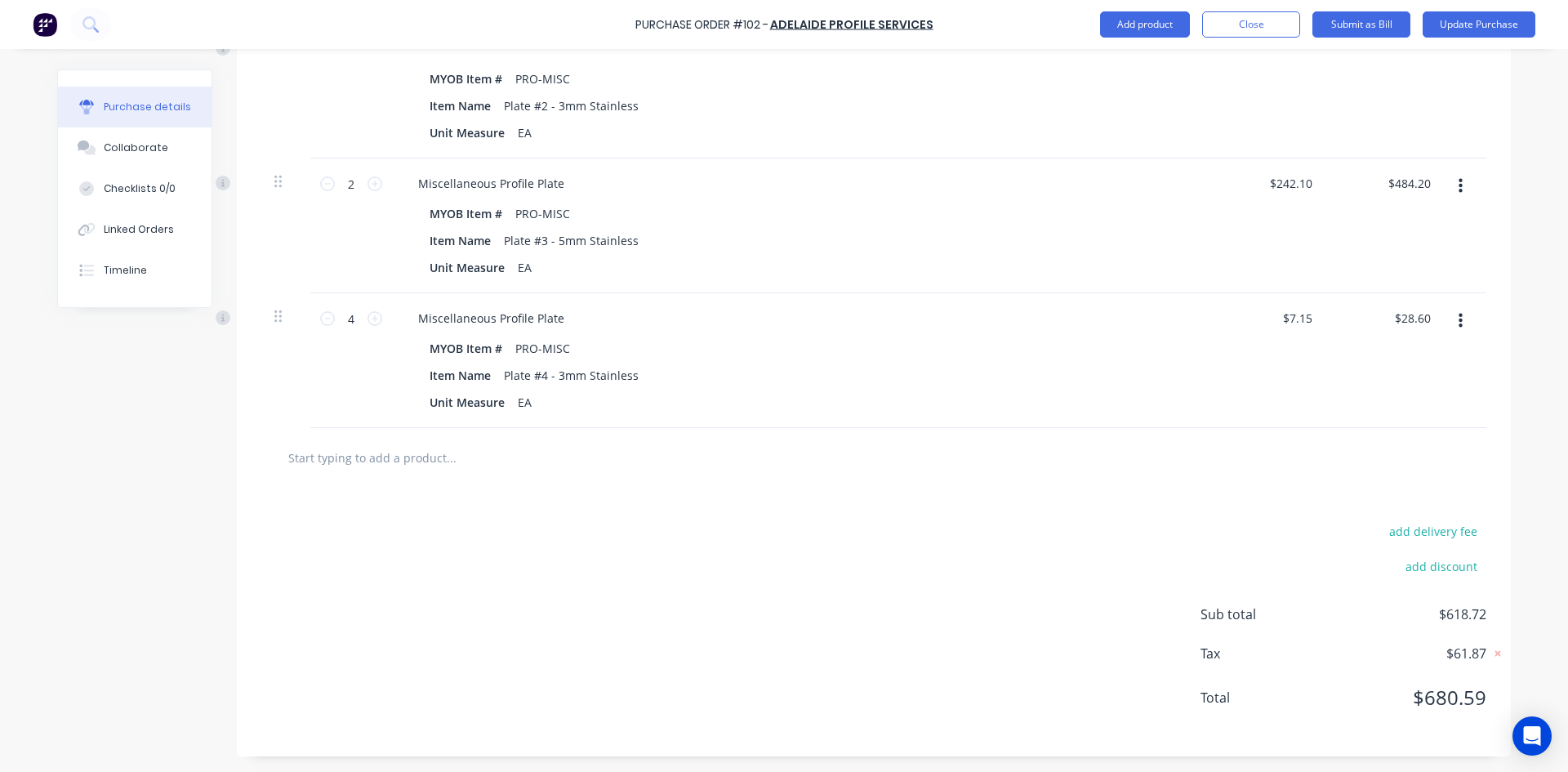
scroll to position [634, 0]
click at [636, 239] on div "Item Name Plate #3 - 5mm Stainless" at bounding box center [797, 240] width 748 height 24
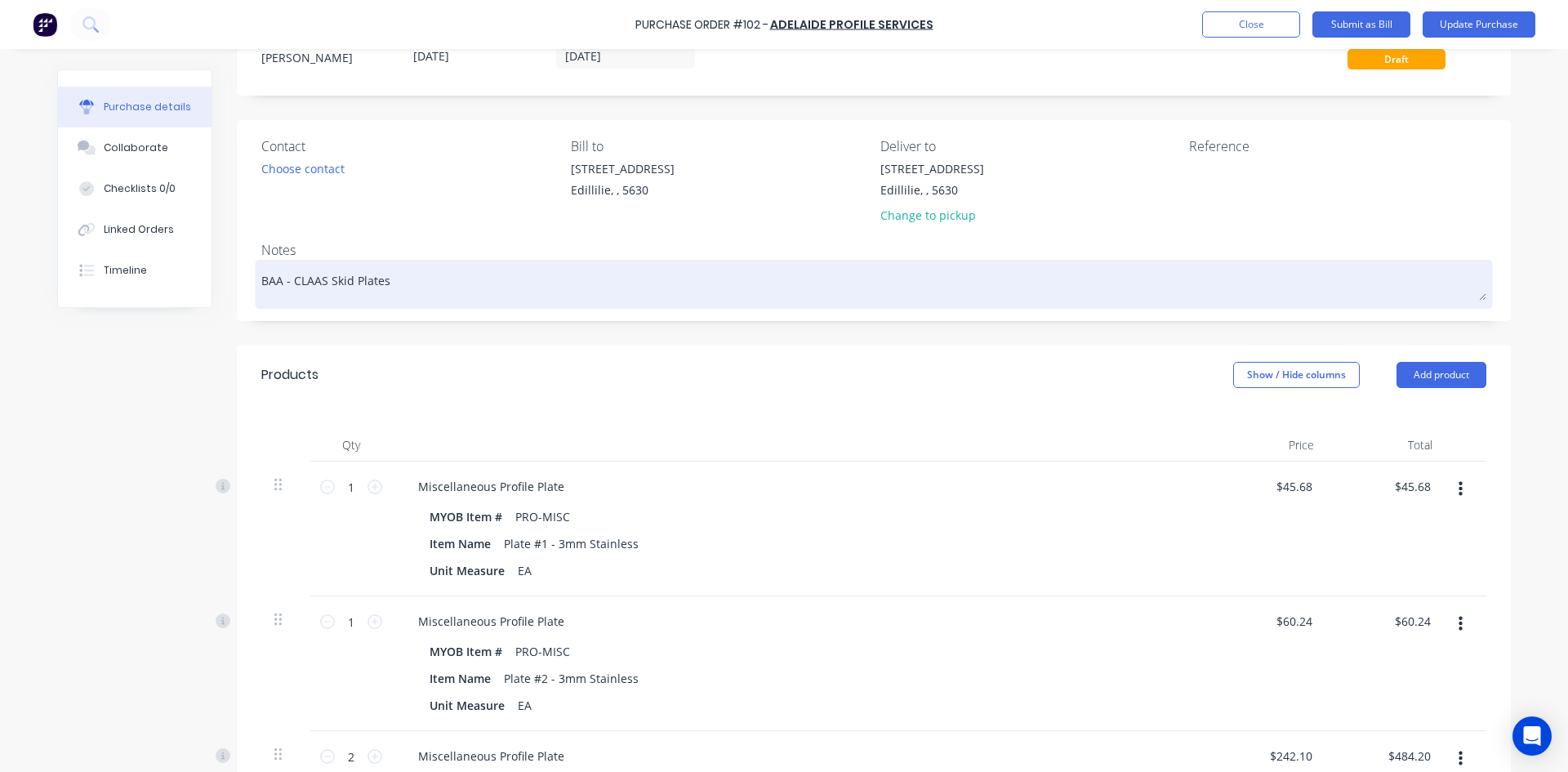
scroll to position [0, 0]
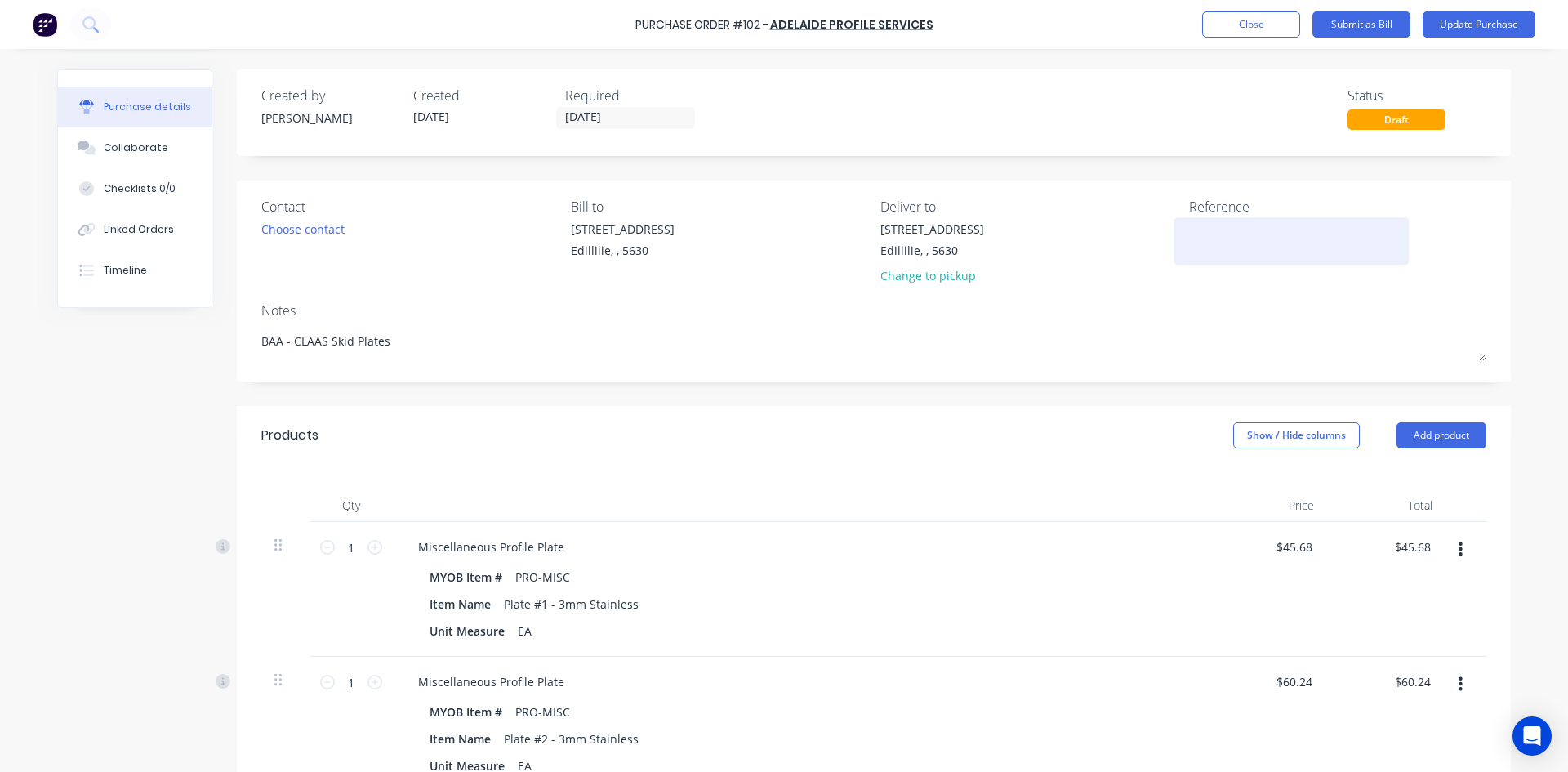
click at [1189, 234] on div at bounding box center [1291, 240] width 204 height 41
click at [1189, 235] on textarea at bounding box center [1291, 238] width 204 height 37
type textarea "i"
type textarea "INV : 143566"
drag, startPoint x: 615, startPoint y: 116, endPoint x: 574, endPoint y: 173, distance: 70.2
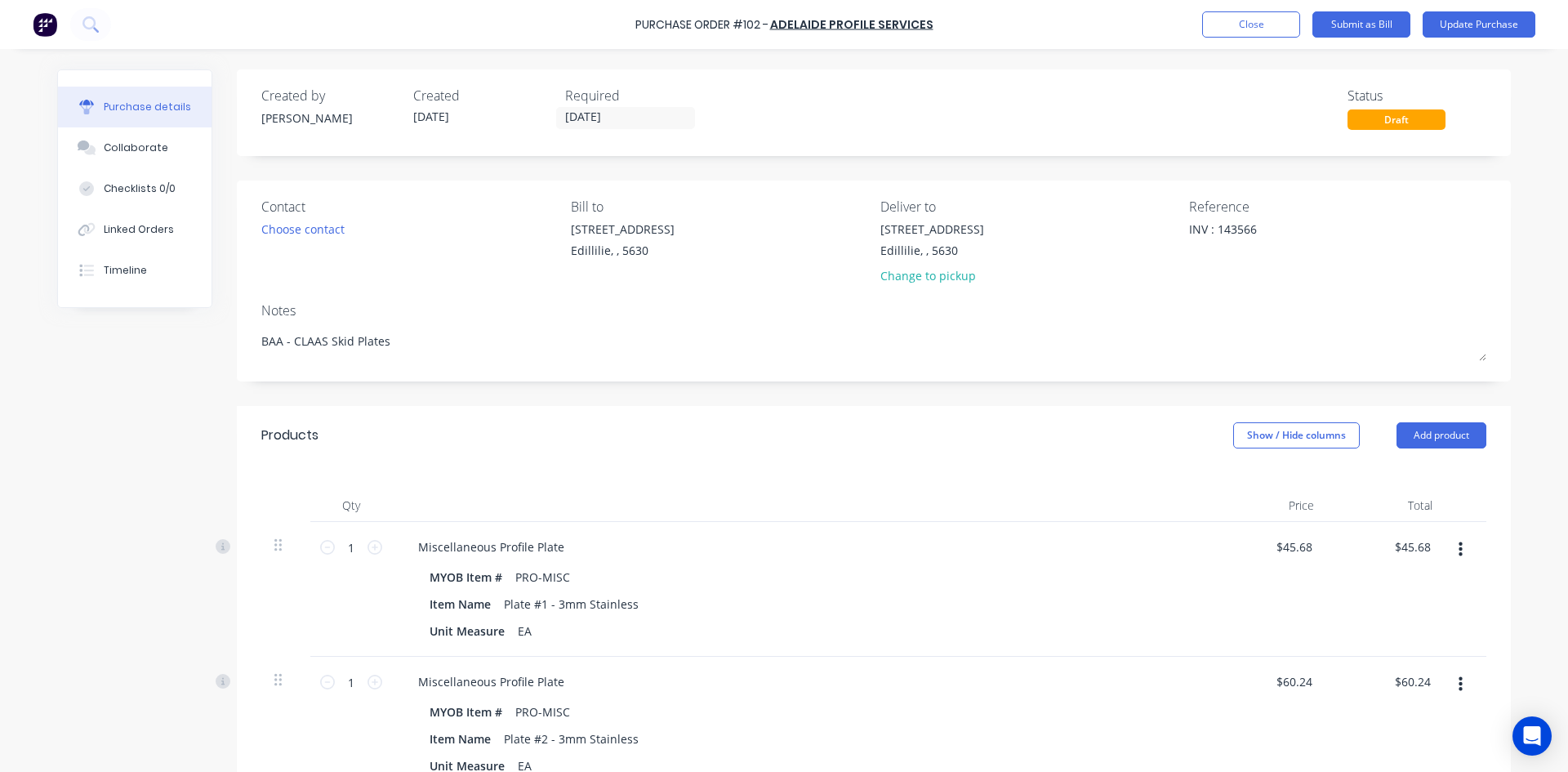
click at [574, 173] on div "Created by [PERSON_NAME] Created [DATE] Required [DATE] Status Draft Contact Ch…" at bounding box center [874, 729] width 1274 height 1320
click at [614, 117] on input "[DATE]" at bounding box center [625, 118] width 137 height 21
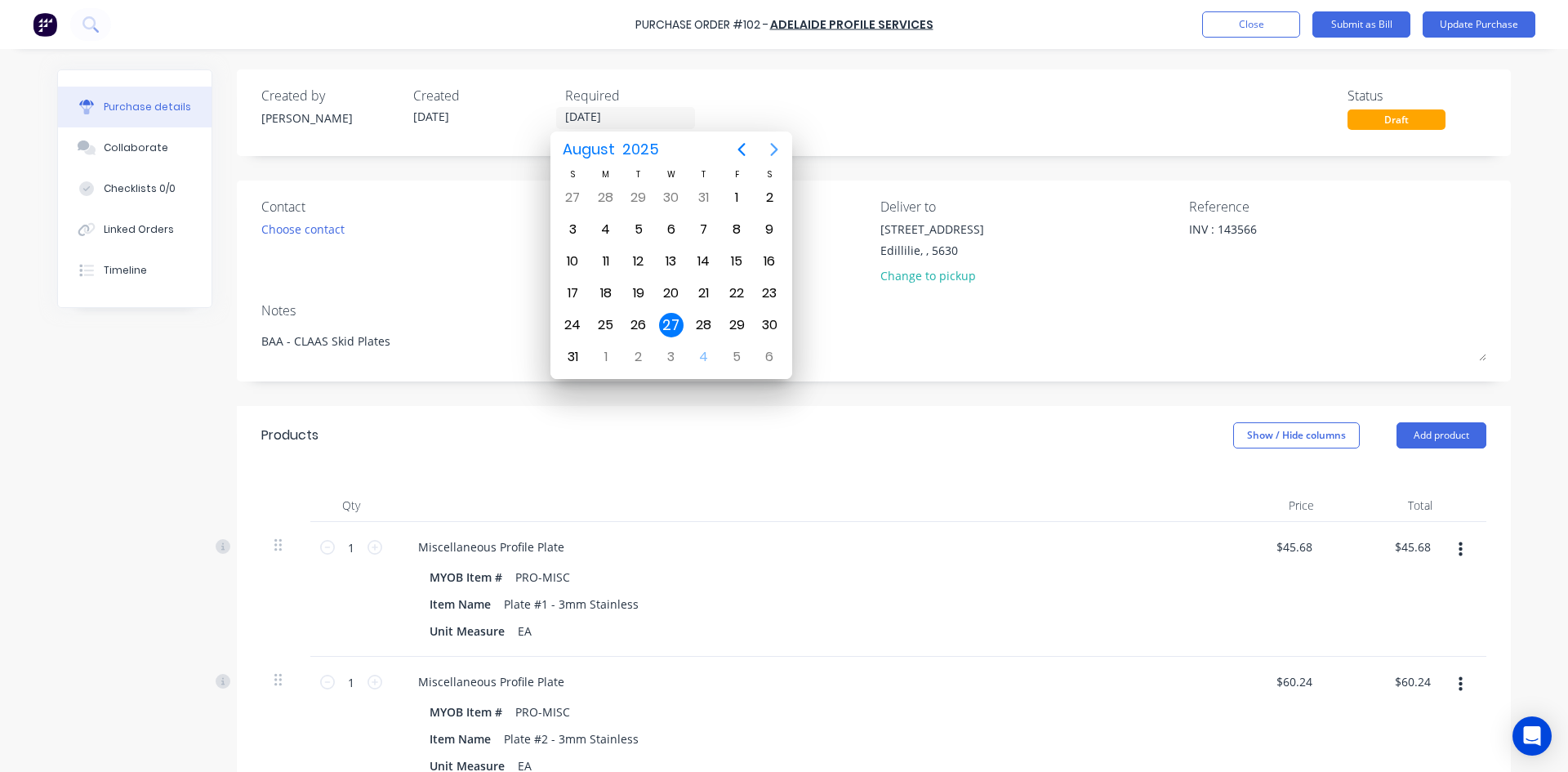
click at [769, 146] on icon "Next page" at bounding box center [774, 150] width 20 height 20
click at [669, 196] on div "3" at bounding box center [671, 197] width 25 height 25
type input "[DATE]"
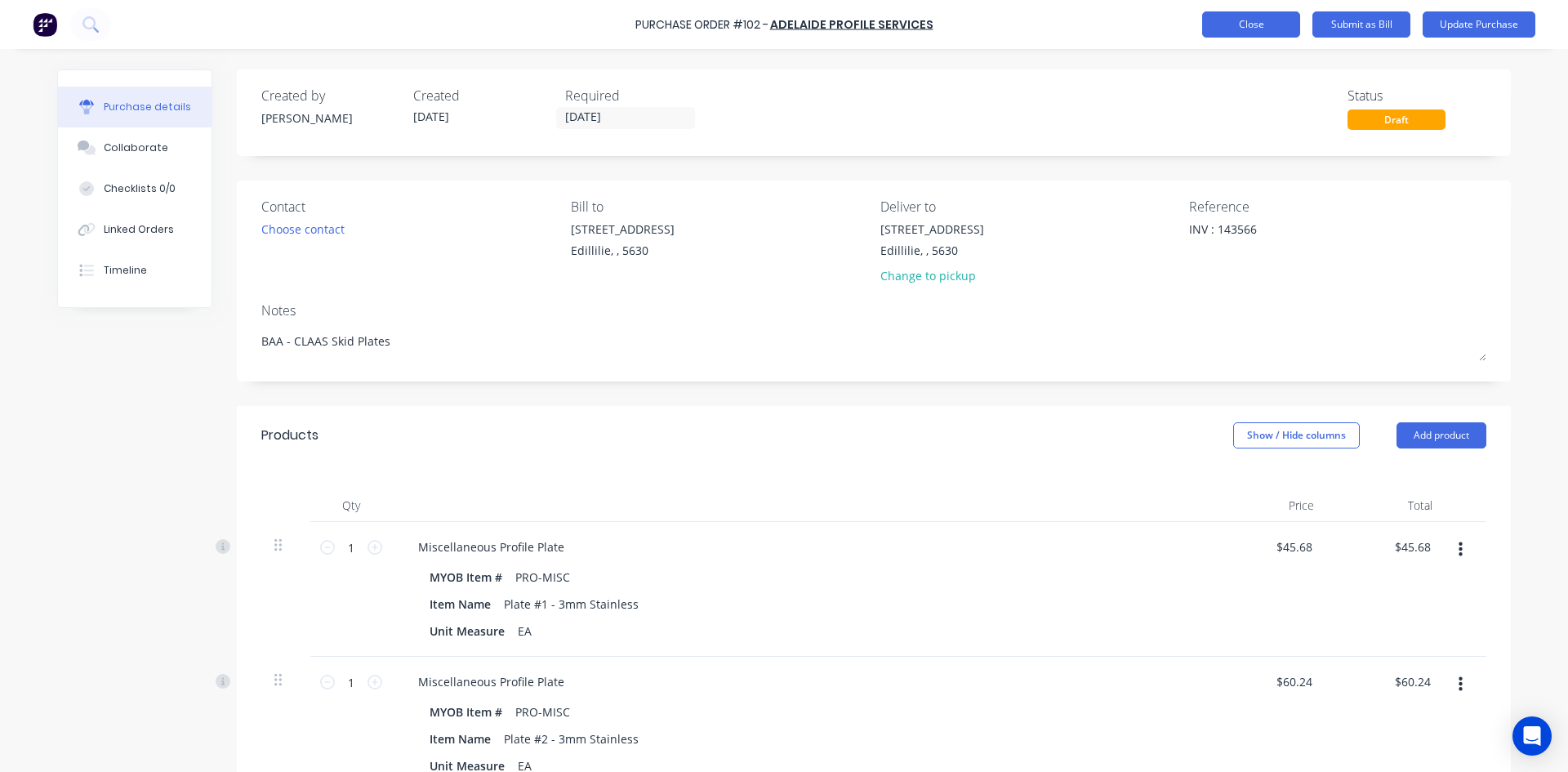
click at [1247, 26] on button "Close" at bounding box center [1250, 25] width 98 height 26
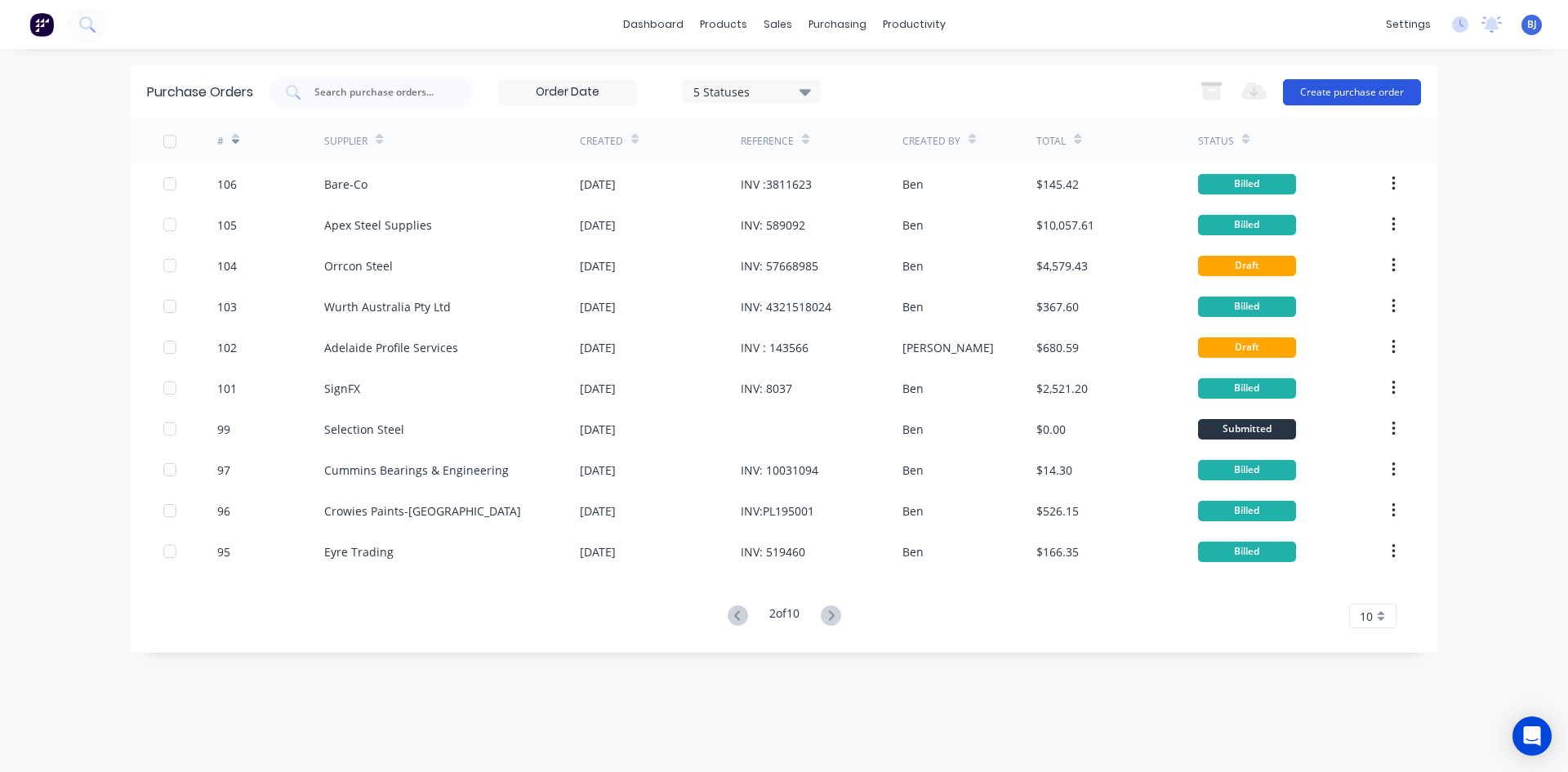
click at [1330, 88] on button "Create purchase order" at bounding box center [1352, 92] width 138 height 26
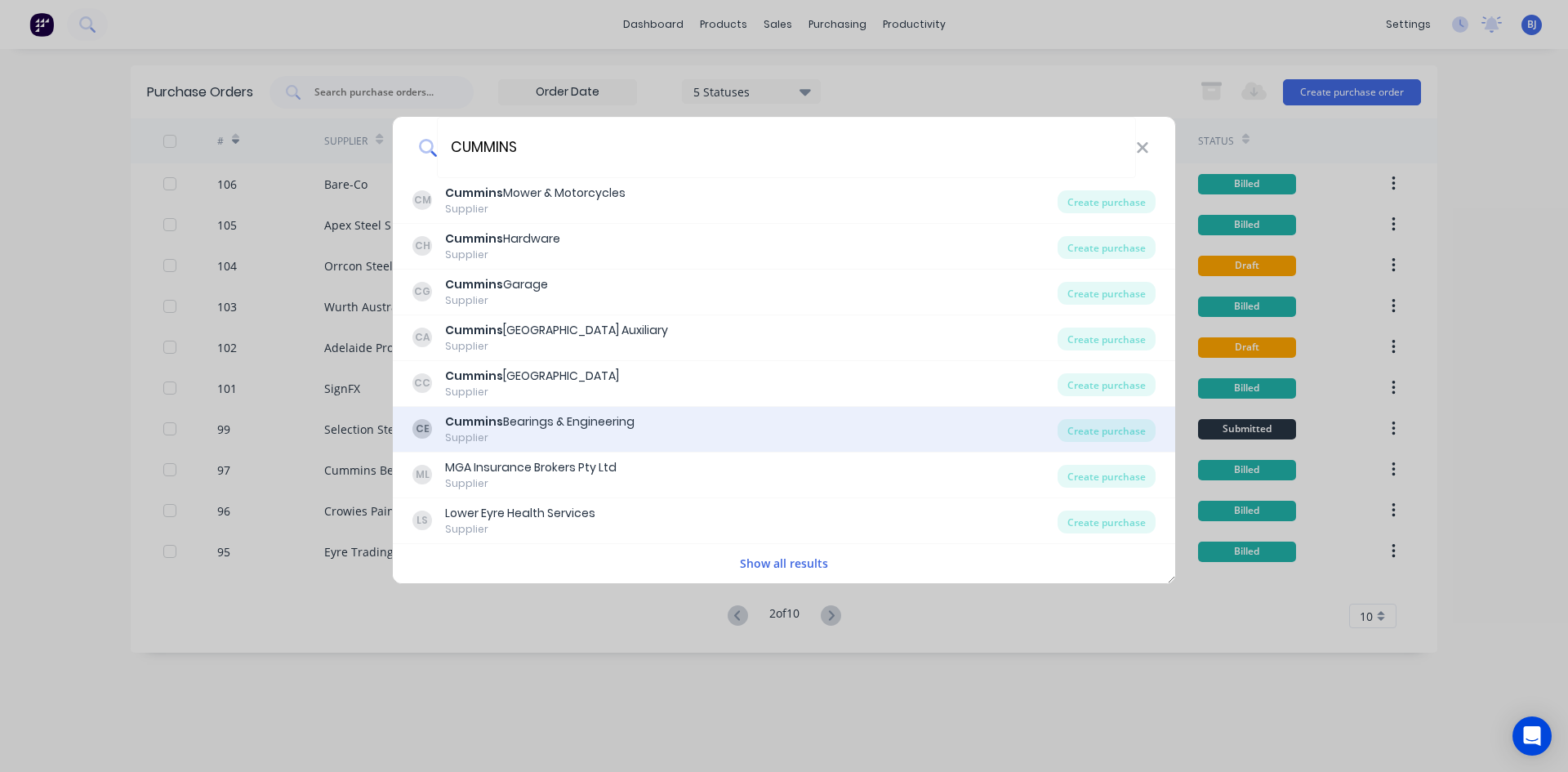
type input "CUMMINS"
click at [578, 424] on div "Cummins Bearings & Engineering" at bounding box center [539, 421] width 190 height 17
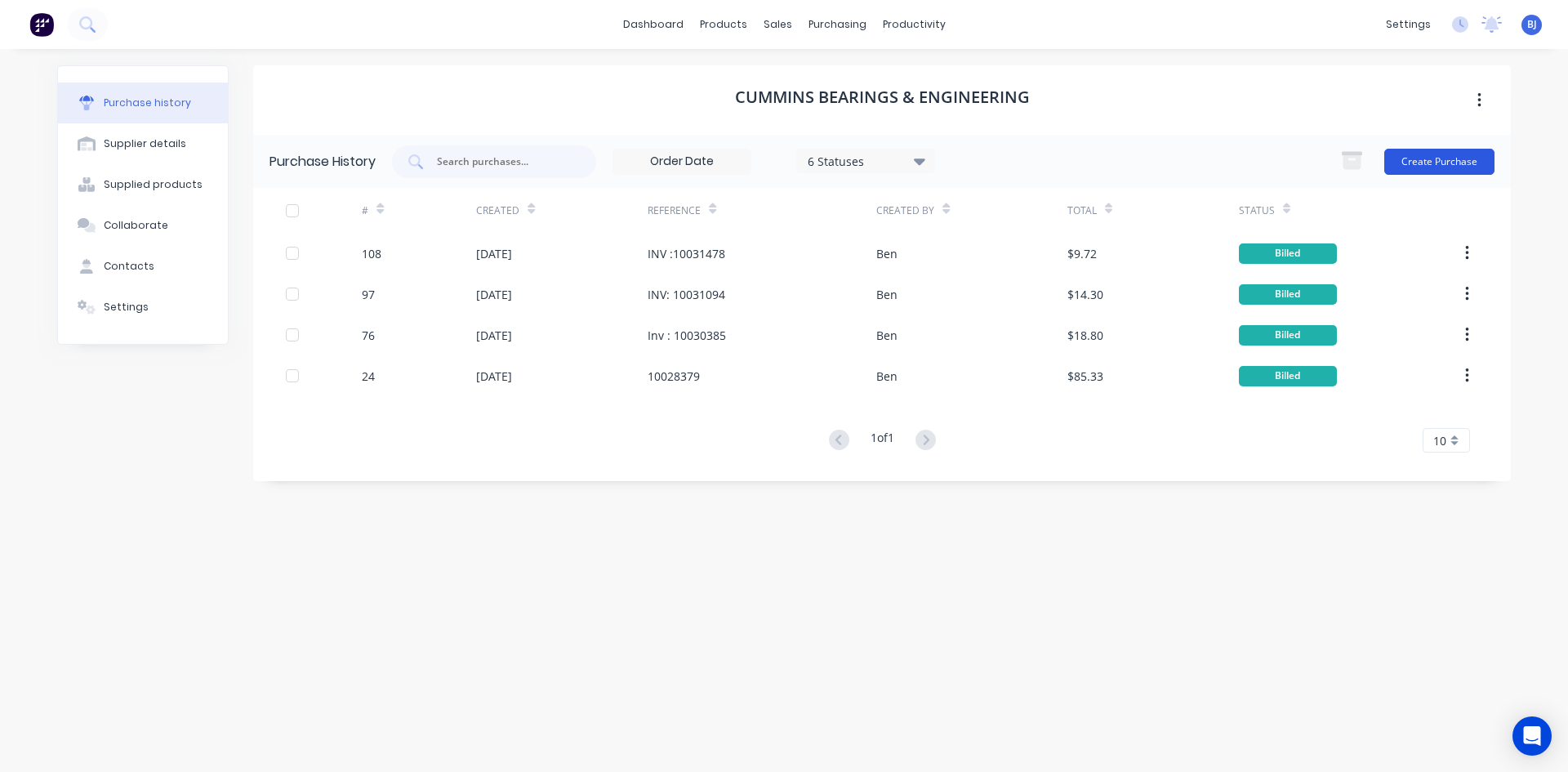
click at [1416, 156] on button "Create Purchase" at bounding box center [1439, 162] width 110 height 26
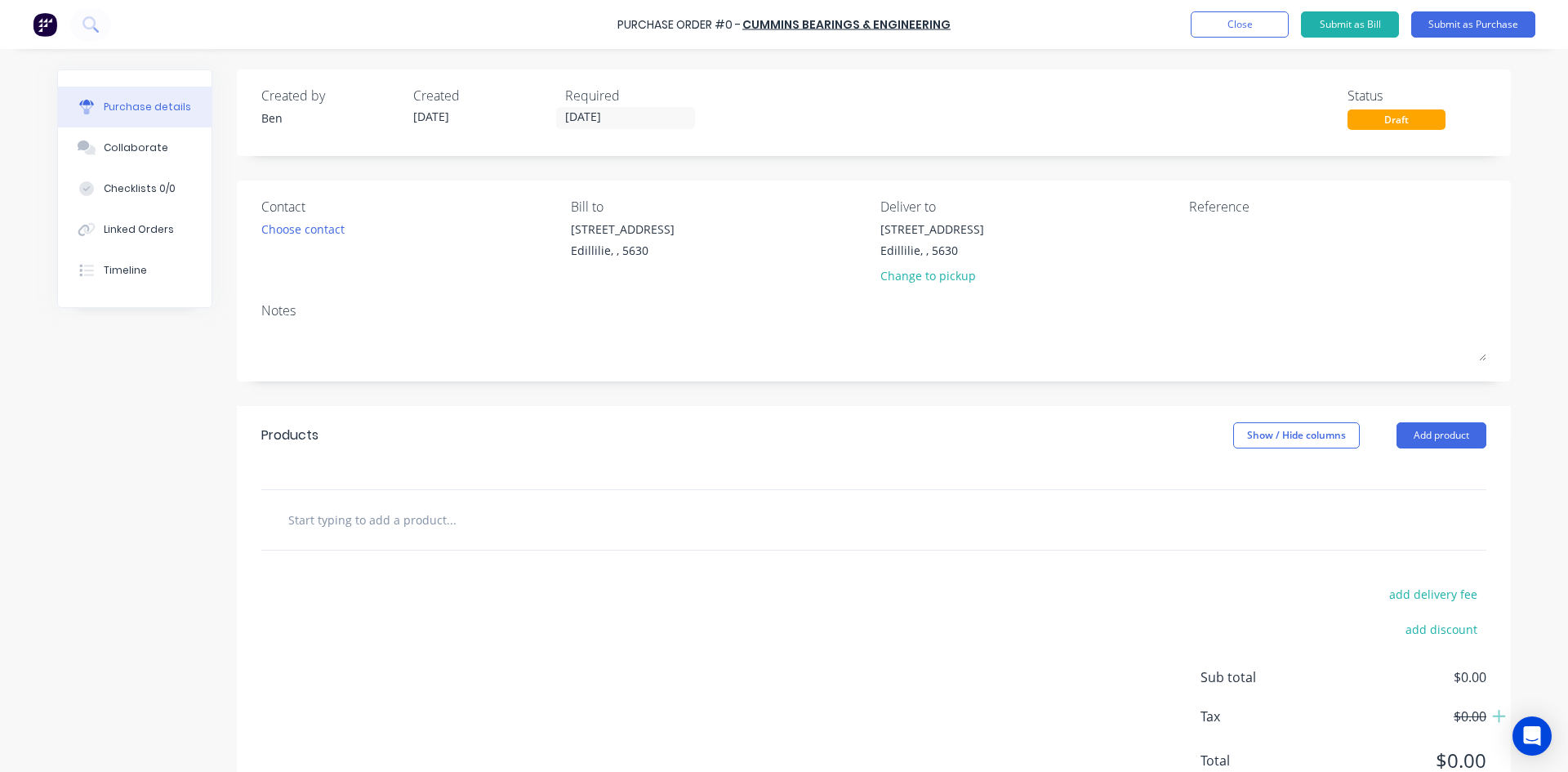
click at [375, 521] on input "text" at bounding box center [451, 519] width 327 height 33
click at [1432, 431] on button "Add product" at bounding box center [1441, 435] width 90 height 26
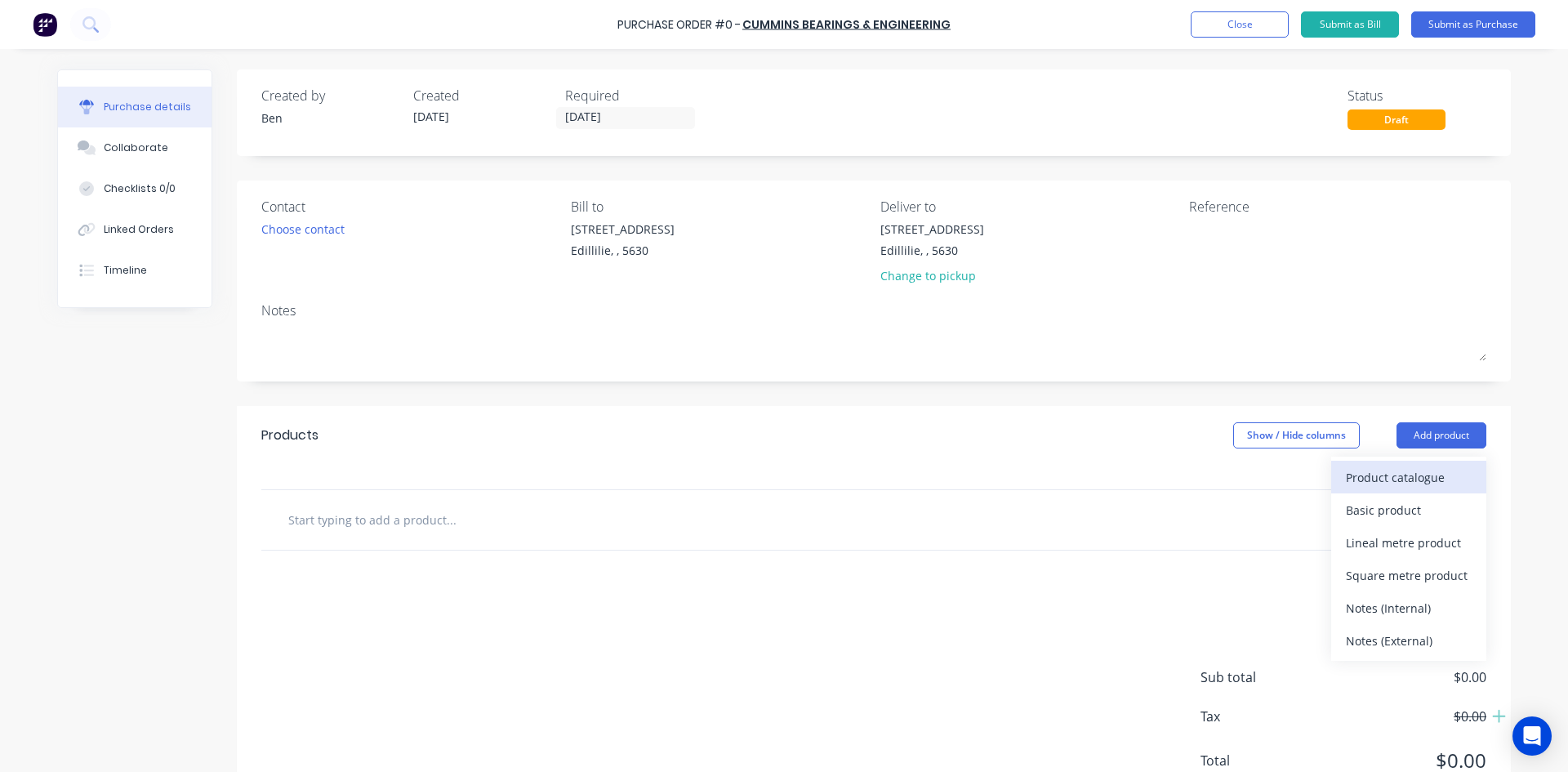
click at [1373, 478] on div "Product catalogue" at bounding box center [1408, 477] width 126 height 24
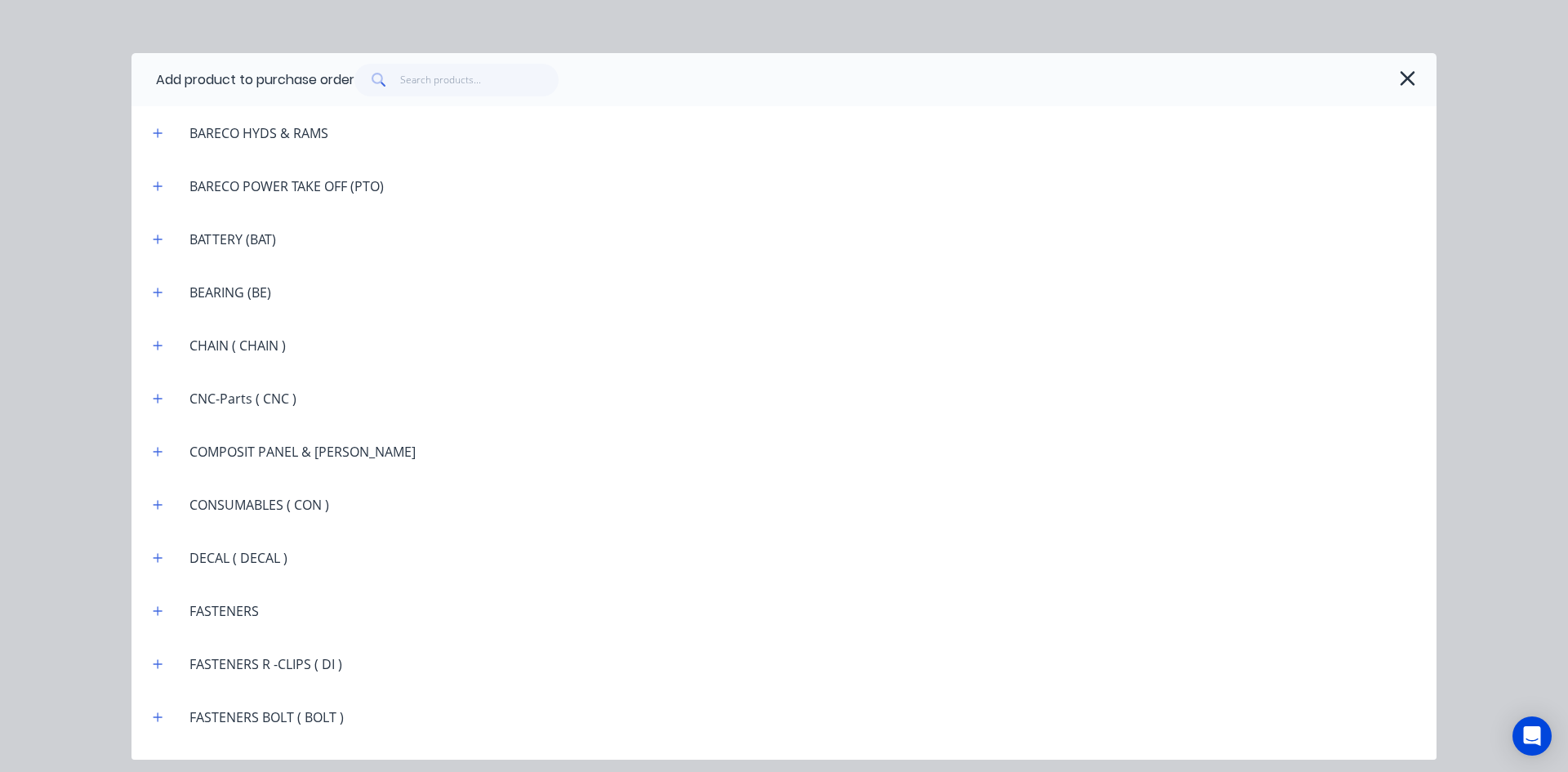
scroll to position [1224, 0]
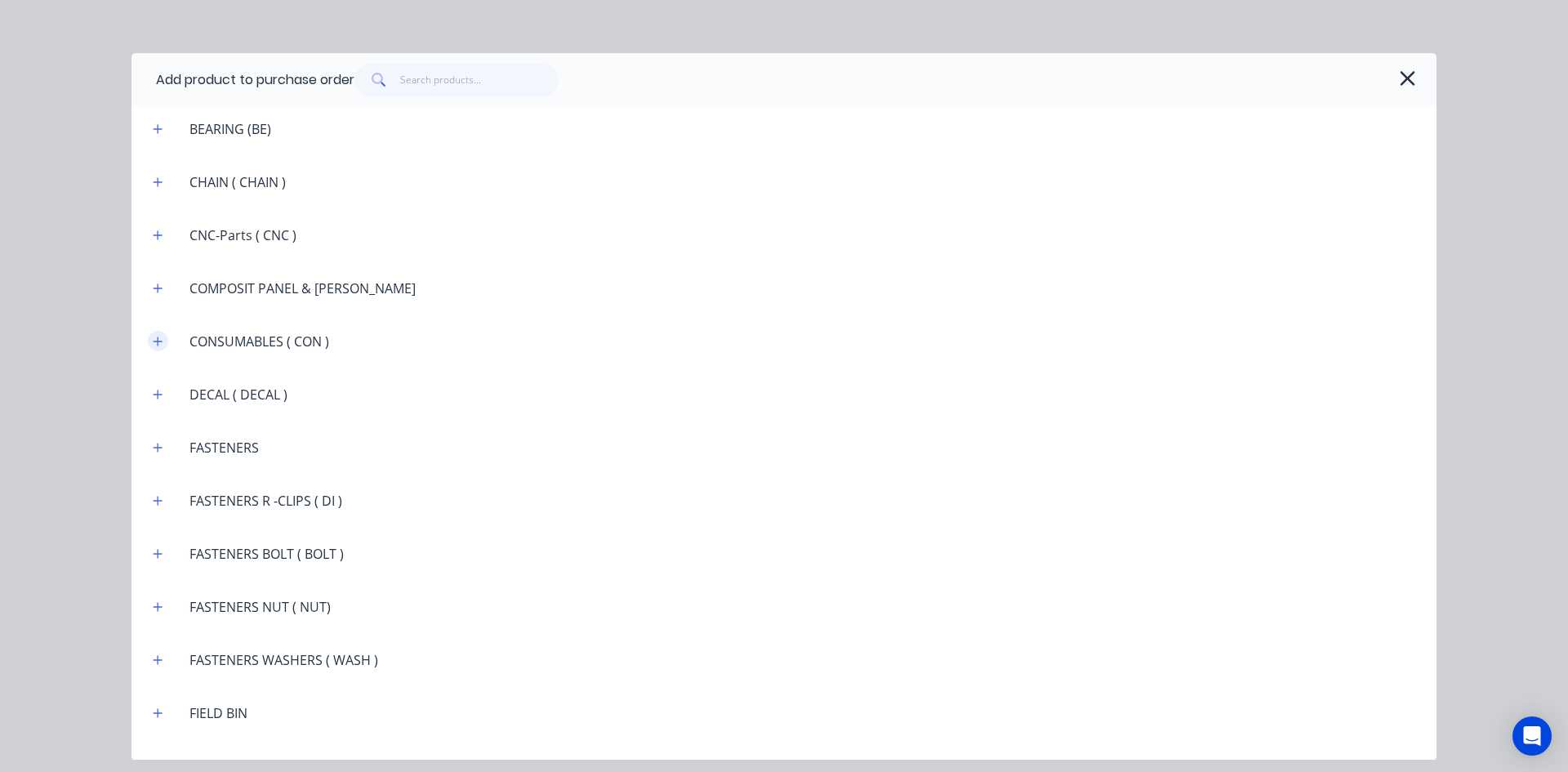
click at [162, 341] on icon "button" at bounding box center [158, 340] width 9 height 9
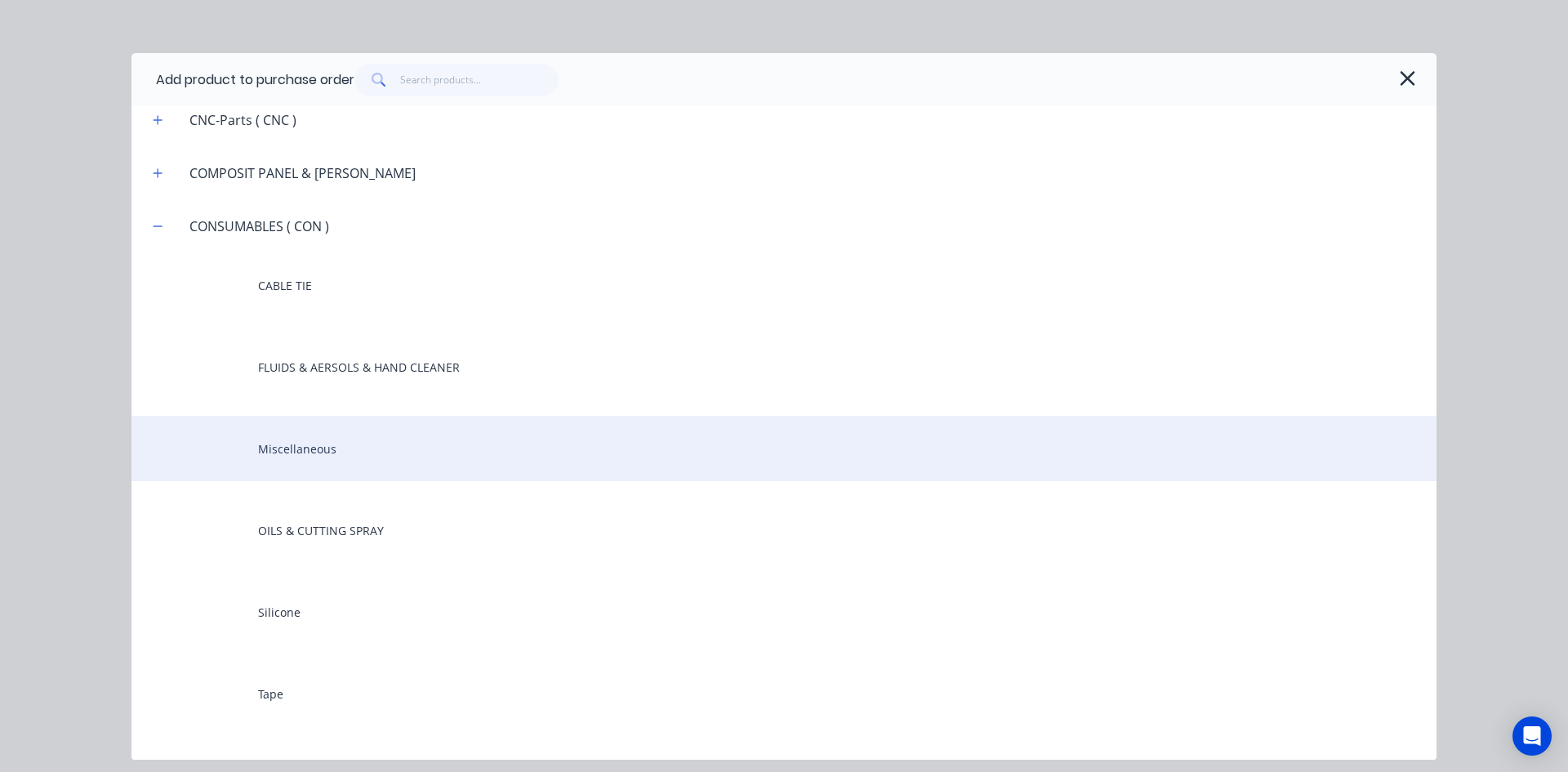
scroll to position [1388, 0]
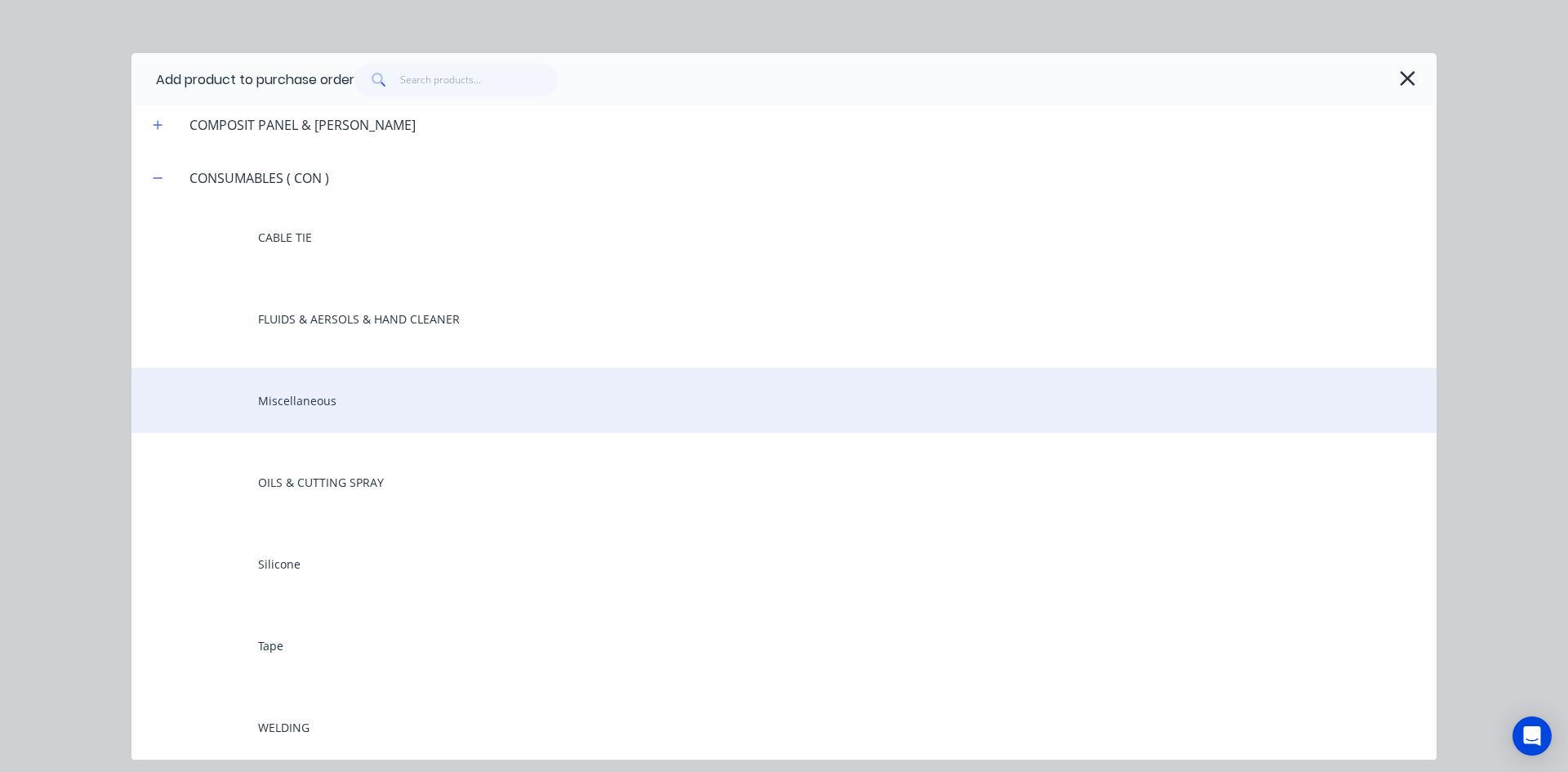
click at [270, 393] on div "Miscellaneous" at bounding box center [783, 400] width 1305 height 65
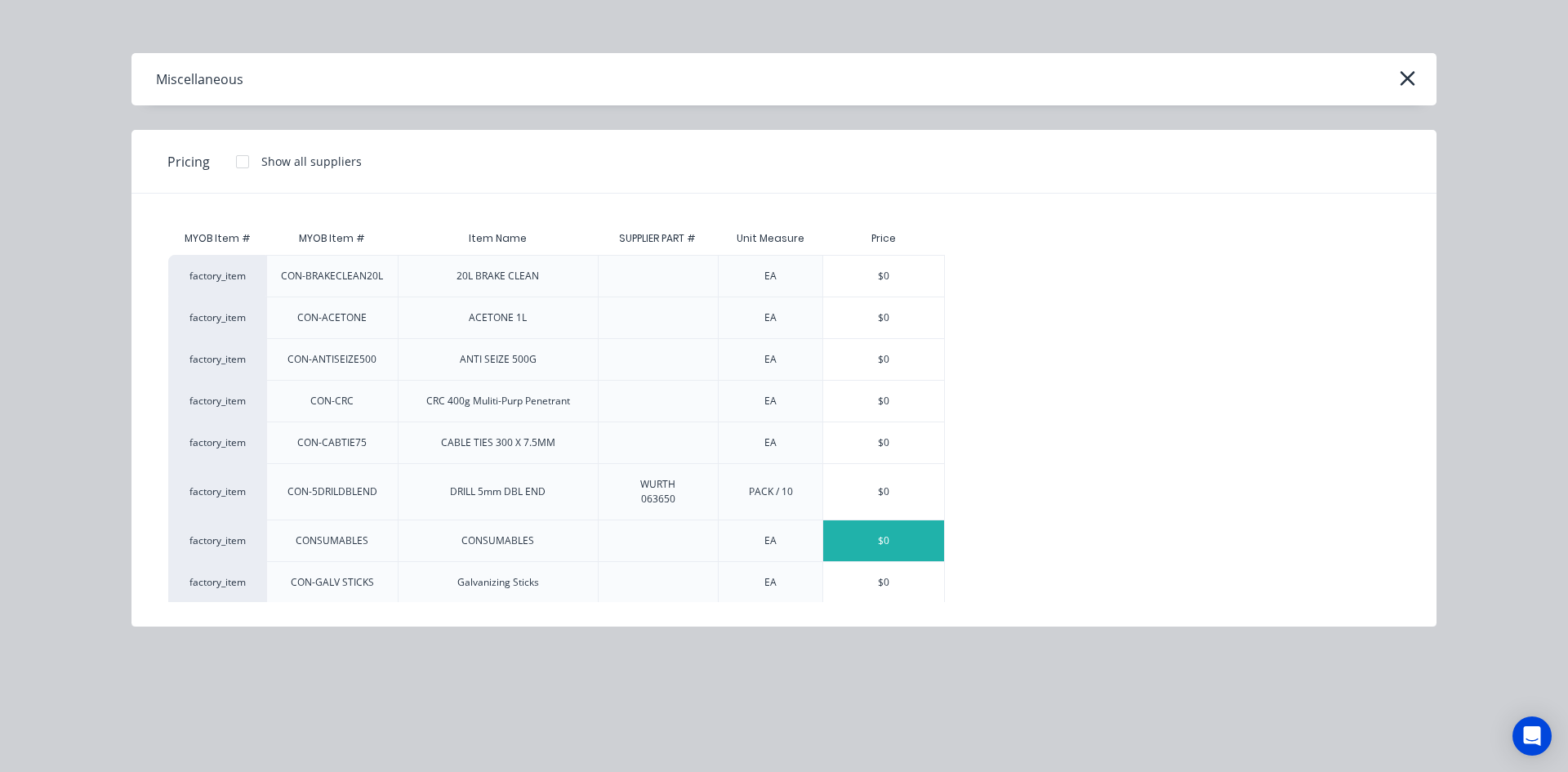
click at [900, 536] on div "$0" at bounding box center [883, 540] width 121 height 41
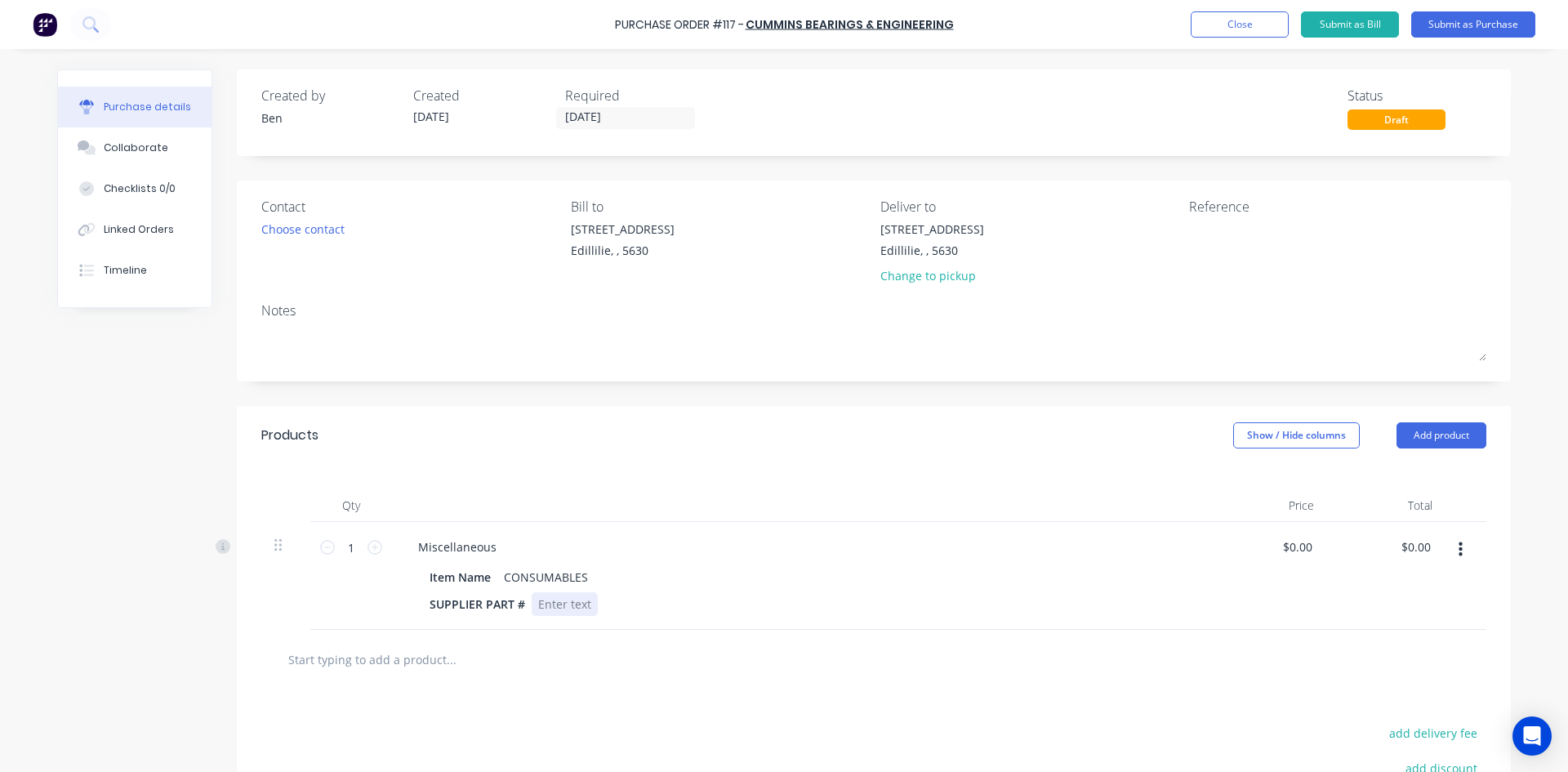
click at [588, 606] on div at bounding box center [565, 604] width 66 height 24
click at [1410, 544] on input "0.00" at bounding box center [1418, 547] width 31 height 24
type input "6.76"
type input "$6.76"
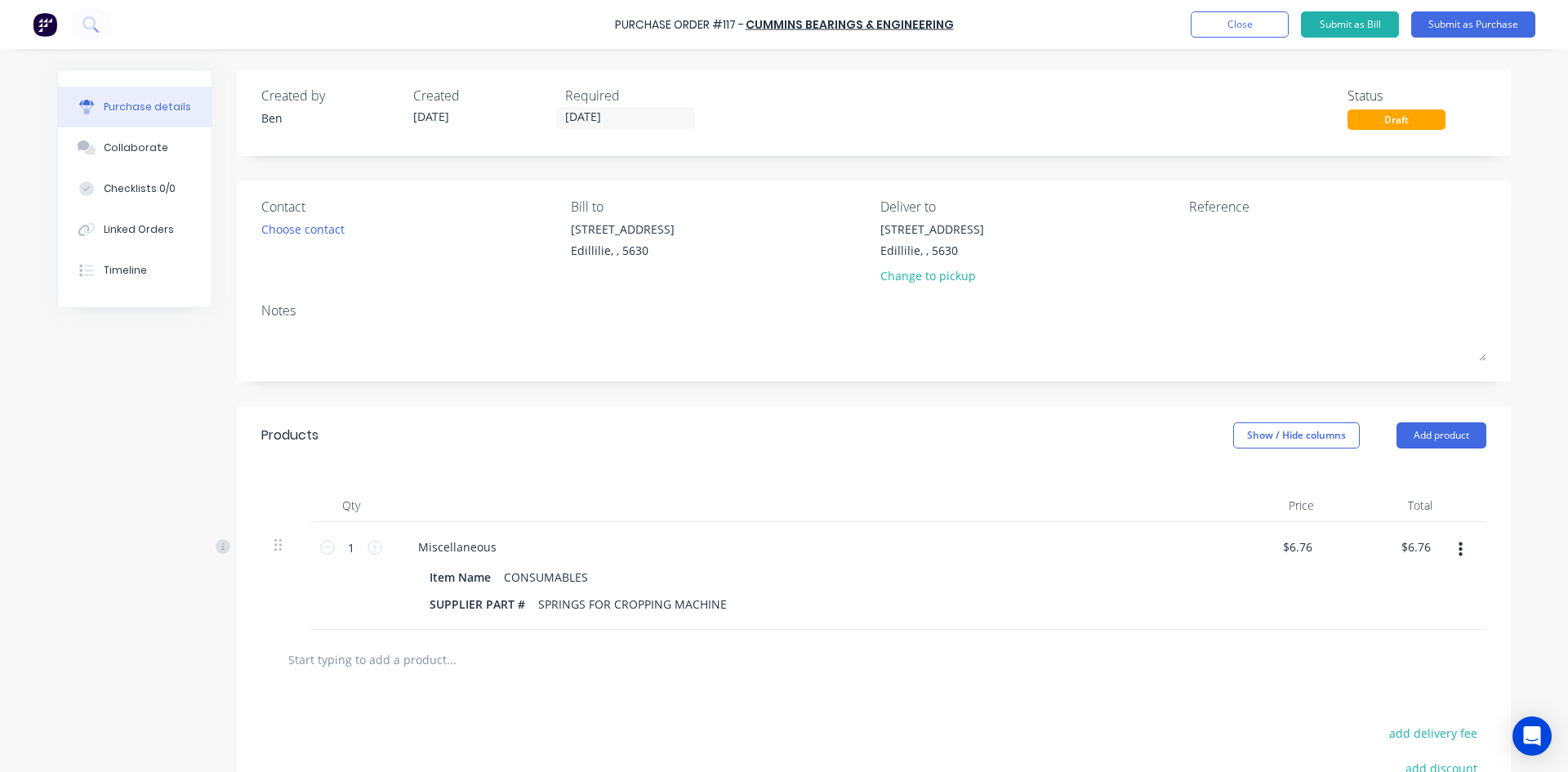
click at [1406, 583] on div "$6.76 $6.76" at bounding box center [1385, 576] width 118 height 108
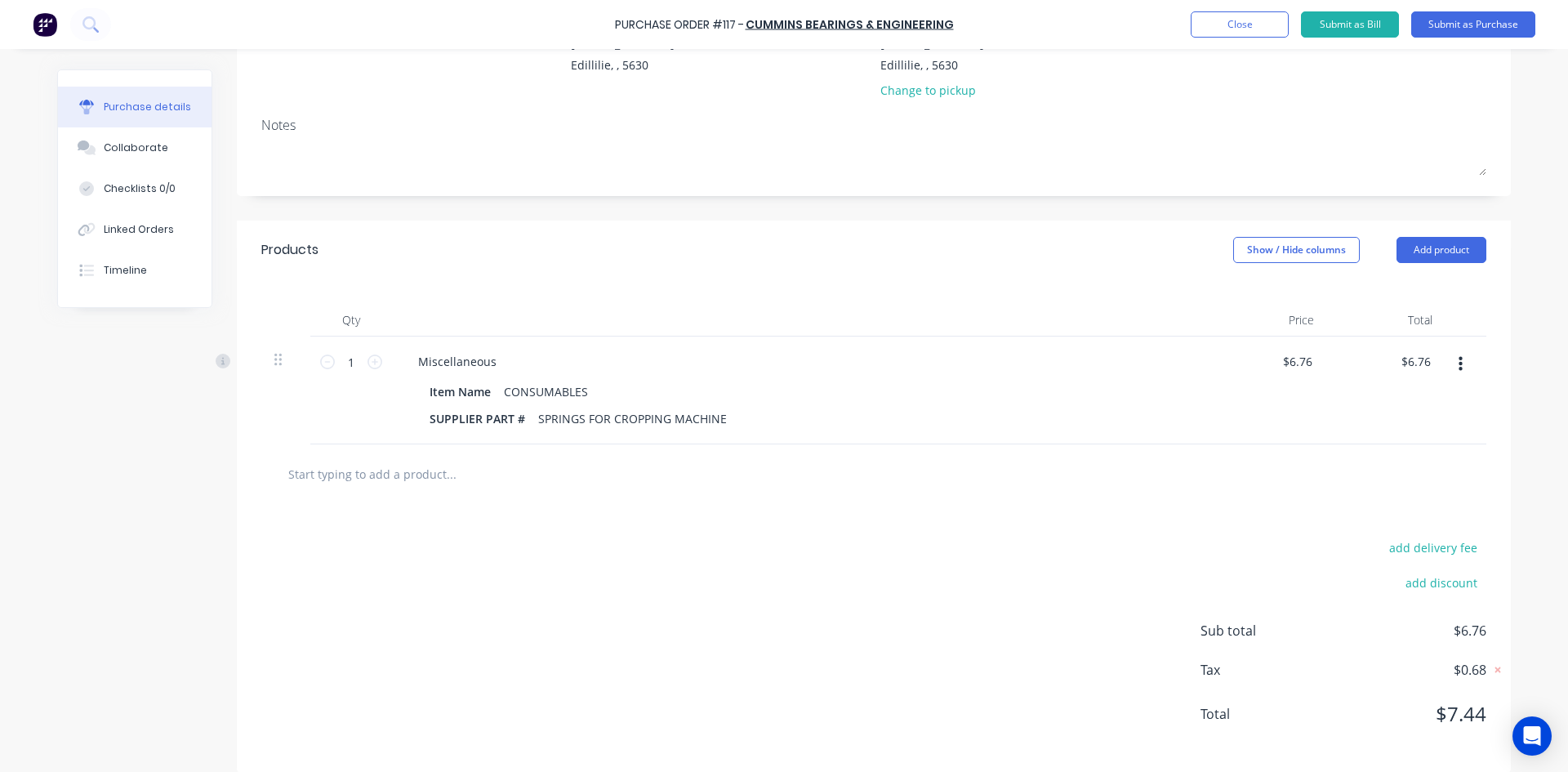
scroll to position [202, 0]
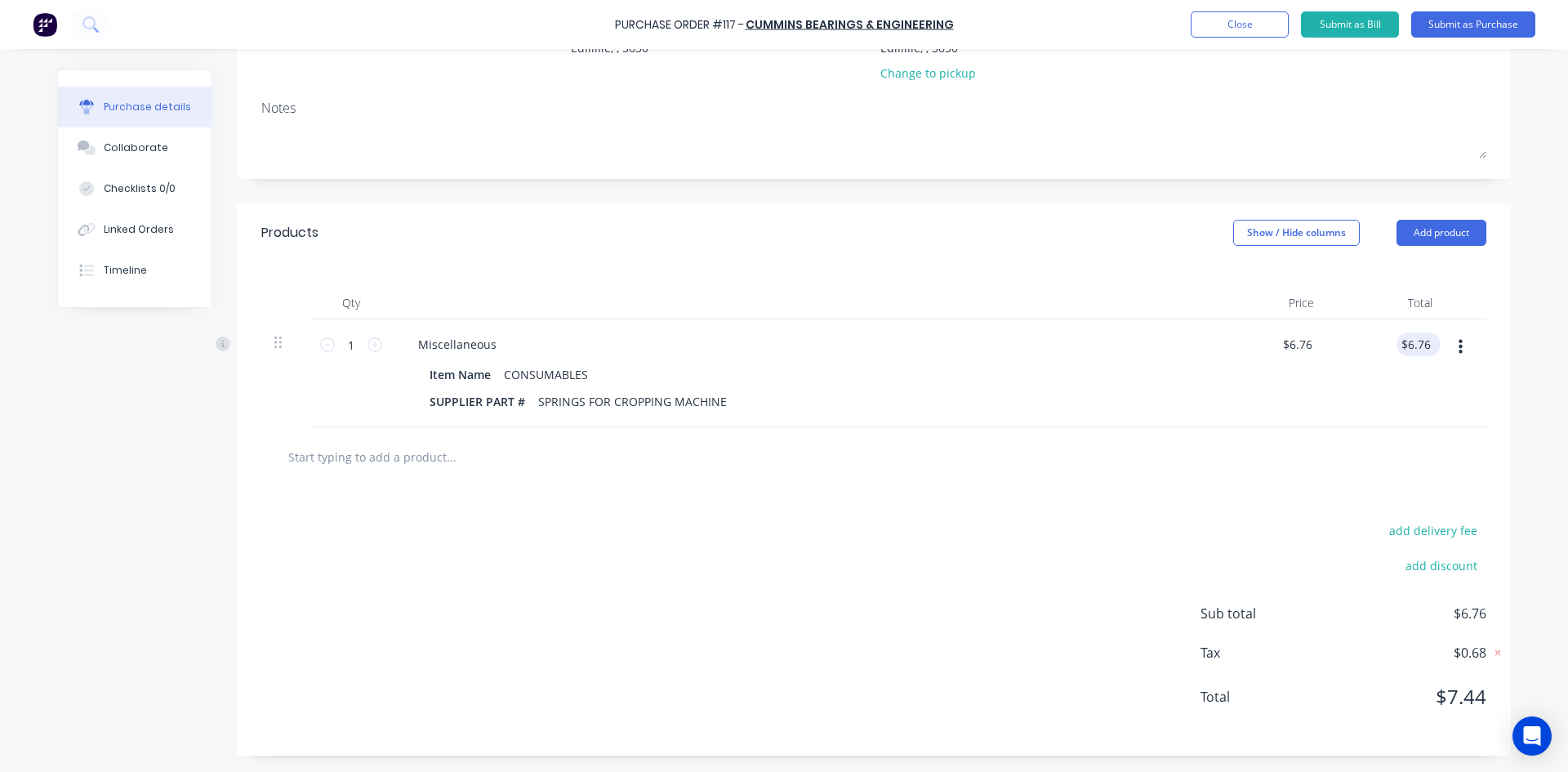
type input "6.76"
click at [1427, 340] on input "6.76" at bounding box center [1415, 344] width 38 height 24
click at [1427, 340] on input "6.76" at bounding box center [1418, 344] width 31 height 24
type input "6.15"
type input "$6.15"
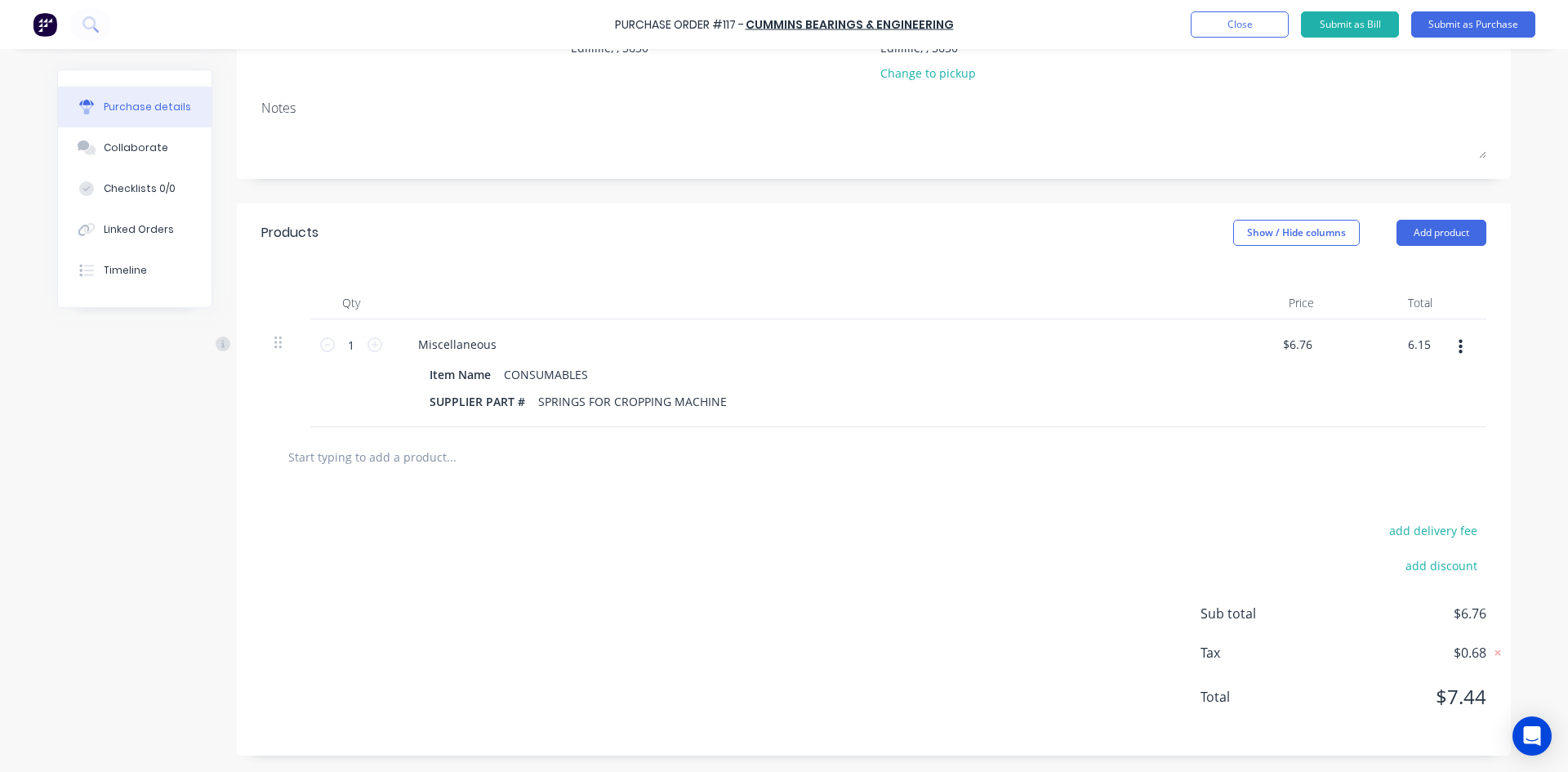
type input "$6.15"
click at [1284, 439] on div at bounding box center [873, 456] width 1225 height 60
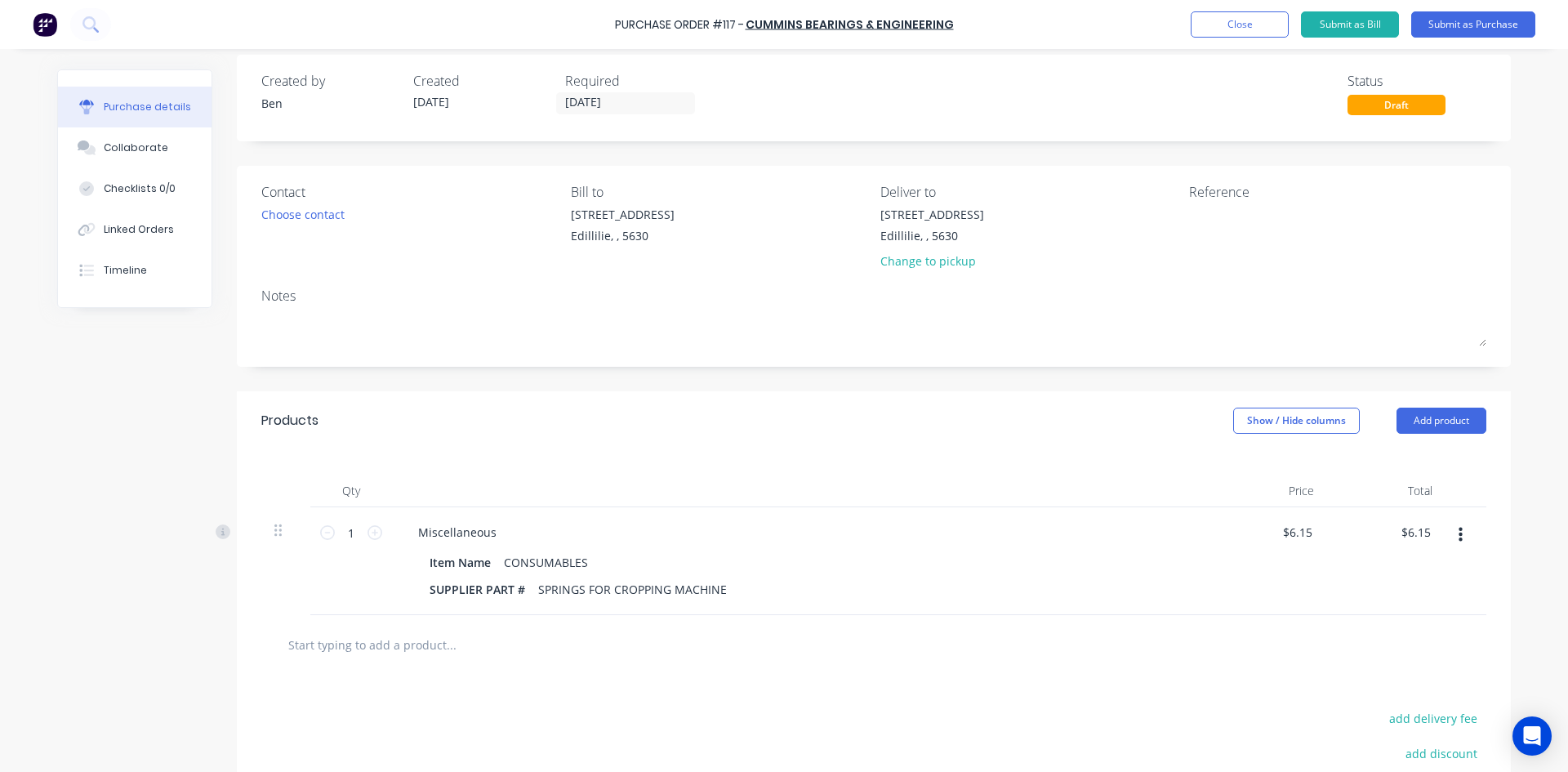
scroll to position [0, 0]
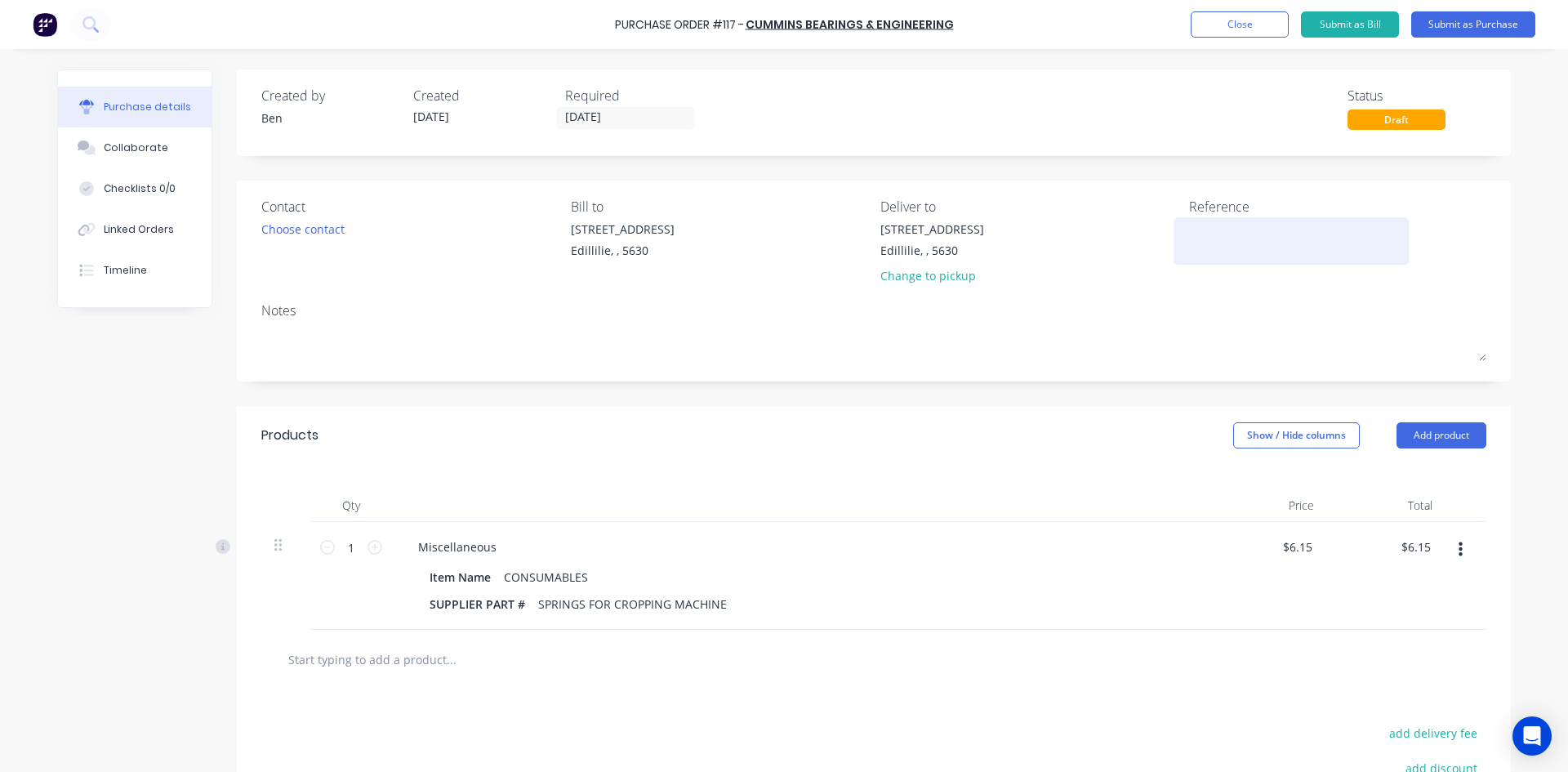
click at [1201, 232] on textarea at bounding box center [1291, 238] width 204 height 37
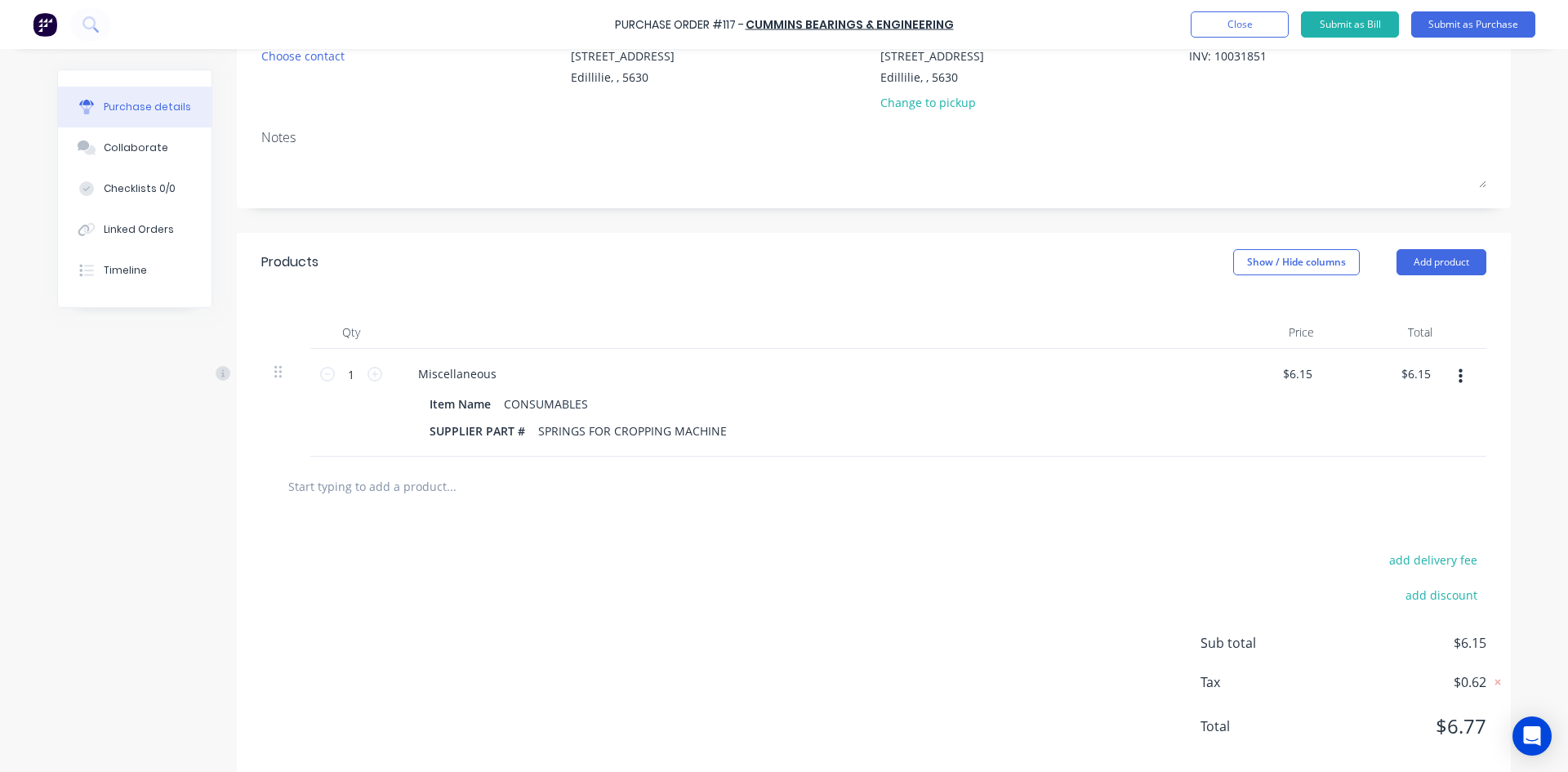
scroll to position [202, 0]
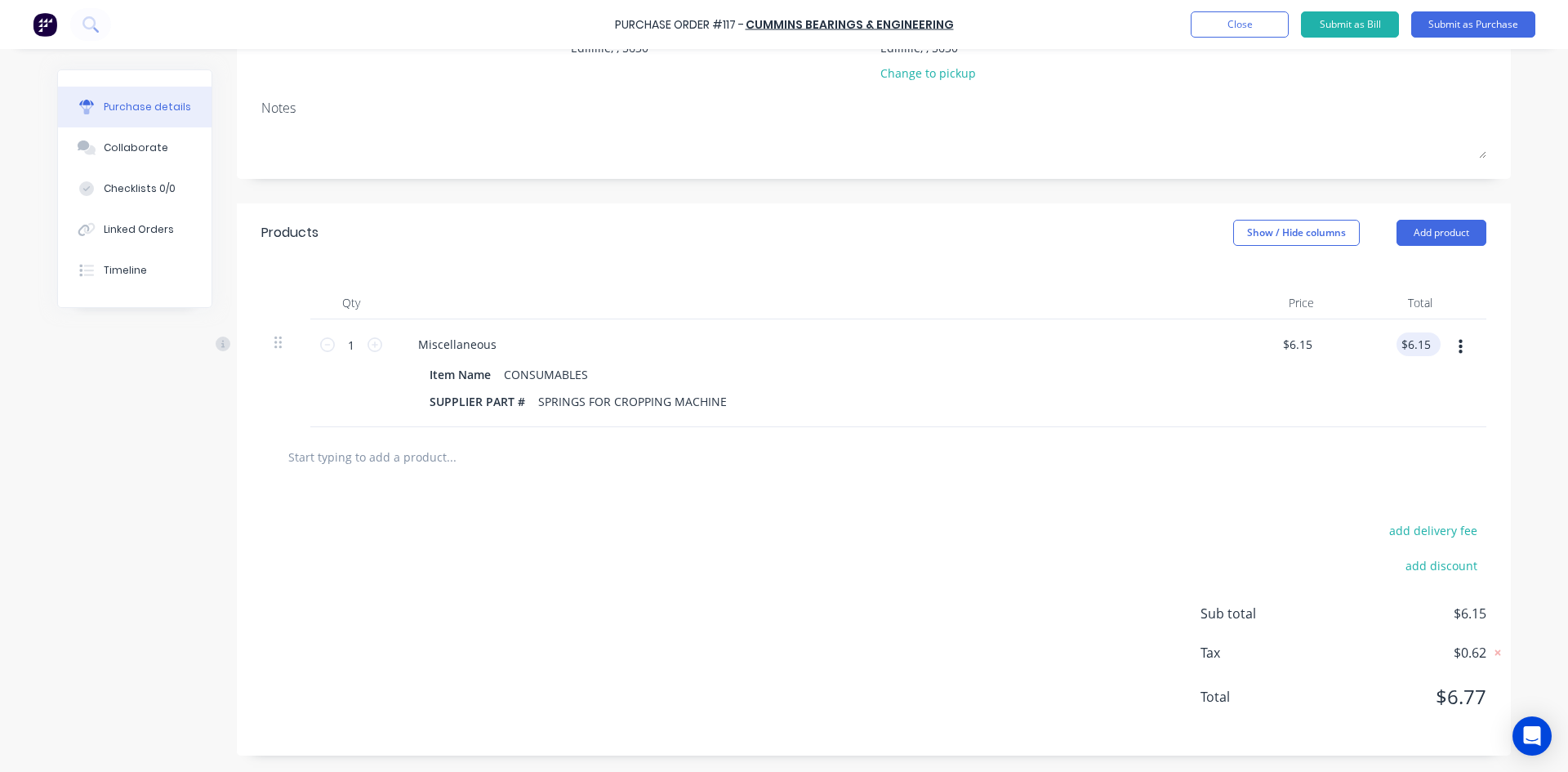
type textarea "INV: 10031851"
click at [1404, 340] on input "6.15" at bounding box center [1418, 344] width 31 height 24
type input "6.14"
type input "$6.14"
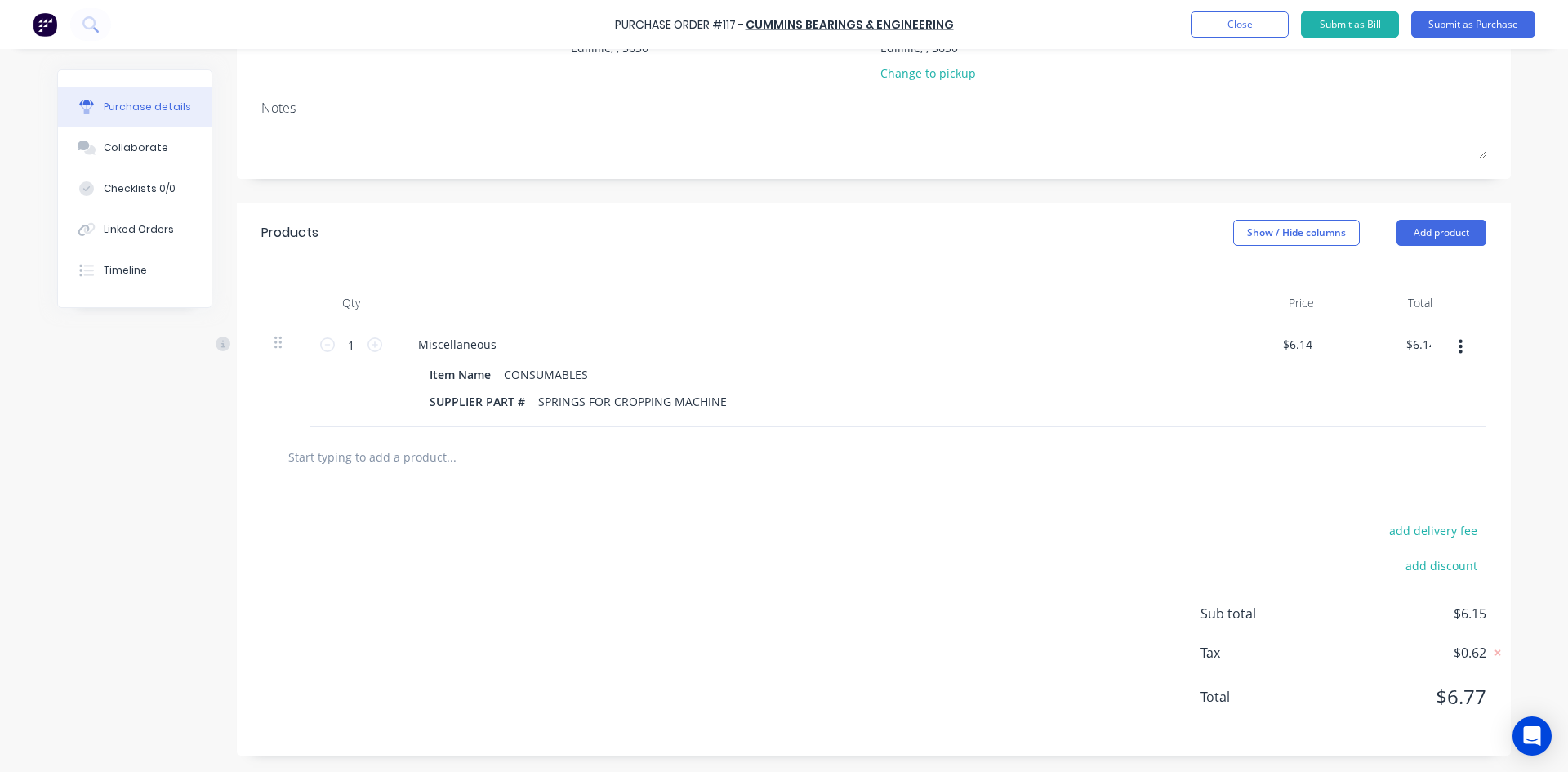
click at [1263, 444] on div at bounding box center [873, 456] width 1199 height 33
click at [1426, 343] on input "6.14" at bounding box center [1415, 344] width 38 height 24
click at [1426, 343] on input "6.14" at bounding box center [1418, 344] width 31 height 24
type input "6.146"
type input "$6.15"
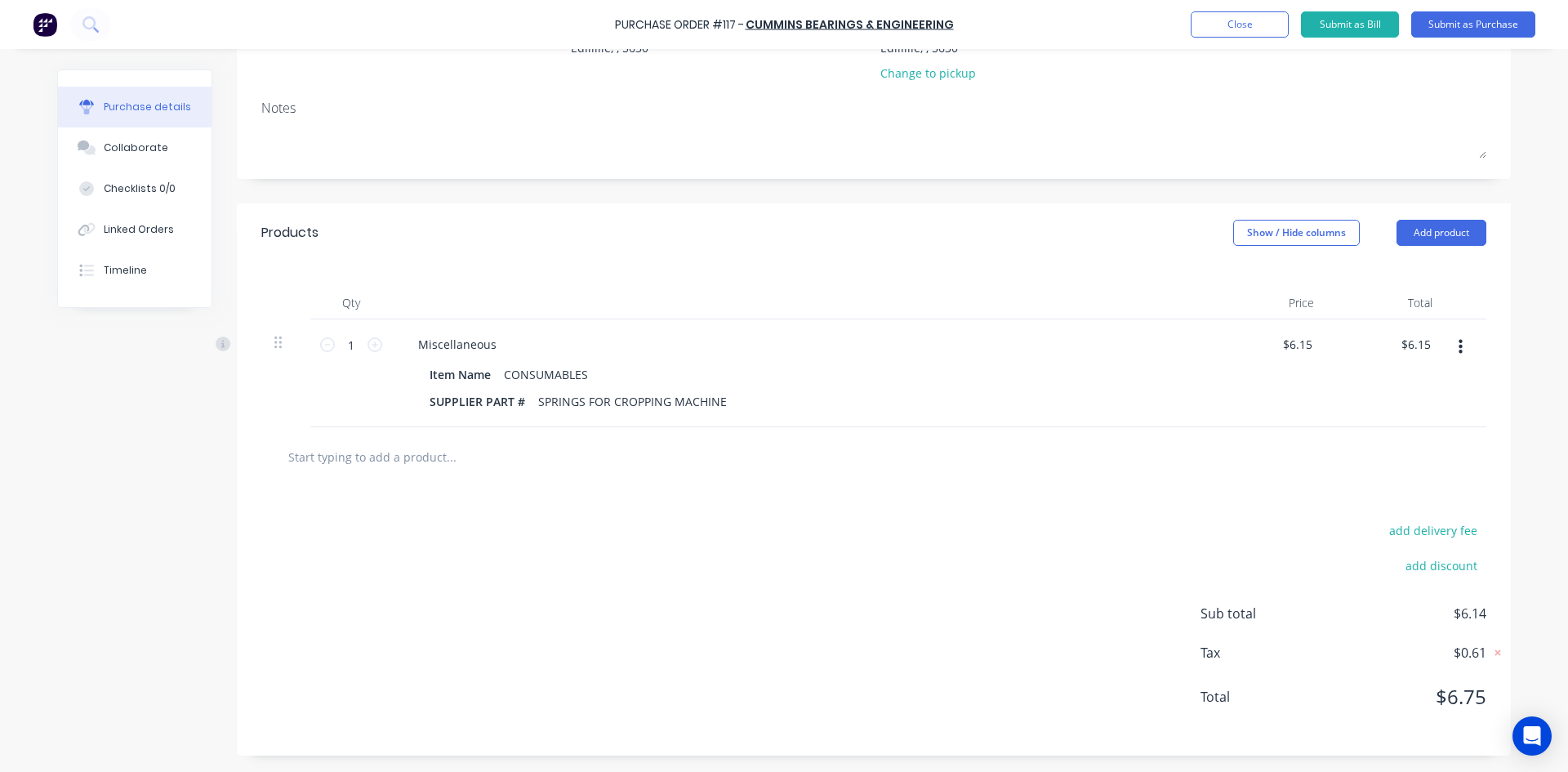
click at [1353, 503] on div "add delivery fee add discount Sub total $6.14 Tax $0.61 Total $6.75" at bounding box center [874, 620] width 1274 height 269
click at [1418, 343] on input "6.15" at bounding box center [1418, 344] width 31 height 24
type input "6.144"
type input "$6.14"
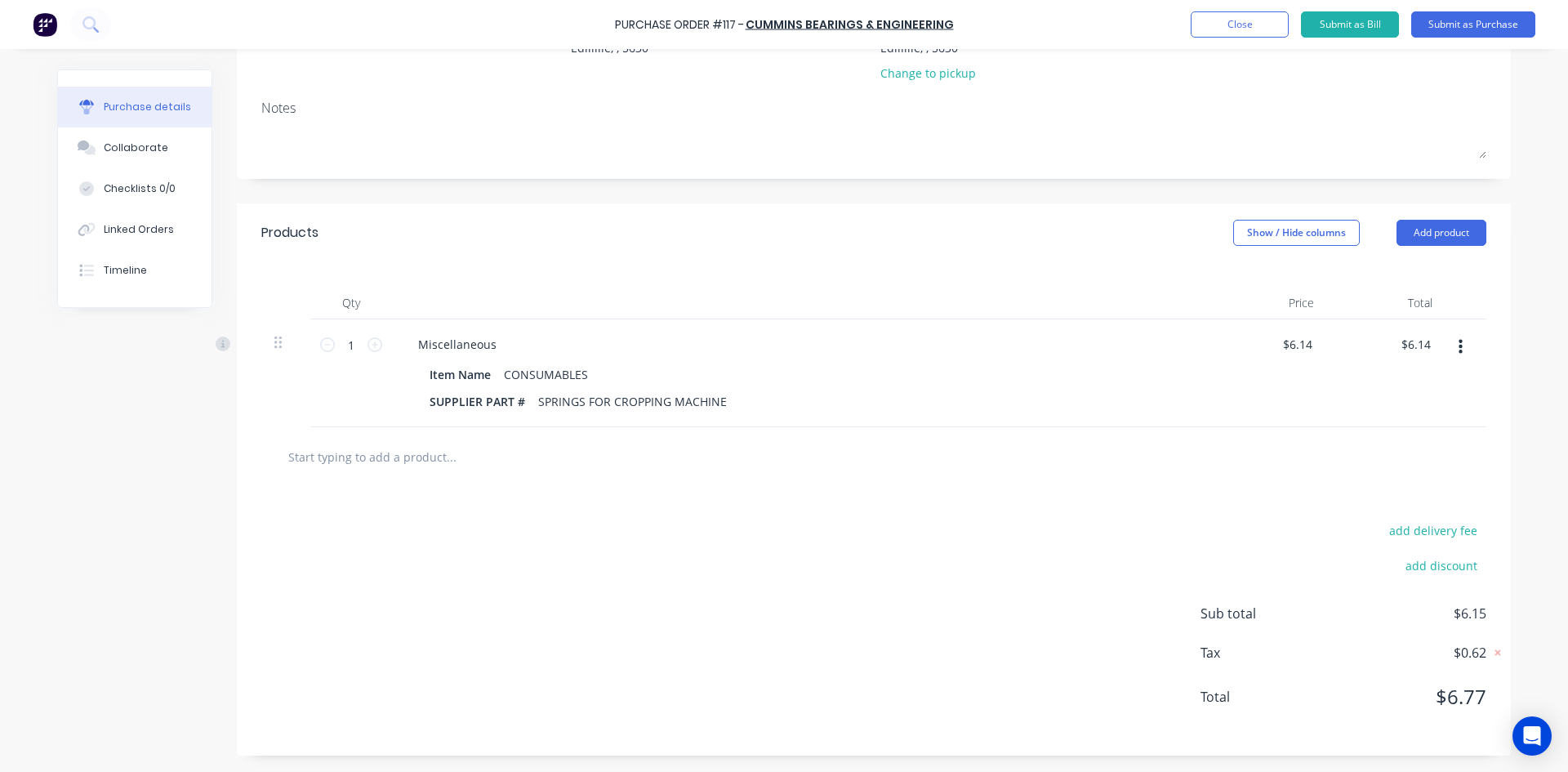
click at [1394, 486] on div "add delivery fee add discount Sub total $6.15 Tax $0.62 Total $6.77" at bounding box center [874, 620] width 1274 height 269
click at [1426, 348] on input "6.14" at bounding box center [1418, 344] width 31 height 24
type input "6.13"
type input "$6.13"
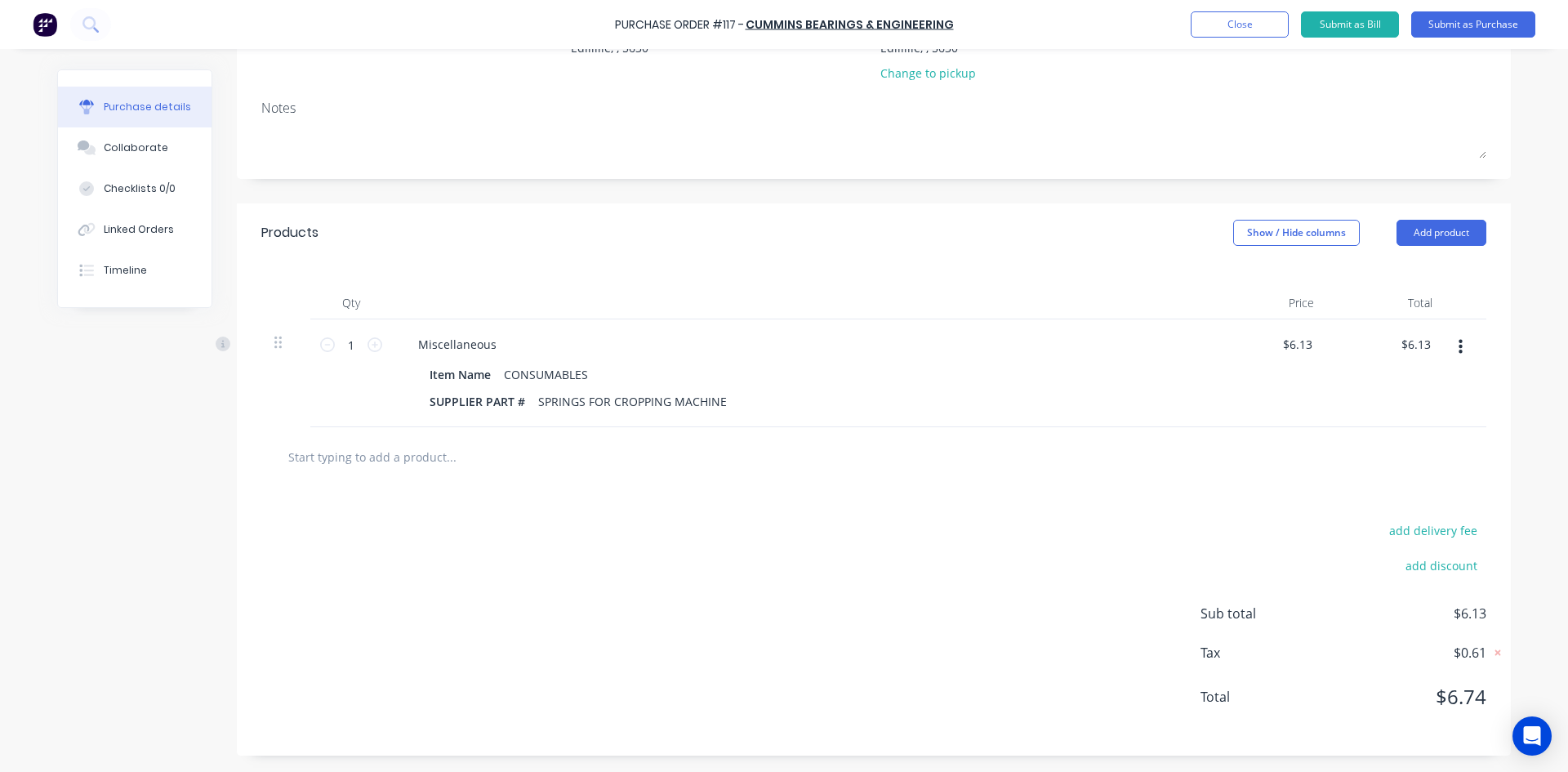
click at [1405, 448] on div at bounding box center [873, 456] width 1199 height 33
click at [1427, 343] on input "6.13" at bounding box center [1415, 344] width 38 height 24
click at [1427, 343] on input "6.13" at bounding box center [1418, 344] width 31 height 24
type input "6.14"
type input "$6.14"
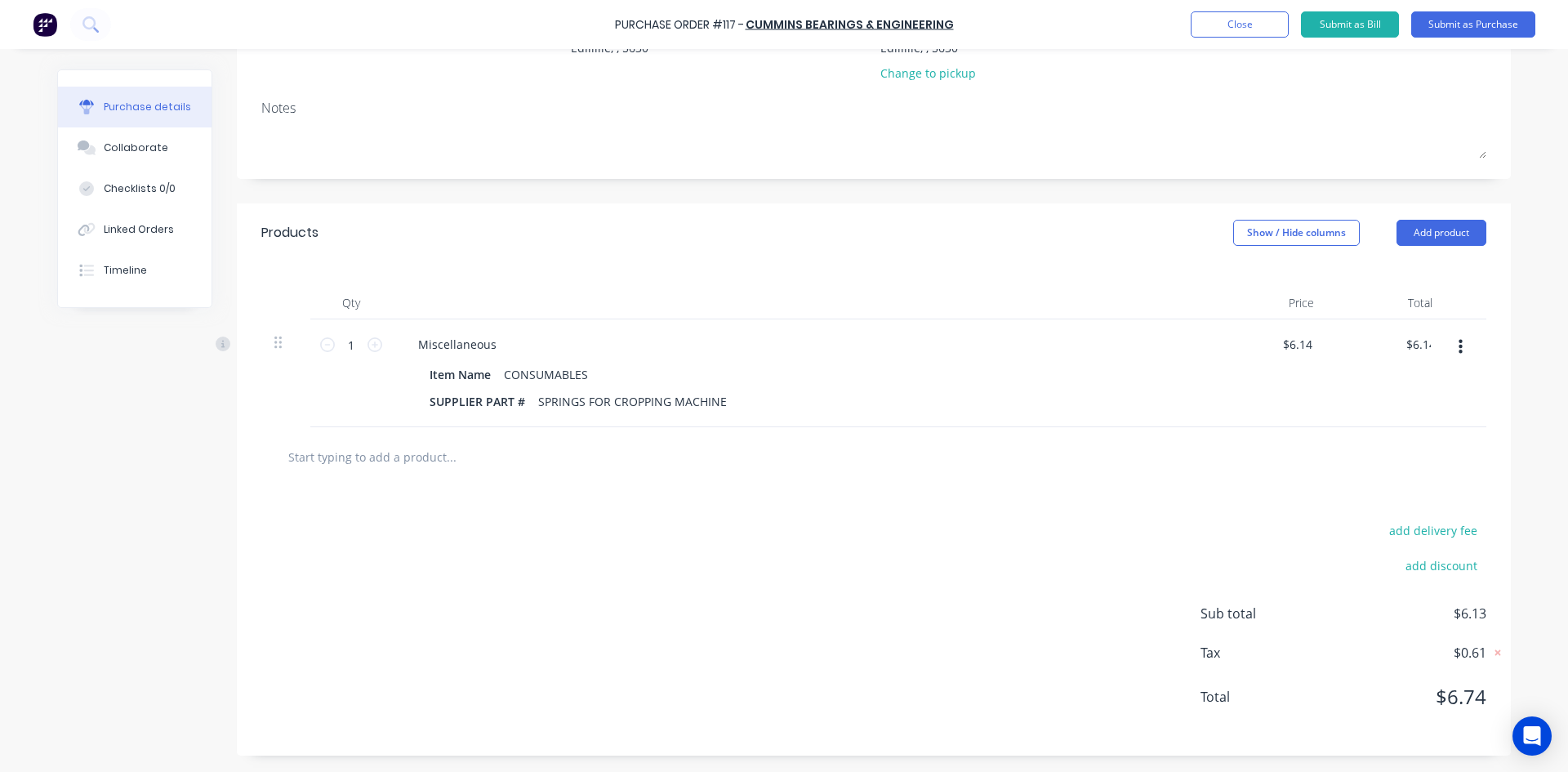
click at [1386, 386] on div "$6.14 6.14" at bounding box center [1385, 373] width 118 height 108
click at [1416, 342] on input "6.14" at bounding box center [1415, 344] width 38 height 24
click at [1416, 342] on input "6.14" at bounding box center [1418, 344] width 31 height 24
click at [1307, 481] on div at bounding box center [873, 456] width 1225 height 60
click at [1334, 469] on div at bounding box center [873, 456] width 1199 height 33
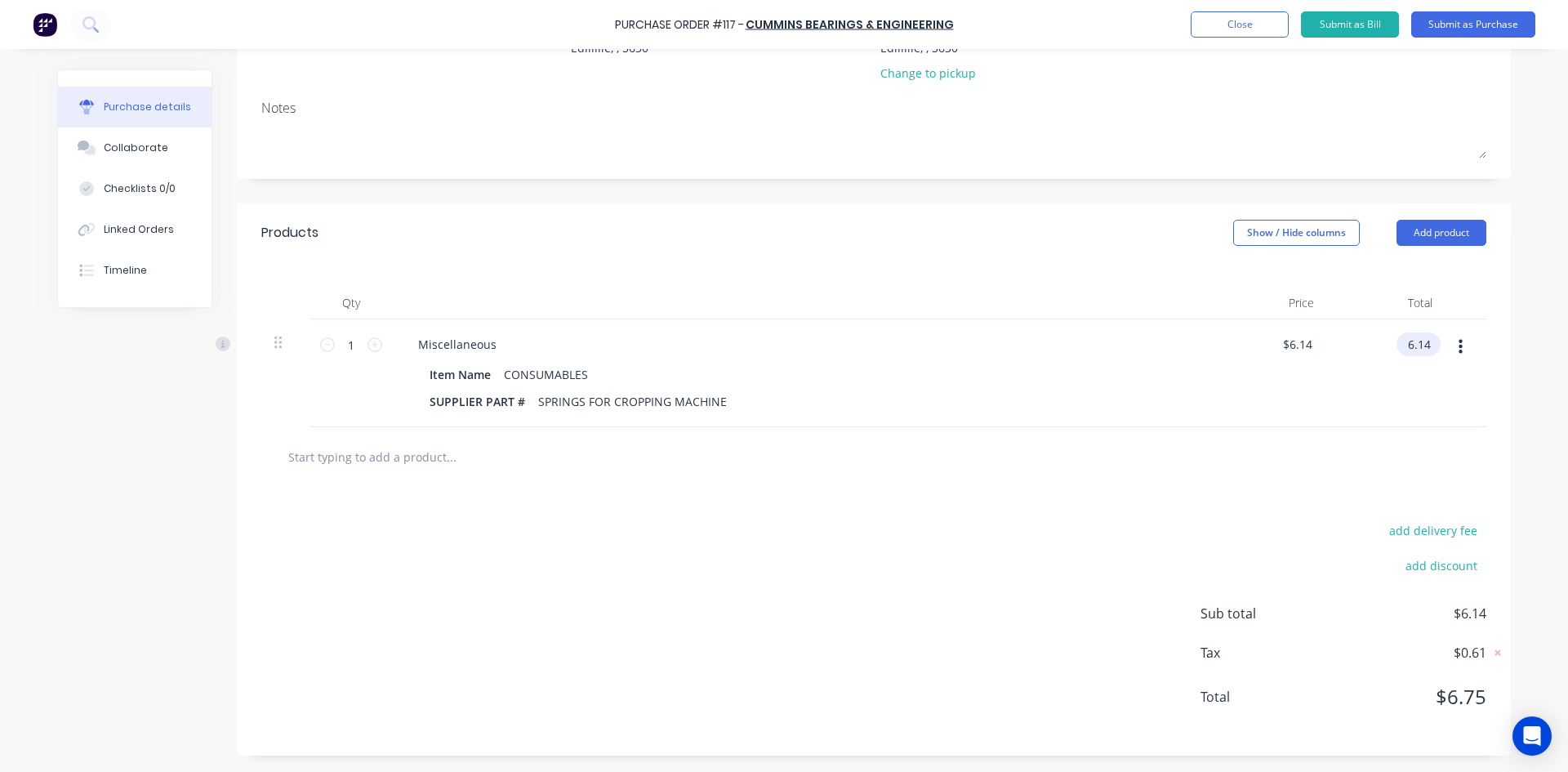
click at [1421, 344] on input "6.14" at bounding box center [1415, 344] width 38 height 24
click at [1421, 344] on input "6.14" at bounding box center [1418, 344] width 31 height 24
click at [1402, 471] on div at bounding box center [873, 456] width 1199 height 33
click at [1425, 339] on input "6.14" at bounding box center [1415, 344] width 38 height 24
click at [1425, 339] on input "6.14" at bounding box center [1418, 344] width 31 height 24
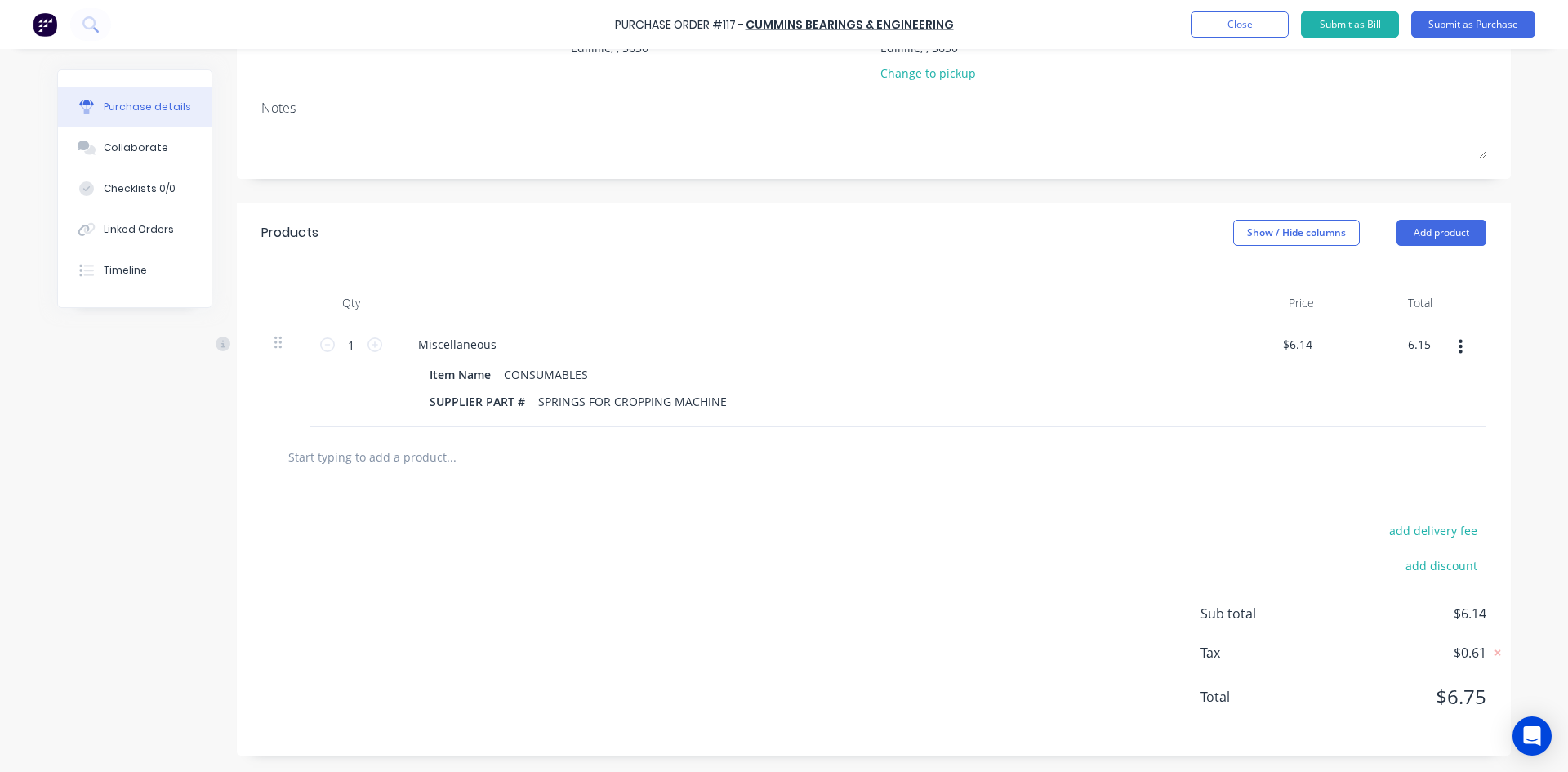
type input "6.15"
type input "$6.15"
click at [1336, 441] on div at bounding box center [873, 456] width 1199 height 33
click at [1496, 652] on icon at bounding box center [1499, 653] width 6 height 6
click at [1492, 652] on icon at bounding box center [1498, 652] width 13 height 13
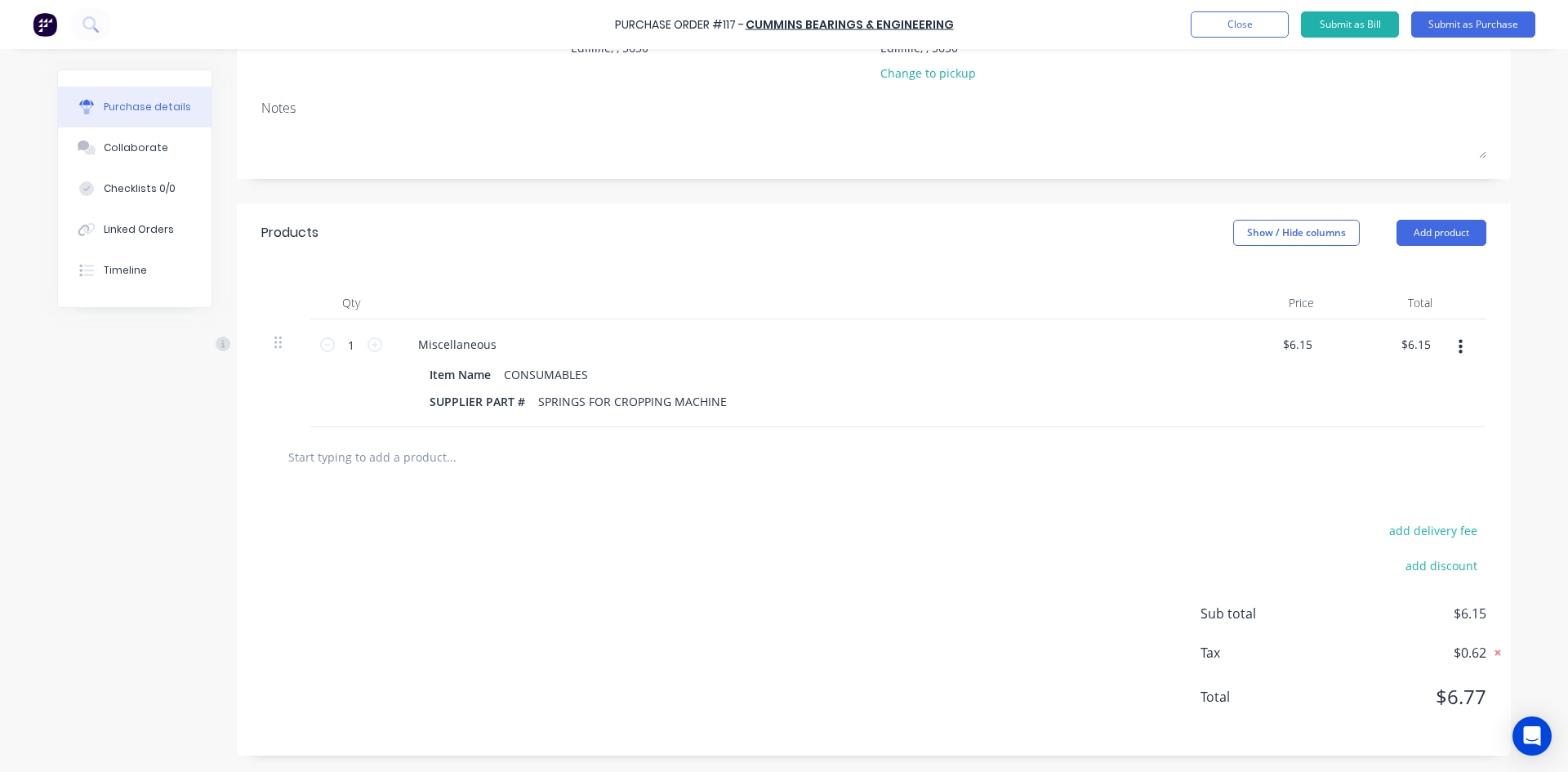
click at [1480, 648] on span "$0.62" at bounding box center [1404, 653] width 164 height 20
click at [1479, 648] on span "$0.62" at bounding box center [1404, 653] width 164 height 20
click at [1463, 651] on span "$0.62" at bounding box center [1404, 653] width 164 height 20
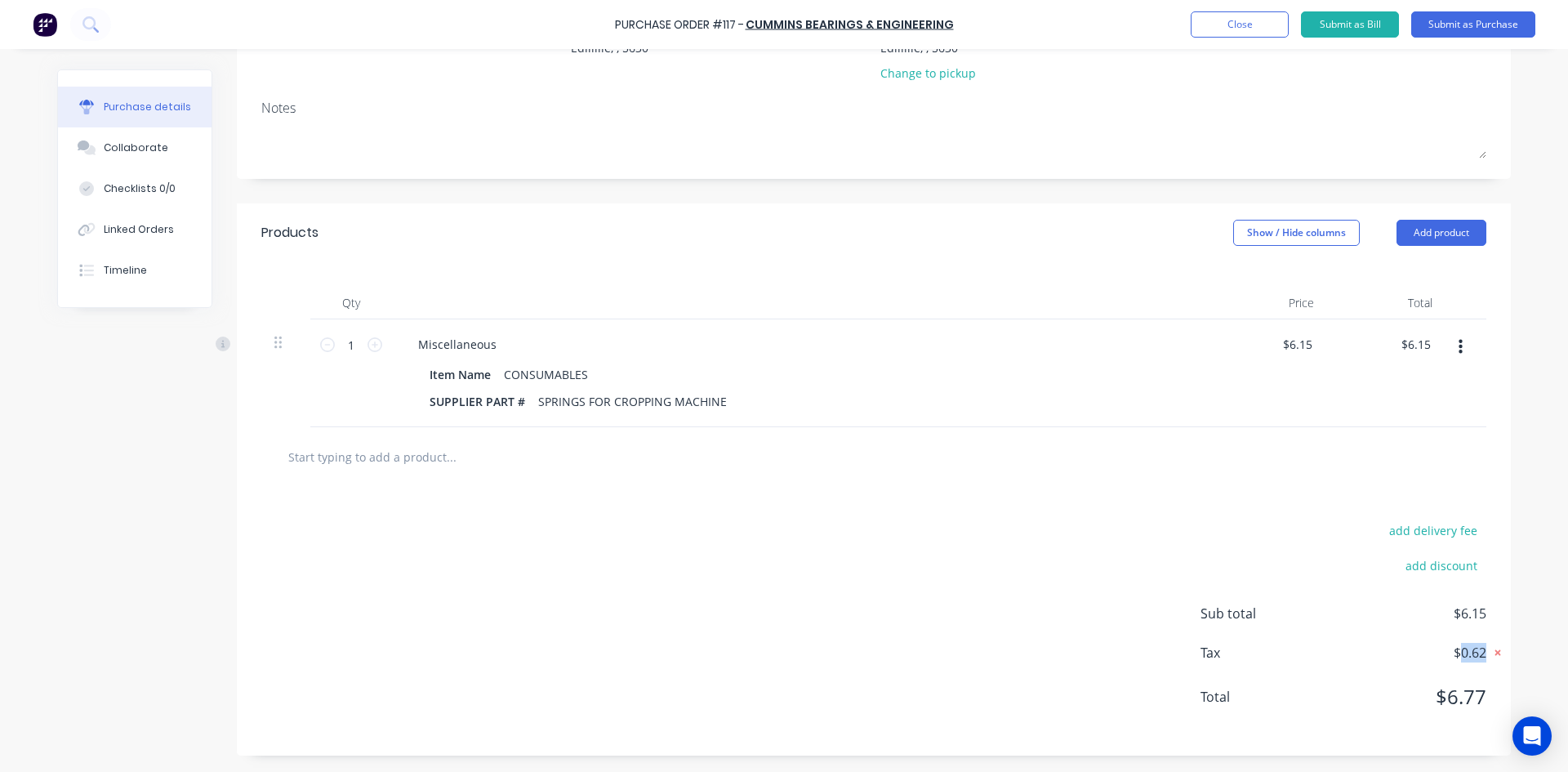
click at [1457, 666] on div "Sub total $6.15 Tax $0.62 Total $6.77" at bounding box center [1344, 667] width 286 height 127
click at [1491, 666] on div "add delivery fee add discount Sub total $6.15 Tax $0.62 Total $6.77" at bounding box center [874, 620] width 1274 height 269
click at [1403, 343] on input "6.15" at bounding box center [1418, 344] width 31 height 24
click at [1496, 654] on icon at bounding box center [1499, 653] width 6 height 6
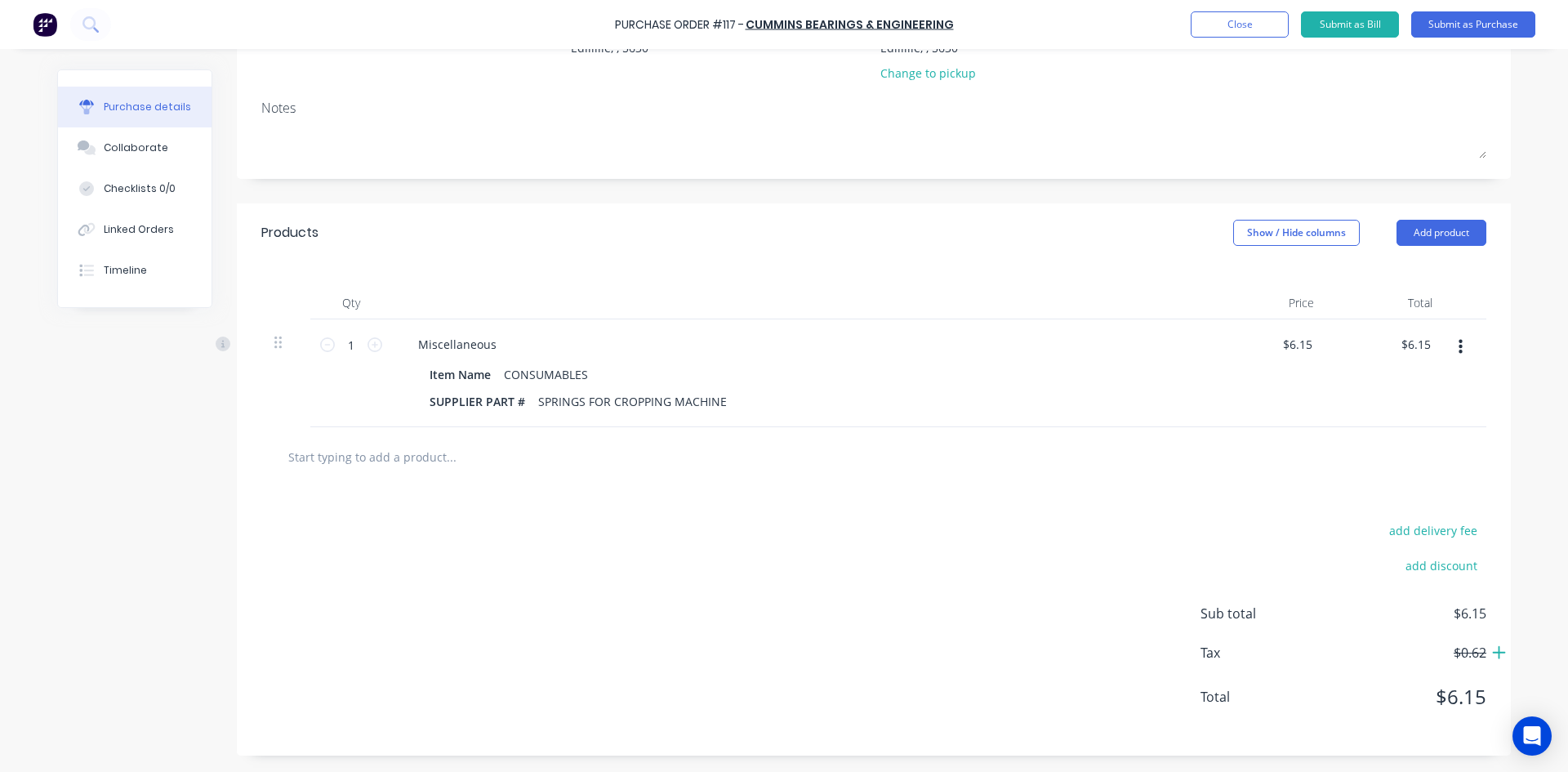
click at [1452, 611] on span "$6.15" at bounding box center [1404, 613] width 164 height 20
click at [1406, 341] on input "6.15" at bounding box center [1415, 344] width 38 height 24
click at [1406, 341] on input "6.15" at bounding box center [1418, 344] width 31 height 24
type input "6.76"
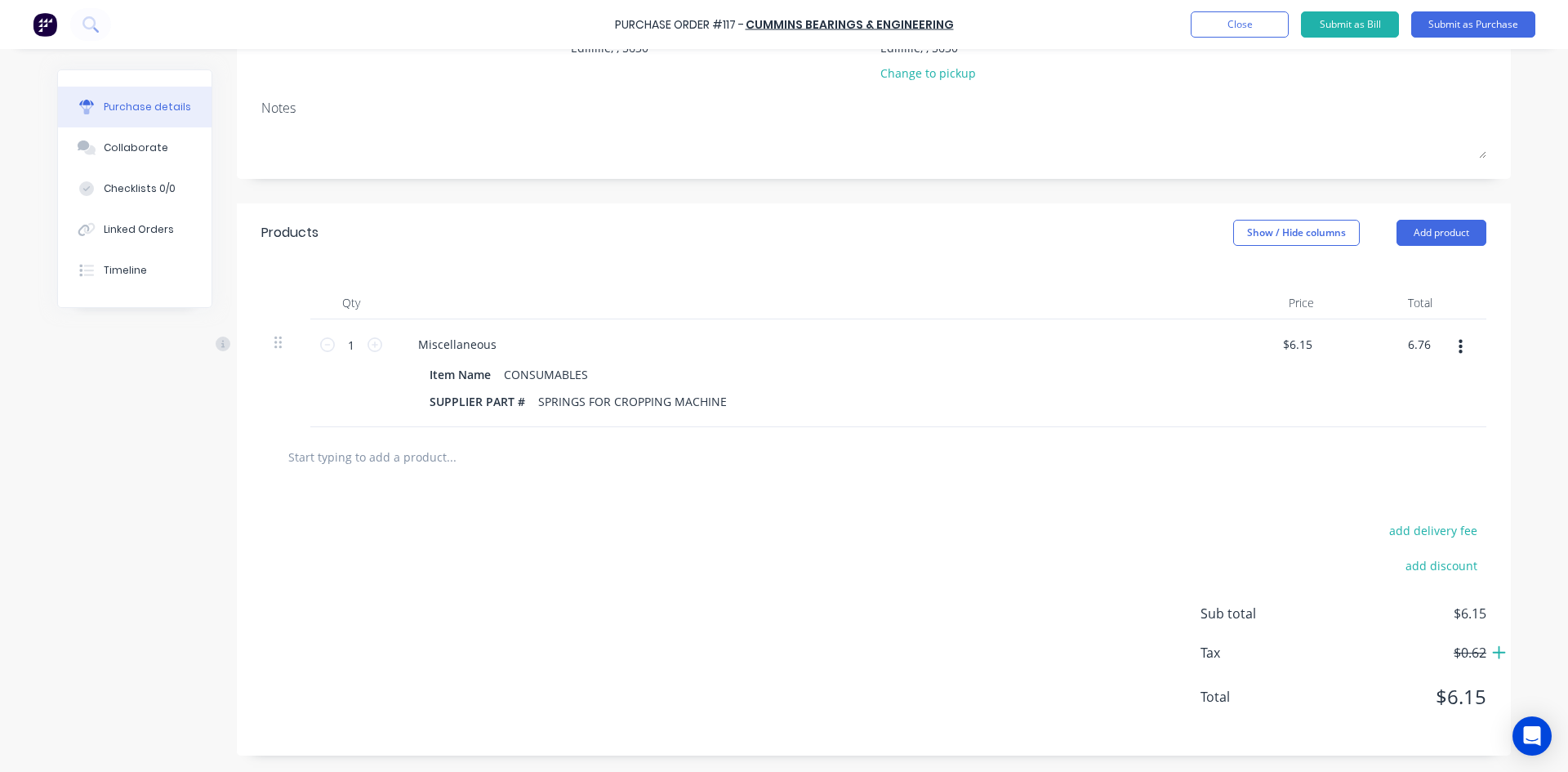
type input "$6.76"
click at [1351, 461] on div at bounding box center [873, 456] width 1199 height 33
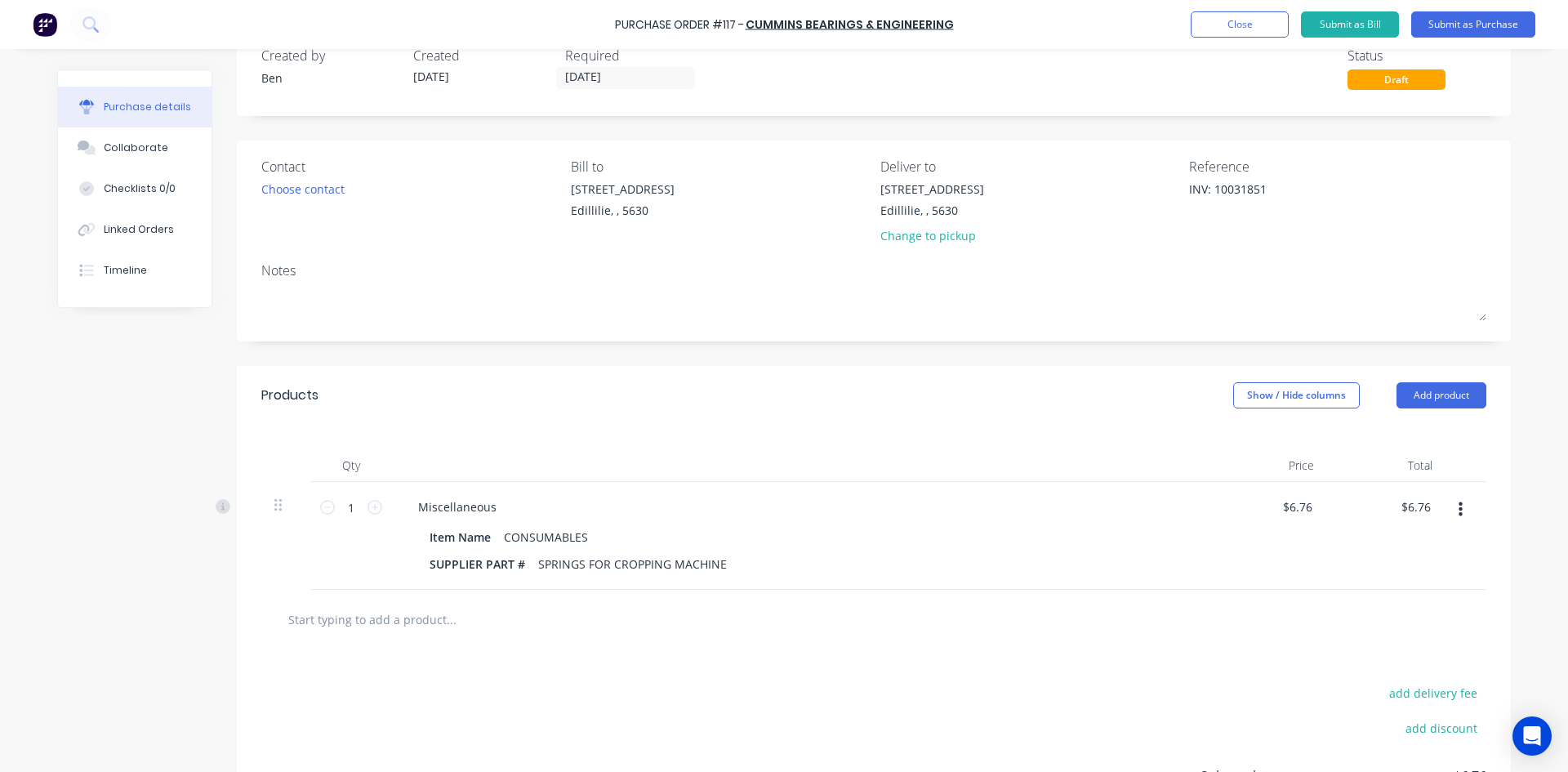
scroll to position [39, 0]
click at [1359, 24] on button "Submit as Bill" at bounding box center [1350, 25] width 98 height 26
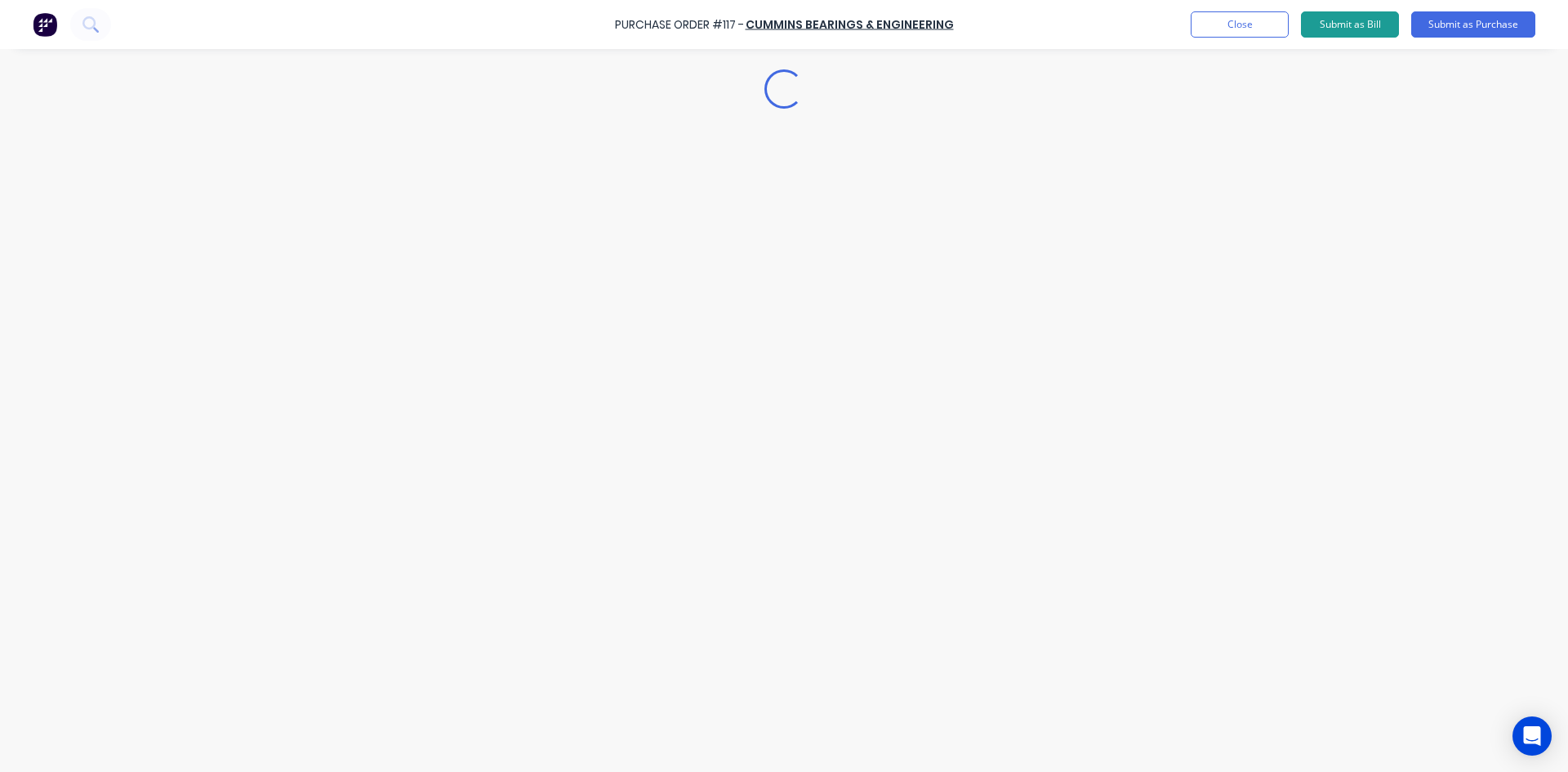
scroll to position [0, 0]
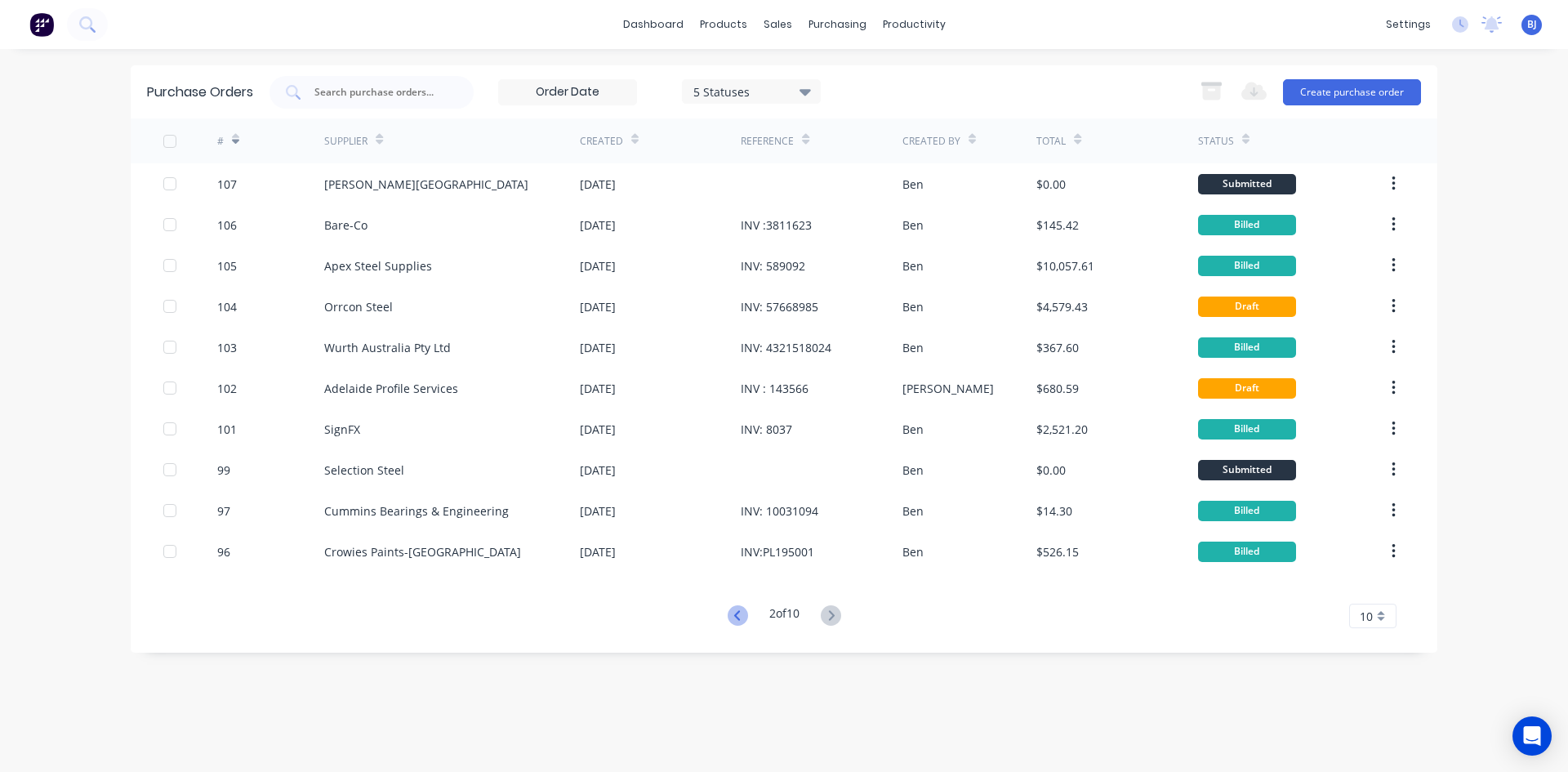
click at [736, 611] on icon at bounding box center [737, 615] width 21 height 21
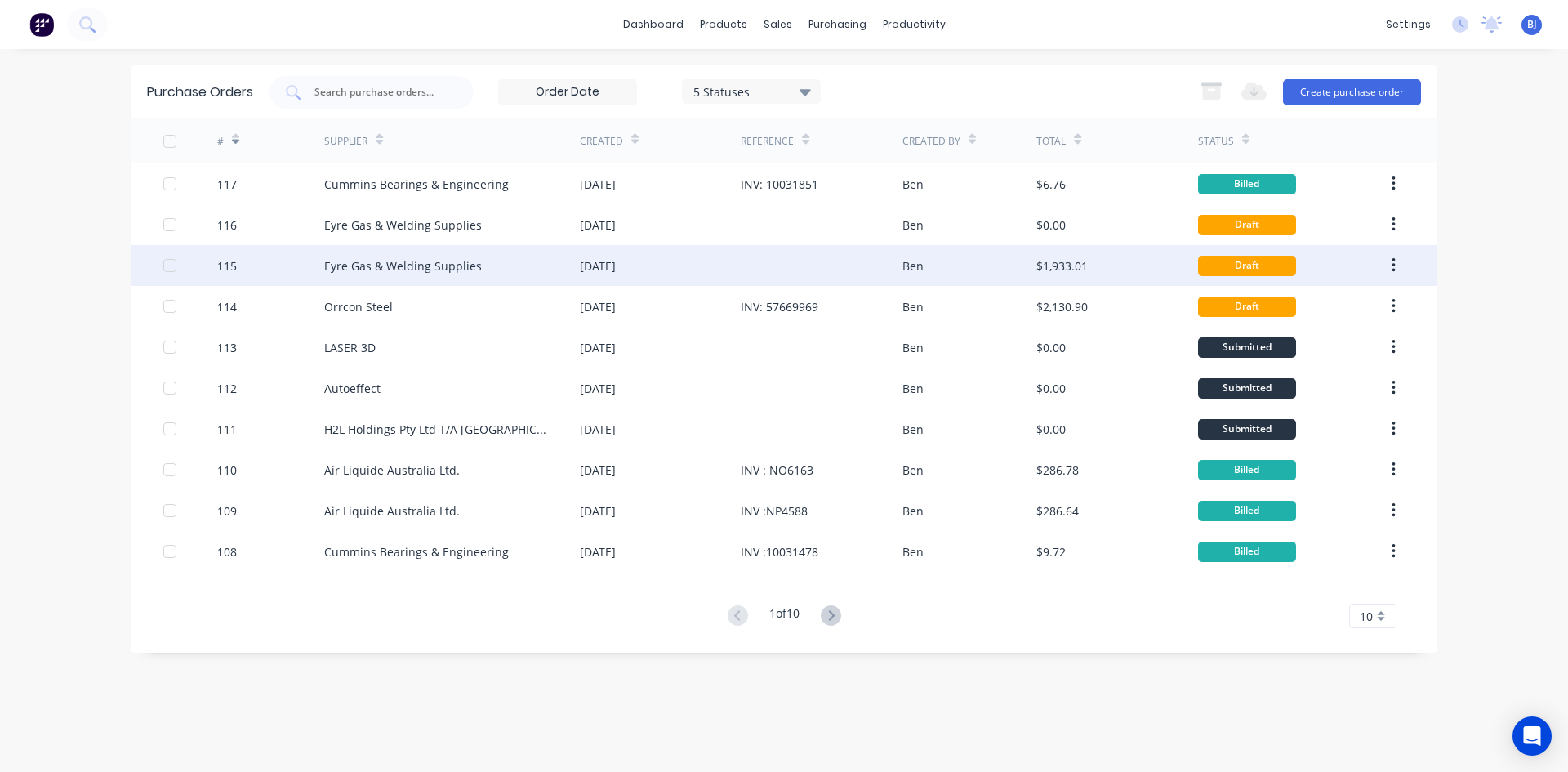
click at [653, 266] on div "[DATE]" at bounding box center [660, 265] width 161 height 41
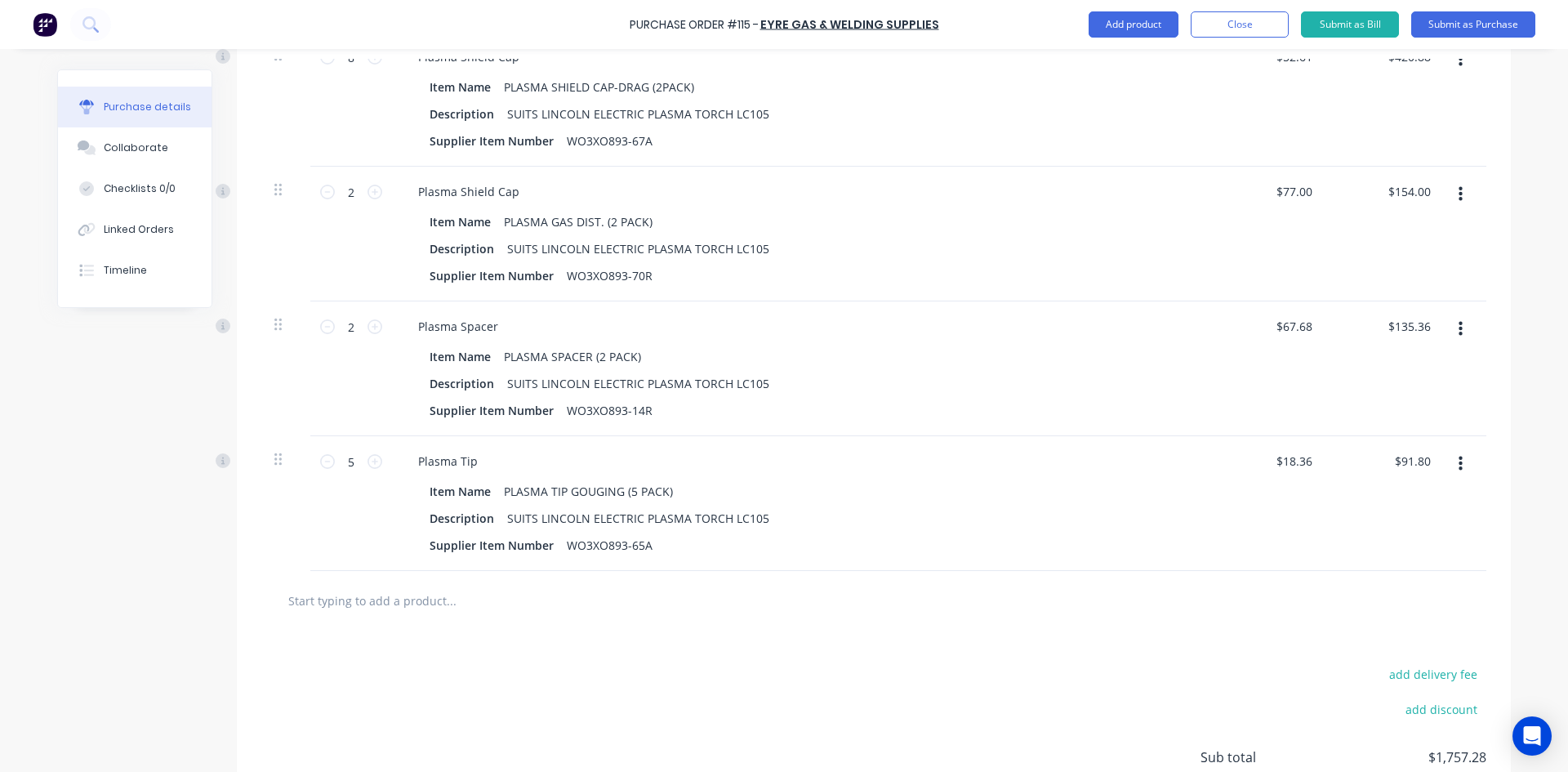
scroll to position [1442, 0]
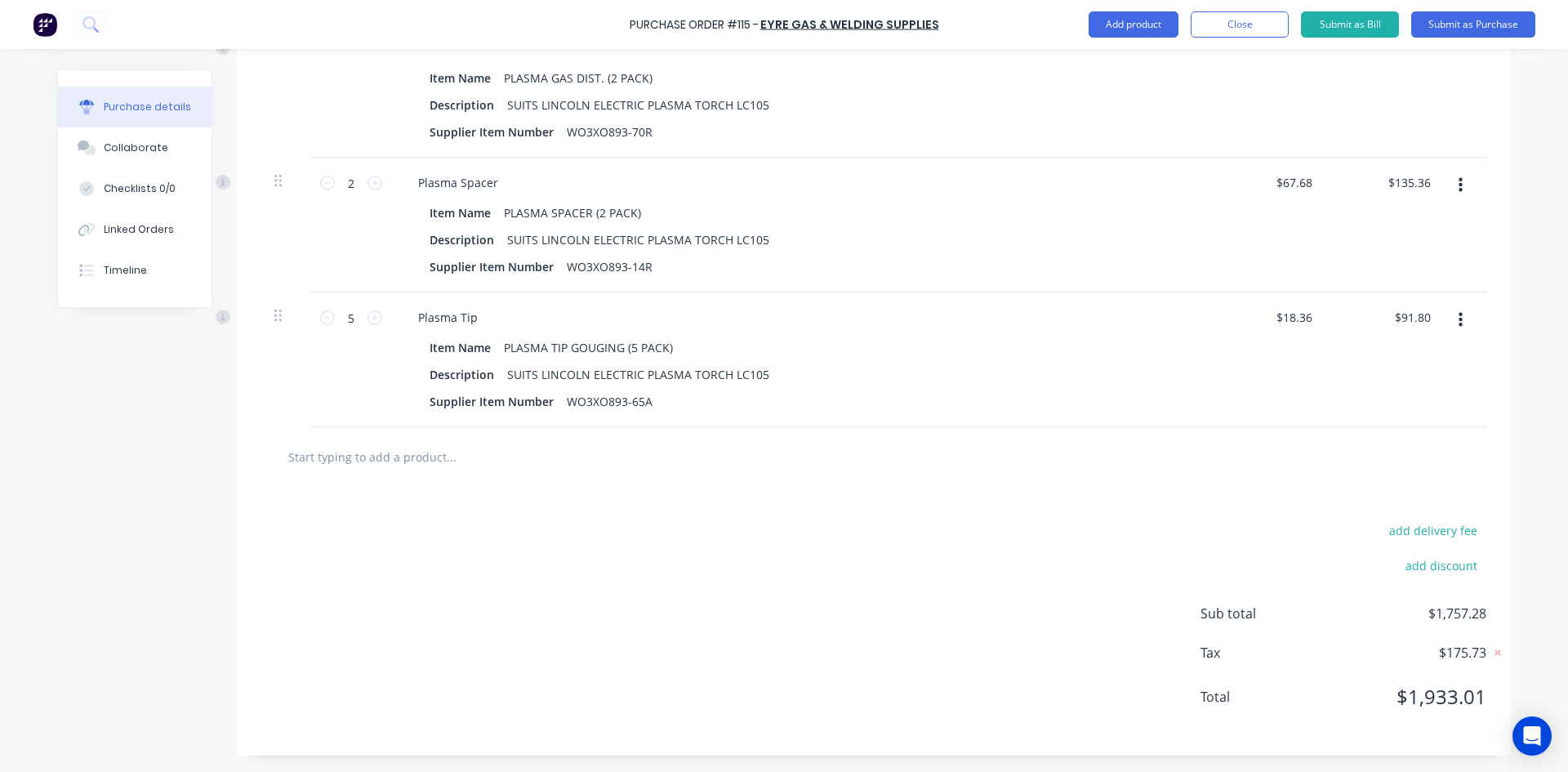
click at [370, 457] on input "text" at bounding box center [451, 456] width 327 height 33
click at [1154, 31] on button "Add product" at bounding box center [1133, 25] width 90 height 26
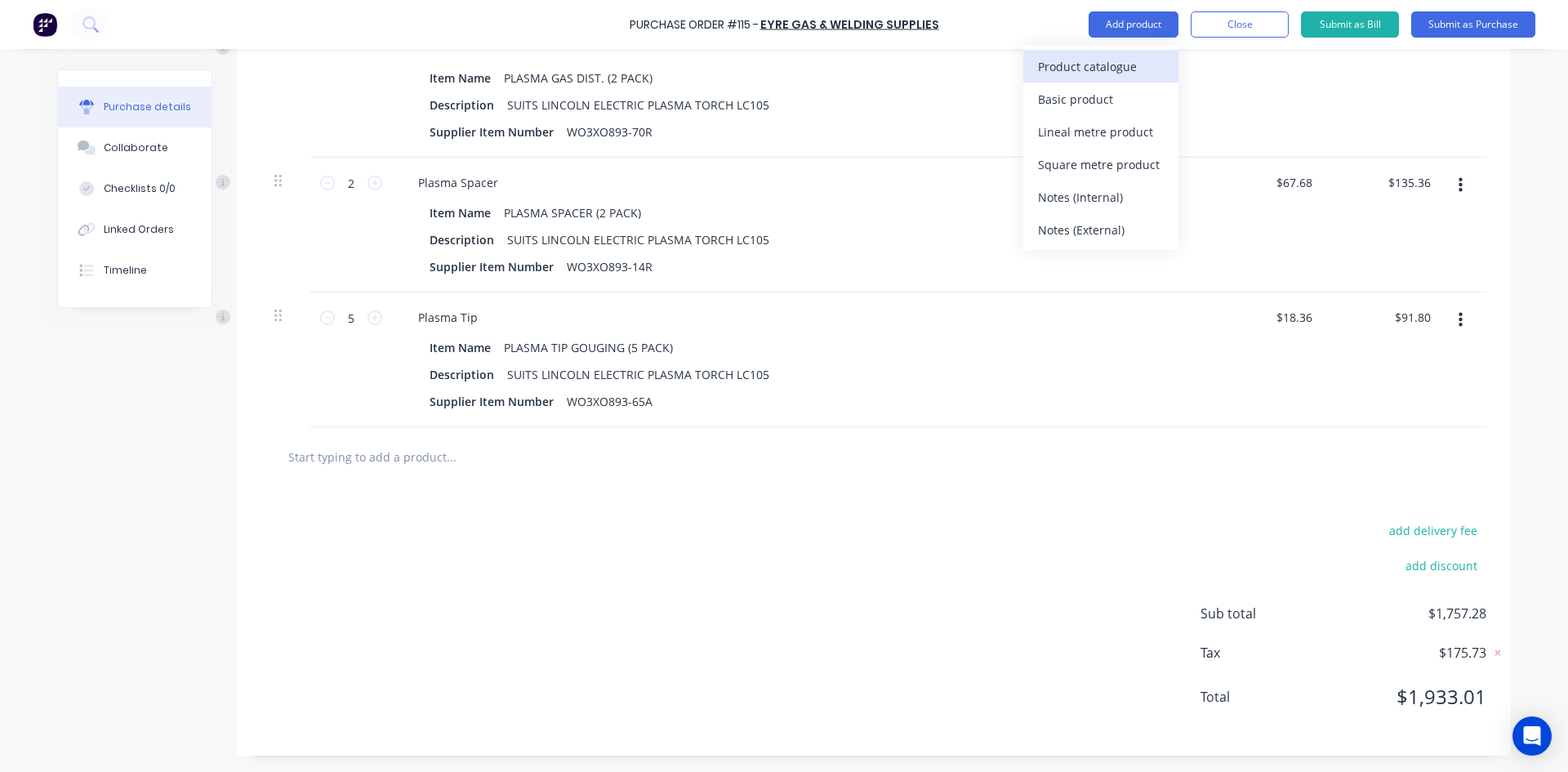
click at [1091, 70] on div "Product catalogue" at bounding box center [1101, 66] width 126 height 24
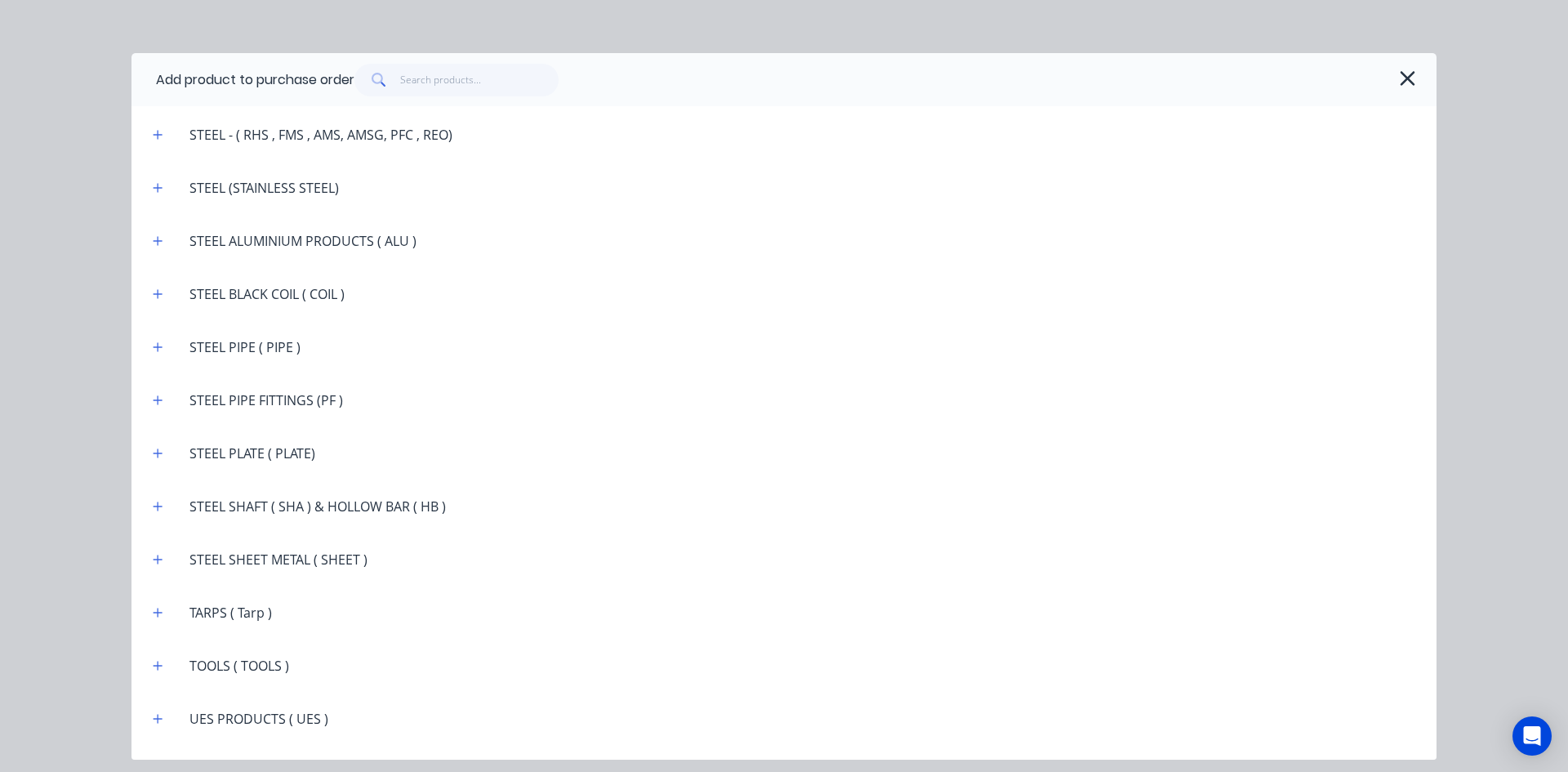
scroll to position [2956, 0]
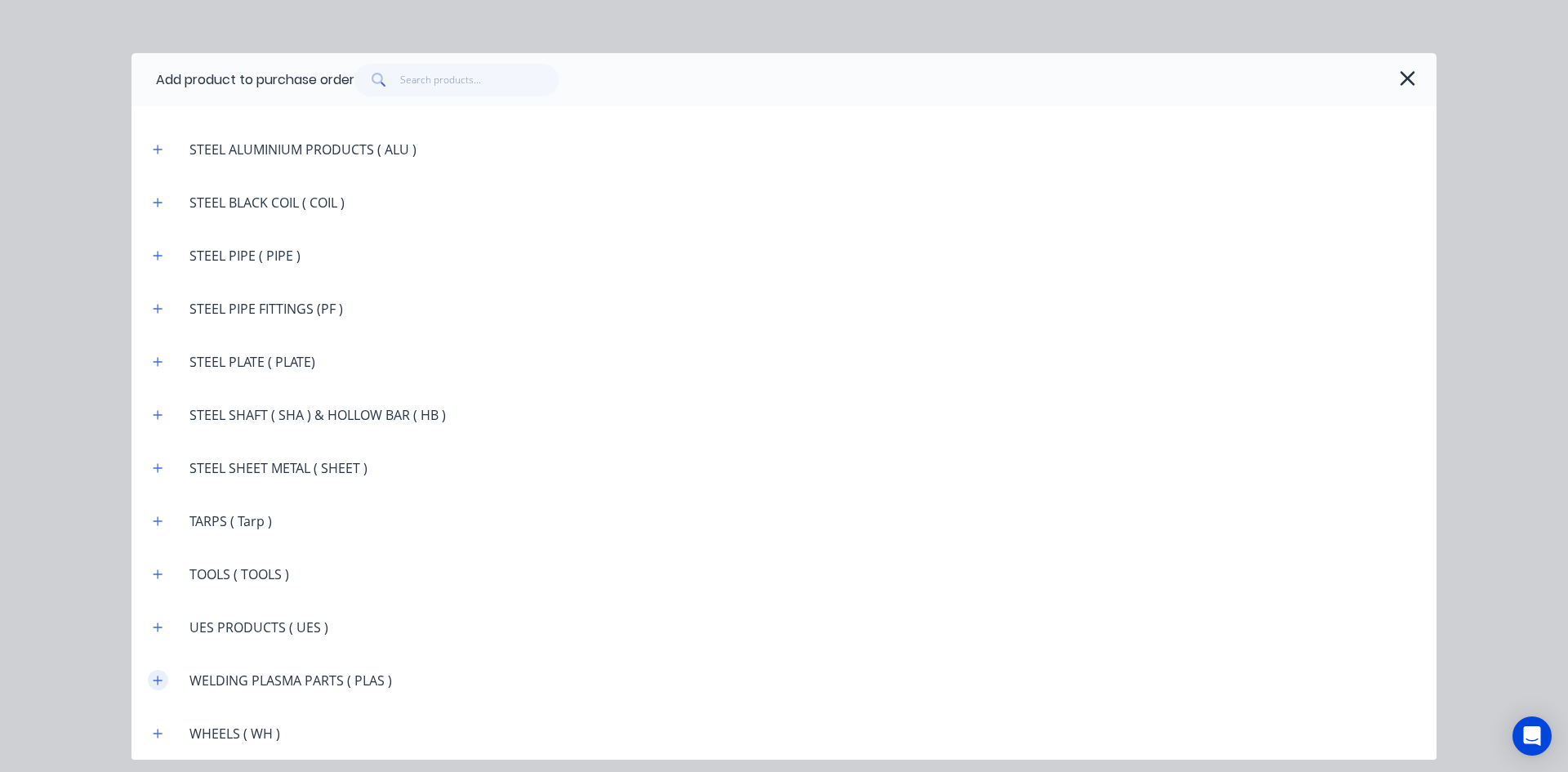
click at [158, 683] on icon "button" at bounding box center [158, 680] width 9 height 9
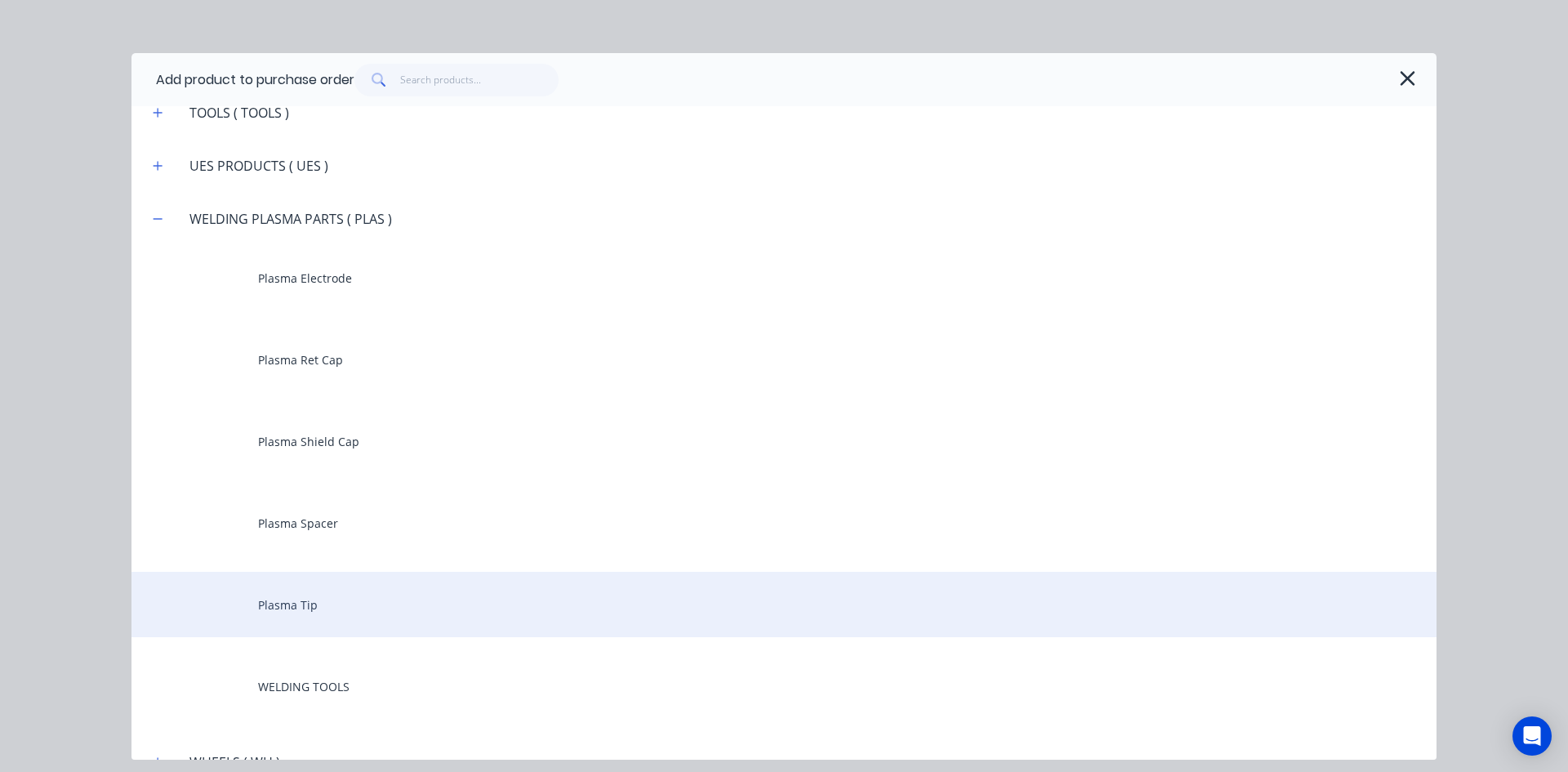
scroll to position [3445, 0]
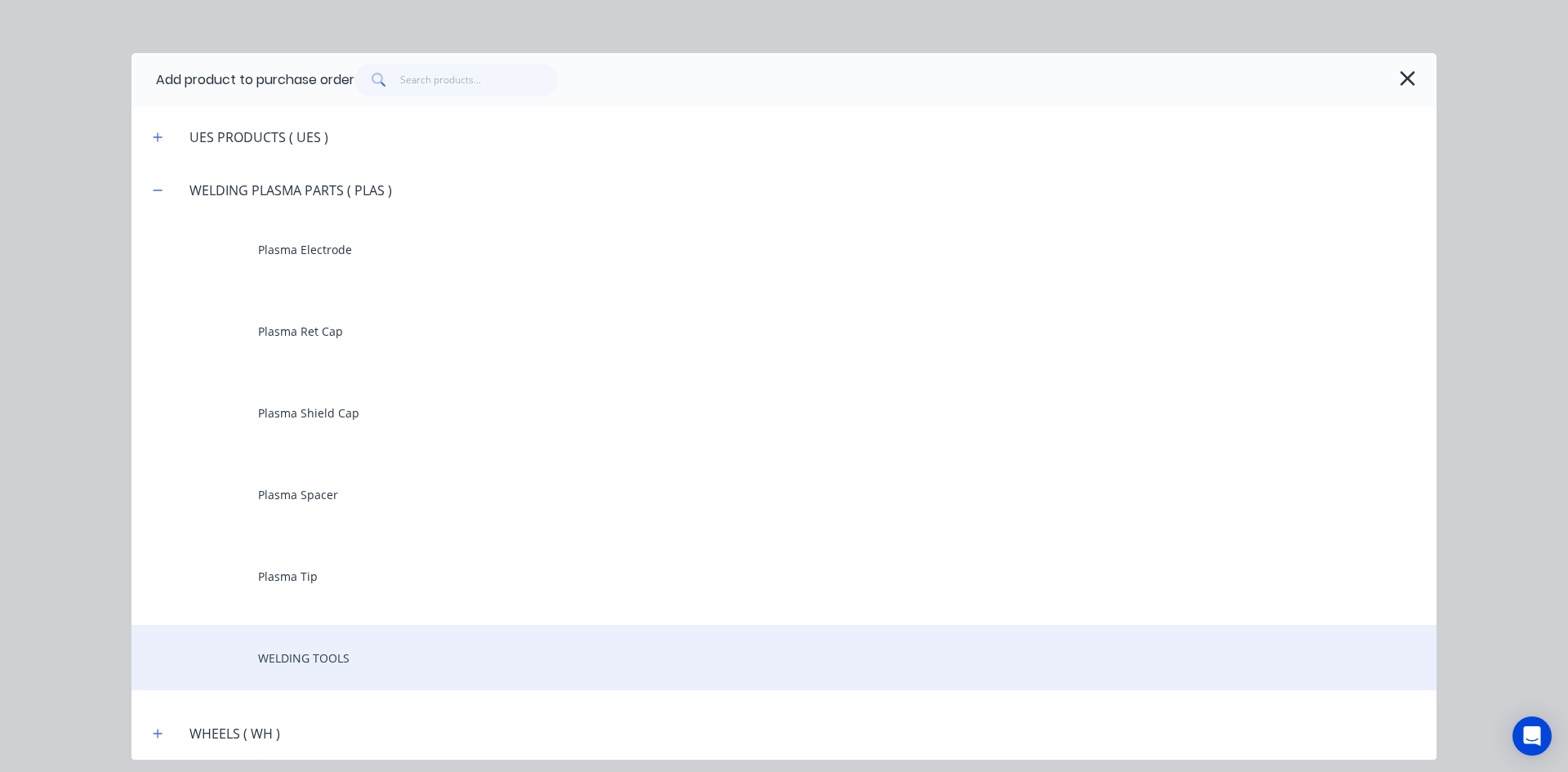
click at [308, 661] on div "WELDING TOOLS" at bounding box center [783, 657] width 1305 height 65
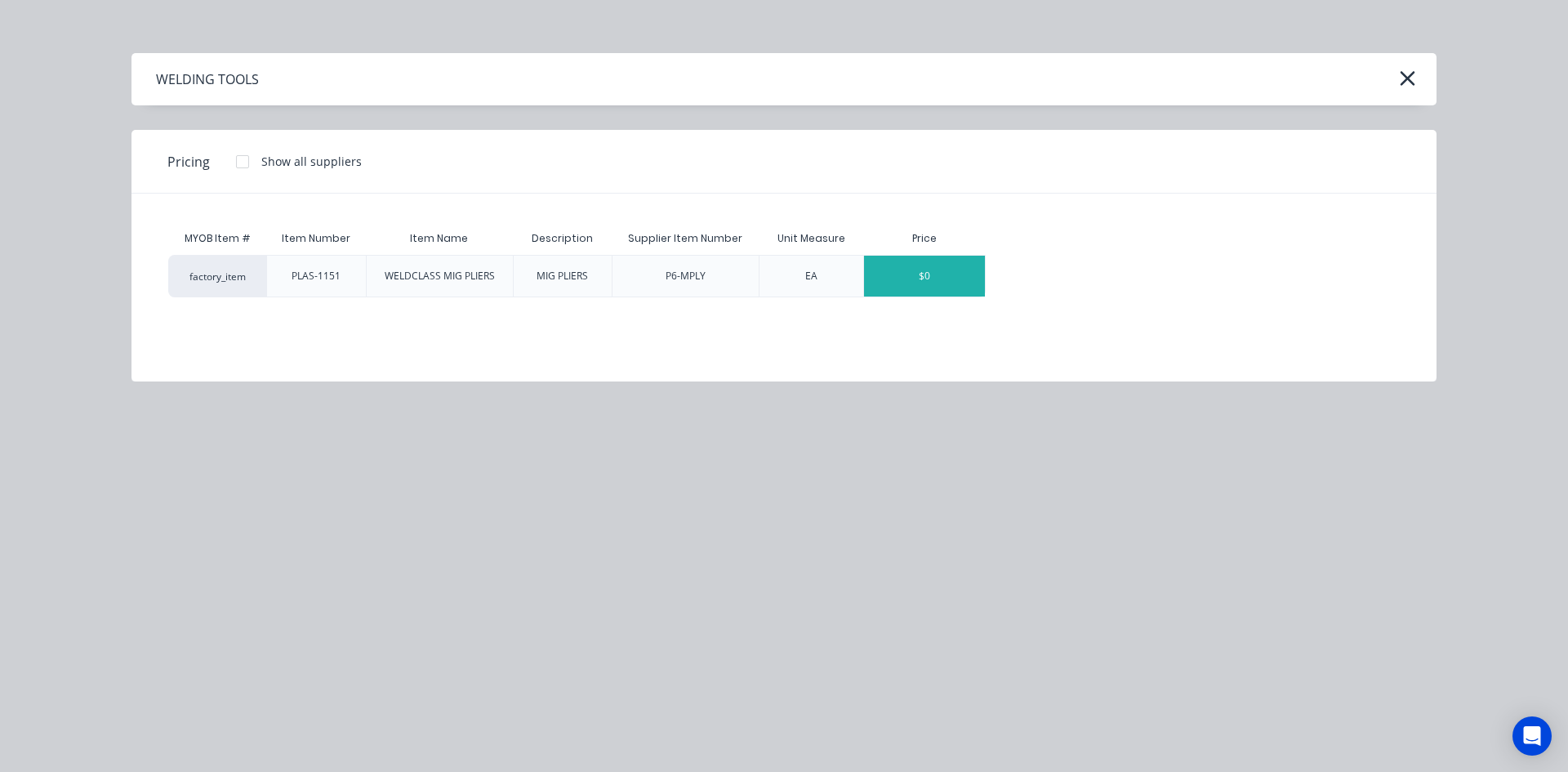
click at [947, 274] on div "$0" at bounding box center [925, 276] width 121 height 41
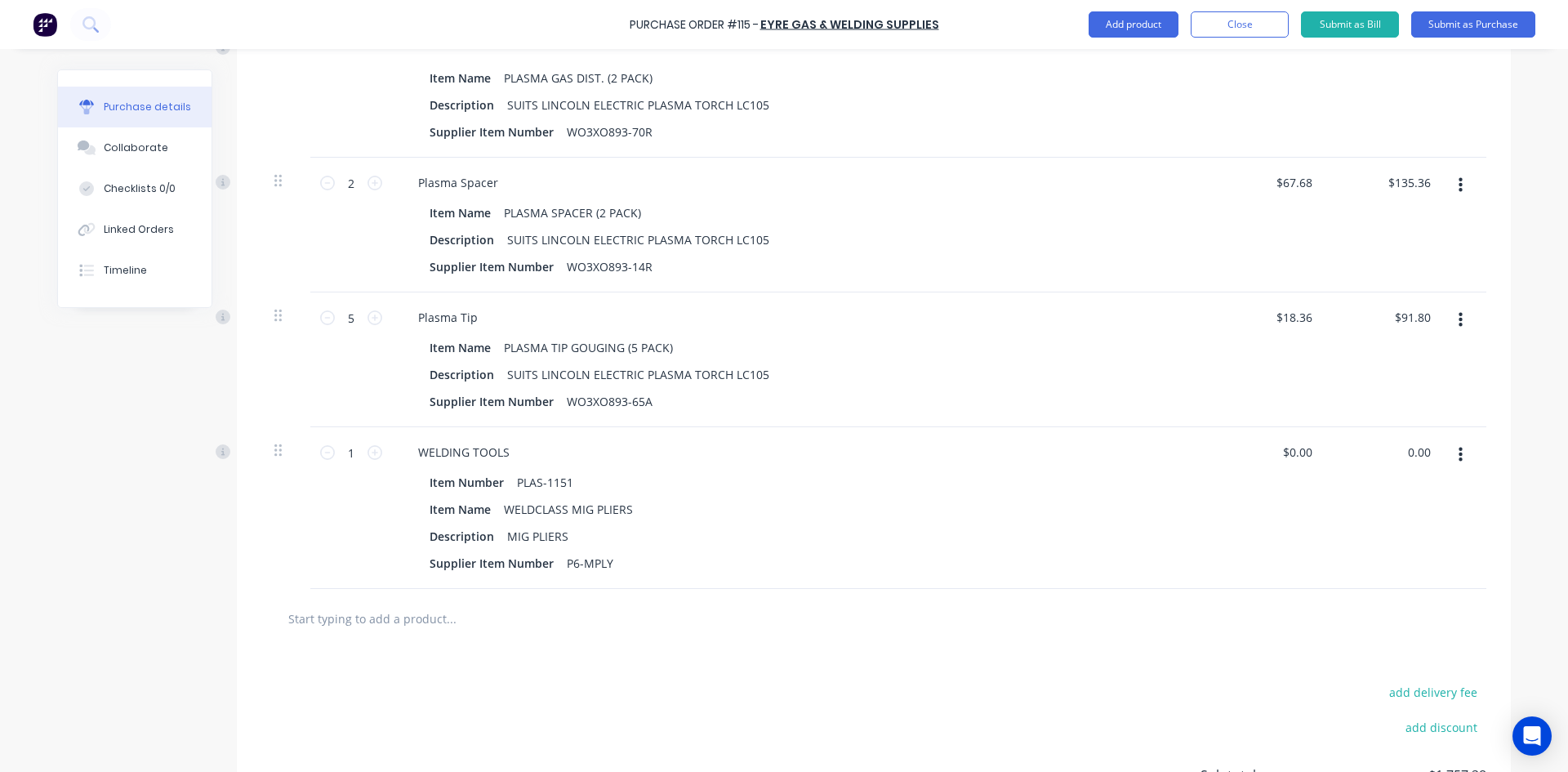
drag, startPoint x: 1425, startPoint y: 450, endPoint x: 1380, endPoint y: 452, distance: 45.0
click at [1380, 452] on div "0.00 0.00" at bounding box center [1385, 507] width 118 height 162
type input "$0.00"
click at [368, 454] on icon at bounding box center [374, 451] width 15 height 15
type input "2"
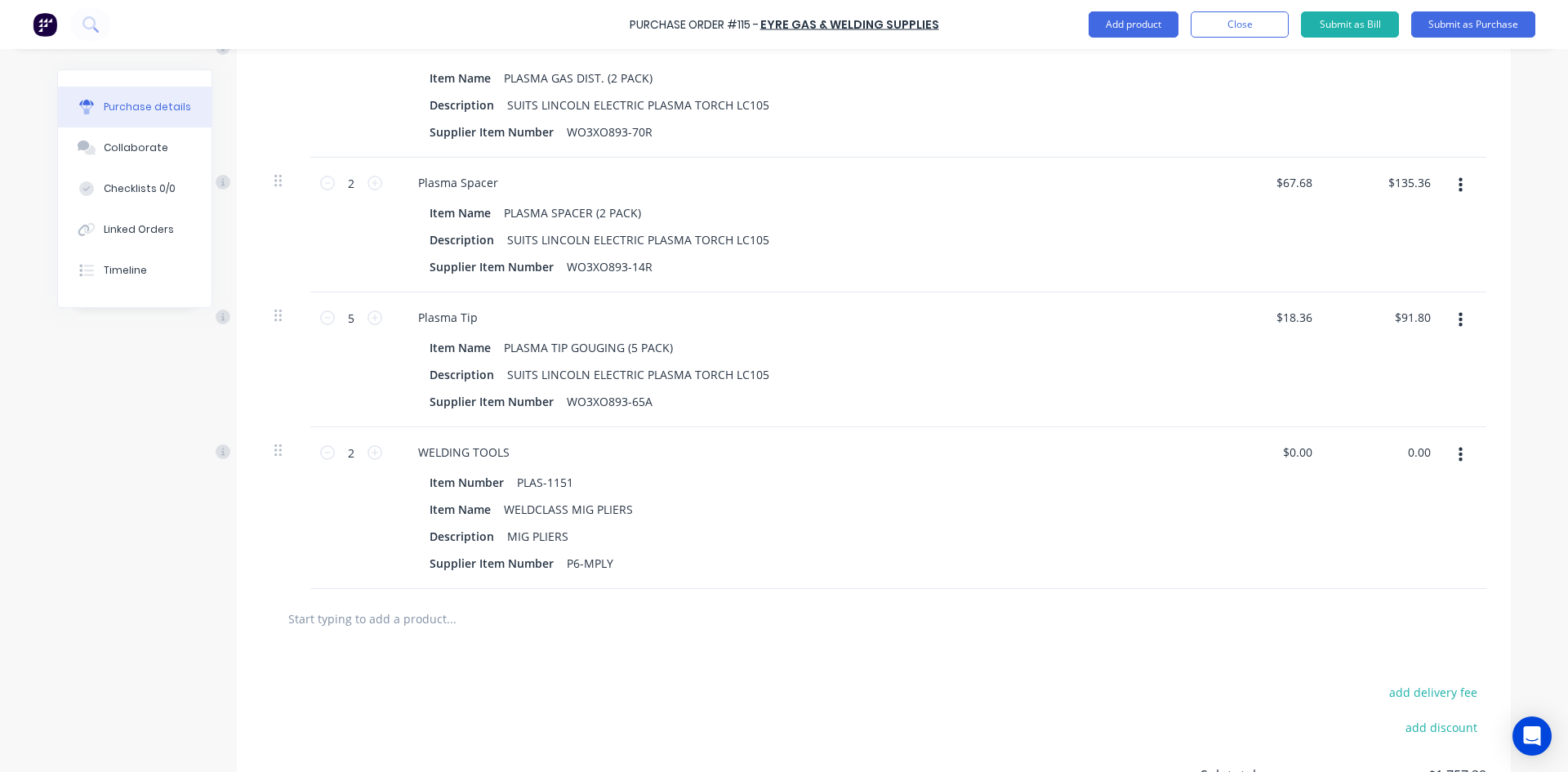
drag, startPoint x: 1427, startPoint y: 454, endPoint x: 1380, endPoint y: 466, distance: 48.5
click at [1380, 466] on div "0.00 0.00" at bounding box center [1385, 507] width 118 height 162
type input "74.00"
type input "$37.00"
type input "$74.00"
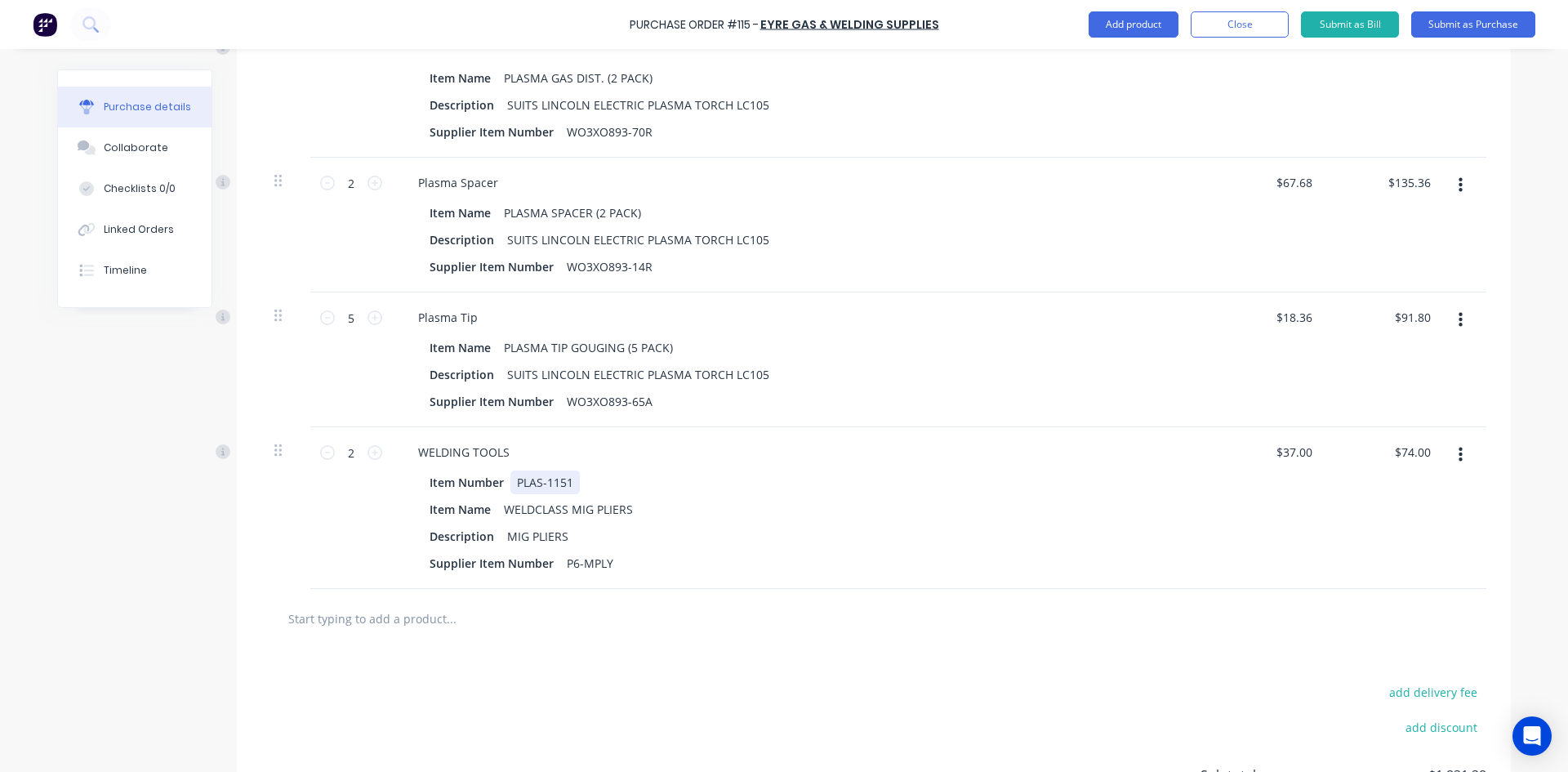
click at [1196, 491] on div "WELDING TOOLS Item Number PLAS-1151 Item Name WELDCLASS MIG PLIERS Description …" at bounding box center [800, 507] width 817 height 162
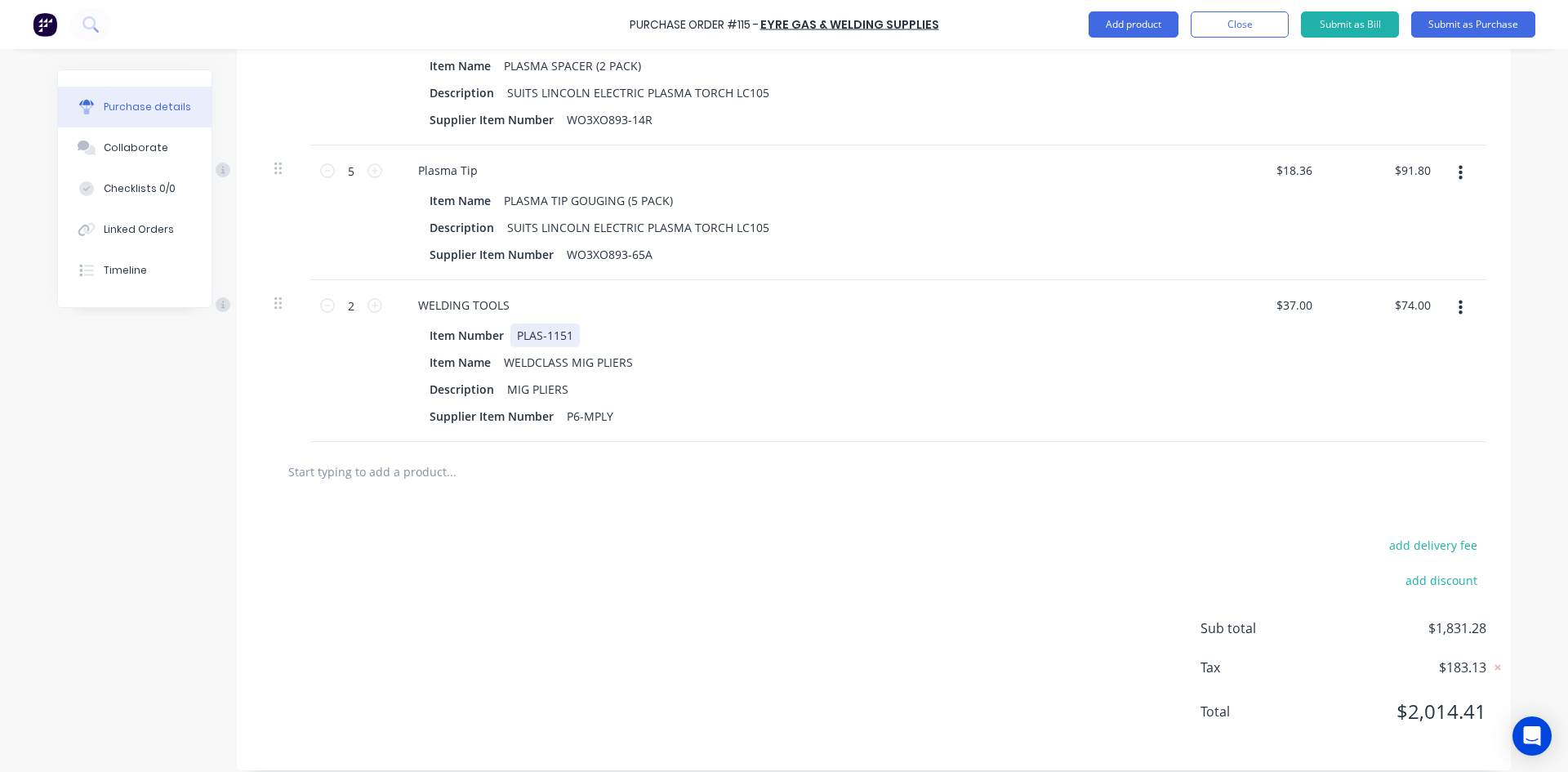
scroll to position [1604, 0]
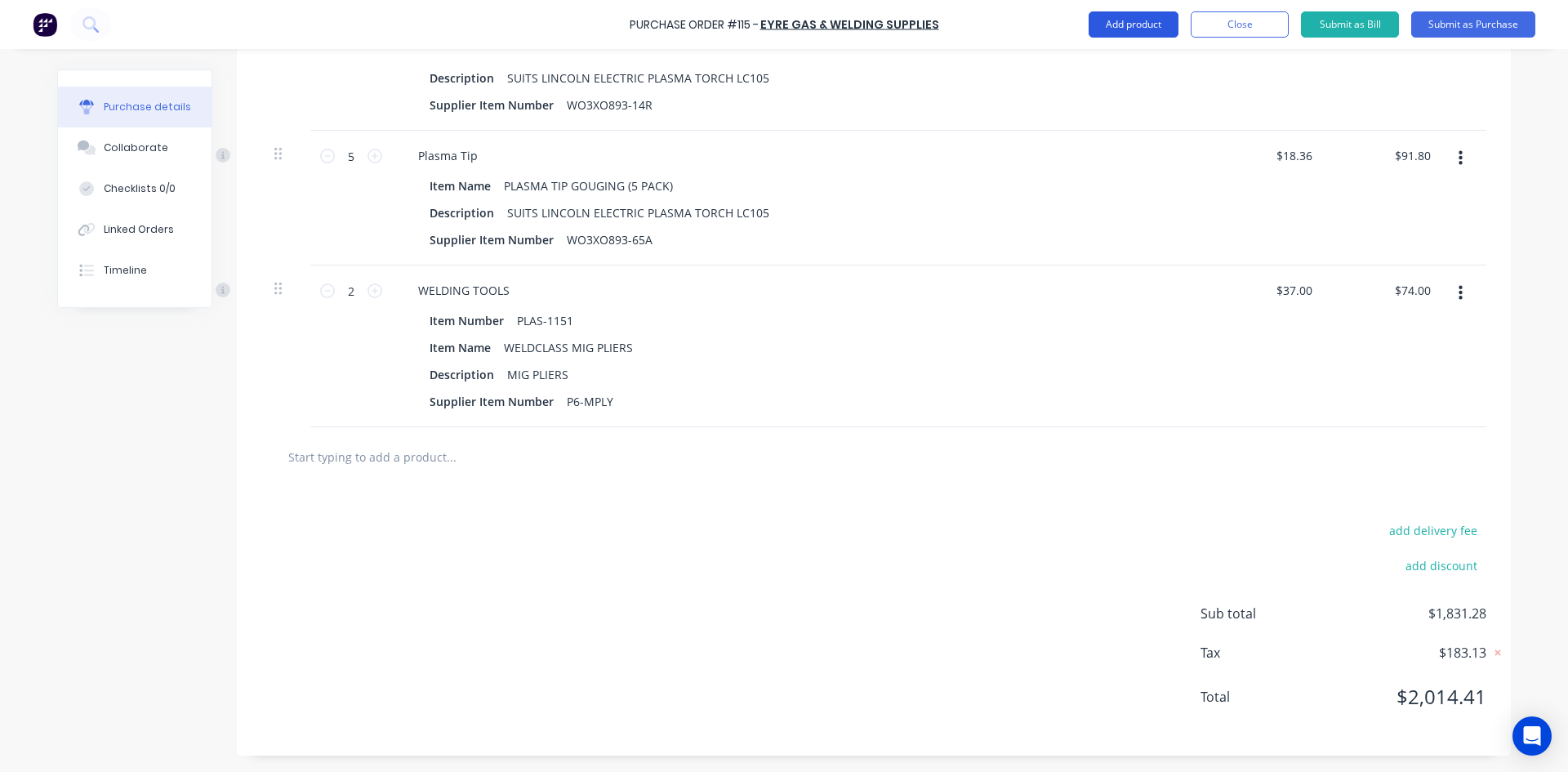
click at [1138, 27] on button "Add product" at bounding box center [1133, 25] width 90 height 26
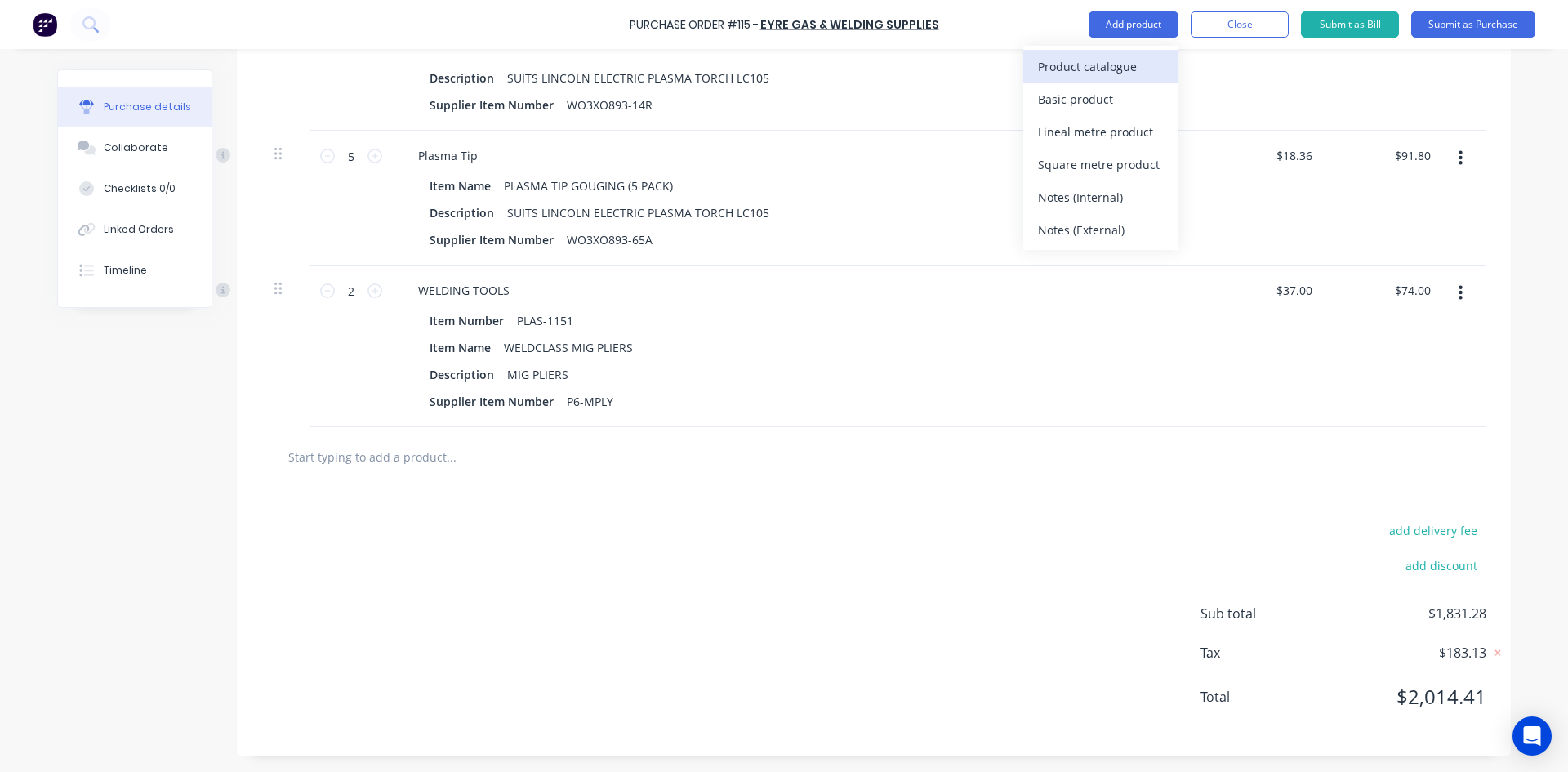
click at [1116, 66] on div "Product catalogue" at bounding box center [1101, 66] width 126 height 24
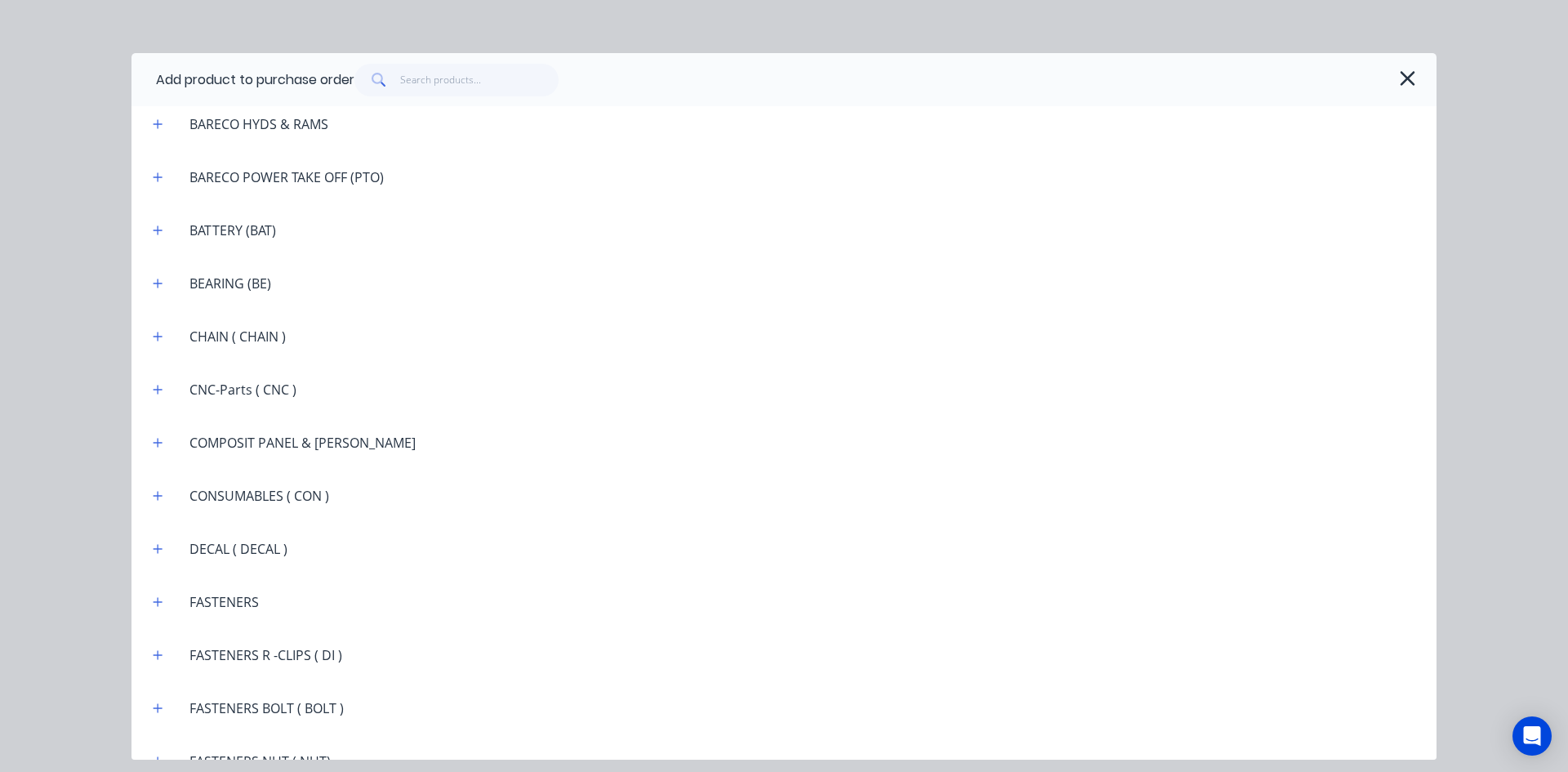
scroll to position [1143, 0]
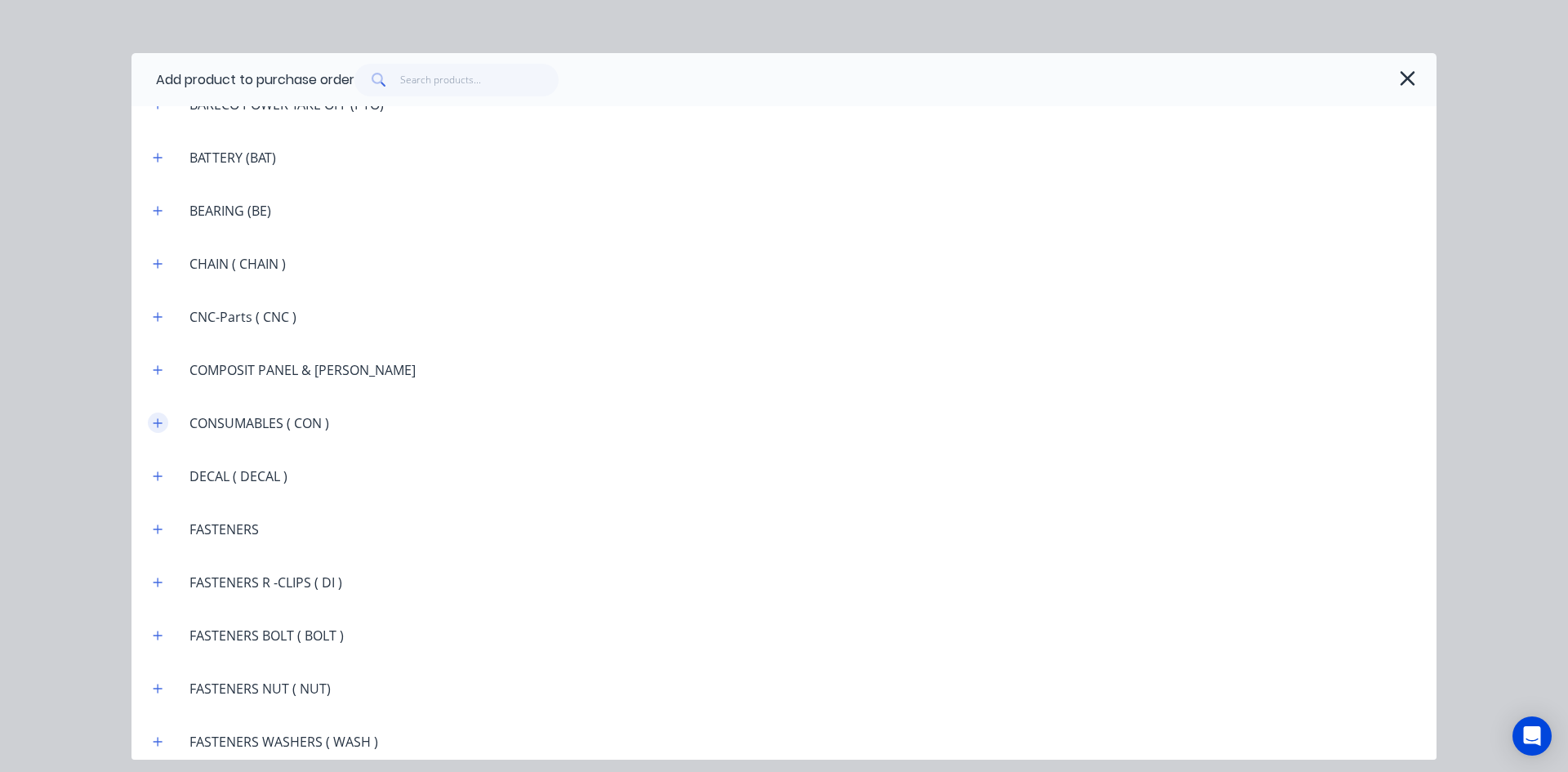
click at [164, 423] on button "button" at bounding box center [158, 423] width 21 height 21
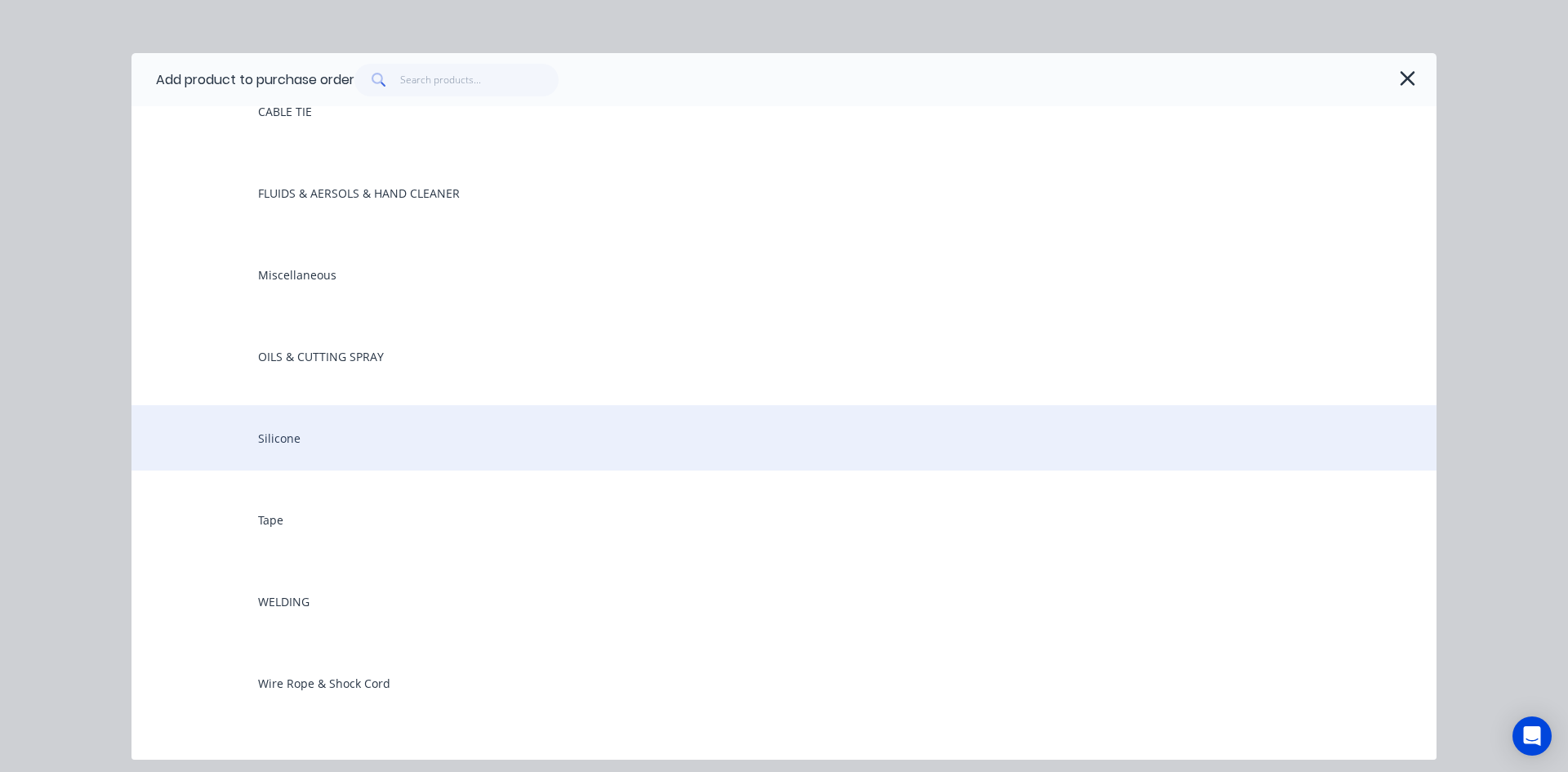
scroll to position [1551, 0]
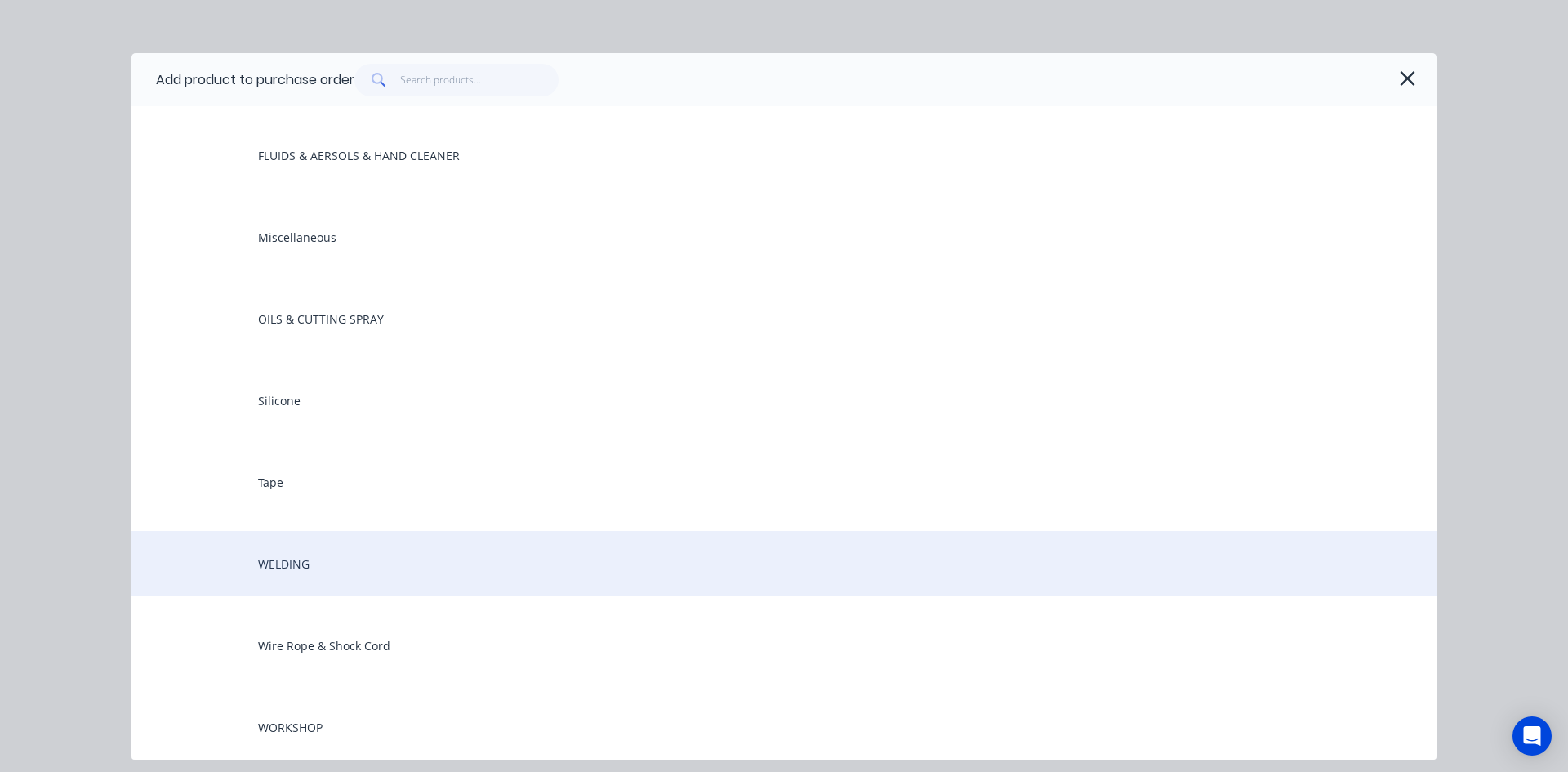
click at [295, 569] on div "WELDING" at bounding box center [783, 564] width 1305 height 65
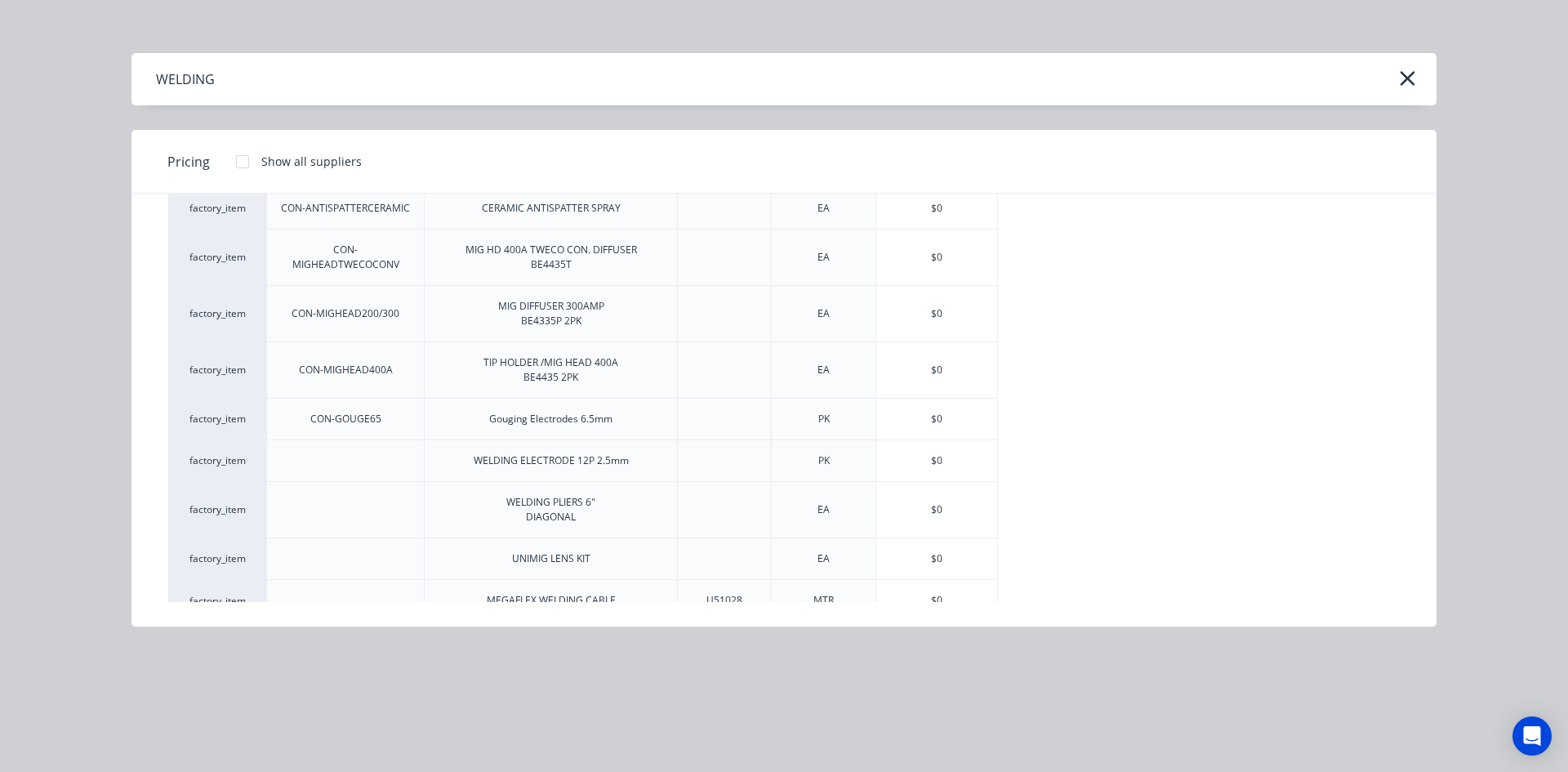
scroll to position [676, 0]
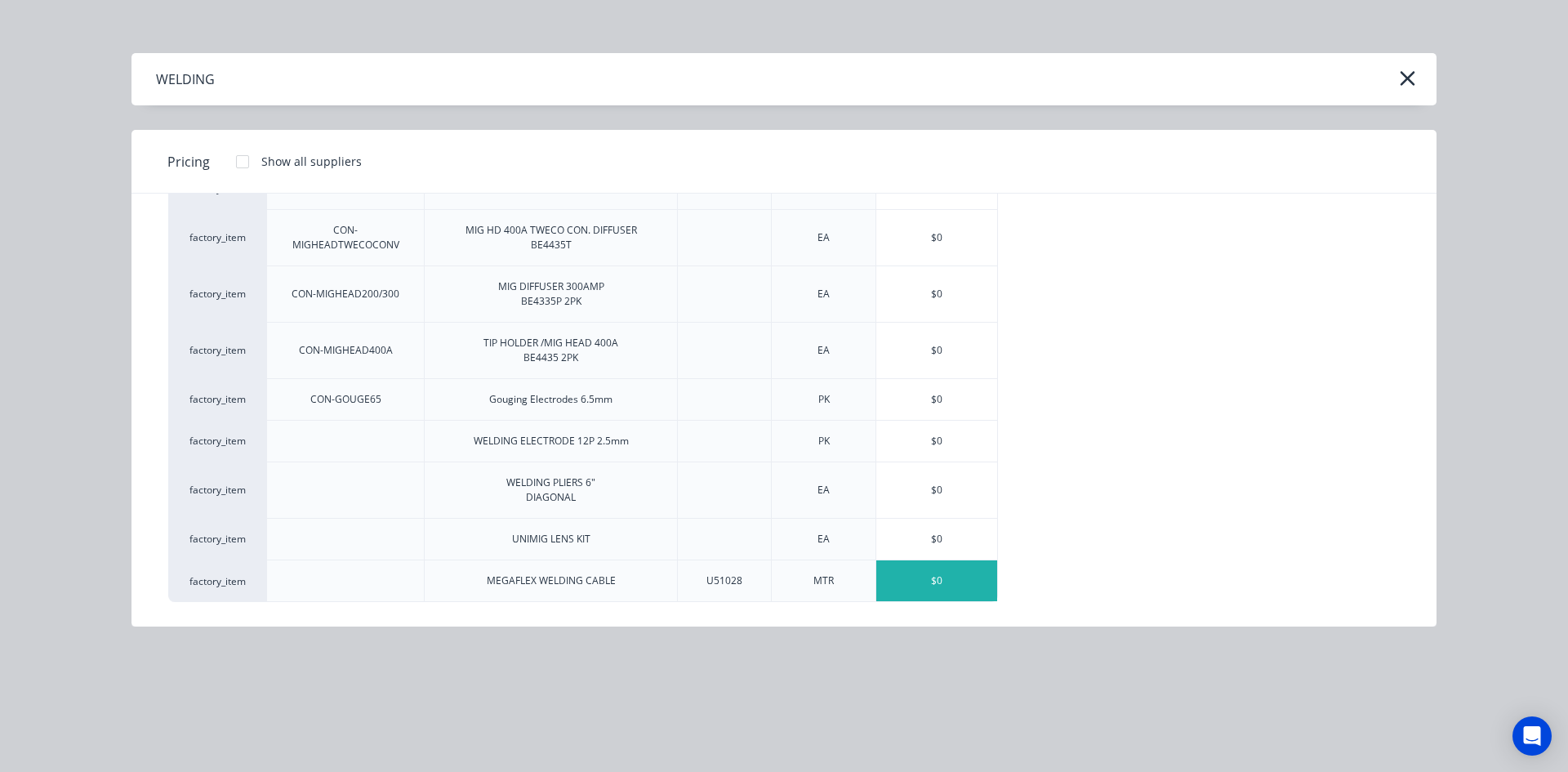
click at [940, 581] on div "$0" at bounding box center [937, 579] width 121 height 41
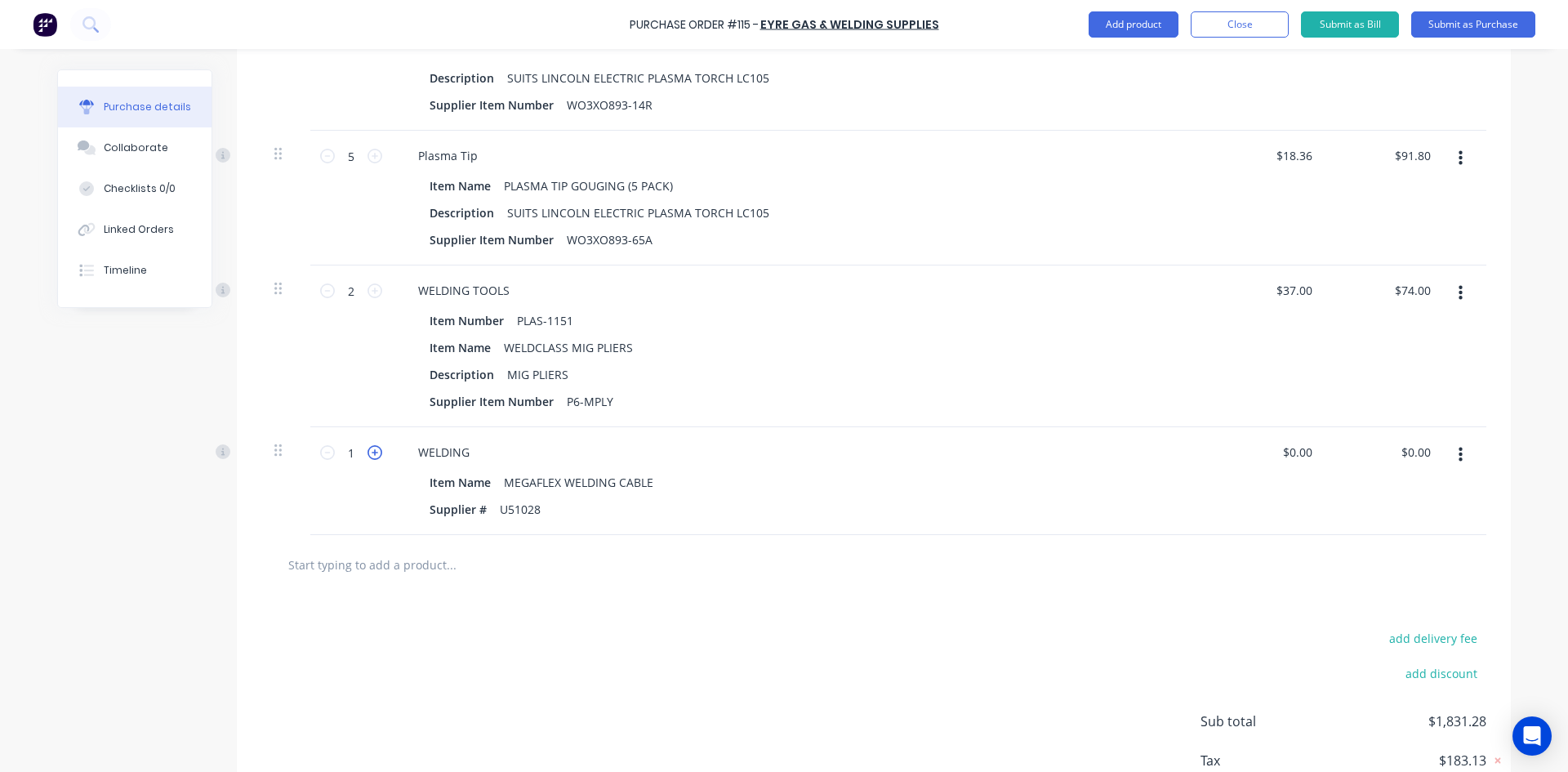
click at [367, 454] on icon at bounding box center [374, 451] width 15 height 15
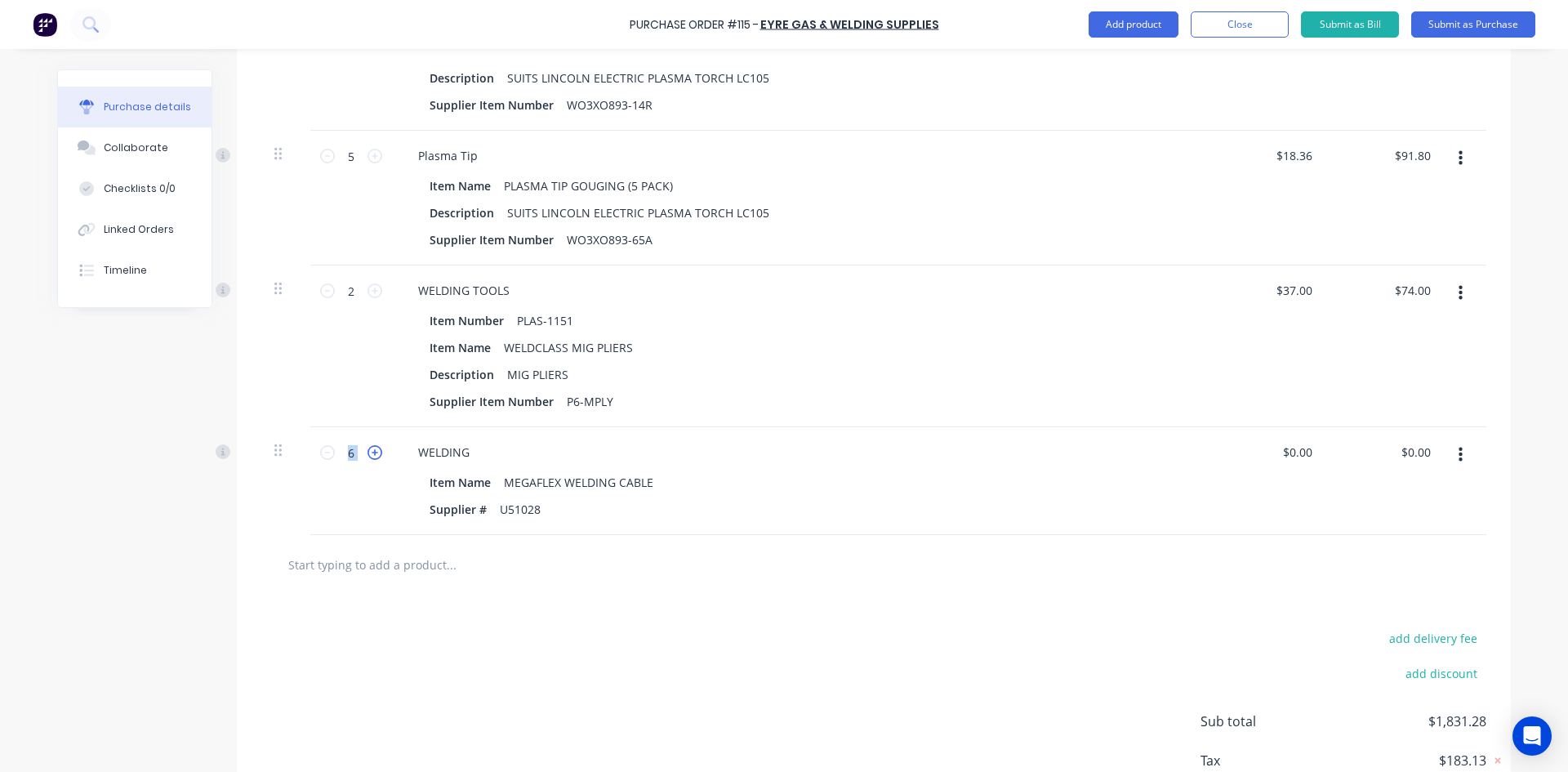
click at [367, 454] on icon at bounding box center [374, 451] width 15 height 15
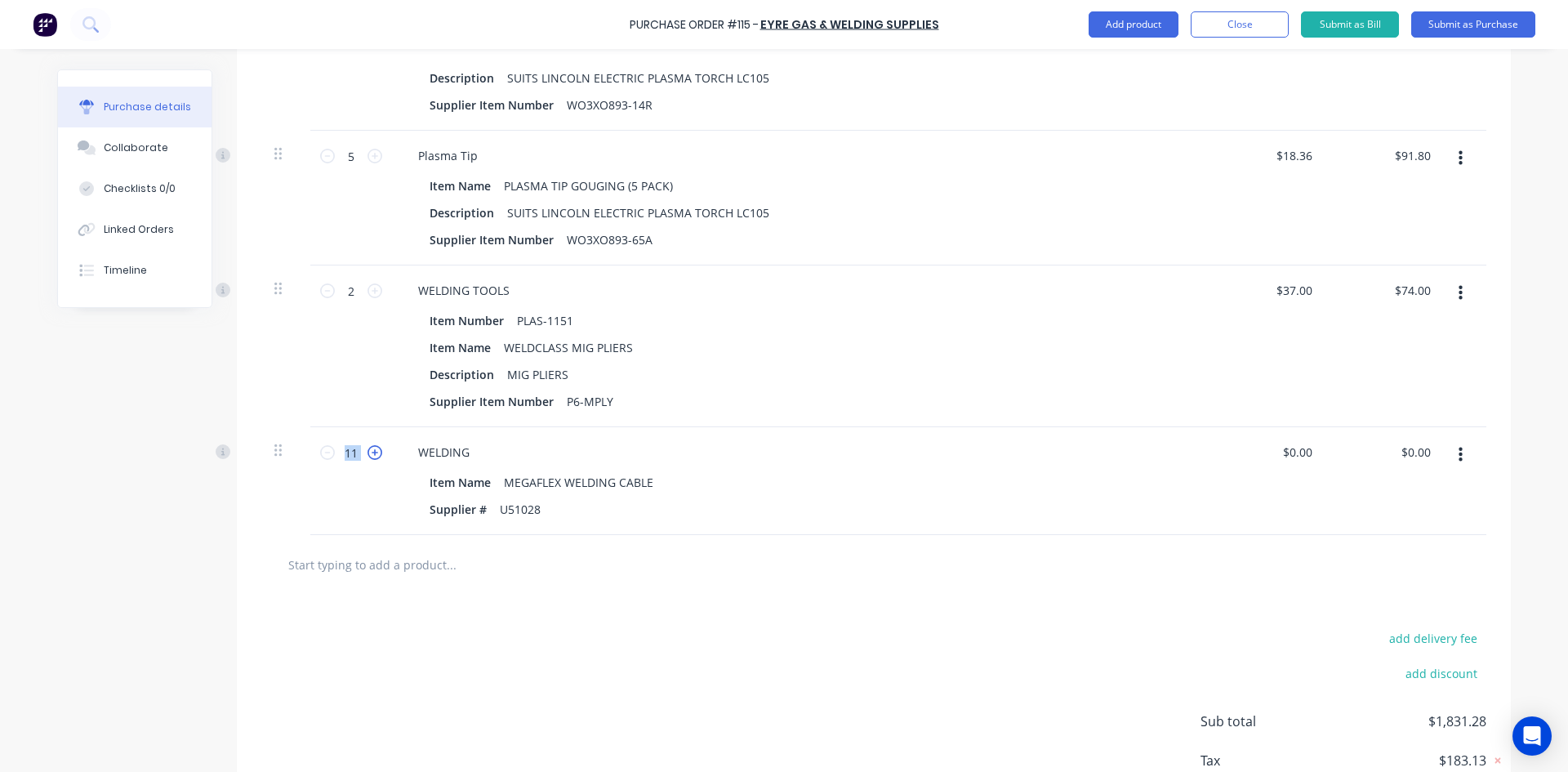
click at [367, 454] on icon at bounding box center [374, 451] width 15 height 15
type input "14"
click at [1428, 450] on div "$0.00 $0.00" at bounding box center [1418, 452] width 44 height 24
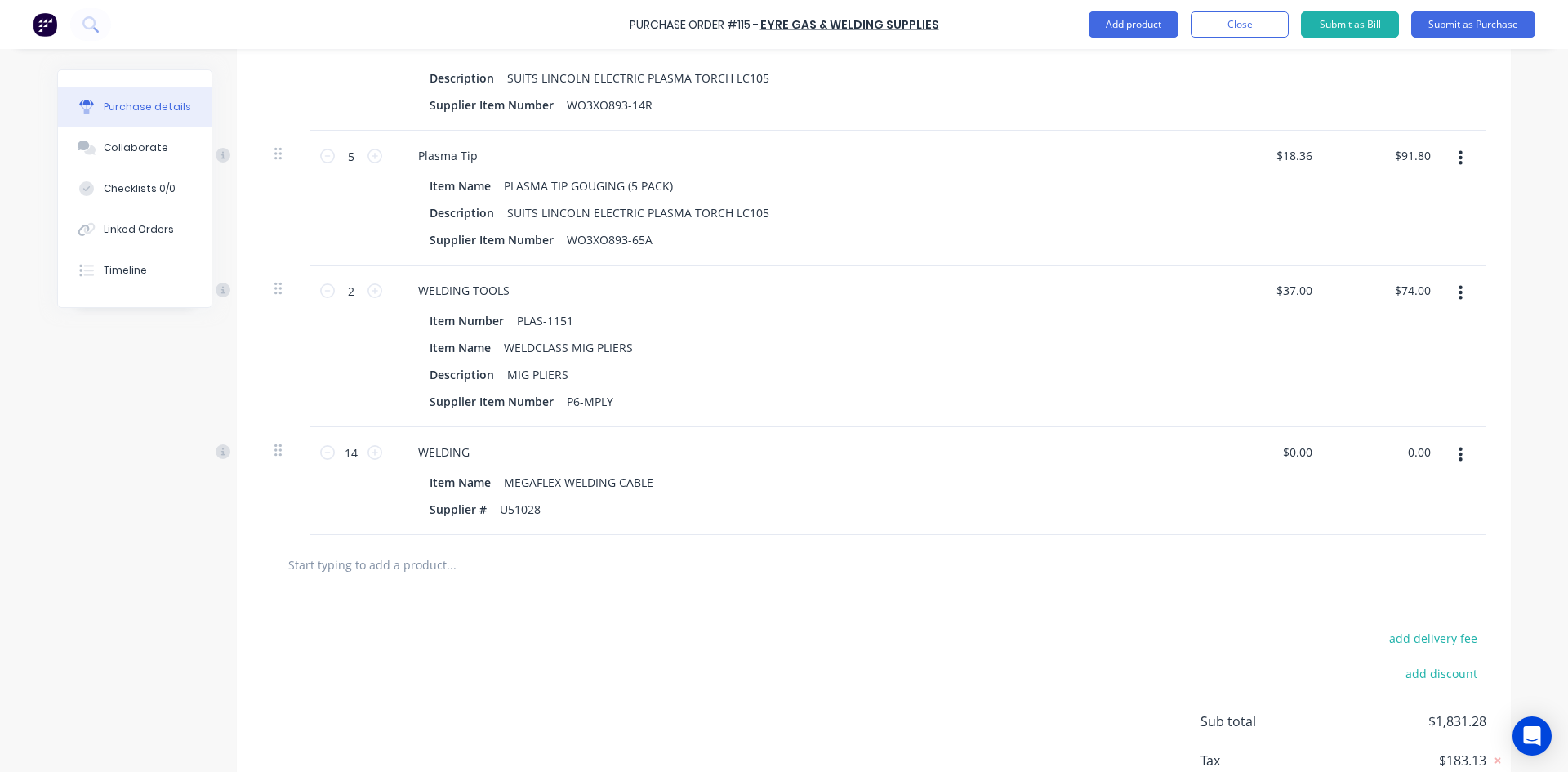
drag, startPoint x: 1423, startPoint y: 450, endPoint x: 1358, endPoint y: 482, distance: 72.4
click at [1361, 469] on div "0.00 0.00" at bounding box center [1385, 480] width 118 height 108
type input "326.90"
type input "$23.35"
type input "$326.90"
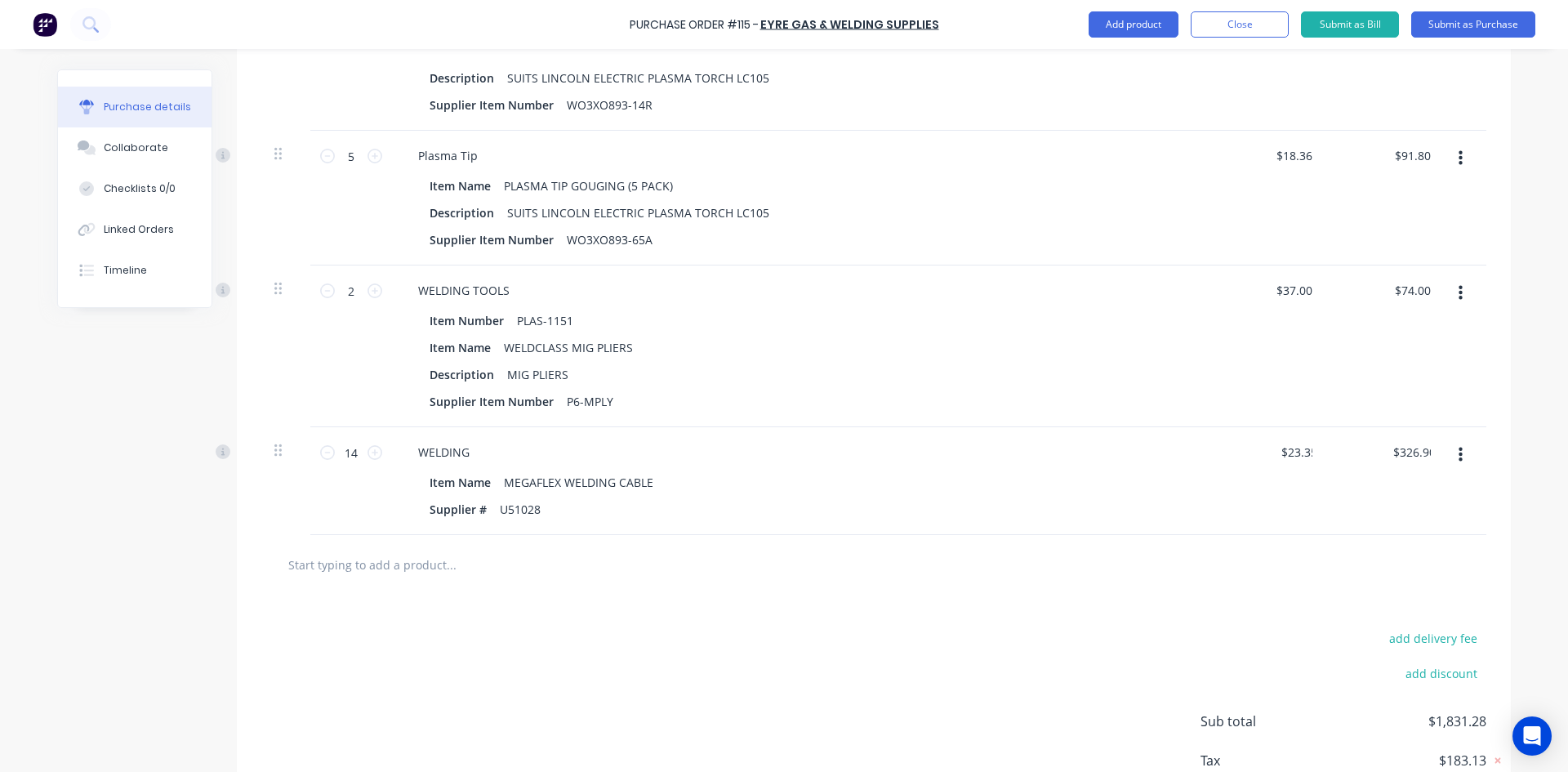
click at [1154, 583] on div at bounding box center [873, 565] width 1225 height 60
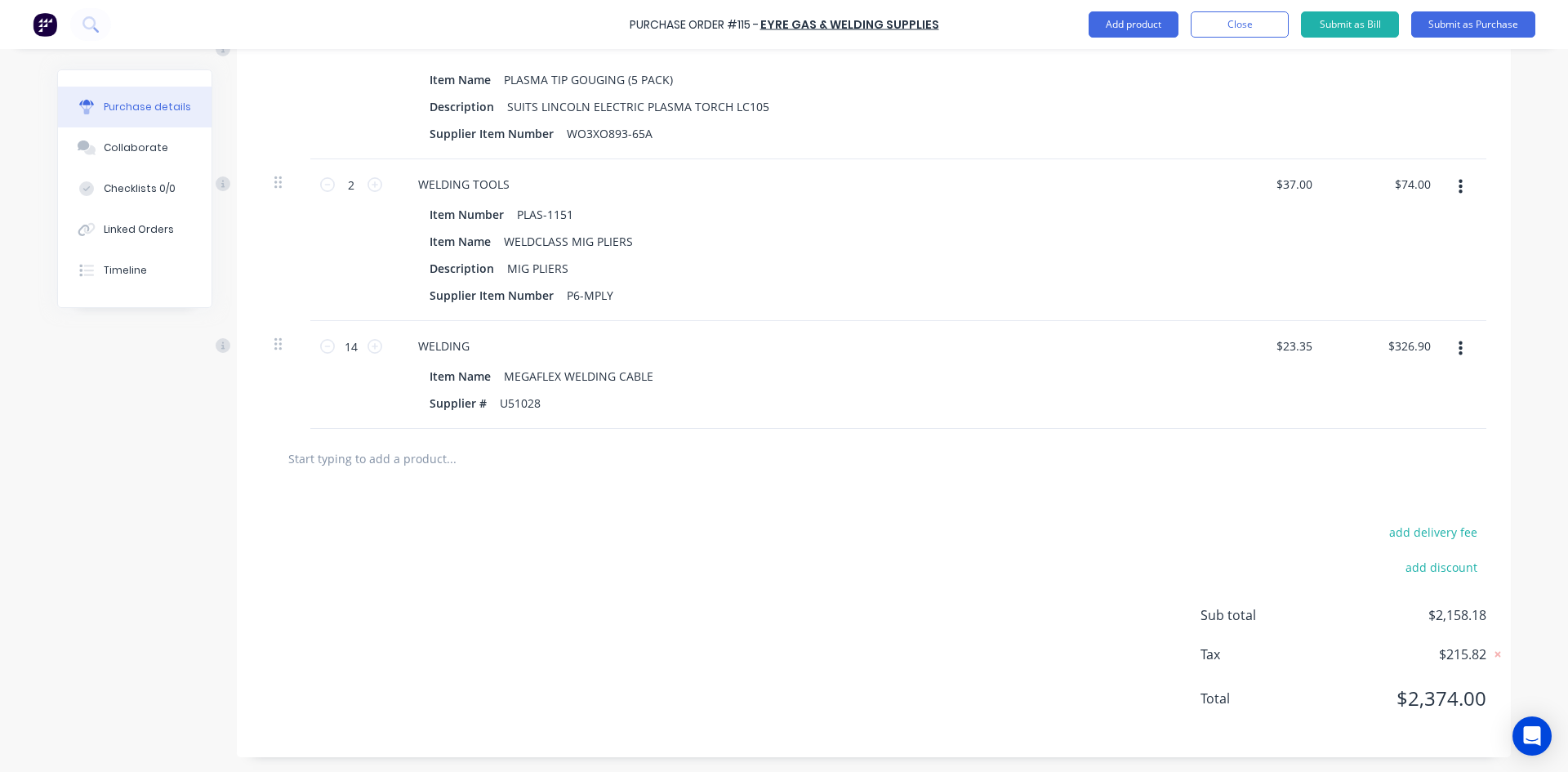
scroll to position [1712, 0]
click at [1296, 342] on input "23.3500" at bounding box center [1293, 344] width 44 height 24
click at [1296, 342] on input "23.3500" at bounding box center [1290, 344] width 51 height 24
type input "$21.23"
type input "$297.22"
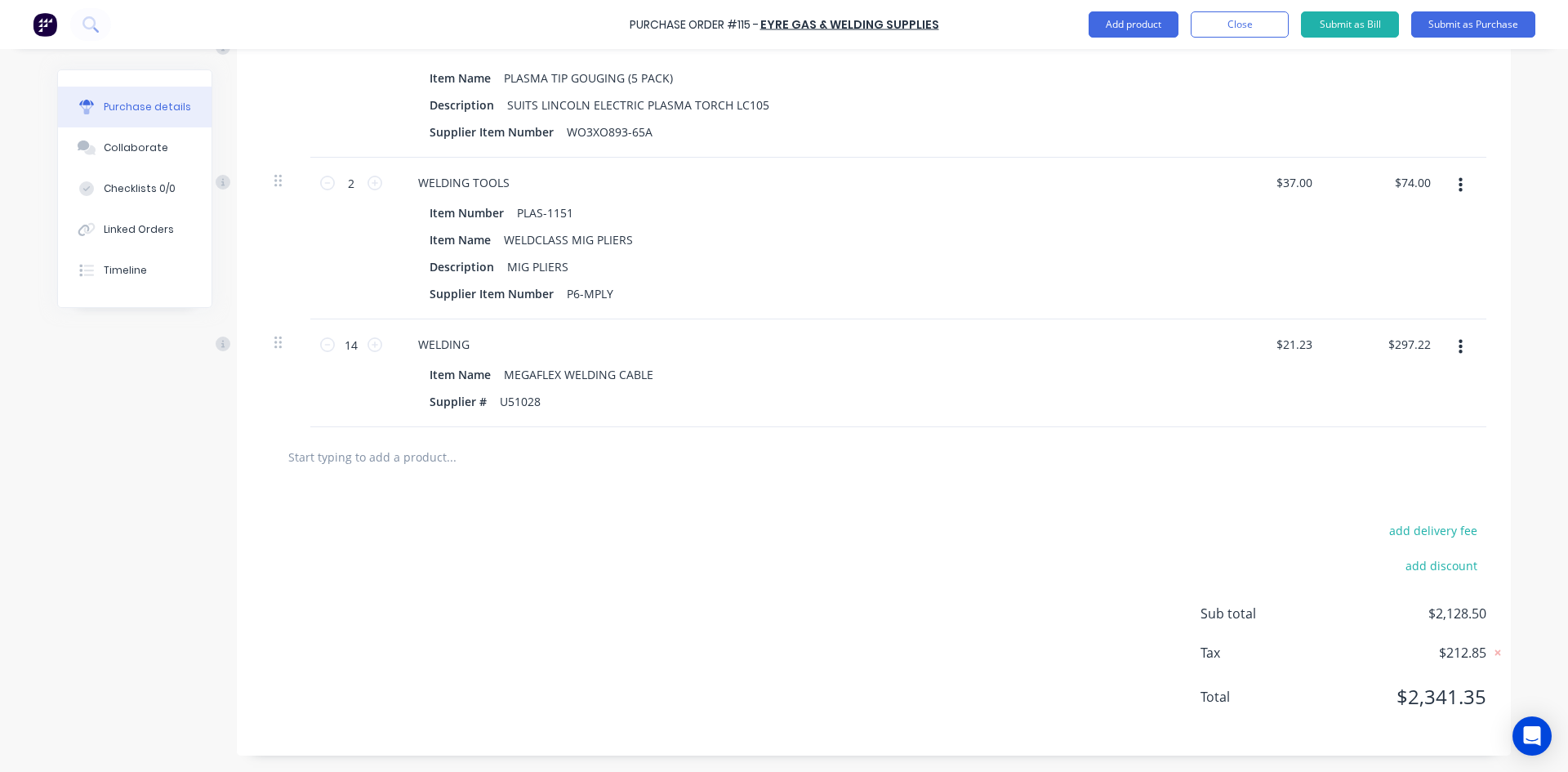
click at [1364, 252] on div "$74.00 $74.00" at bounding box center [1385, 238] width 118 height 162
click at [1309, 179] on input "37.0000" at bounding box center [1293, 183] width 44 height 24
click at [1309, 179] on input "37.0000" at bounding box center [1290, 183] width 51 height 24
type input "$33.64"
type input "$67.28"
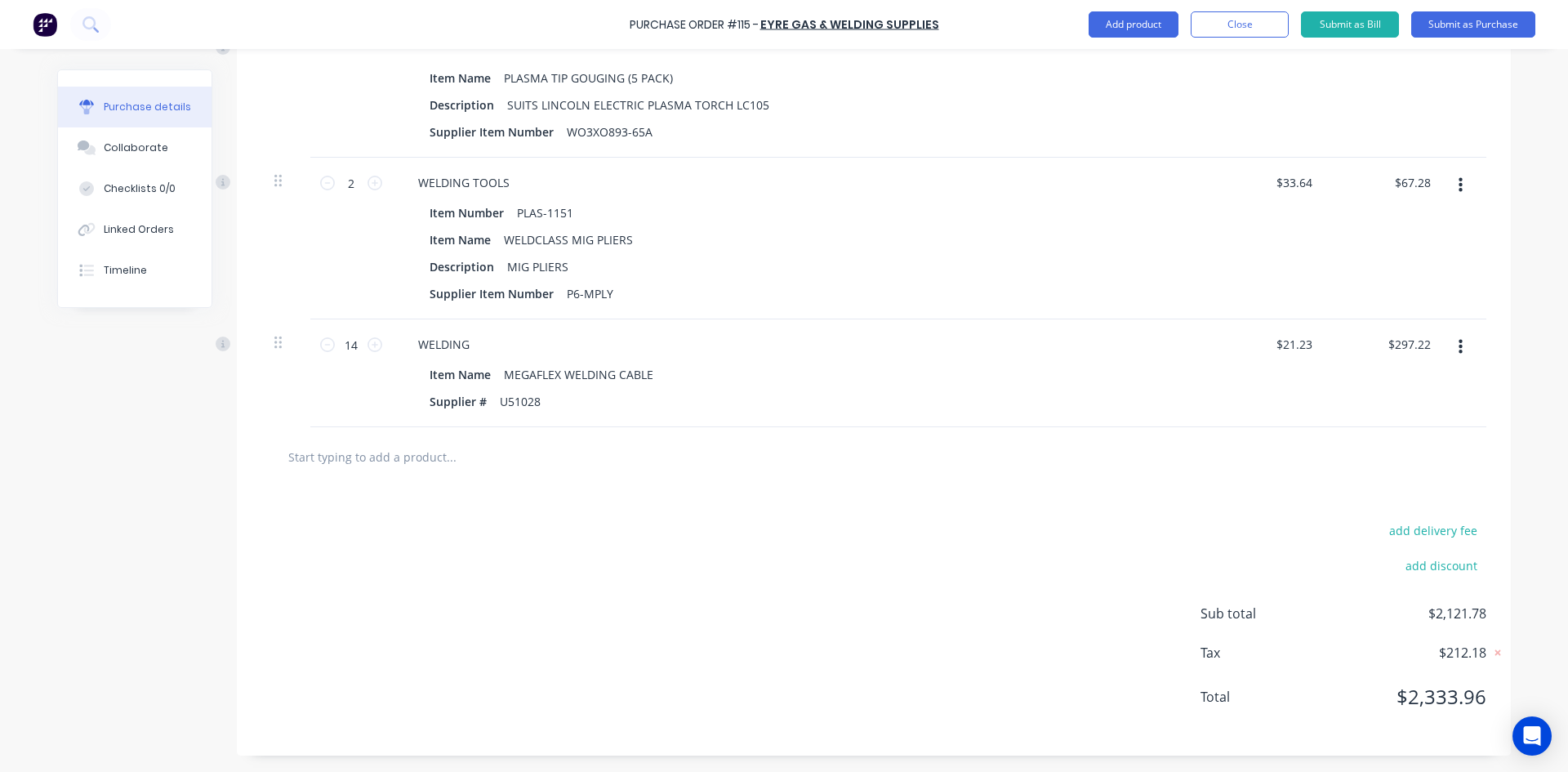
click at [1308, 230] on div "$33.64 $33.64" at bounding box center [1267, 238] width 118 height 162
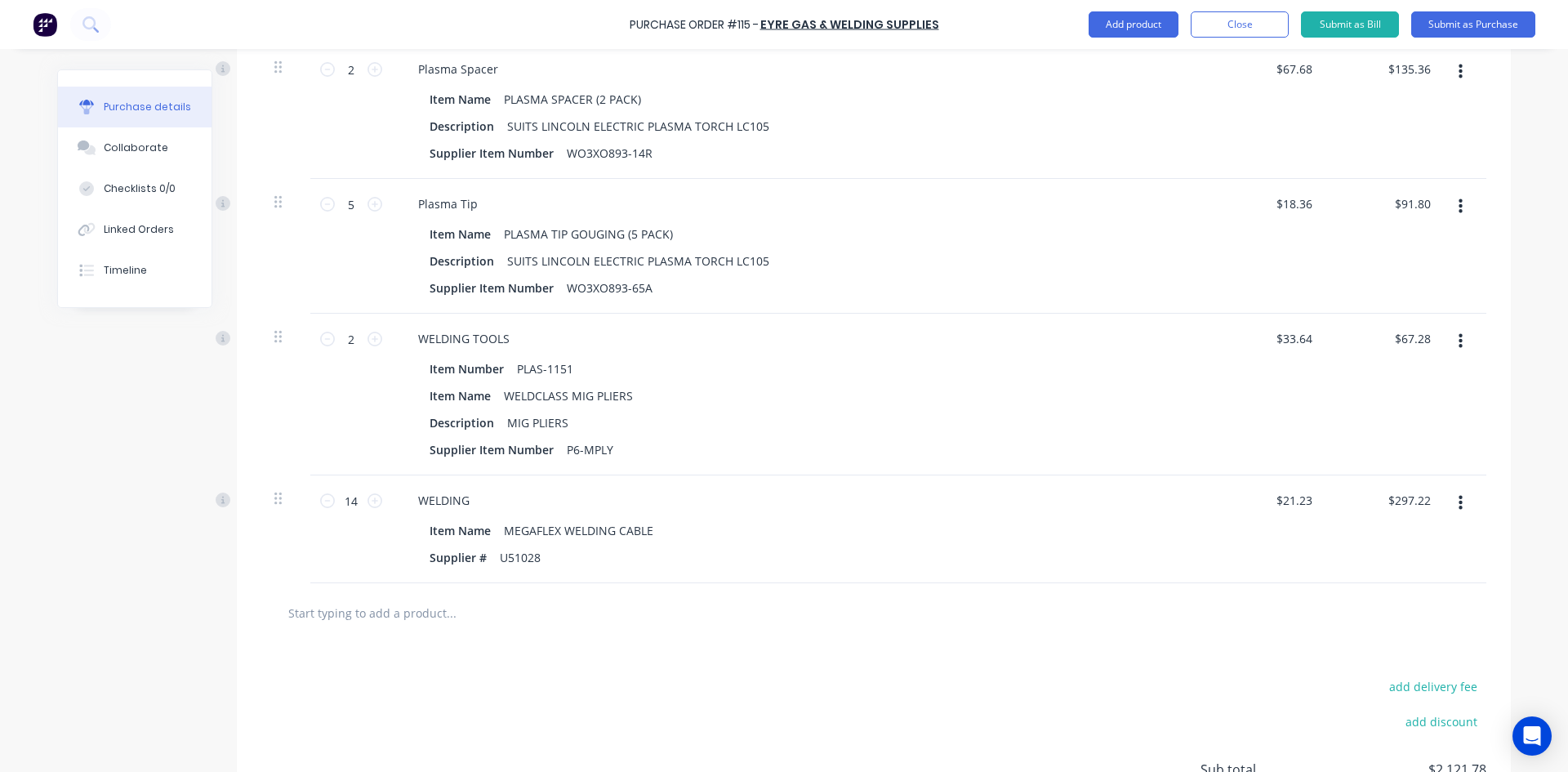
scroll to position [1548, 0]
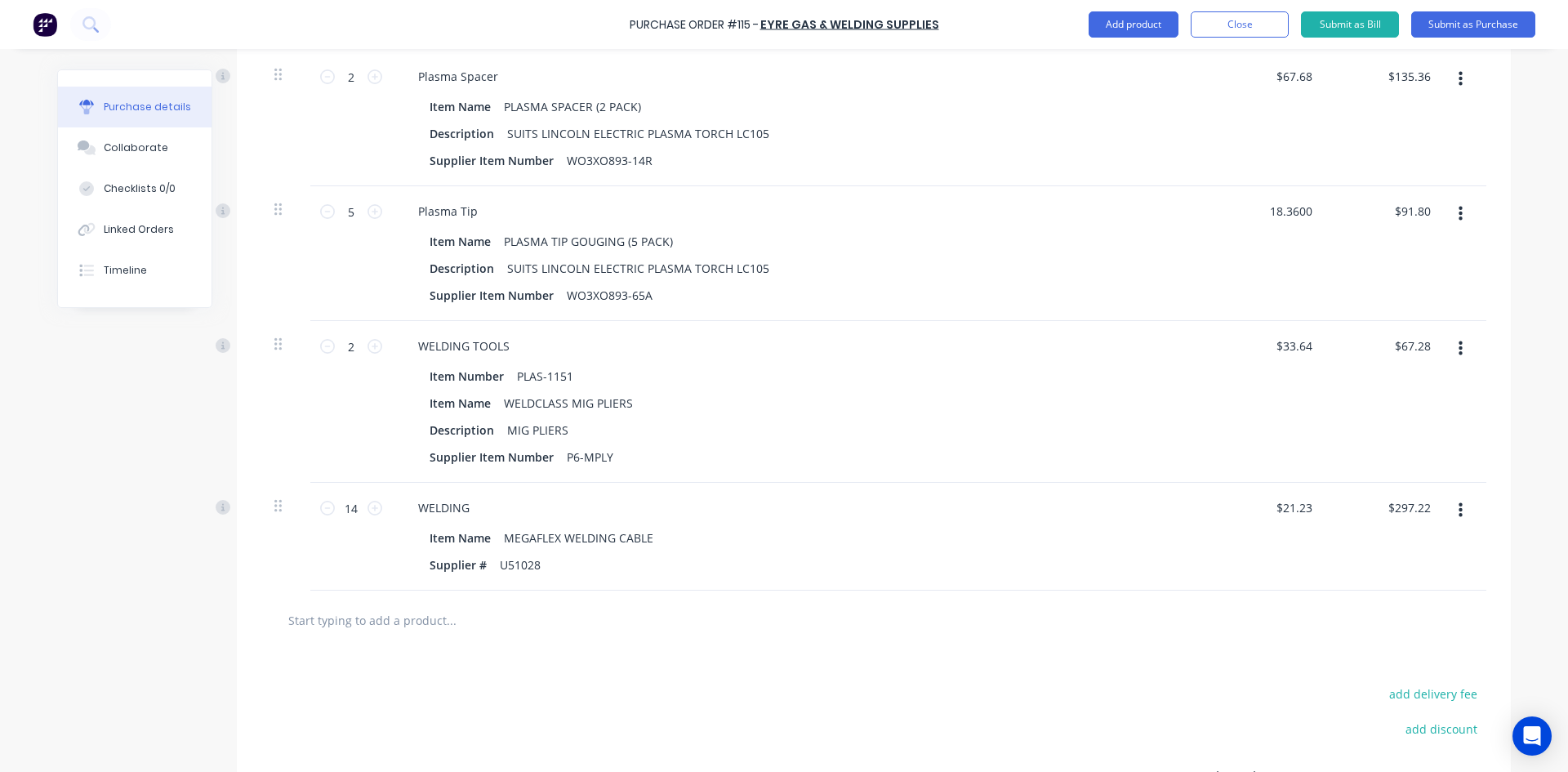
drag, startPoint x: 1306, startPoint y: 208, endPoint x: 1233, endPoint y: 219, distance: 73.8
click at [1233, 219] on div "18.3600 18.3600" at bounding box center [1267, 254] width 118 height 135
type input "$16.69"
type input "$83.45"
click at [1274, 261] on div "$16.69 16.69" at bounding box center [1267, 254] width 118 height 135
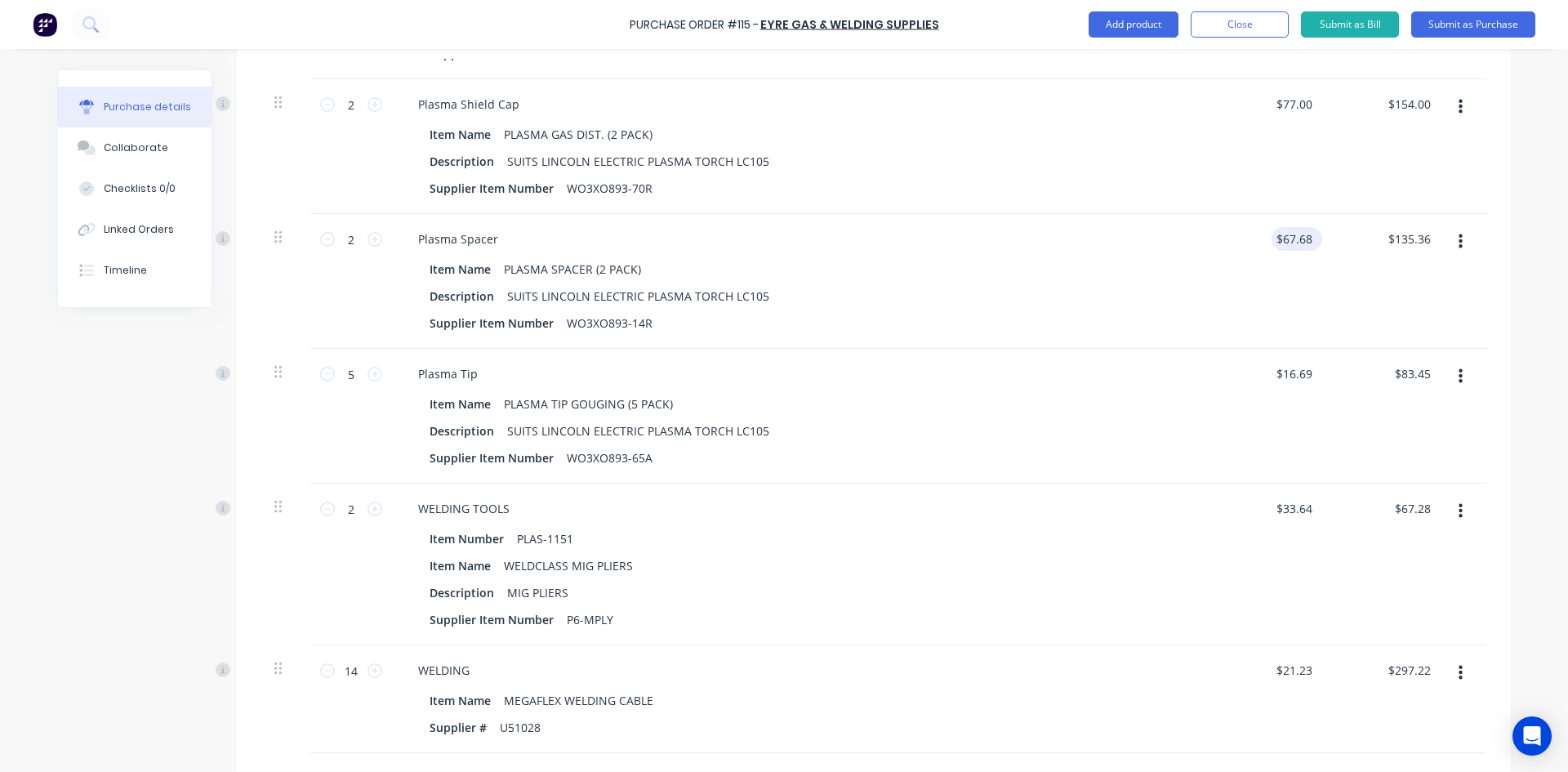
scroll to position [1385, 0]
click at [1304, 237] on input "67.6800" at bounding box center [1290, 240] width 51 height 24
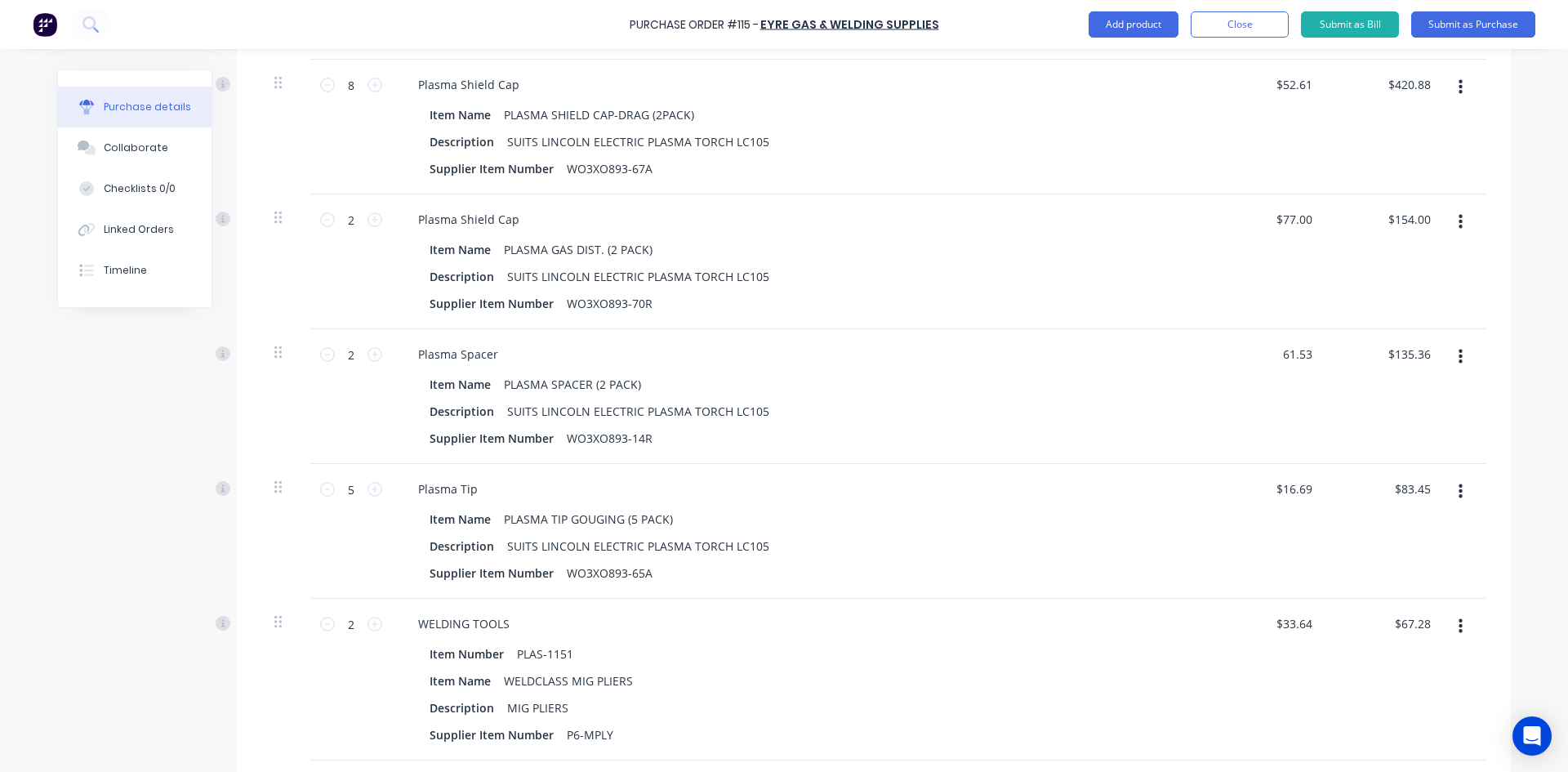
scroll to position [1222, 0]
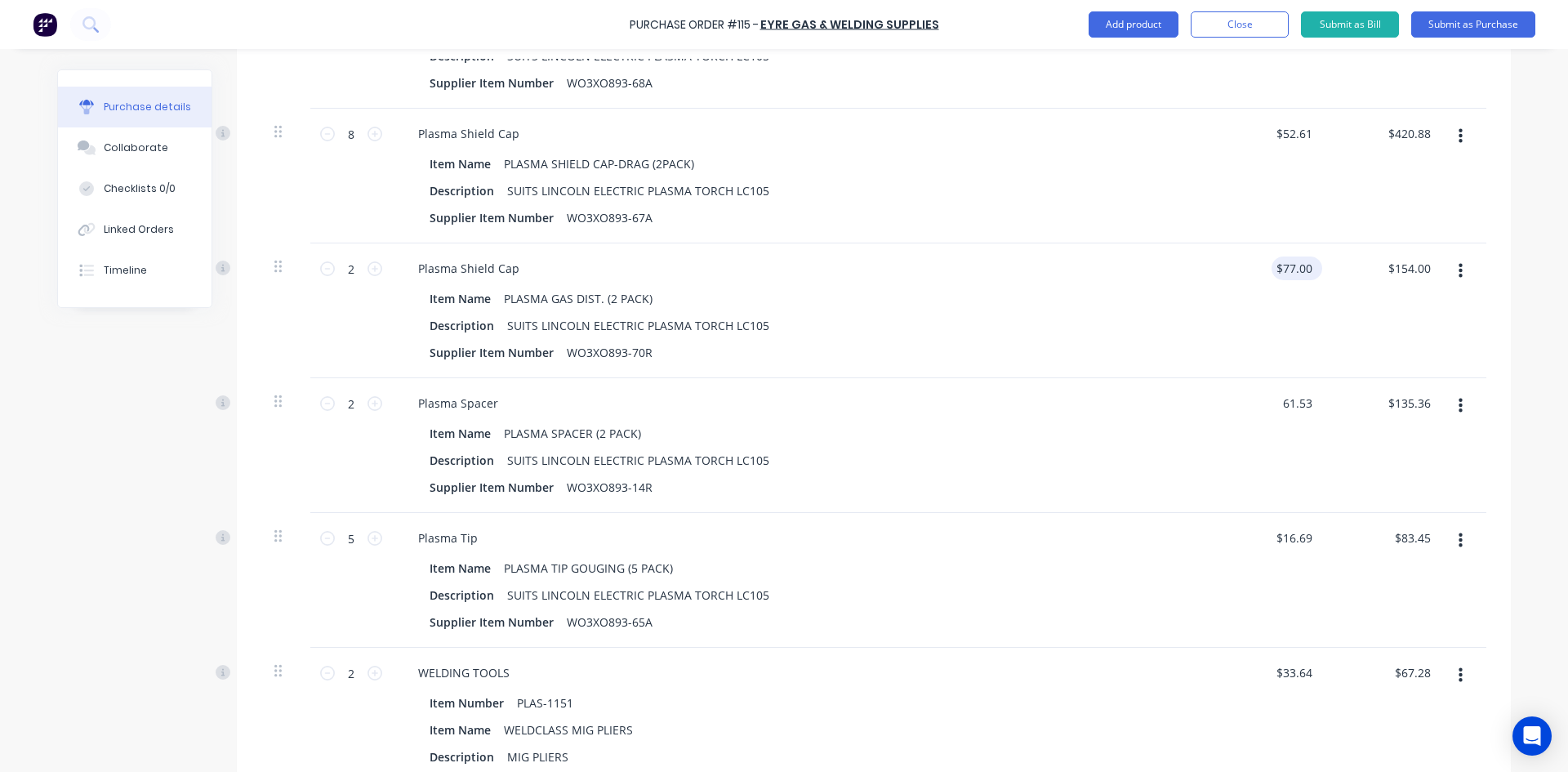
type input "61.53"
type input "77.0000"
type input "$61.53"
type input "$123.06"
click at [1305, 265] on input "77.0000" at bounding box center [1290, 268] width 51 height 24
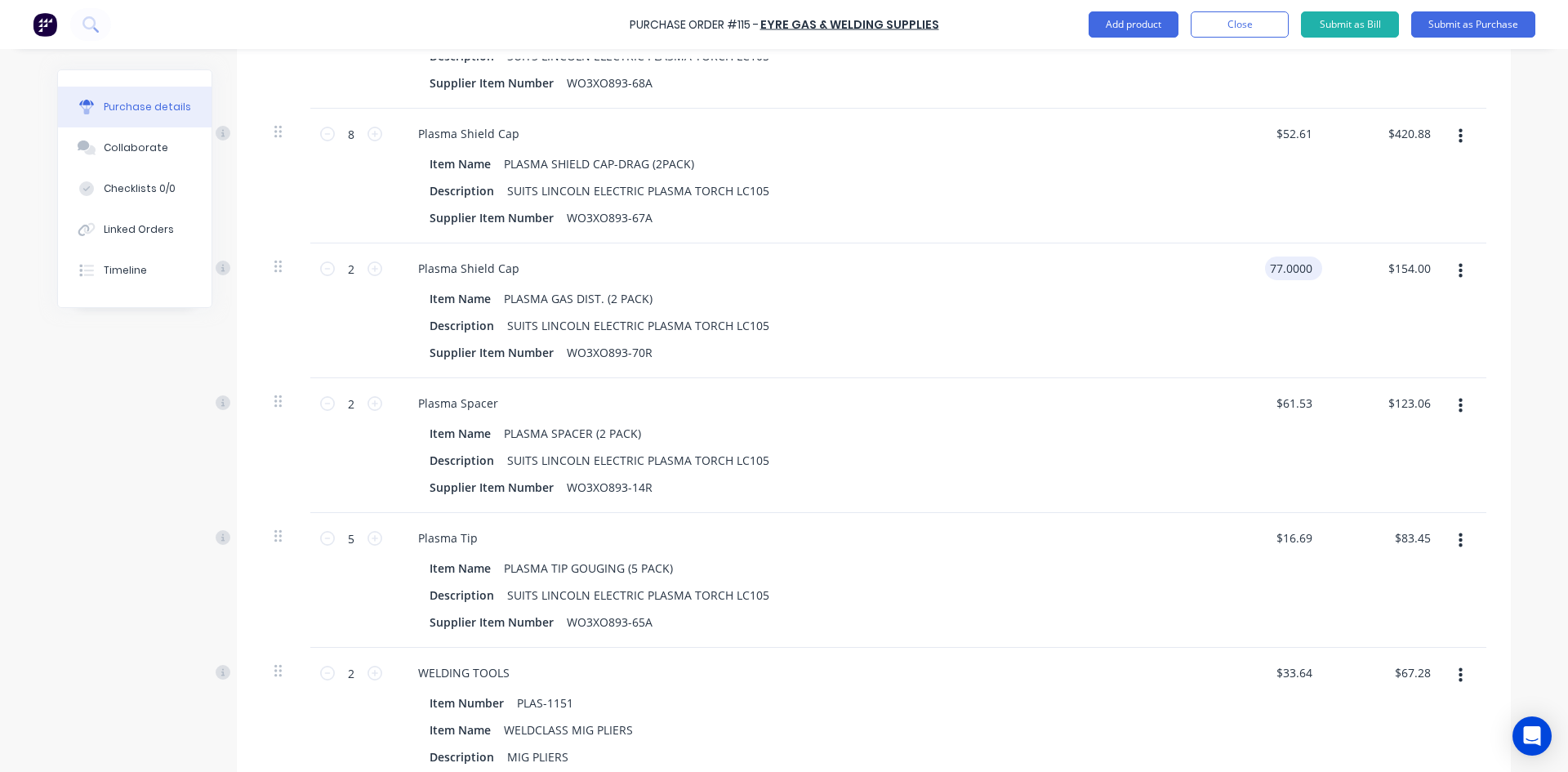
click at [1305, 265] on input "77.0000" at bounding box center [1290, 268] width 51 height 24
type input "$70.00"
type input "$140.00"
click at [1275, 302] on div "$70.00 $70.00" at bounding box center [1267, 311] width 118 height 135
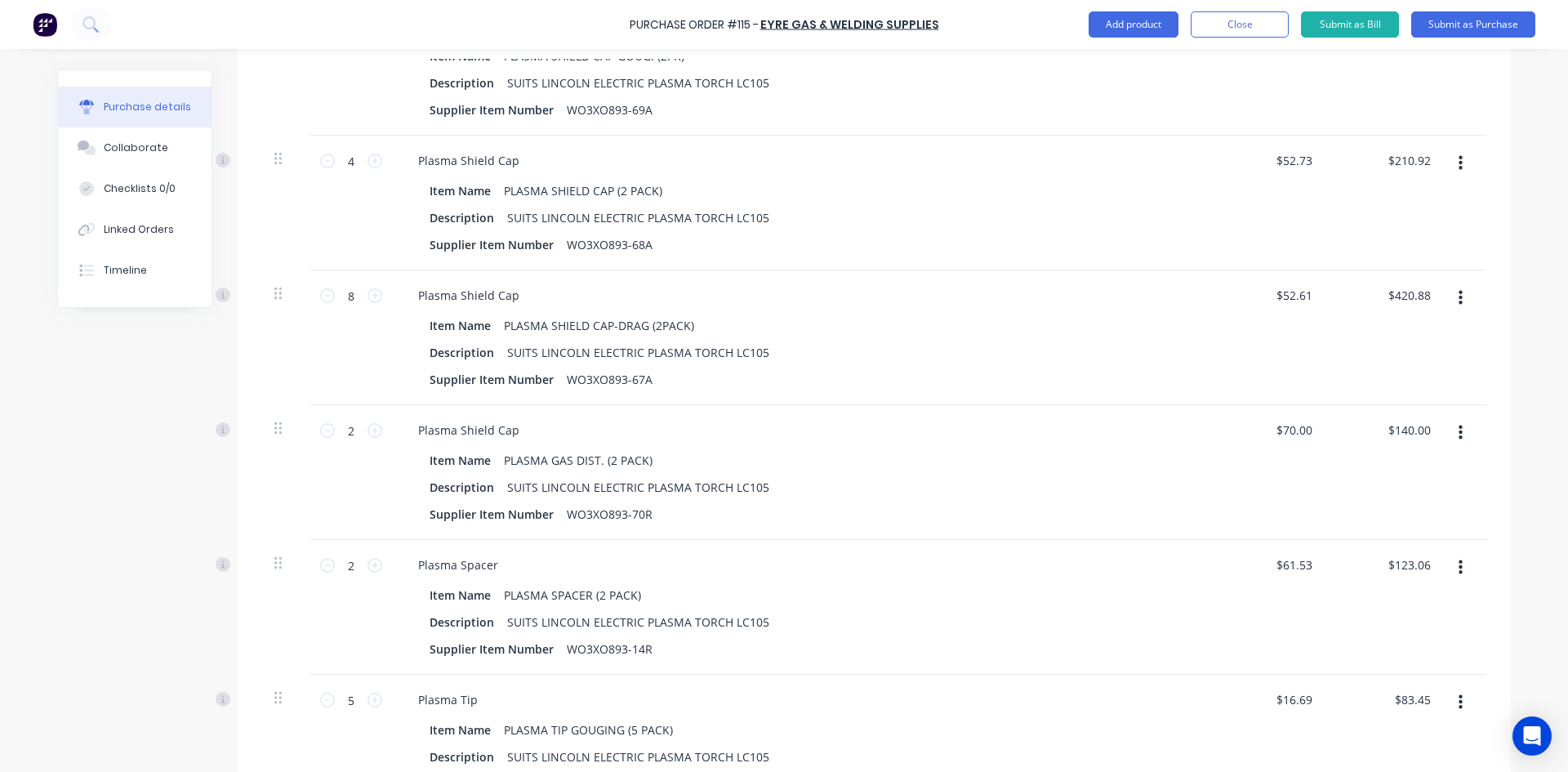
scroll to position [1058, 0]
click at [1299, 296] on input "52.6100" at bounding box center [1293, 297] width 44 height 24
type input "$47.83"
type input "$382.64"
click at [1261, 324] on div "$47.83 47.8300" at bounding box center [1267, 339] width 118 height 135
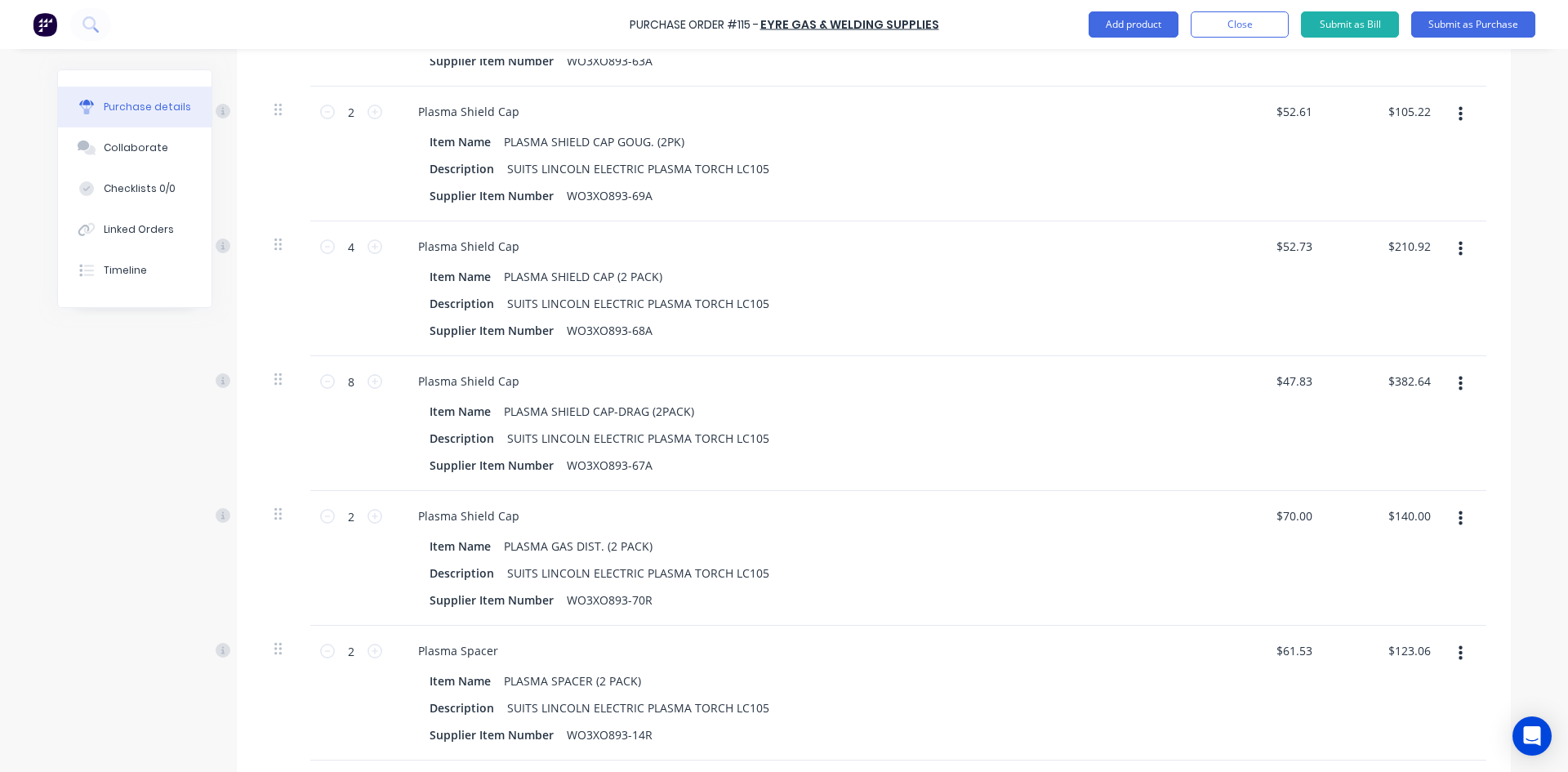
scroll to position [895, 0]
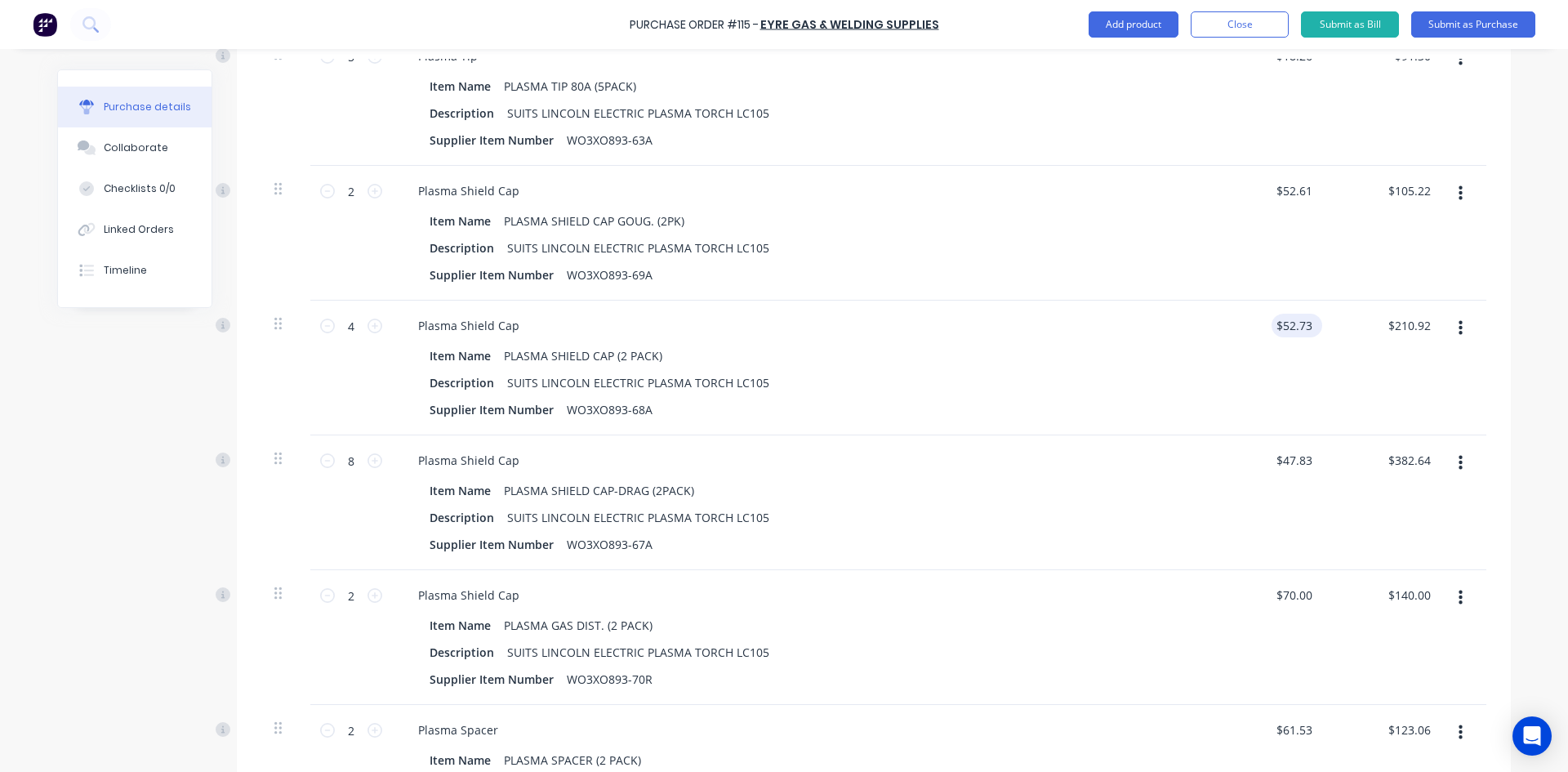
type input "52.7300"
drag, startPoint x: 1307, startPoint y: 322, endPoint x: 1255, endPoint y: 327, distance: 52.2
click at [1255, 327] on div "52.7300 52.7300" at bounding box center [1267, 368] width 118 height 135
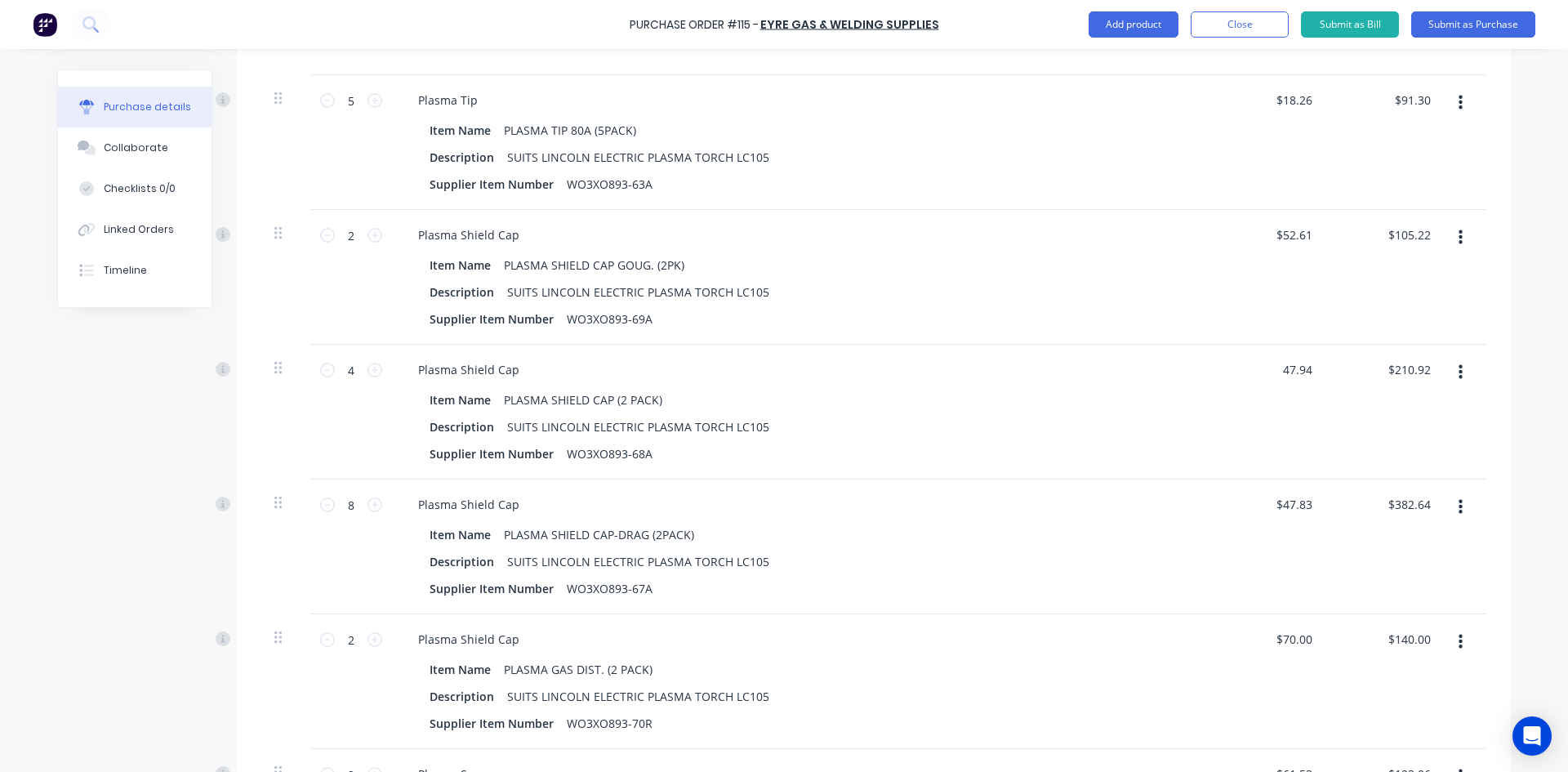
scroll to position [814, 0]
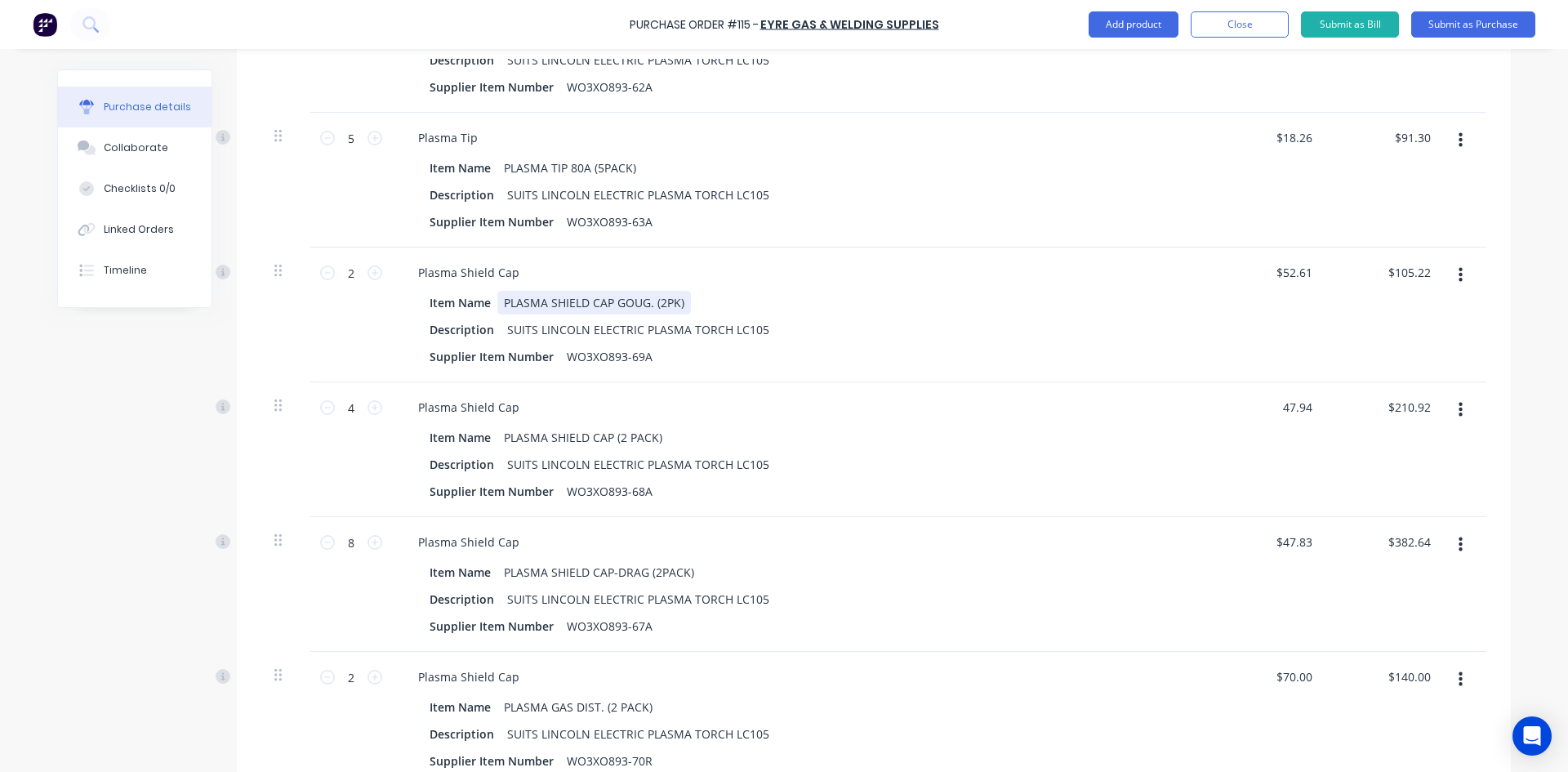
type input "$47.94"
type input "$191.76"
click at [1194, 288] on div "Plasma Shield Cap Item Name PLASMA SHIELD CAP GOUG. (2PK) Description SUITS LIN…" at bounding box center [800, 315] width 817 height 135
click at [1298, 273] on input "52.6100" at bounding box center [1293, 272] width 44 height 24
type input "$47.83"
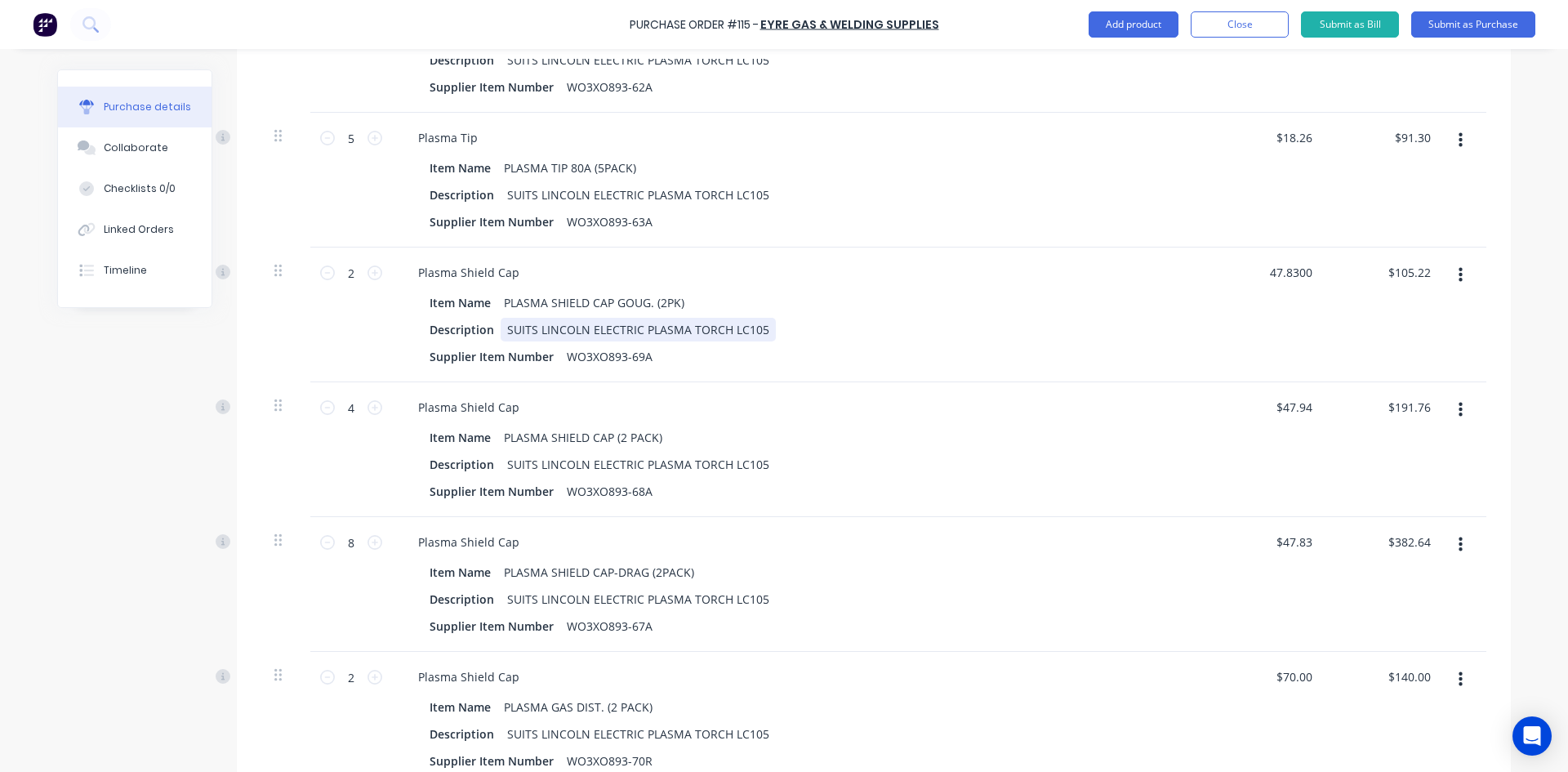
type input "$95.66"
click at [1193, 338] on div "Plasma Shield Cap Item Name PLASMA SHIELD CAP GOUG. (2PK) Description SUITS LIN…" at bounding box center [800, 315] width 817 height 135
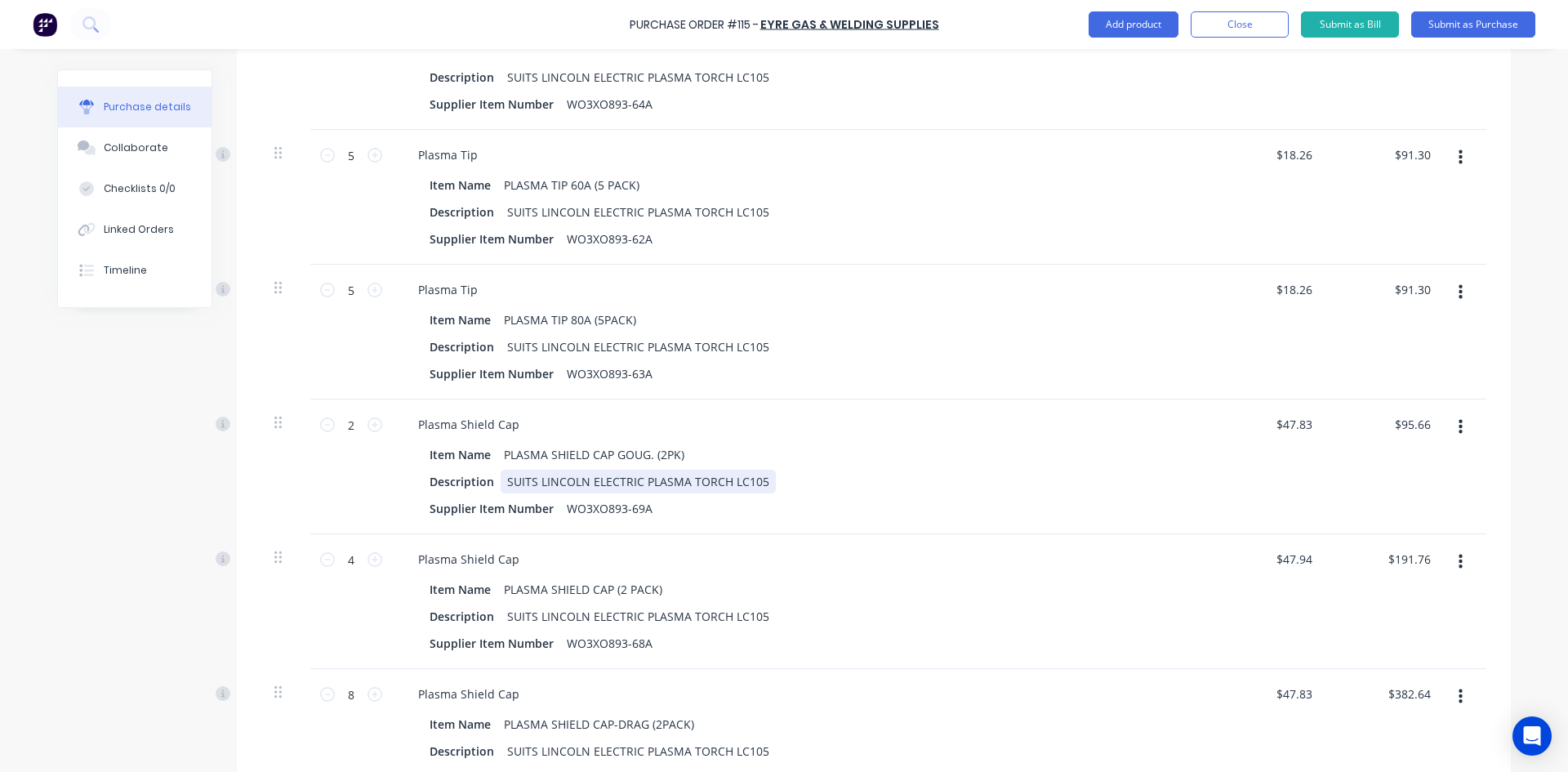
scroll to position [650, 0]
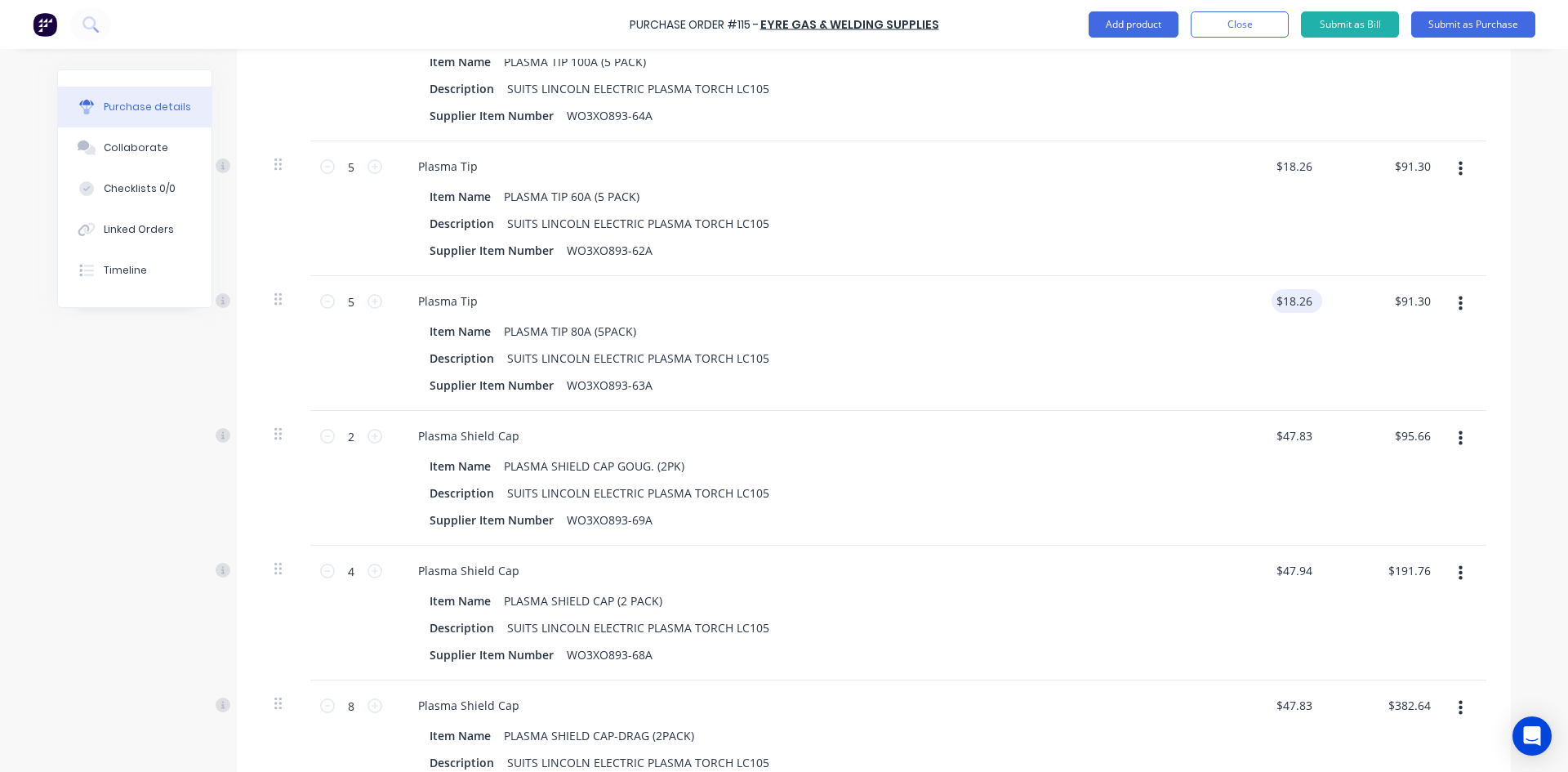
click at [1311, 298] on div "$18.26 $18.26" at bounding box center [1296, 301] width 51 height 24
type input "18.2600"
drag, startPoint x: 1309, startPoint y: 298, endPoint x: 1227, endPoint y: 320, distance: 84.9
click at [1251, 312] on div "18.2600 18.2600" at bounding box center [1267, 343] width 118 height 135
type input "16.60"
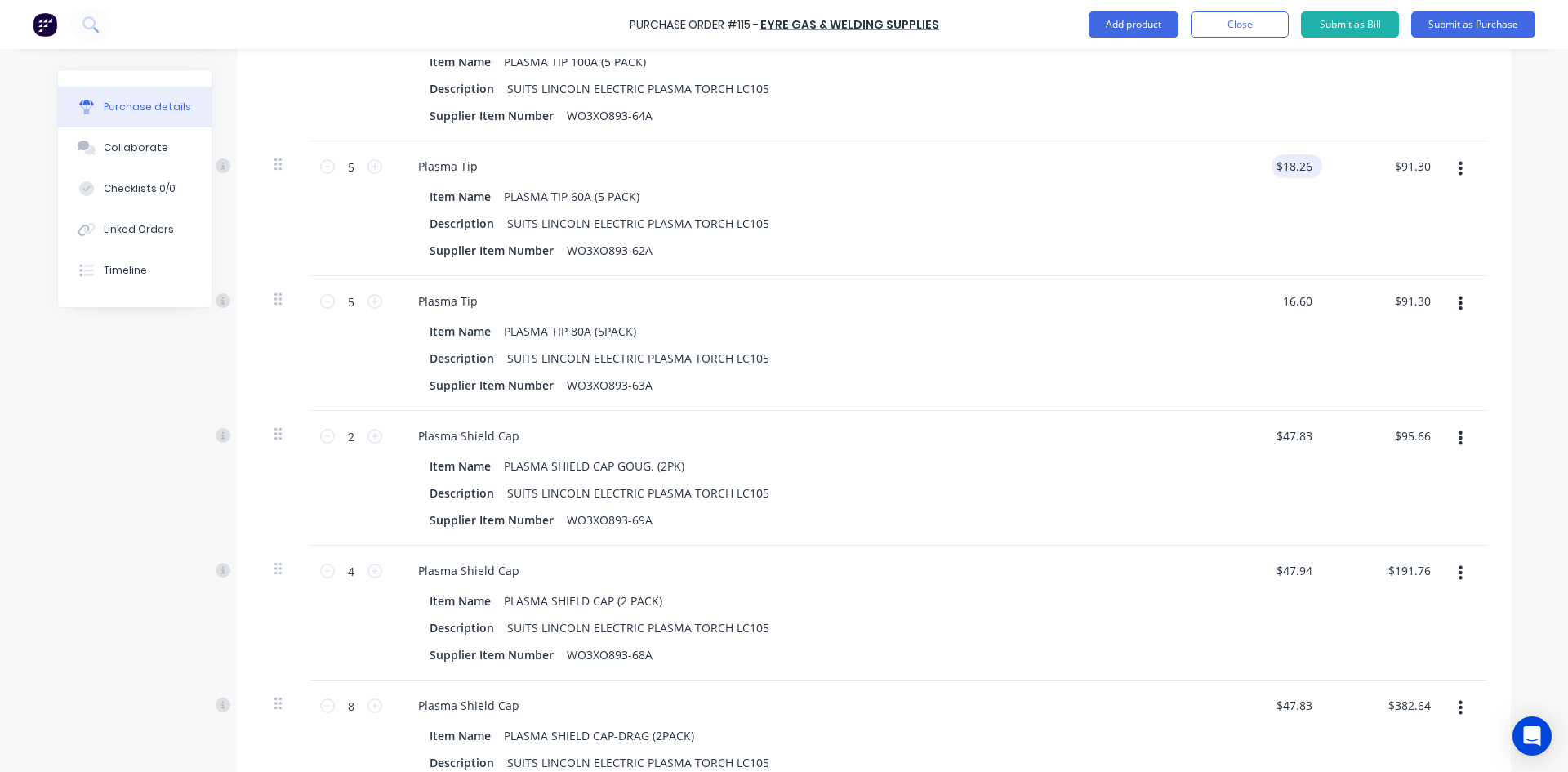
type input "18.2600"
type input "$16.60"
type input "$83.00"
click at [1307, 171] on input "18.2600" at bounding box center [1293, 167] width 44 height 24
drag, startPoint x: 1305, startPoint y: 165, endPoint x: 1202, endPoint y: 196, distance: 107.6
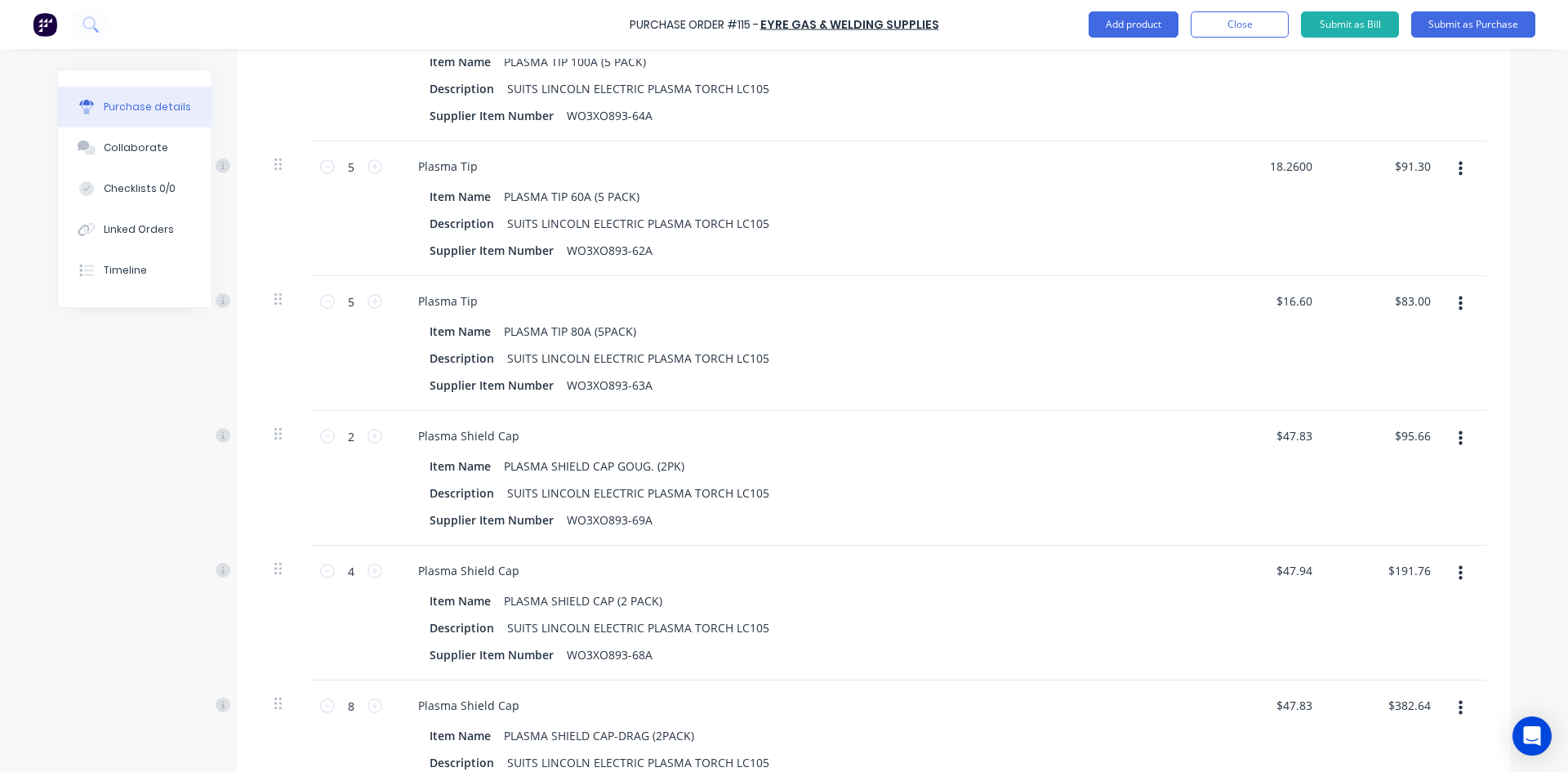
click at [1210, 188] on div "18.2600 18.2600" at bounding box center [1267, 208] width 118 height 135
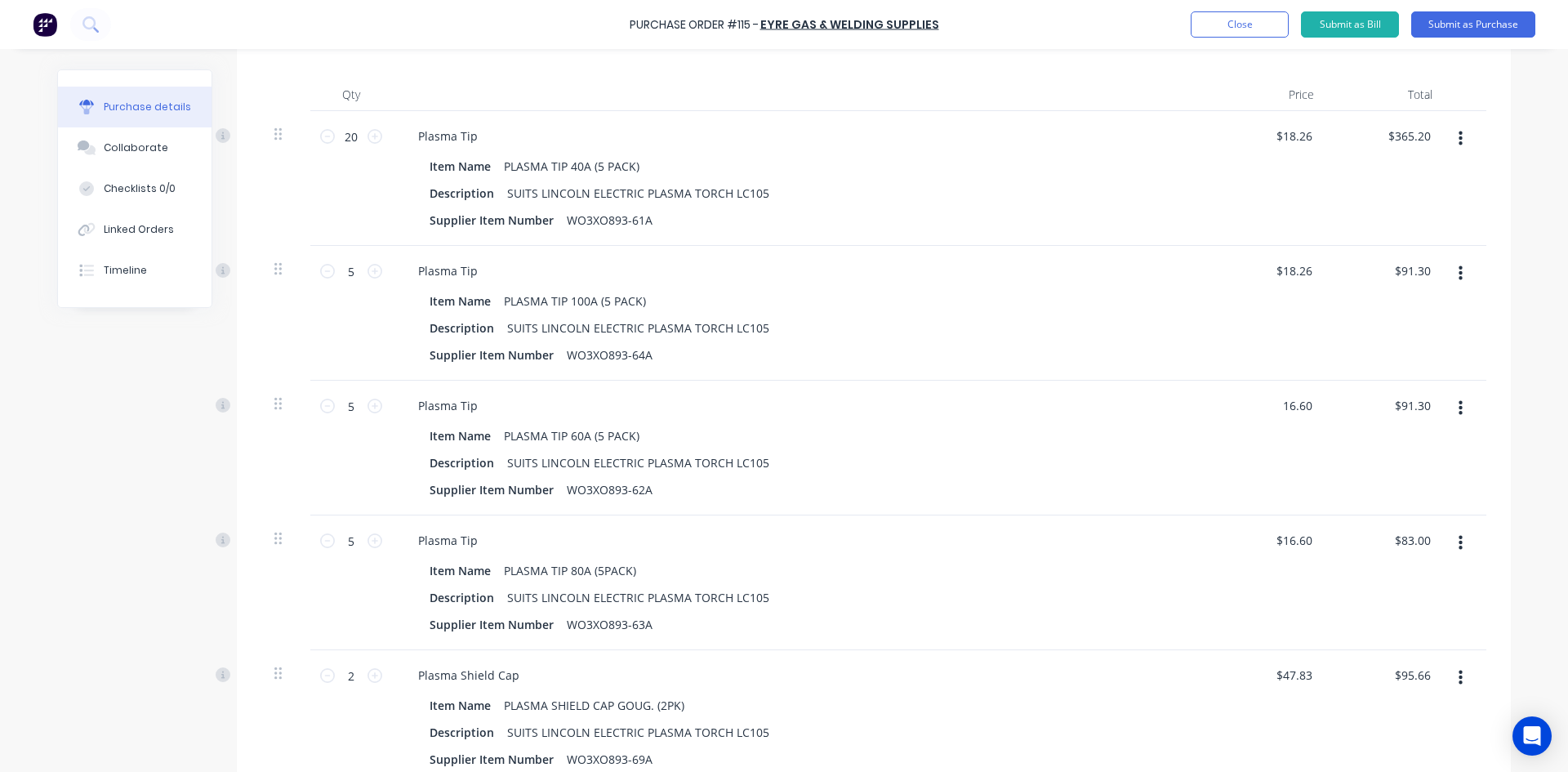
scroll to position [405, 0]
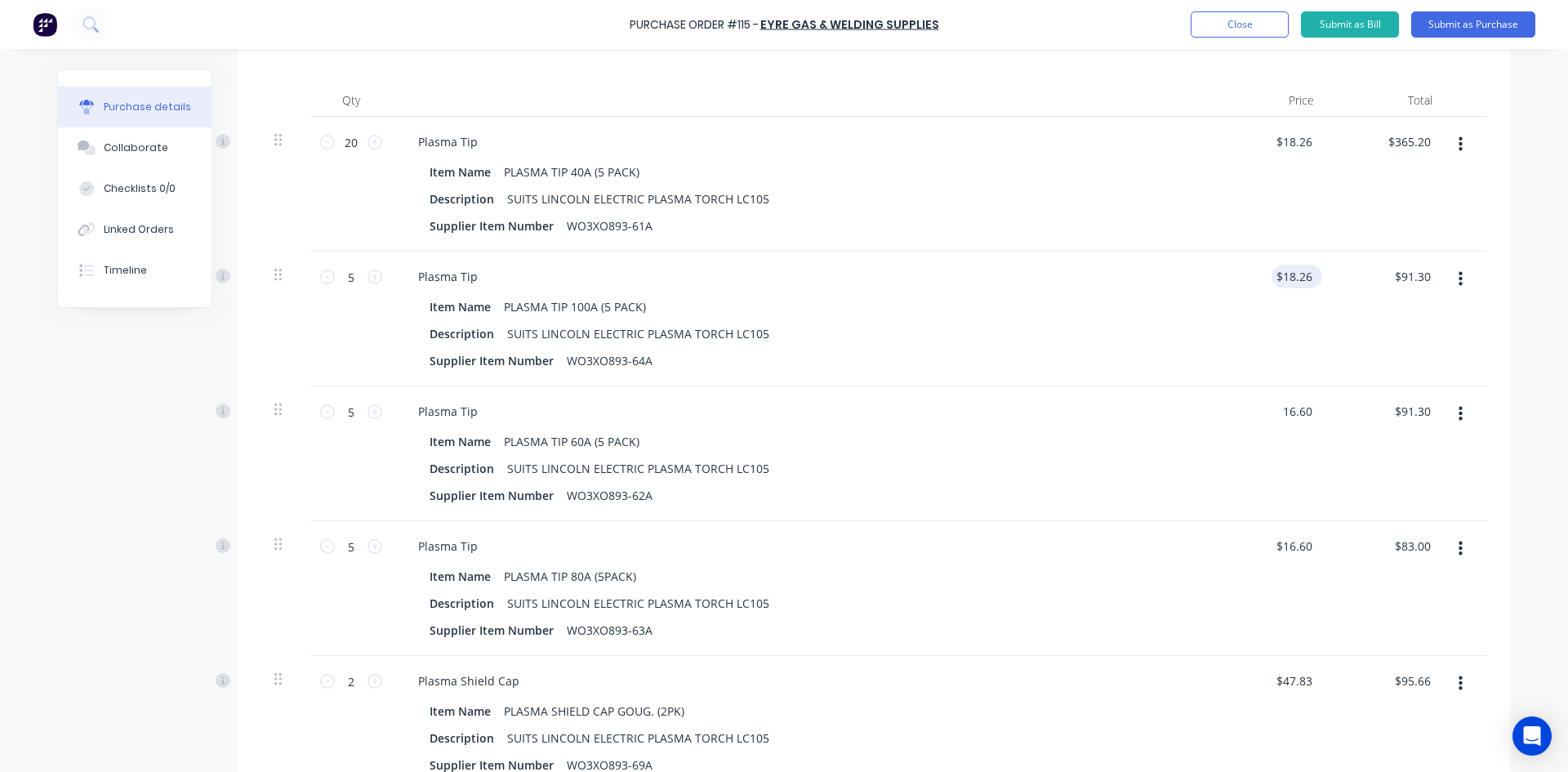
type input "16.60"
type input "18.2600"
type input "$16.60"
type input "$83.00"
drag, startPoint x: 1308, startPoint y: 273, endPoint x: 1224, endPoint y: 284, distance: 84.7
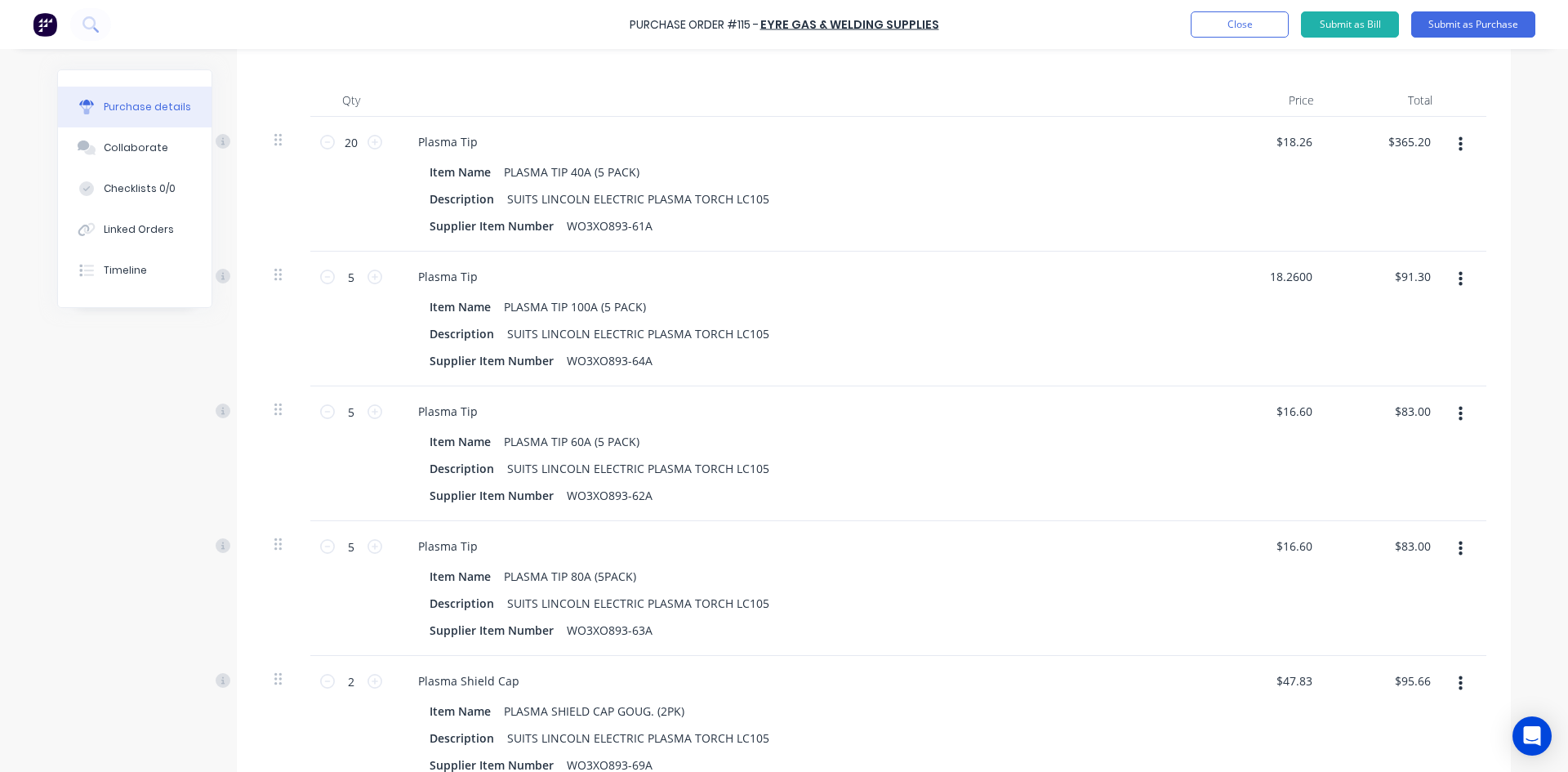
click at [1228, 282] on div "18.2600 18.2600" at bounding box center [1267, 319] width 118 height 135
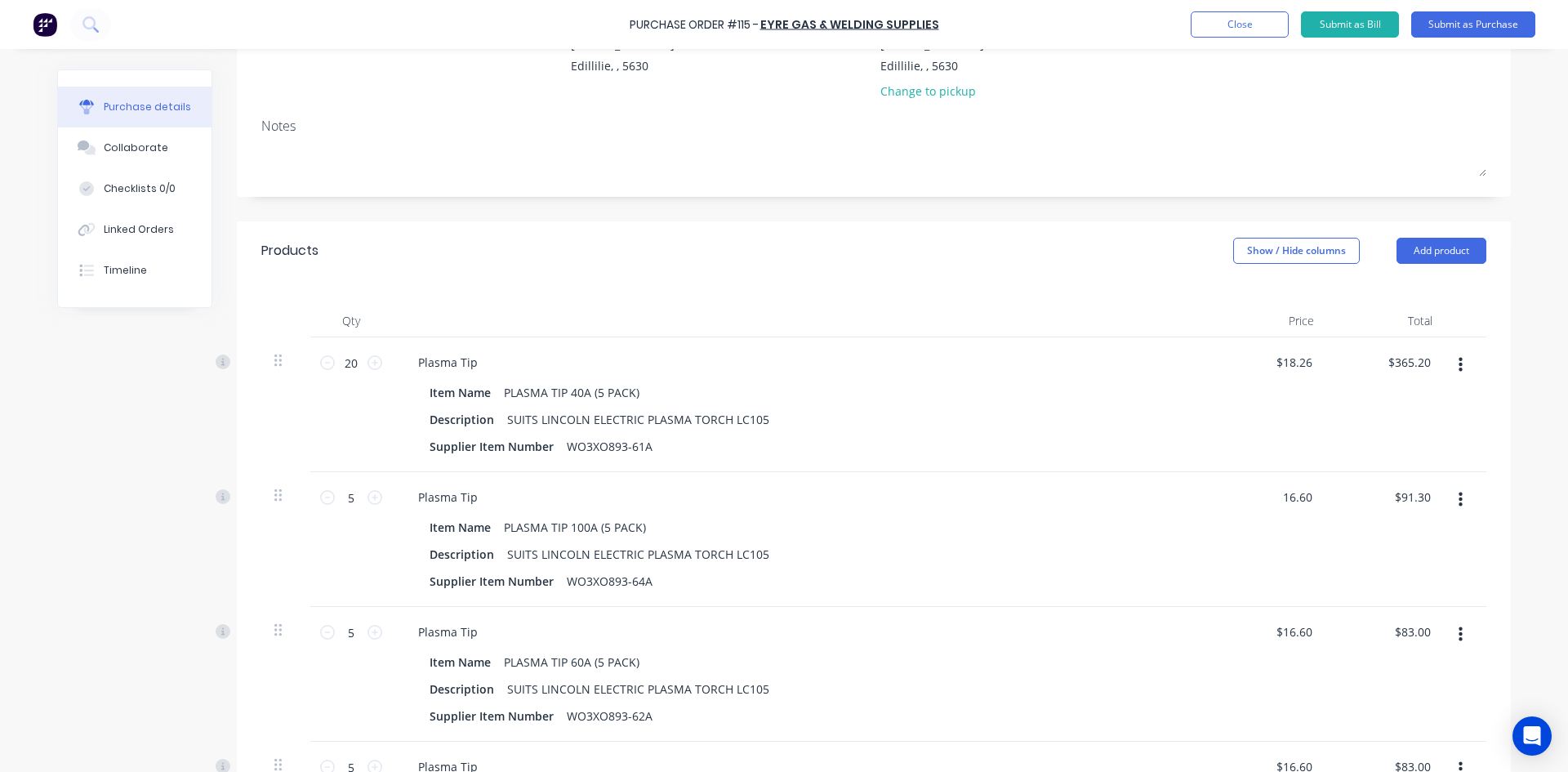
scroll to position [160, 0]
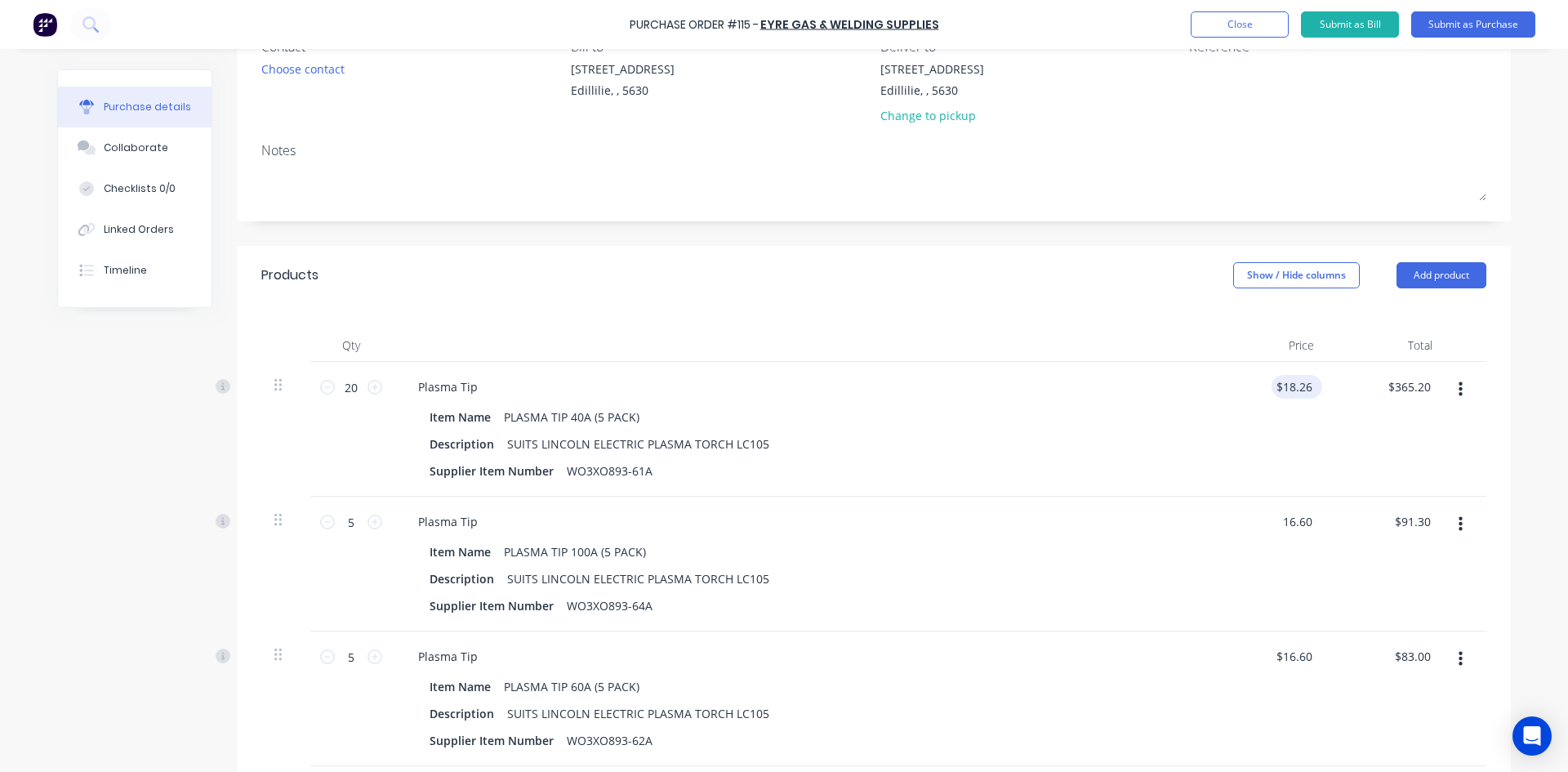
type input "$16.60"
type input "$83.00"
click at [1311, 377] on div "$18.26 $18.26" at bounding box center [1296, 387] width 51 height 24
click at [1309, 380] on div "$18.26 $18.26" at bounding box center [1293, 387] width 44 height 24
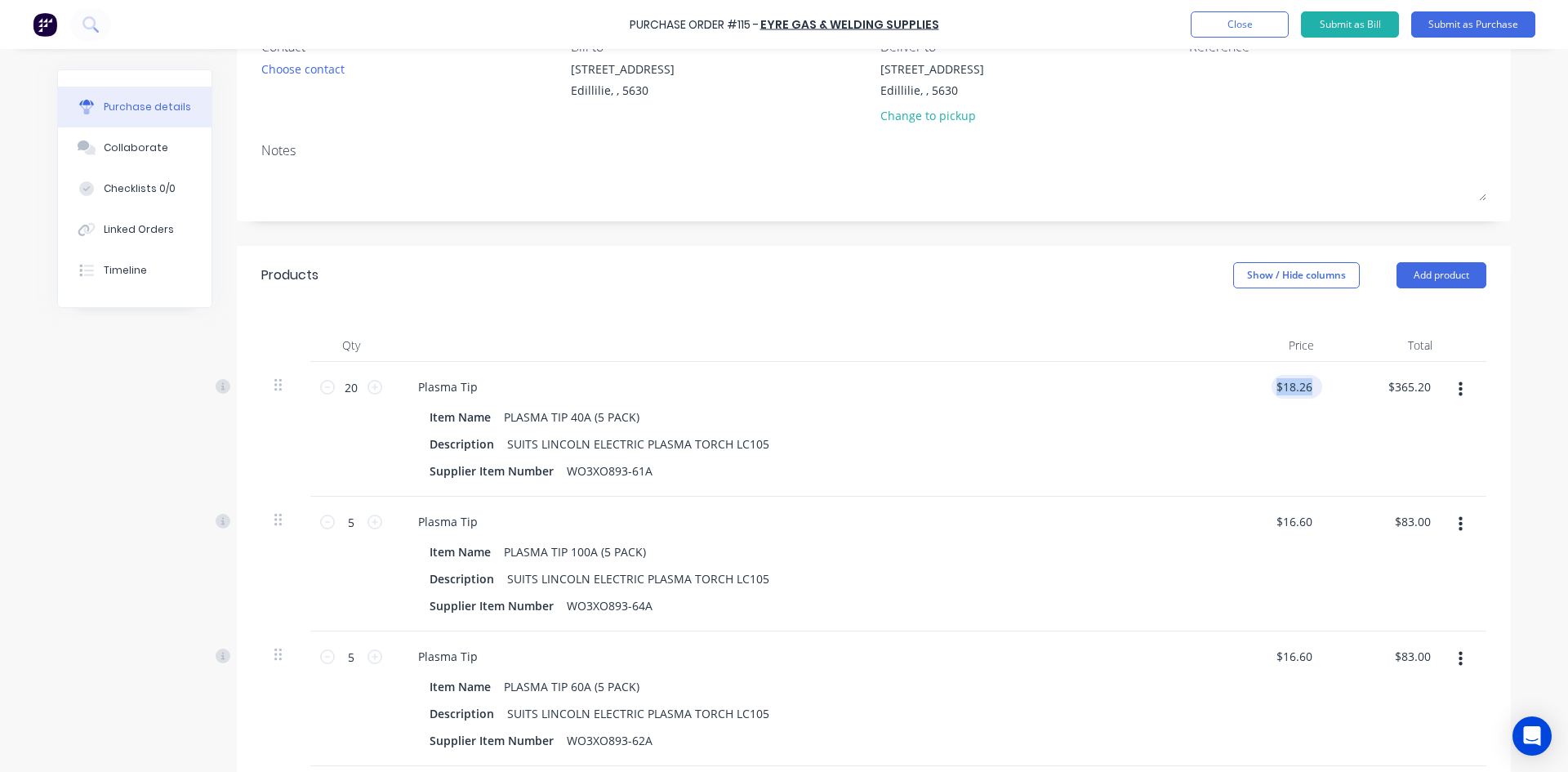
type input "18.2600"
drag, startPoint x: 1307, startPoint y: 386, endPoint x: 1254, endPoint y: 401, distance: 55.1
click at [1256, 401] on div "18.2600 18.2600" at bounding box center [1267, 430] width 118 height 135
type input "$16.60"
type input "$332.00"
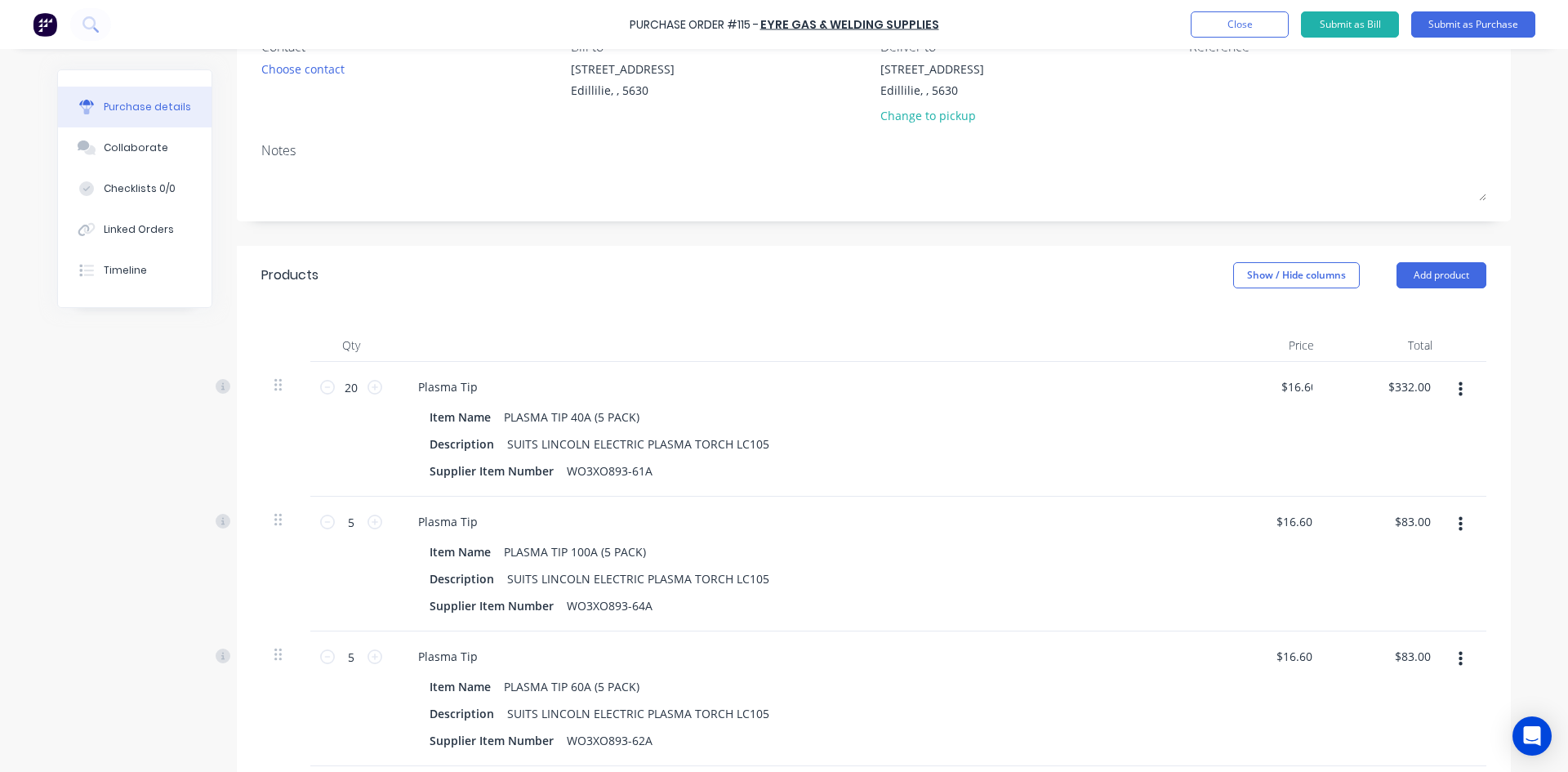
click at [1300, 418] on div "$16.60 16.60" at bounding box center [1267, 430] width 118 height 135
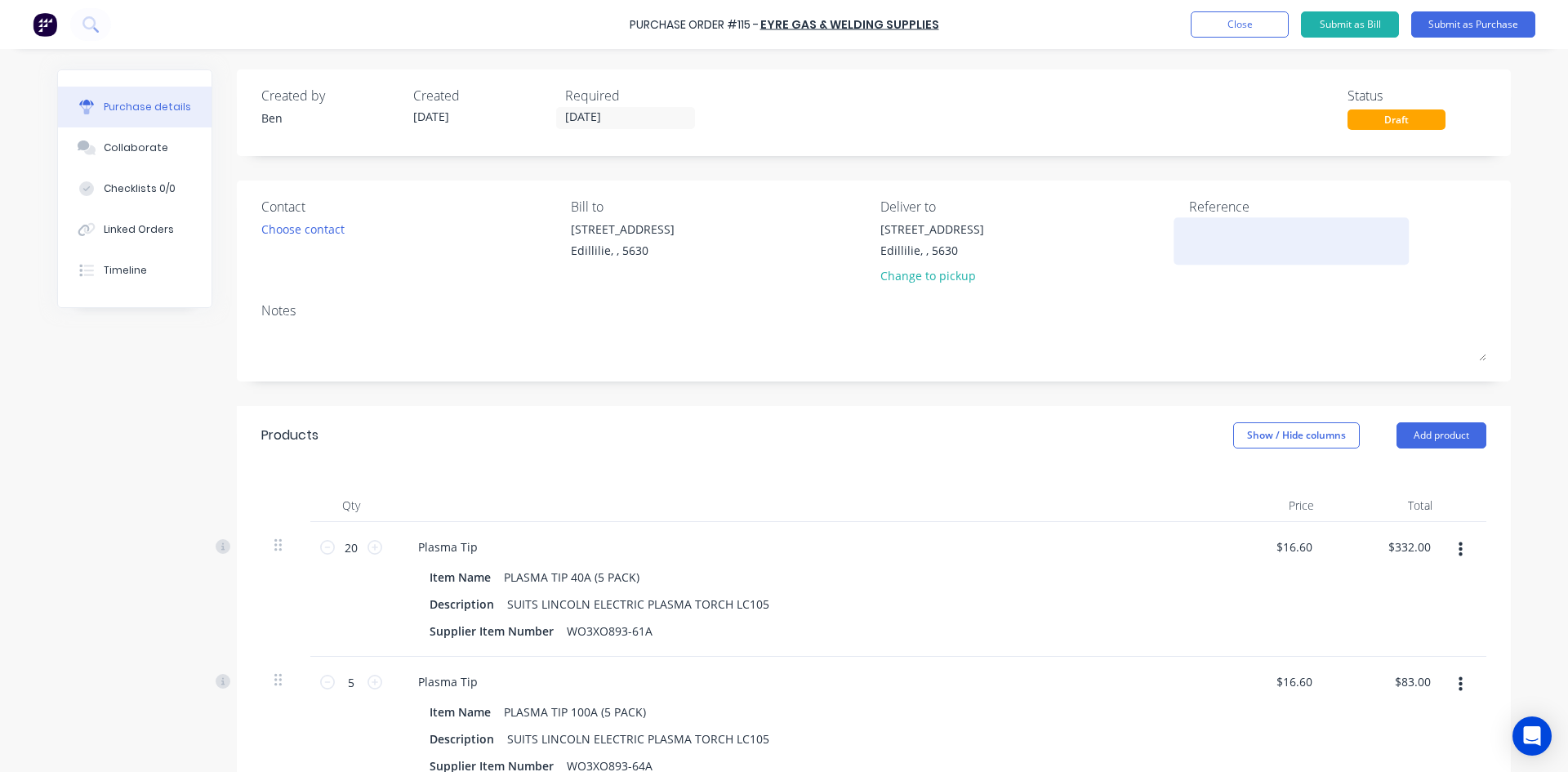
click at [1189, 233] on textarea at bounding box center [1291, 238] width 204 height 37
type textarea "INV:30152144"
click at [625, 117] on input "[DATE]" at bounding box center [625, 118] width 137 height 21
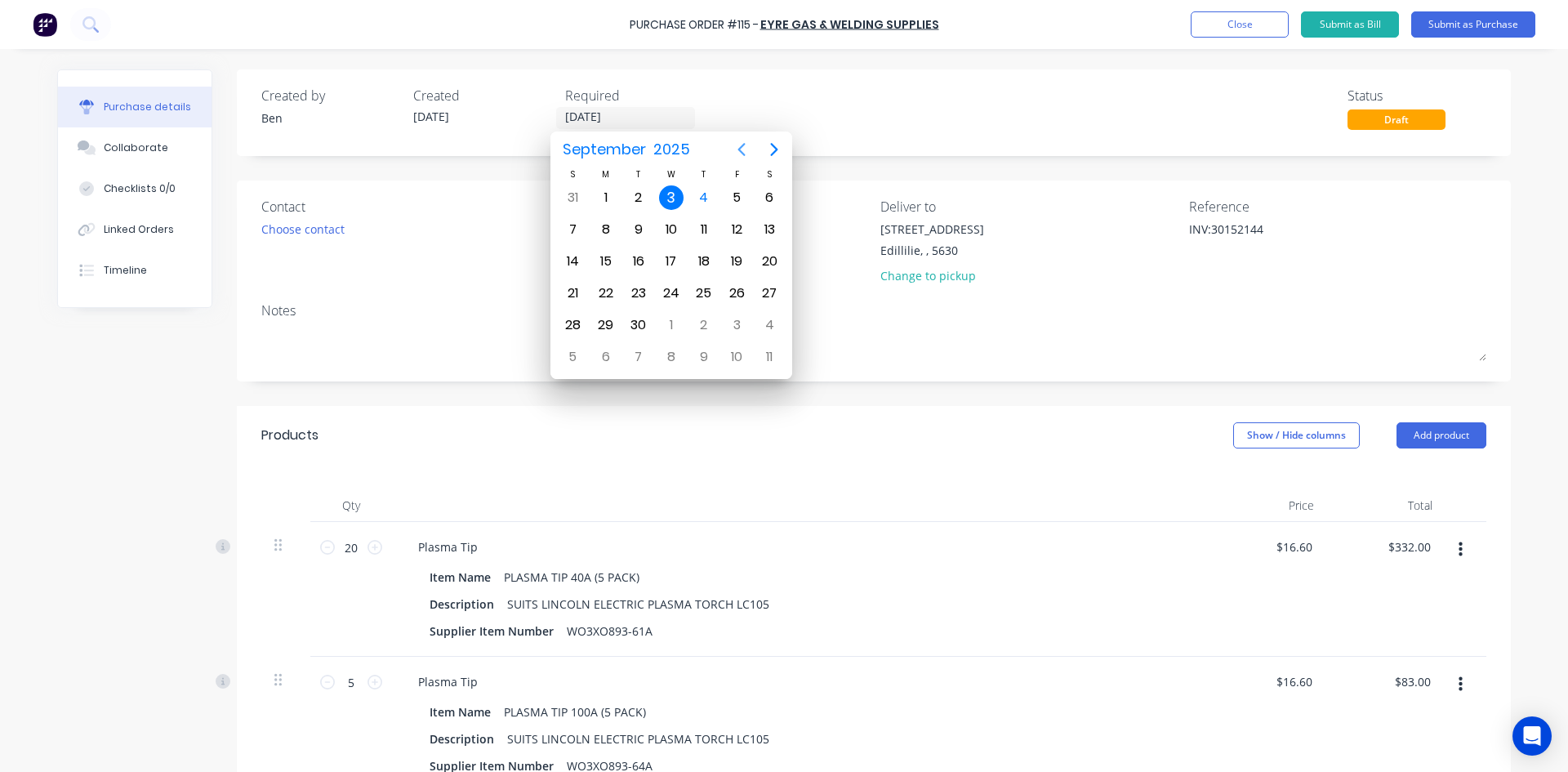
click at [736, 146] on icon "Previous page" at bounding box center [741, 150] width 20 height 20
click at [634, 322] on div "26" at bounding box center [638, 324] width 25 height 25
type input "[DATE]"
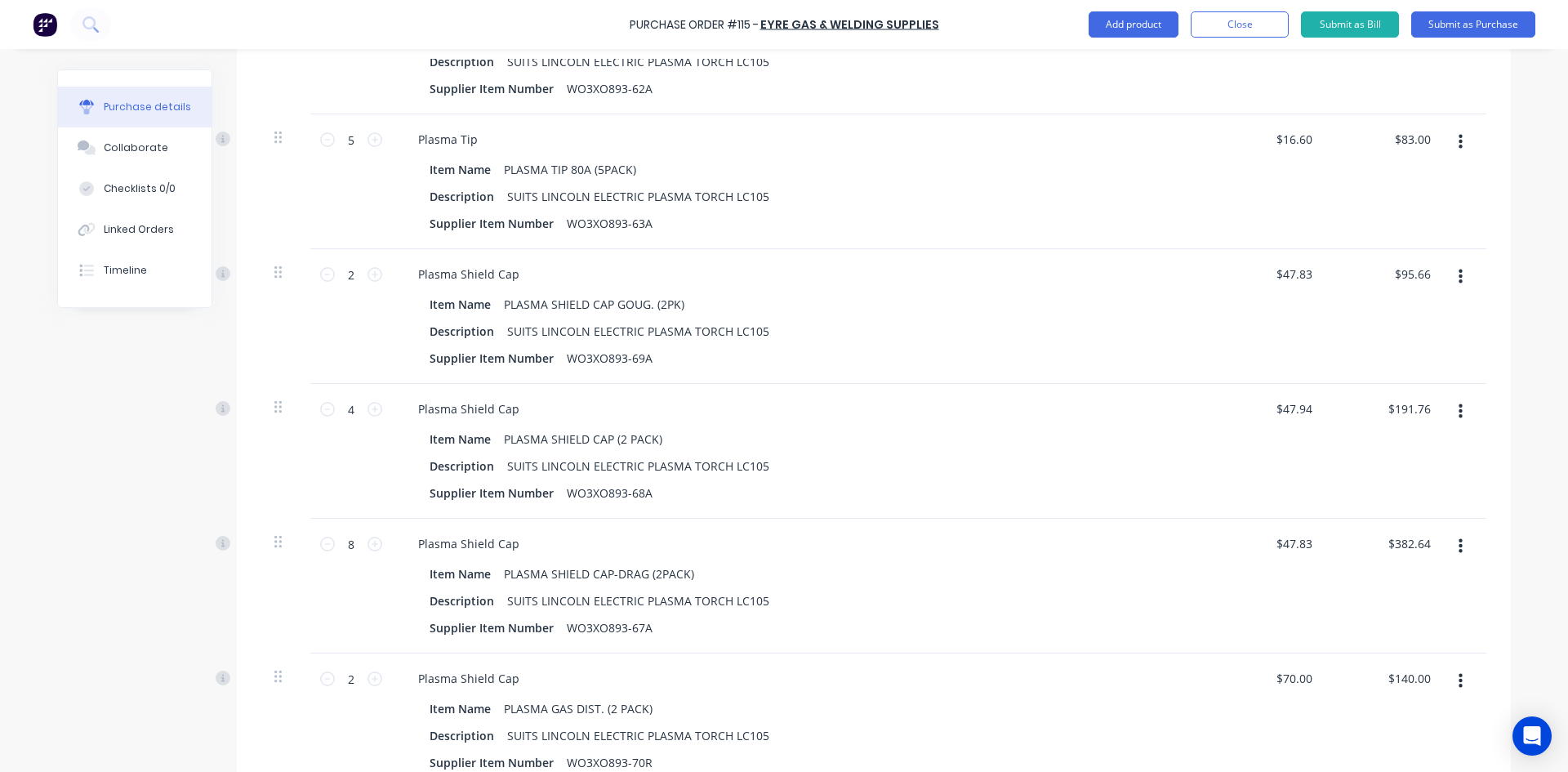
scroll to position [814, 0]
type input "47.83"
drag, startPoint x: 1307, startPoint y: 275, endPoint x: 1247, endPoint y: 290, distance: 61.8
click at [1253, 287] on div "47.83 47.83" at bounding box center [1267, 315] width 118 height 135
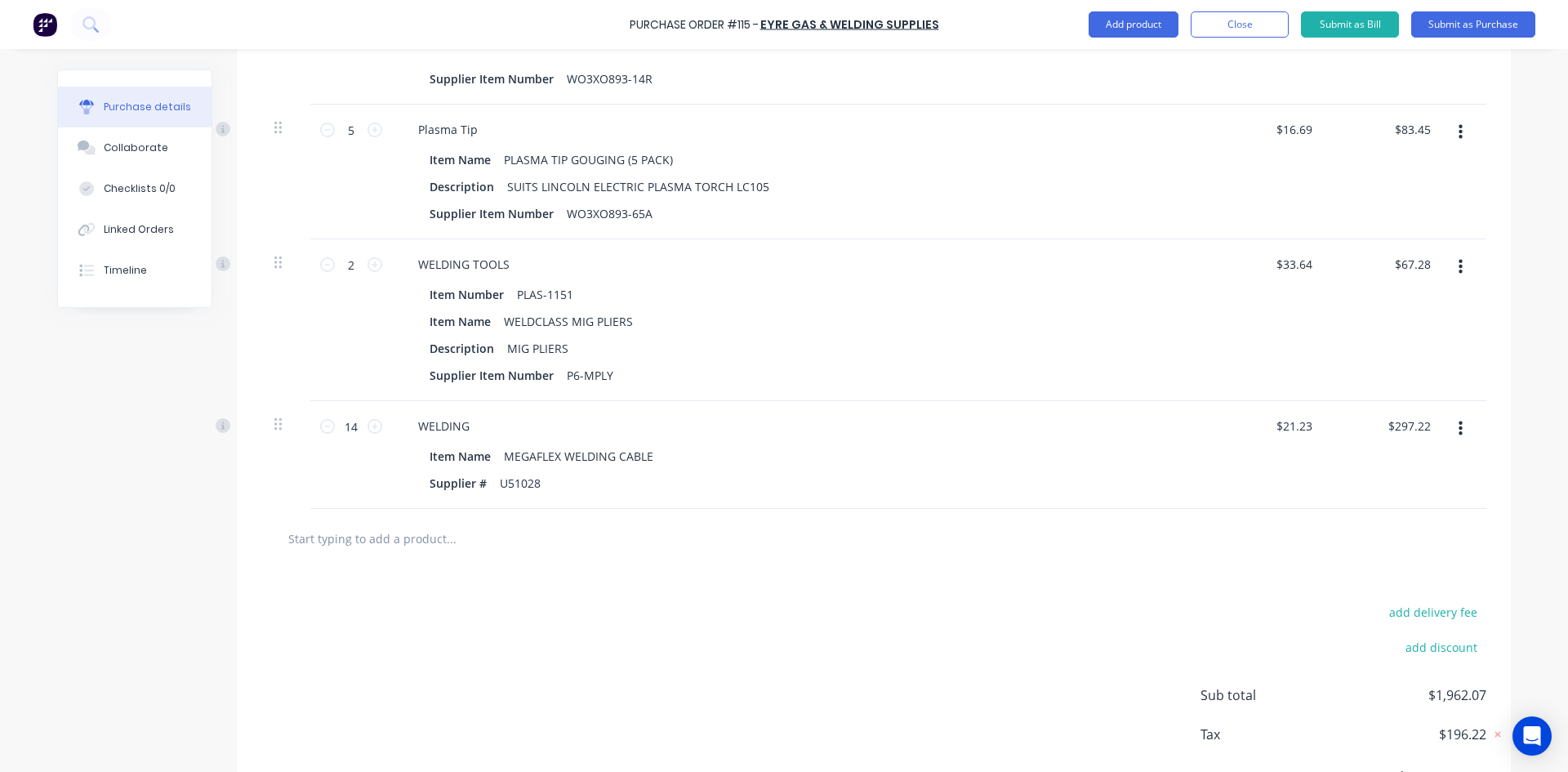
scroll to position [1712, 0]
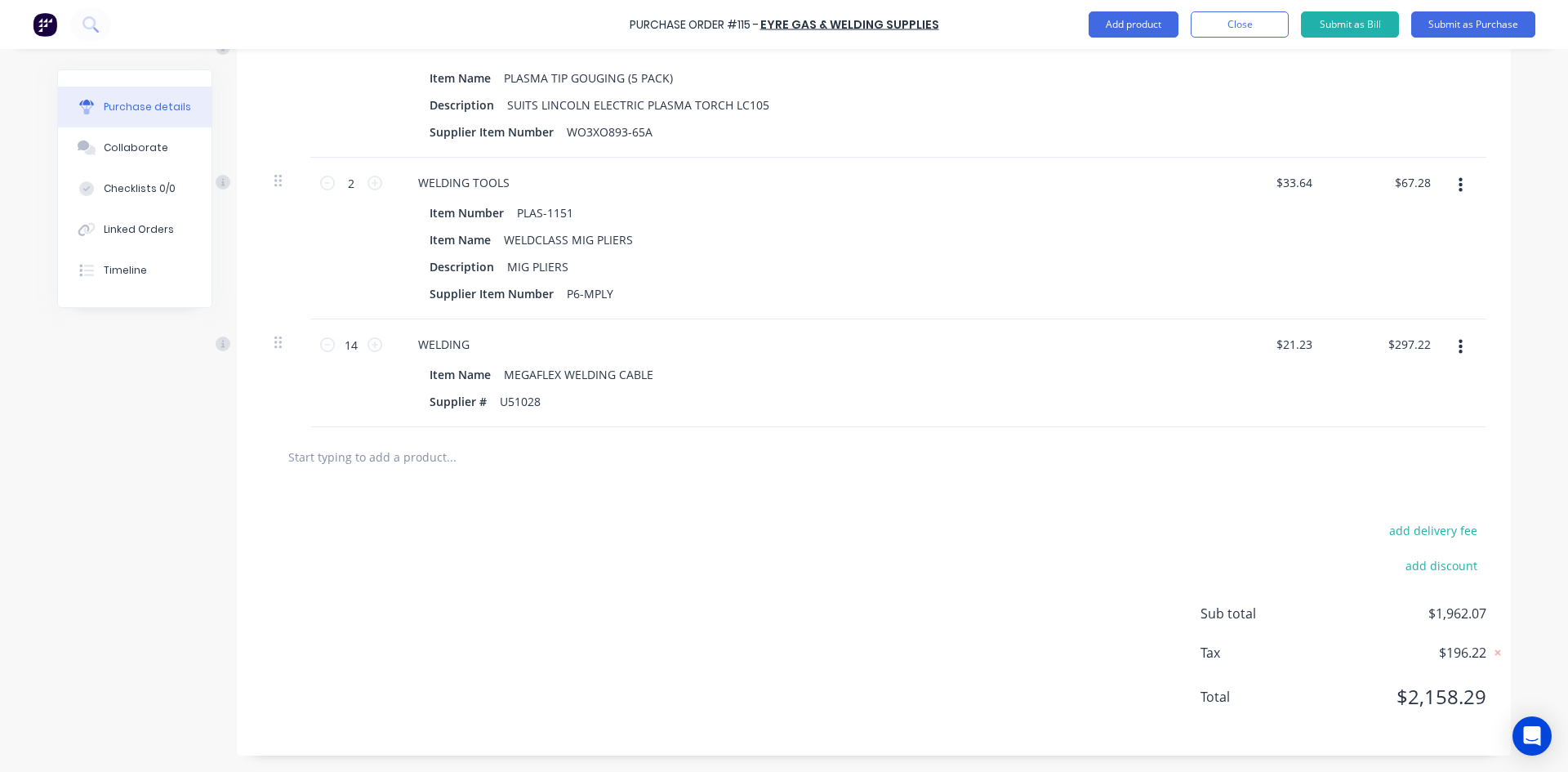
type input "$47.78"
type input "$95.56"
click at [1106, 479] on div at bounding box center [873, 456] width 1225 height 60
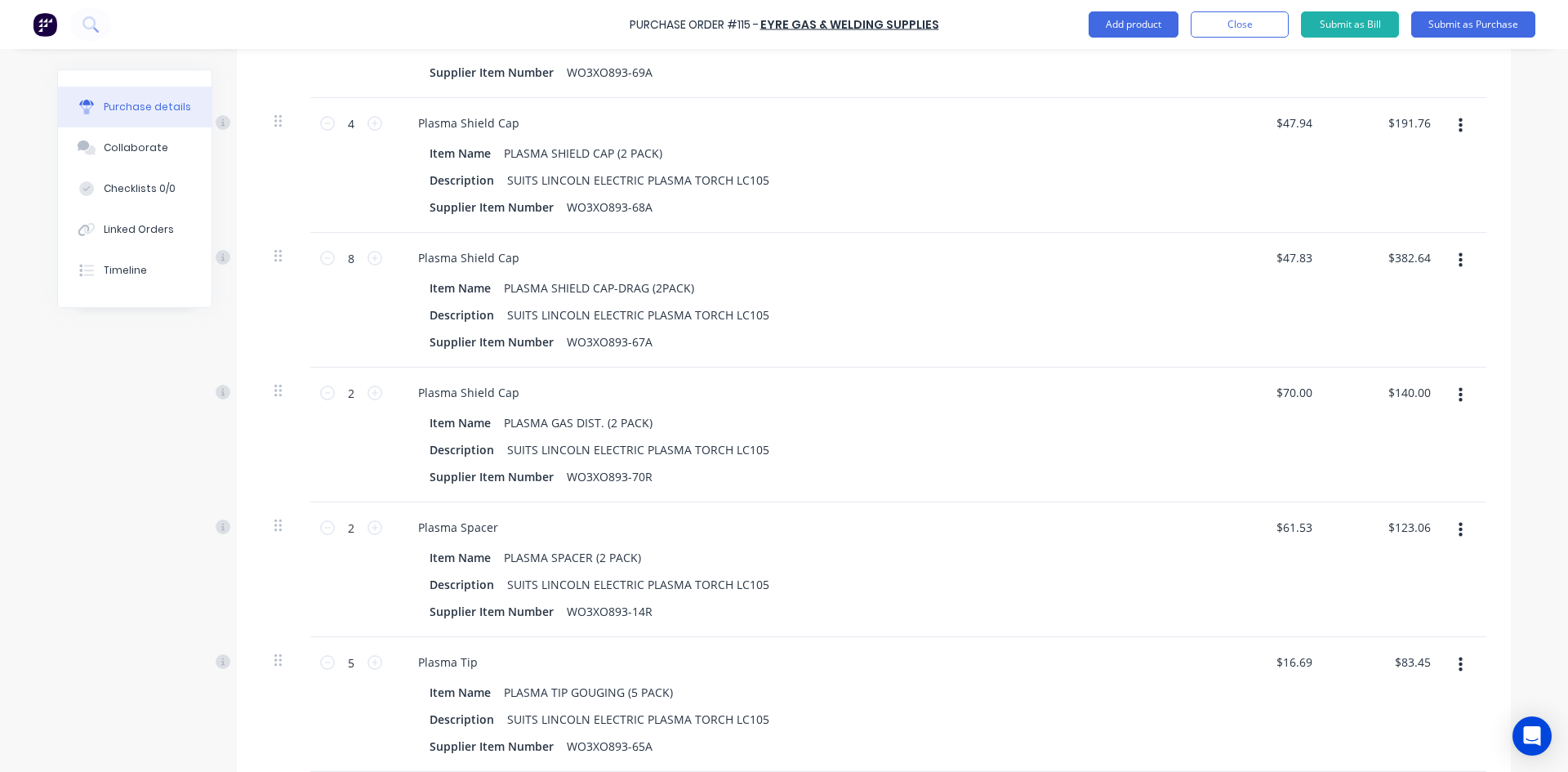
scroll to position [1058, 0]
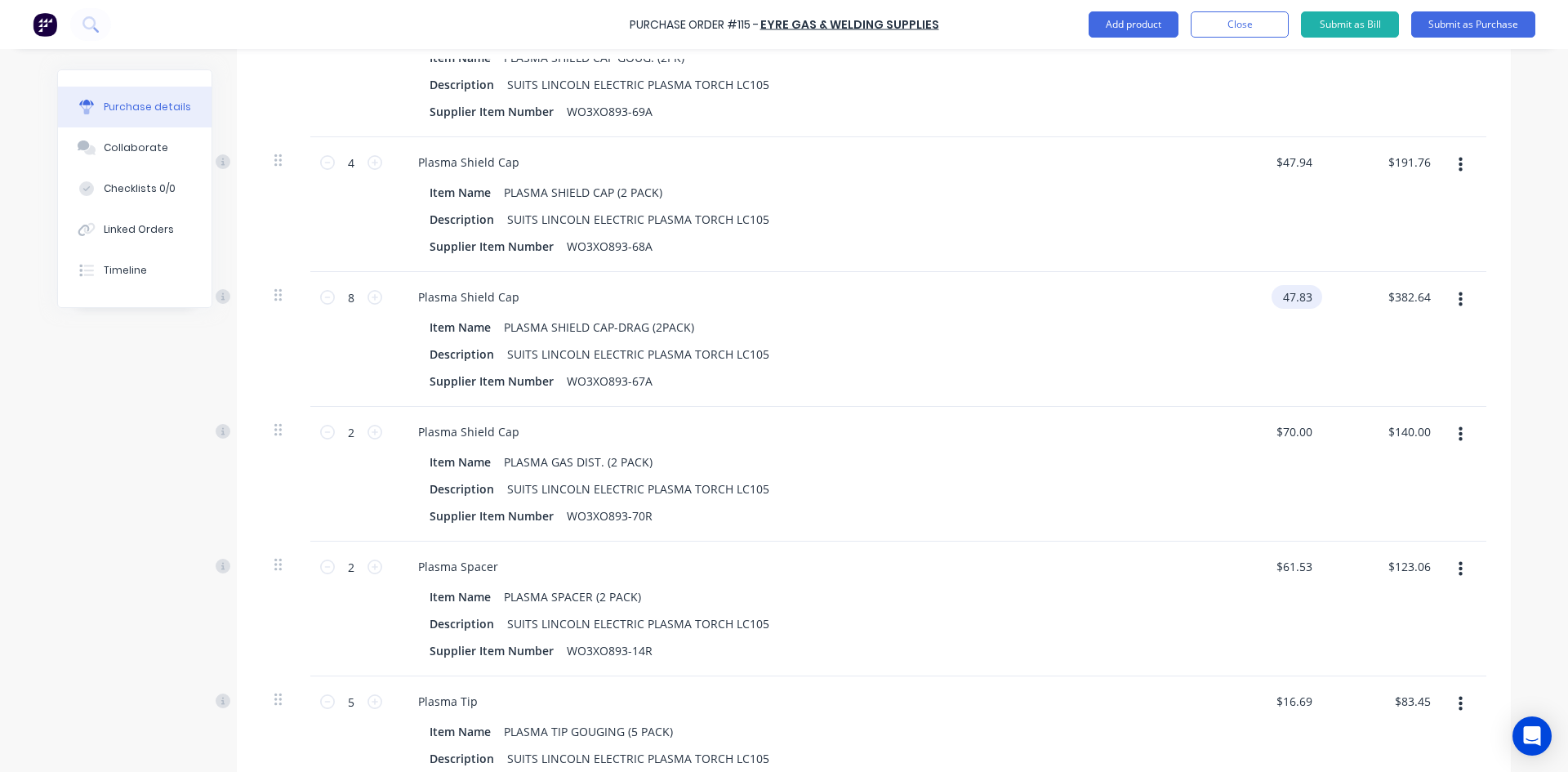
click at [1288, 299] on input "47.83" at bounding box center [1293, 297] width 44 height 24
click at [1288, 299] on input "47.83" at bounding box center [1297, 297] width 38 height 24
type input "$47.78"
type input "$382.24"
click at [1327, 365] on div "$382.24 $382.24" at bounding box center [1385, 339] width 118 height 135
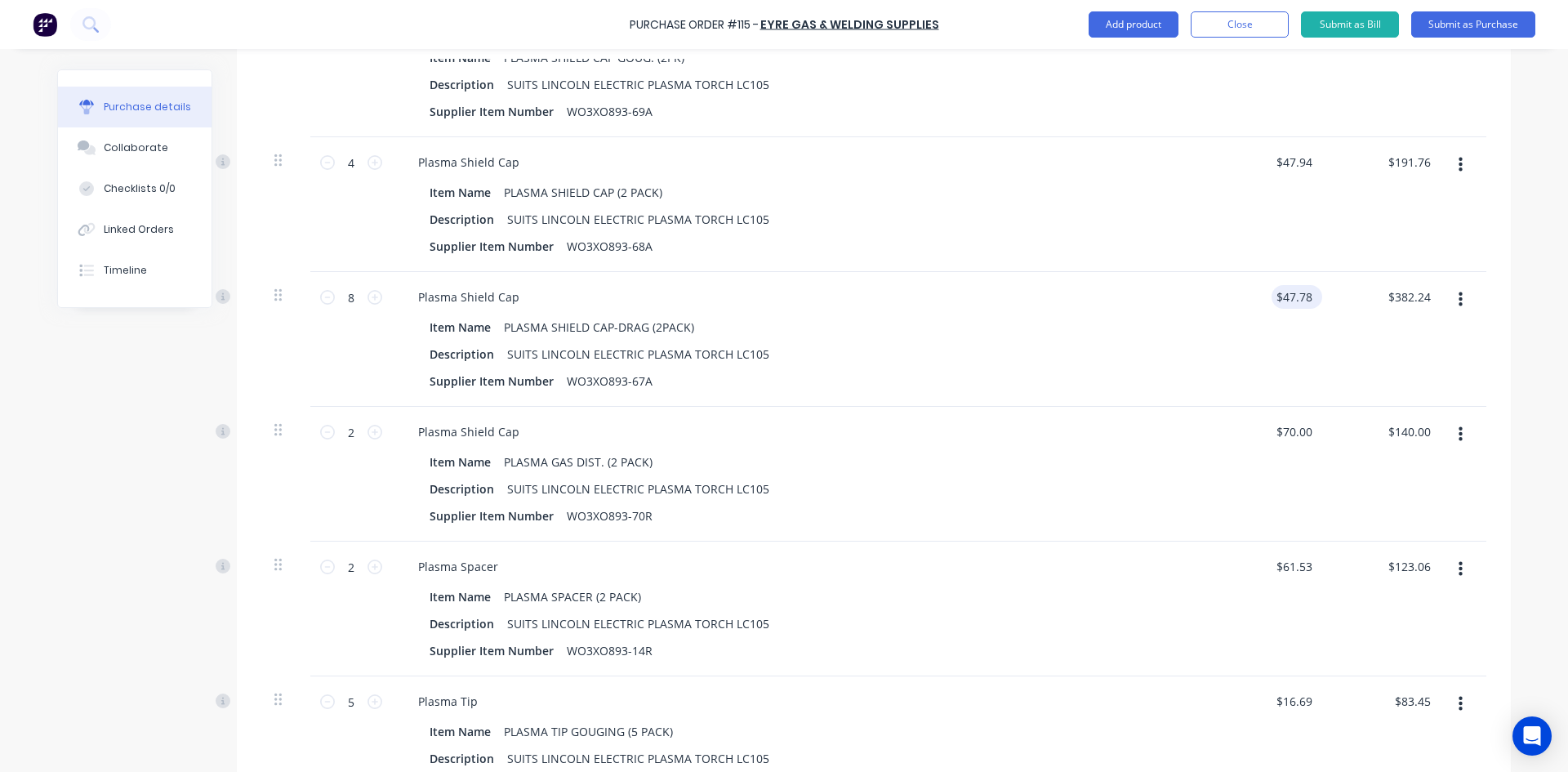
click at [1298, 296] on div "$47.78 $47.78" at bounding box center [1296, 297] width 51 height 24
drag, startPoint x: 1307, startPoint y: 294, endPoint x: 1246, endPoint y: 307, distance: 62.4
click at [1246, 307] on div "47.78 47.78" at bounding box center [1267, 339] width 118 height 135
type input "$47.80"
type input "$382.40"
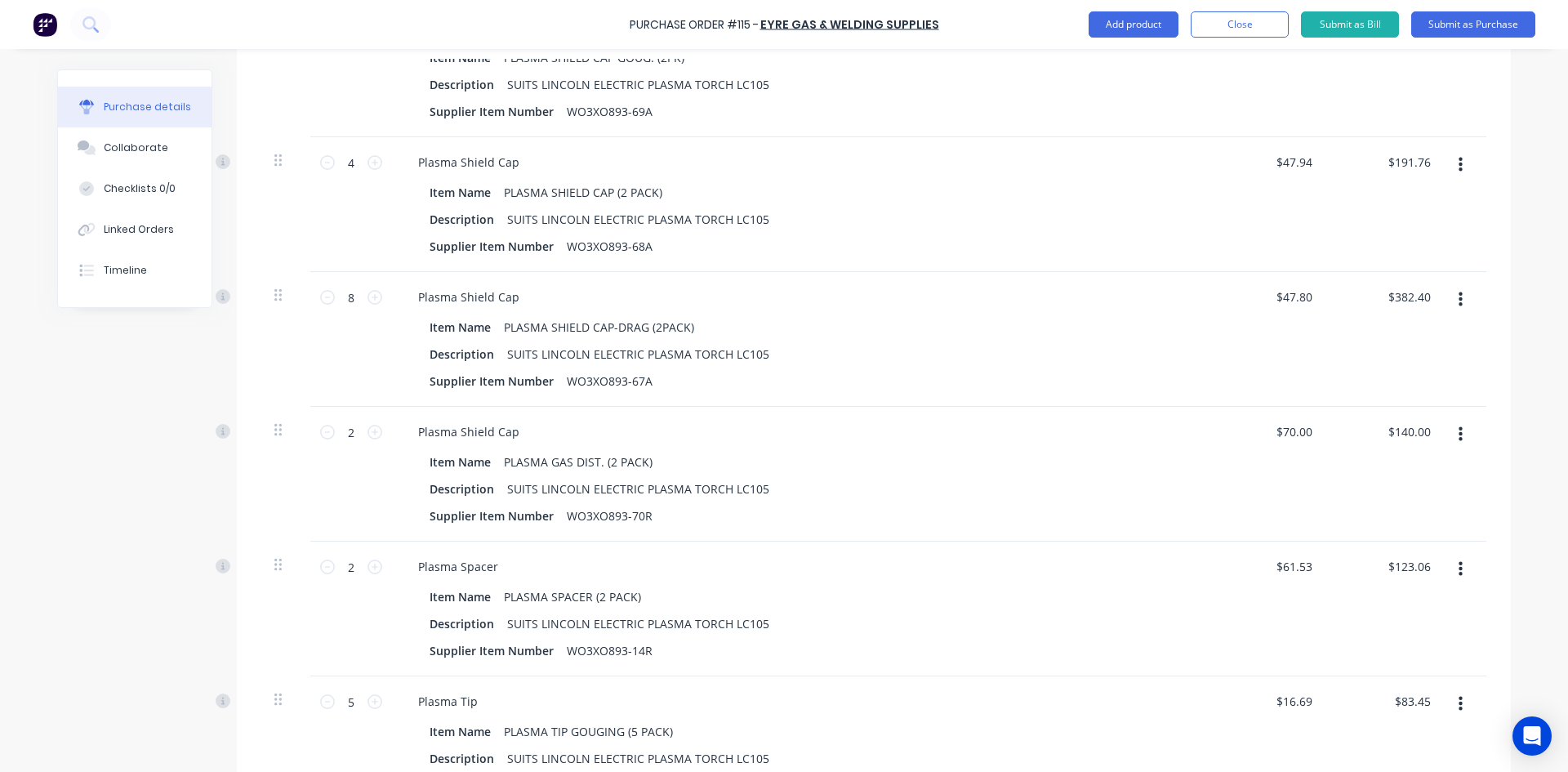
click at [1209, 357] on div "$47.80 $47.80" at bounding box center [1267, 339] width 118 height 135
click at [1302, 297] on div "$47.80 $47.80" at bounding box center [1296, 297] width 51 height 24
drag, startPoint x: 1305, startPoint y: 298, endPoint x: 1245, endPoint y: 310, distance: 61.2
click at [1247, 308] on div "47.8 47.8" at bounding box center [1267, 339] width 118 height 135
type input "$47.83"
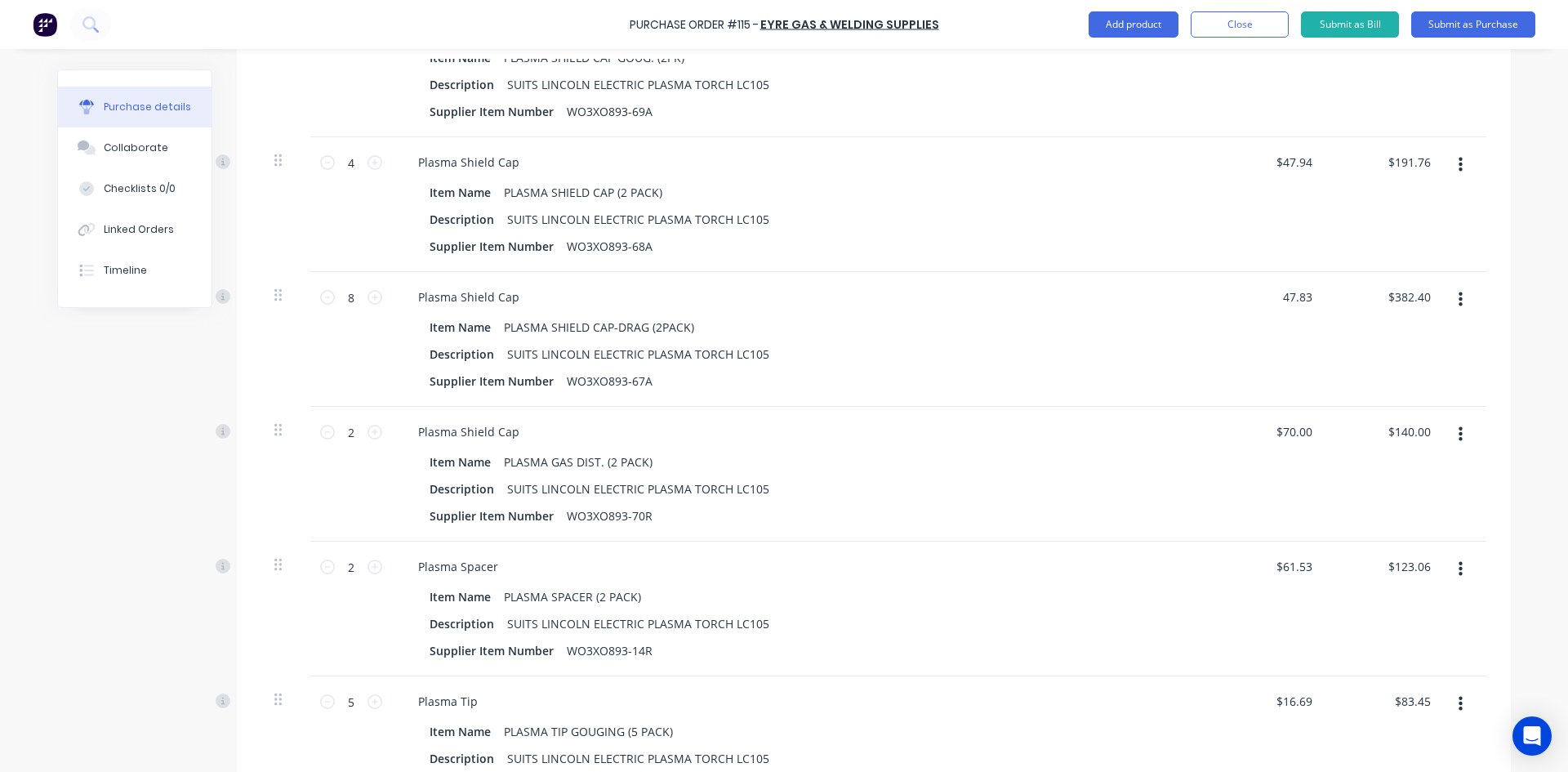
type input "$382.64"
click at [1232, 321] on div "$47.83 47.83" at bounding box center [1267, 339] width 118 height 135
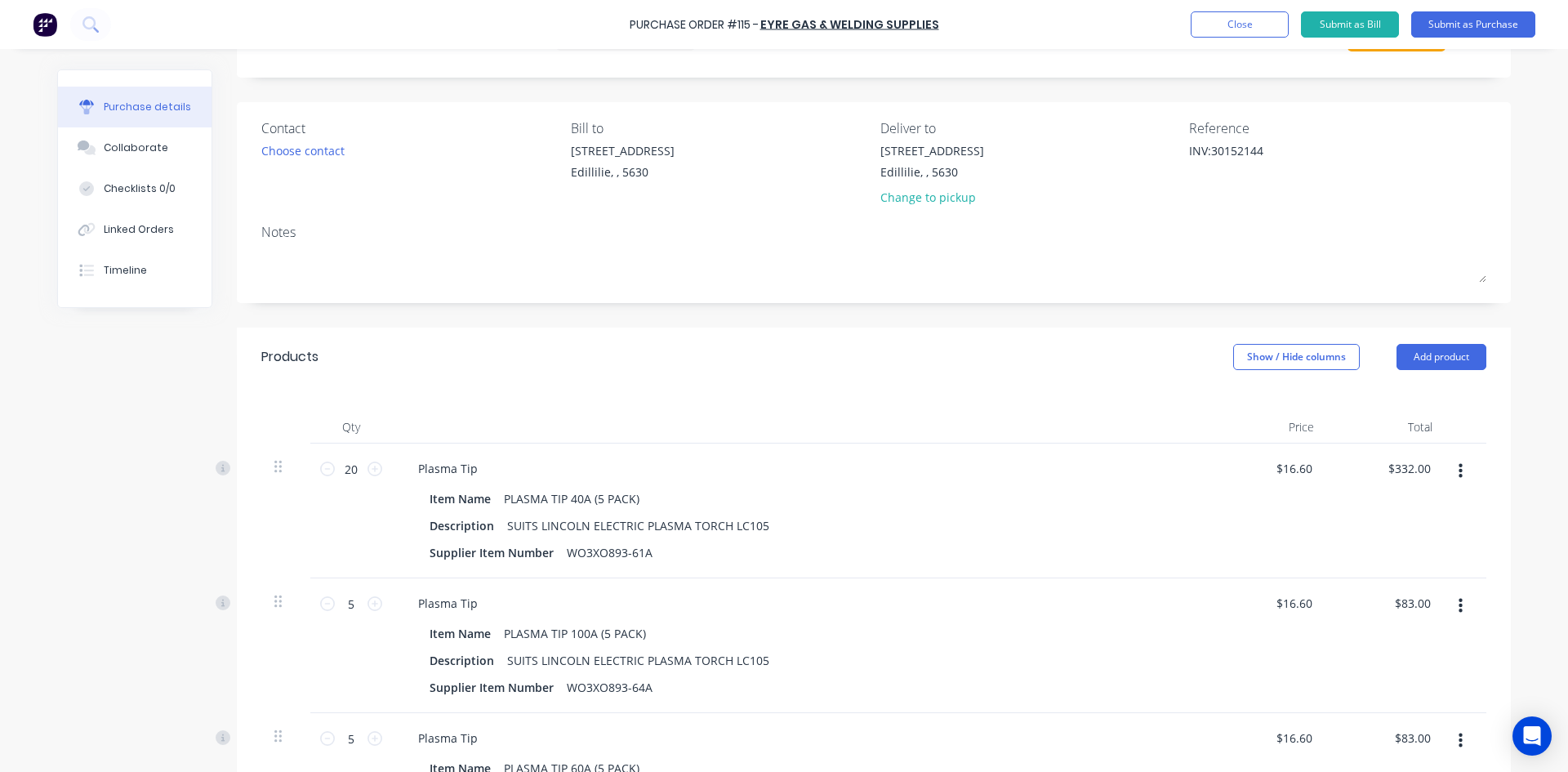
scroll to position [0, 0]
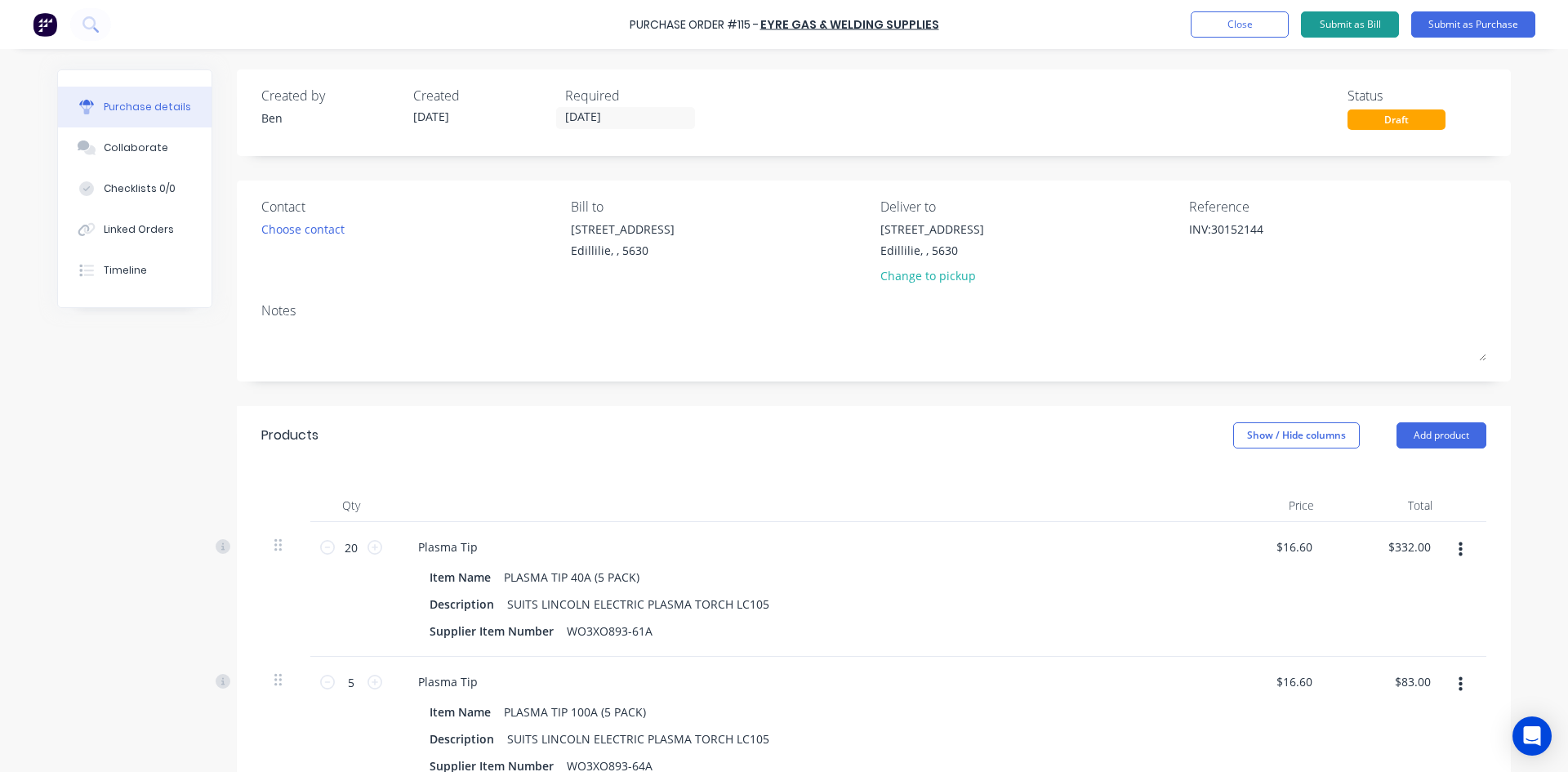
click at [1326, 28] on button "Submit as Bill" at bounding box center [1350, 25] width 98 height 26
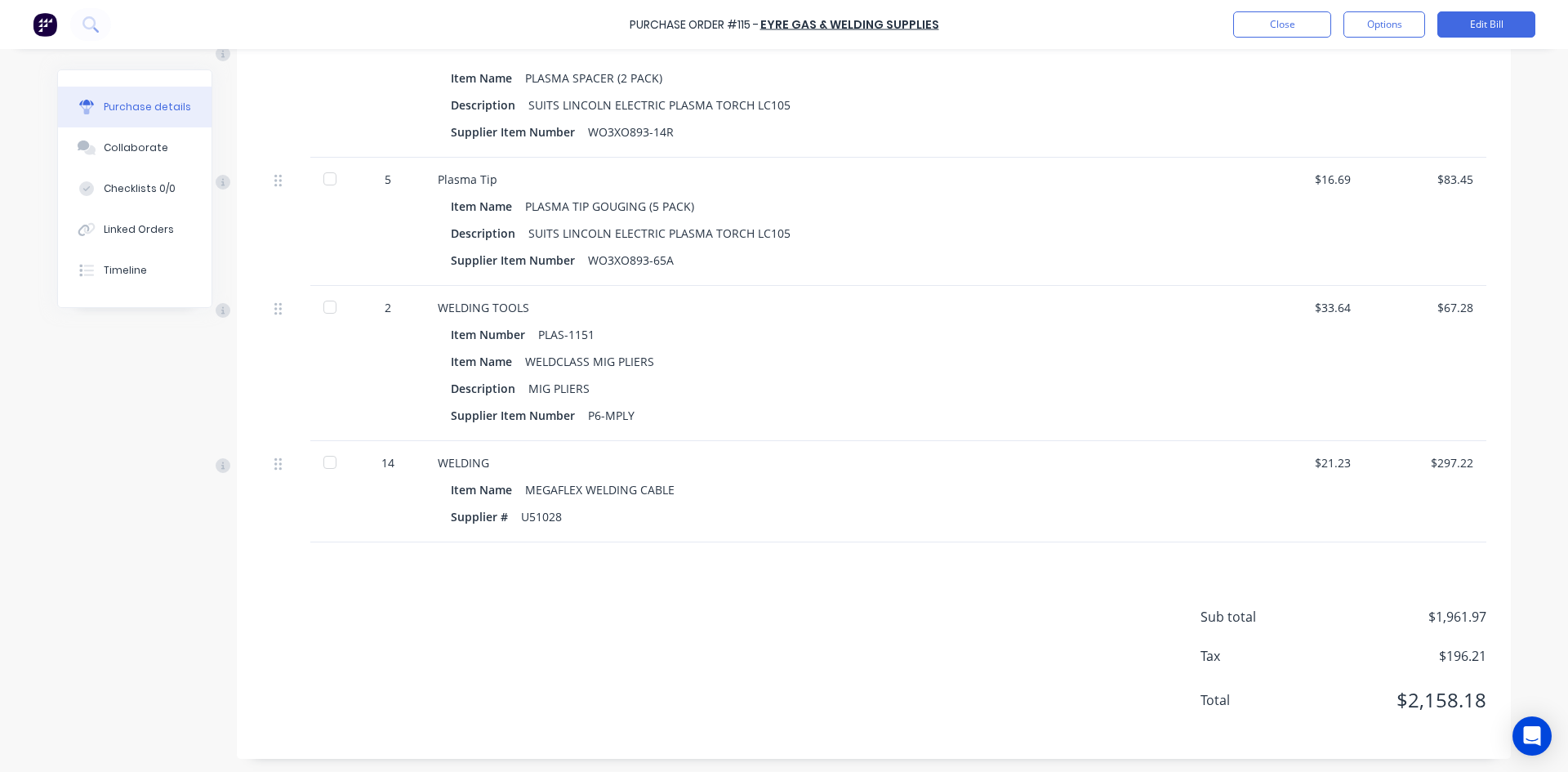
scroll to position [1495, 0]
